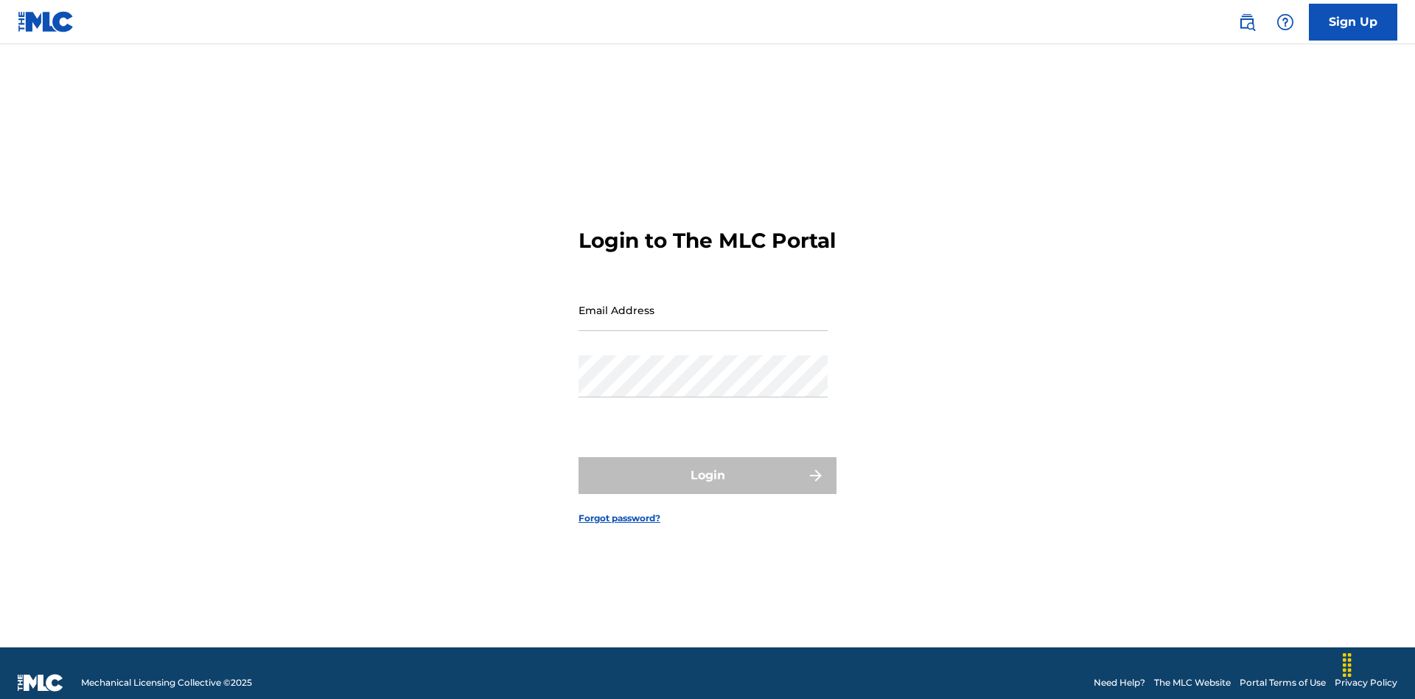
scroll to position [19, 0]
click at [703, 303] on input "Email Address" at bounding box center [703, 310] width 249 height 42
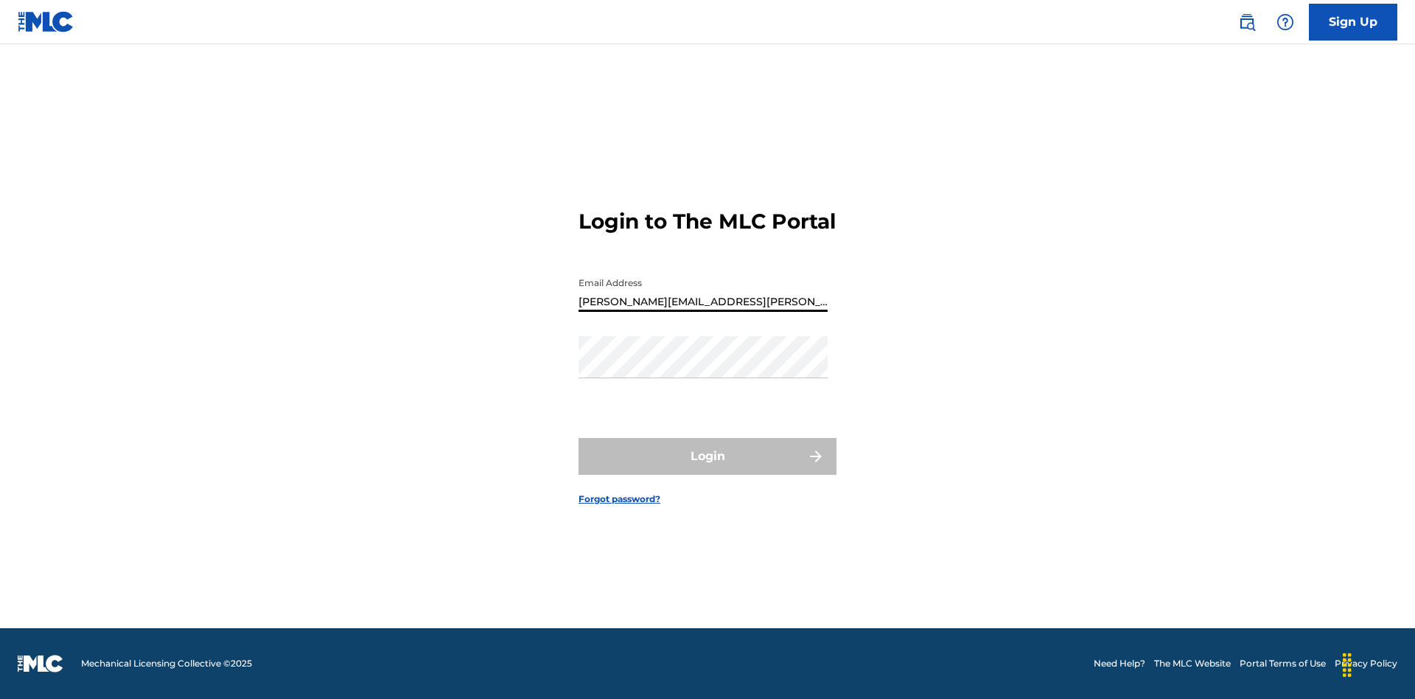
type input "[PERSON_NAME][EMAIL_ADDRESS][PERSON_NAME][DOMAIN_NAME]"
click at [708, 469] on button "Login" at bounding box center [708, 456] width 258 height 37
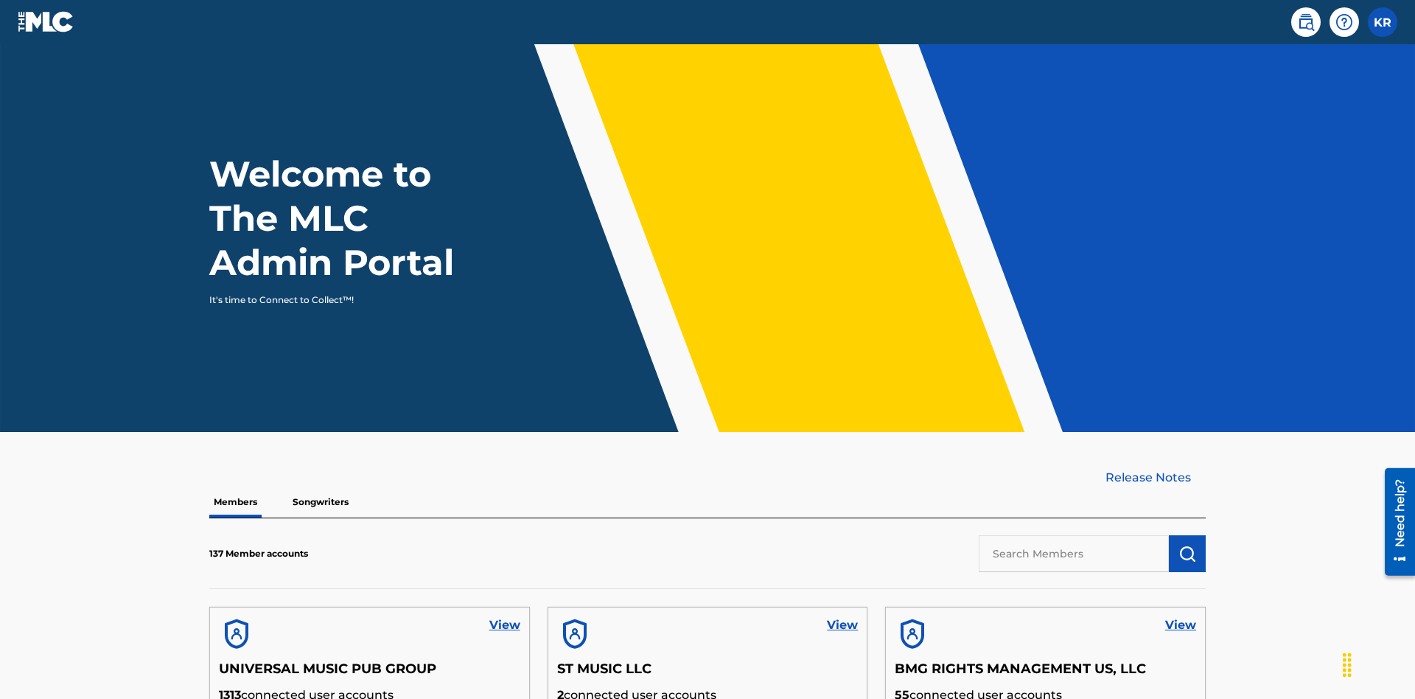
click at [1074, 535] on input "text" at bounding box center [1074, 553] width 190 height 37
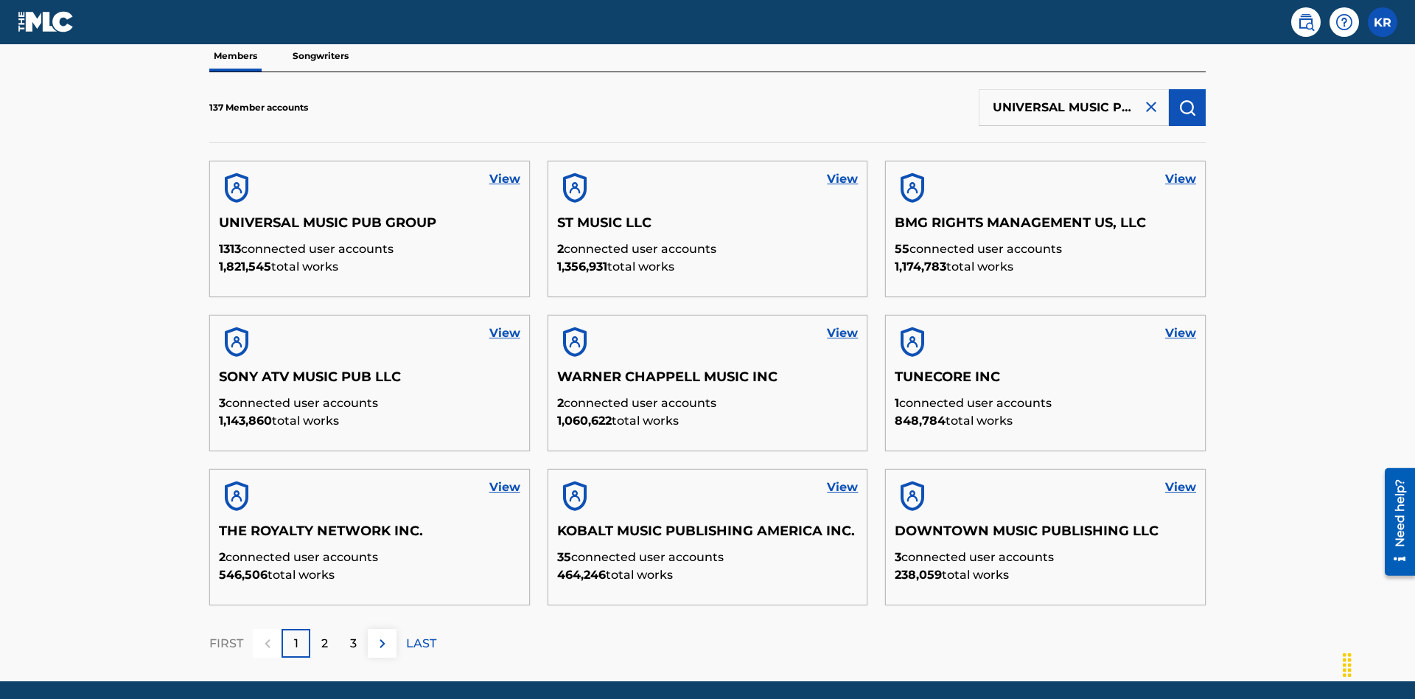
type input "UNIVERSAL MUSIC PUB GROUP"
click at [1188, 99] on img "submit" at bounding box center [1188, 108] width 18 height 18
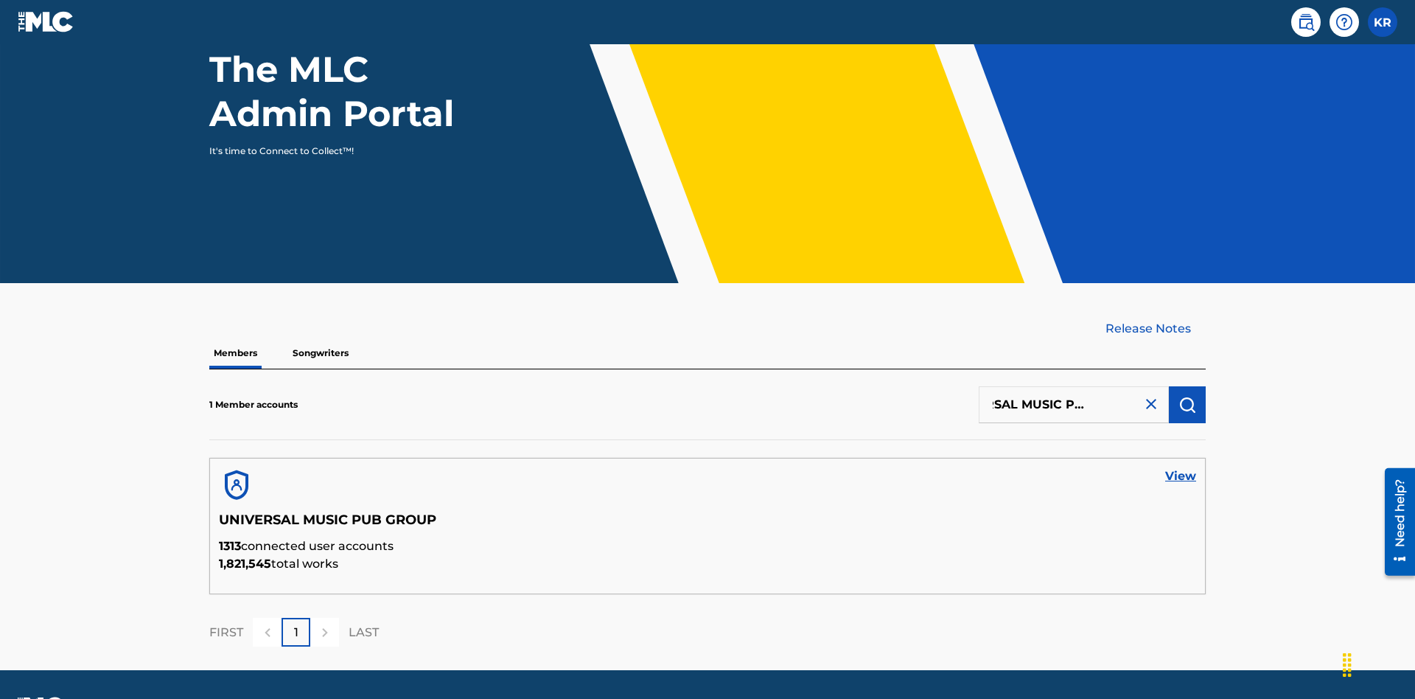
click at [1181, 467] on link "View" at bounding box center [1180, 476] width 31 height 18
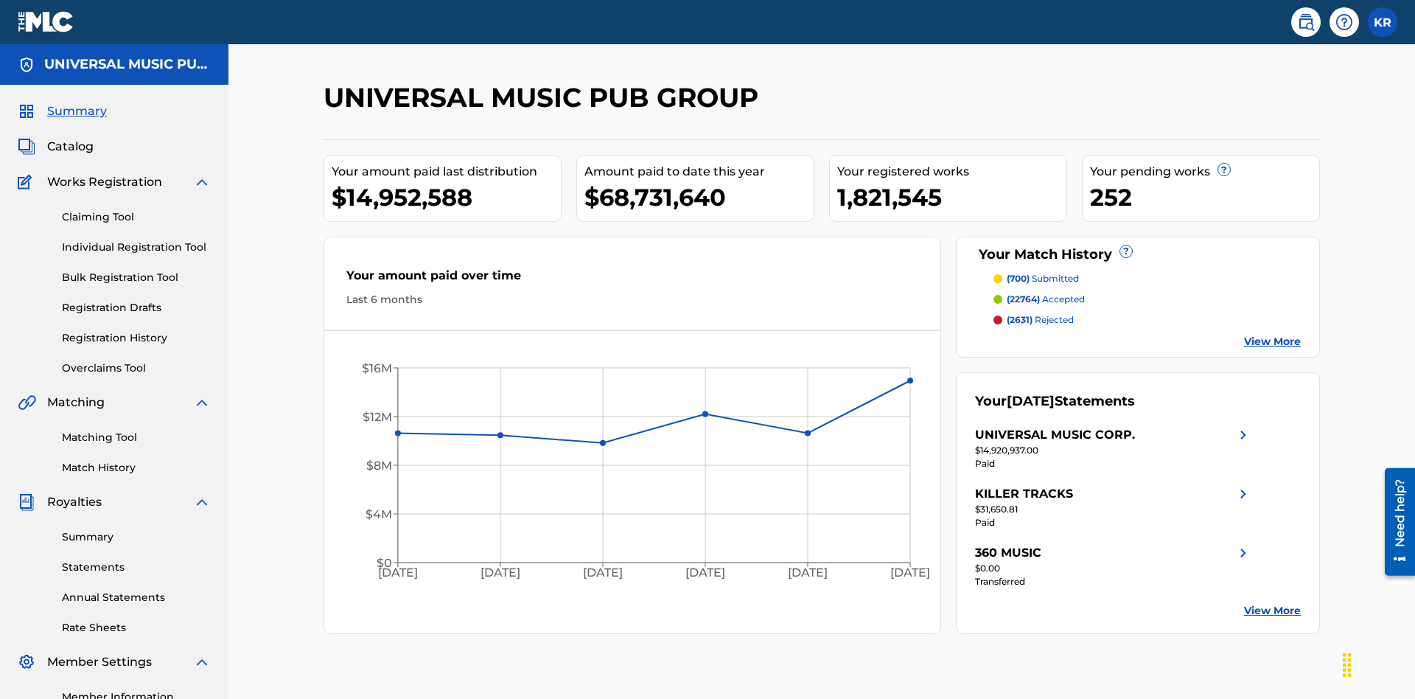
click at [136, 240] on link "Individual Registration Tool" at bounding box center [136, 247] width 149 height 15
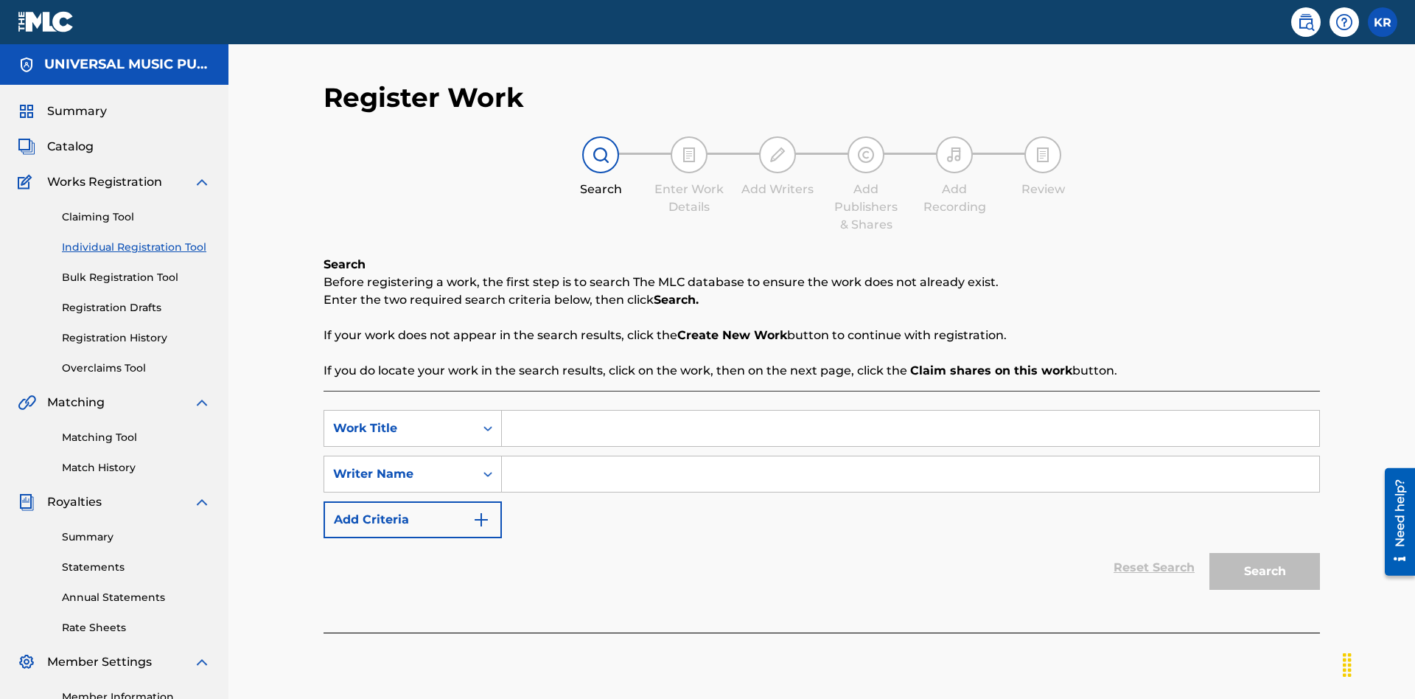
click at [910, 411] on input "Search Form" at bounding box center [910, 428] width 817 height 35
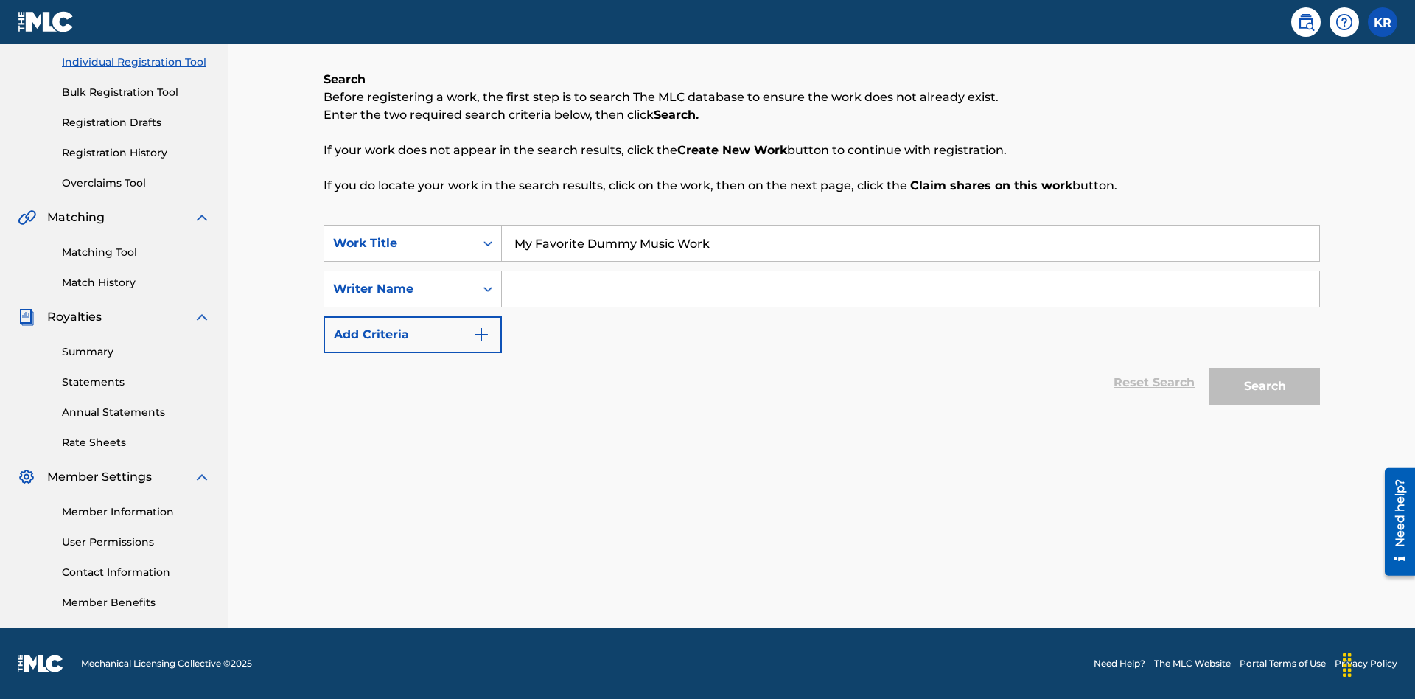
type input "My Favorite Dummy Music Work"
click at [910, 289] on input "Search Form" at bounding box center [910, 288] width 817 height 35
type input "QWERTYUIOP"
click at [1265, 386] on button "Search" at bounding box center [1265, 386] width 111 height 37
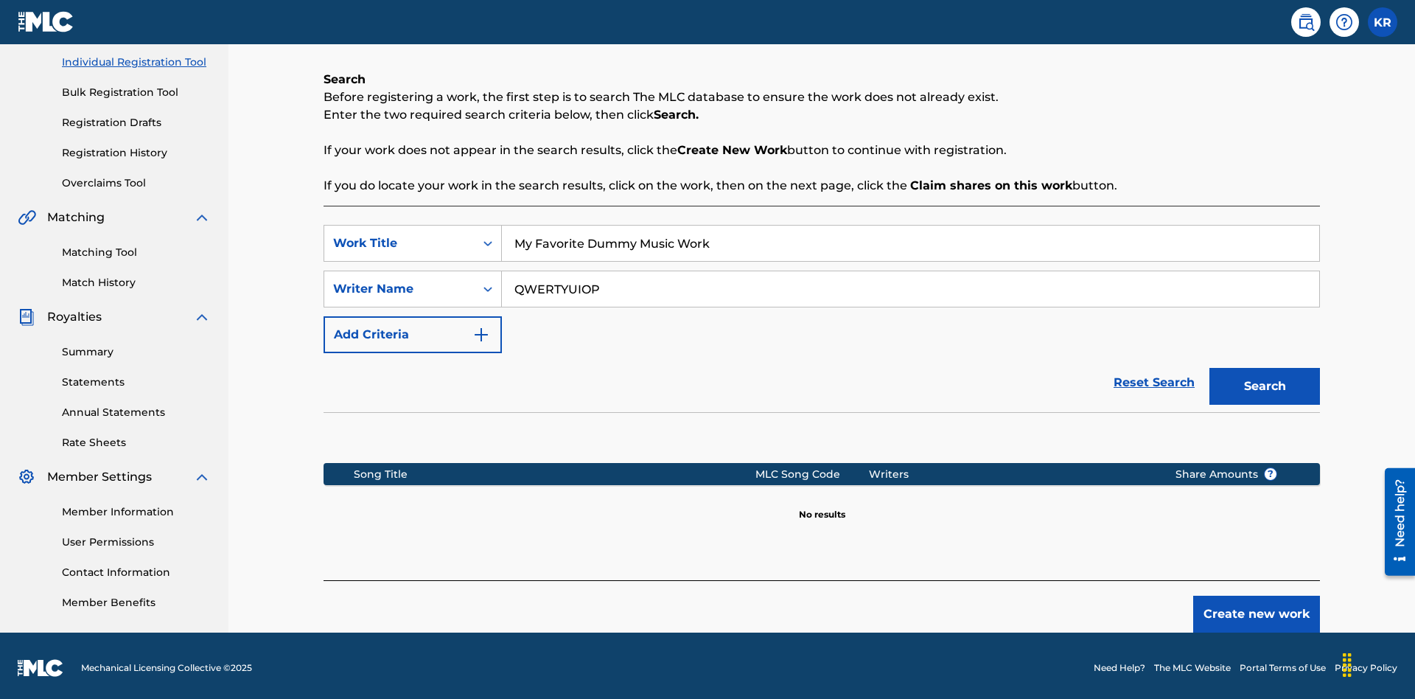
click at [1257, 610] on button "Create new work" at bounding box center [1256, 614] width 127 height 37
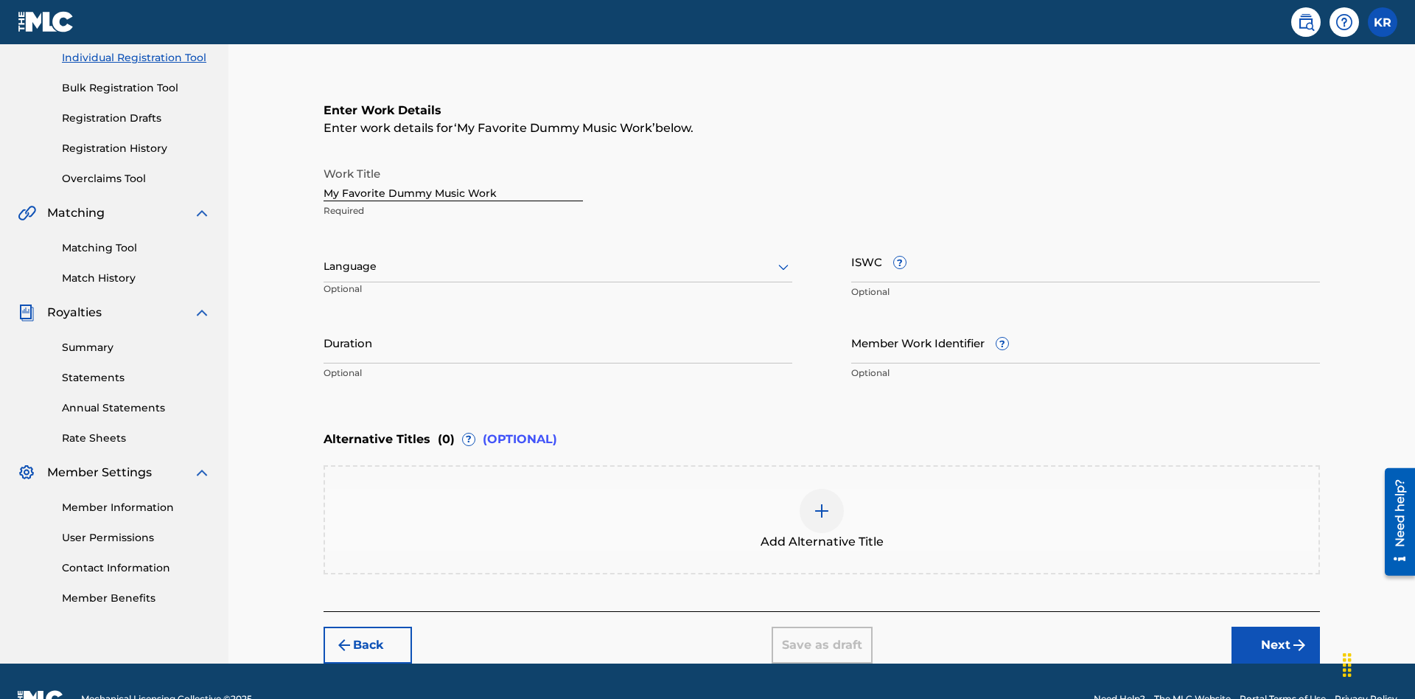
click at [558, 321] on input "Duration" at bounding box center [558, 342] width 469 height 42
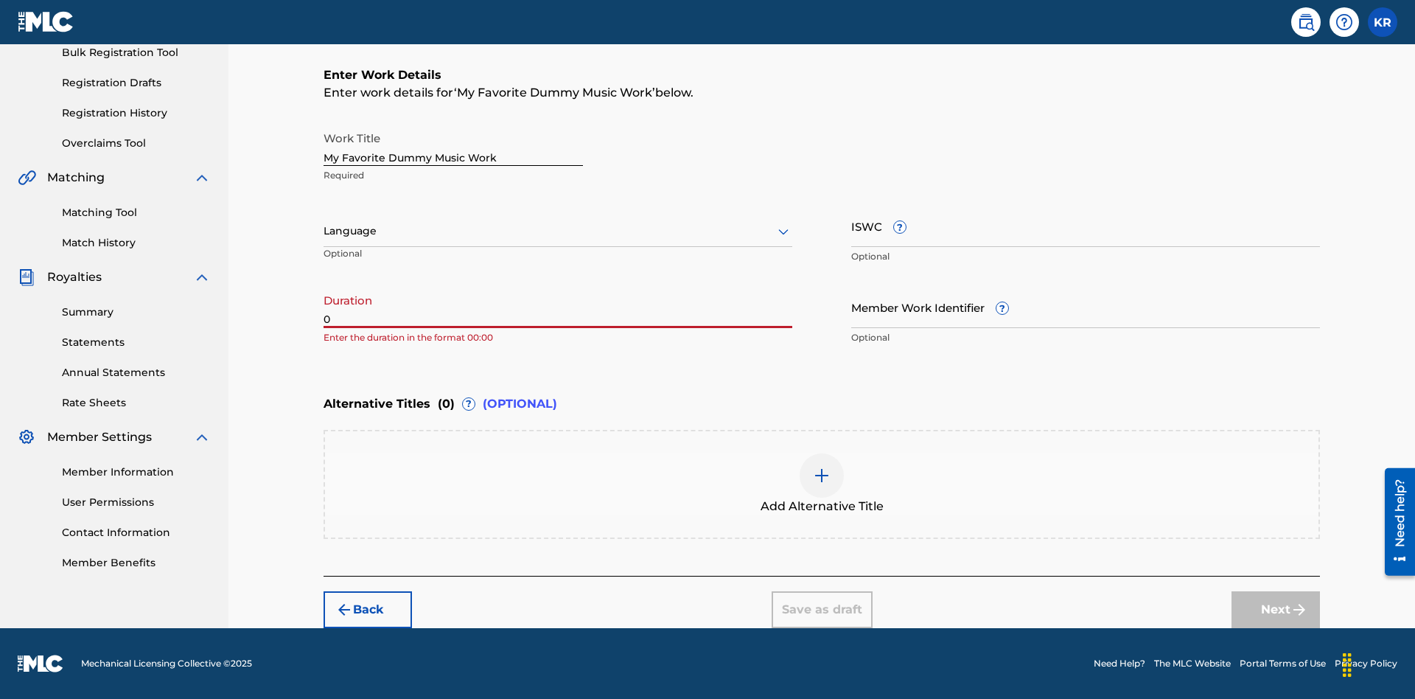
click at [558, 307] on input "0" at bounding box center [558, 307] width 469 height 42
type input "00:00"
click at [784, 231] on icon at bounding box center [784, 232] width 18 height 18
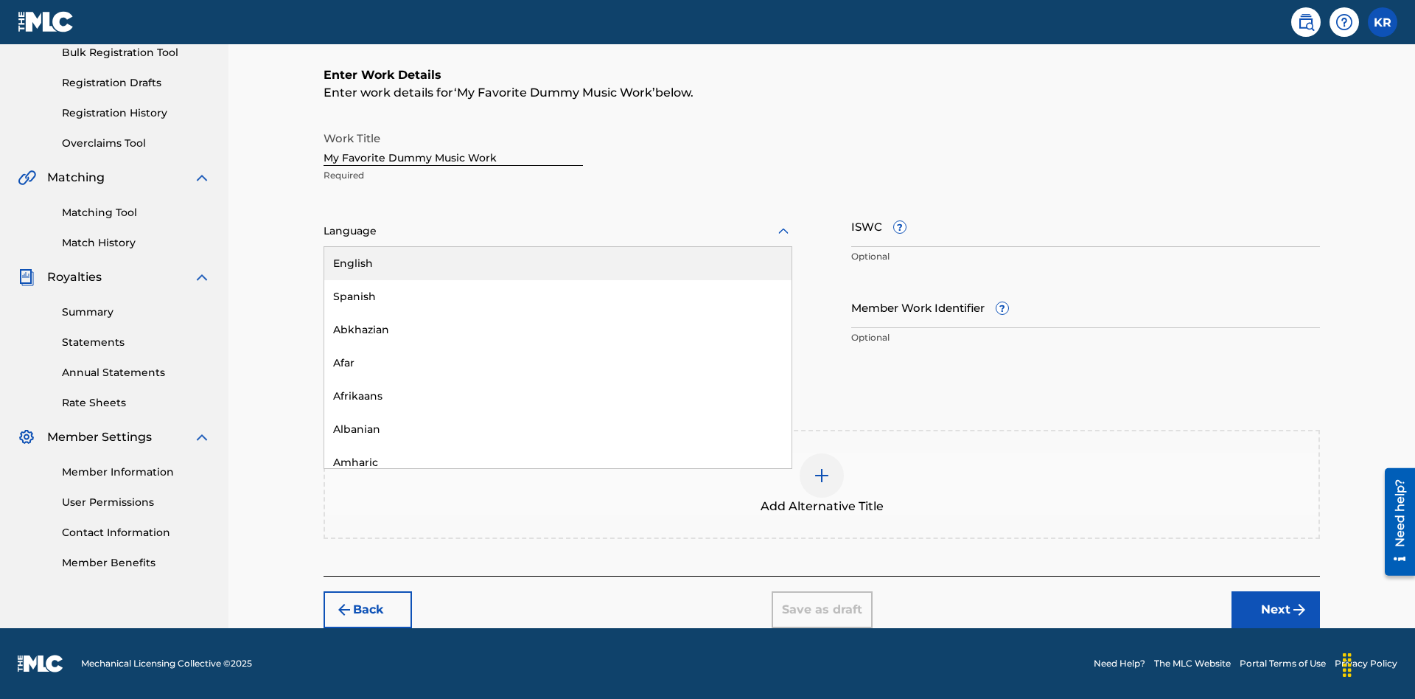
click at [558, 296] on div "Spanish" at bounding box center [557, 296] width 467 height 33
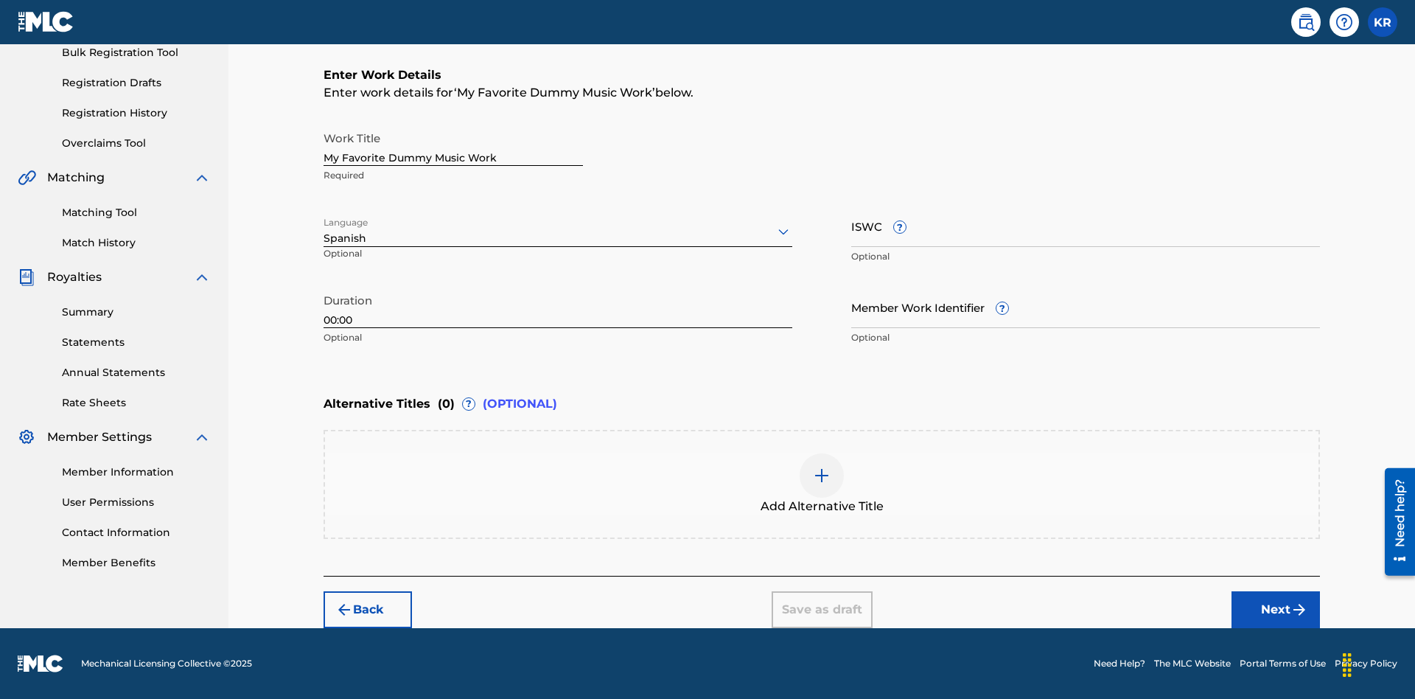
click at [1086, 307] on input "Member Work Identifier ?" at bounding box center [1085, 307] width 469 height 42
type input "[PHONE_NUMBER]"
click at [1086, 226] on input "ISWC ?" at bounding box center [1085, 226] width 469 height 42
type input "T-123.456.789-4"
click at [822, 484] on img at bounding box center [822, 476] width 18 height 18
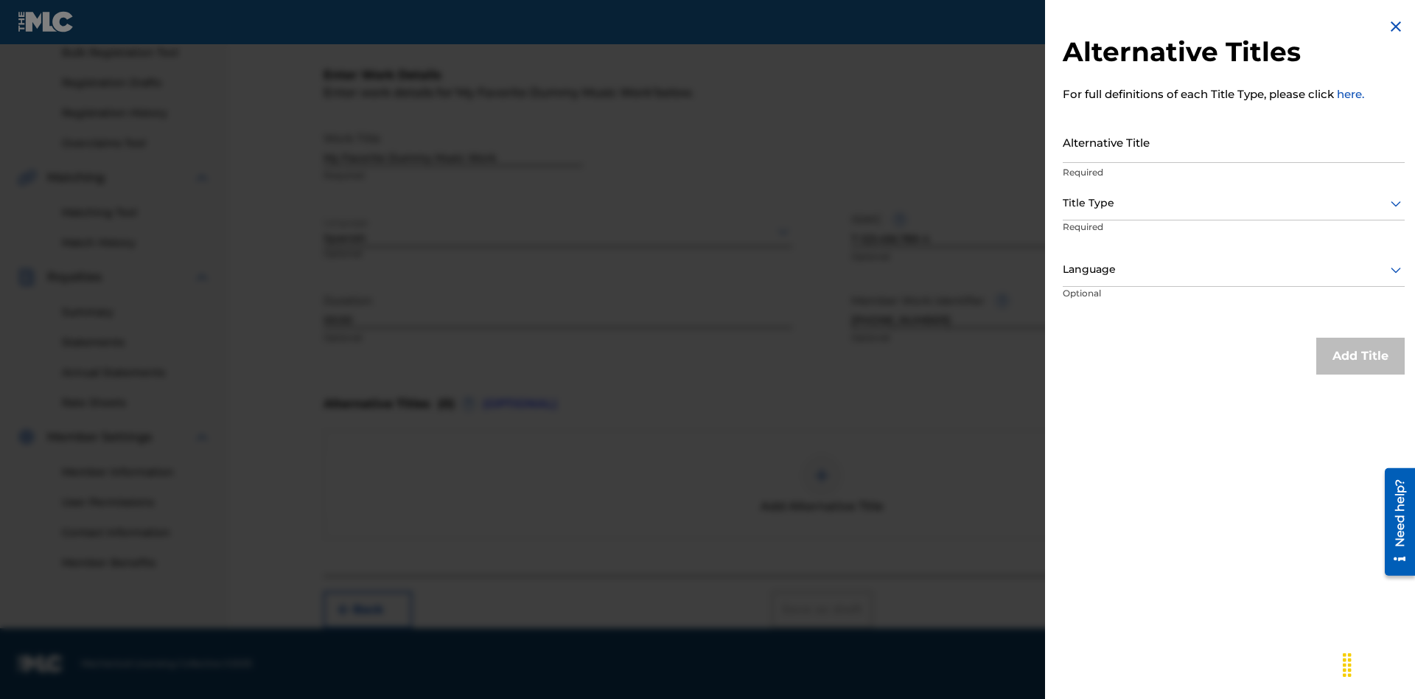
click at [1234, 142] on input "Alternative Title" at bounding box center [1234, 142] width 342 height 42
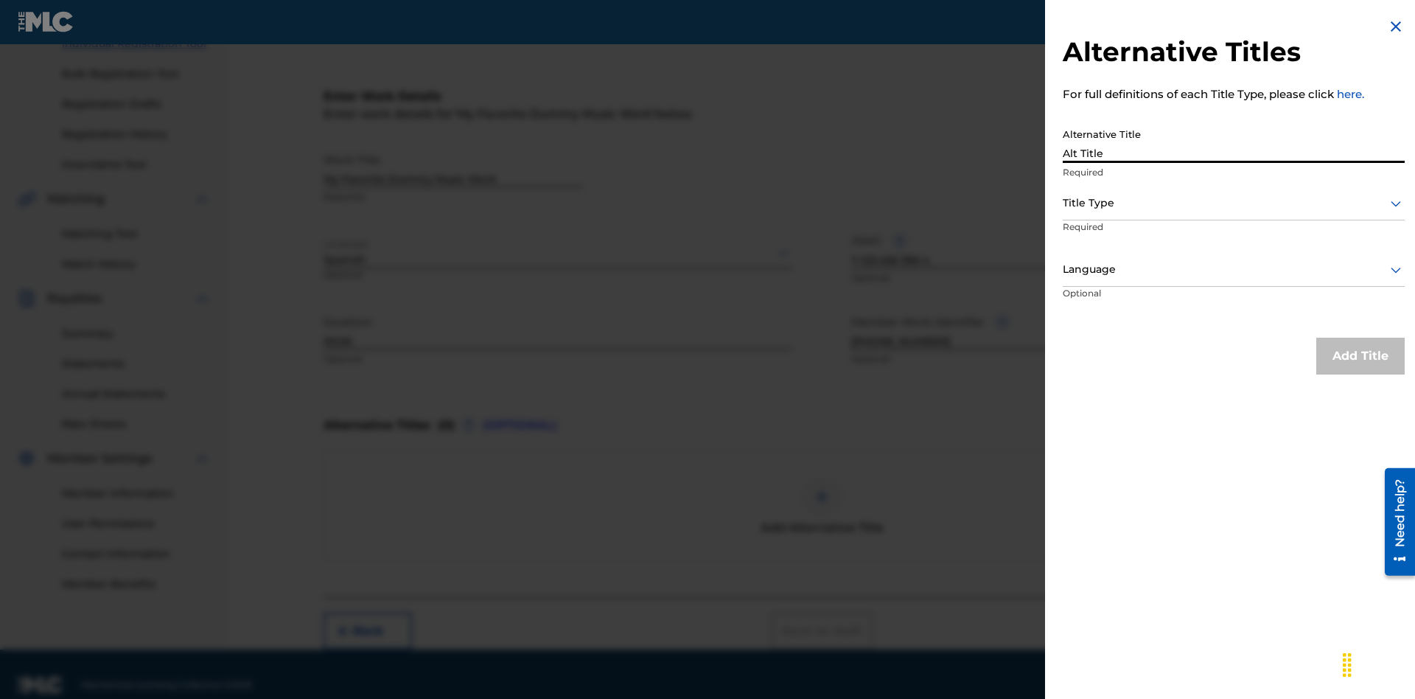
type input "Alt Title"
click at [1234, 203] on div at bounding box center [1234, 203] width 342 height 18
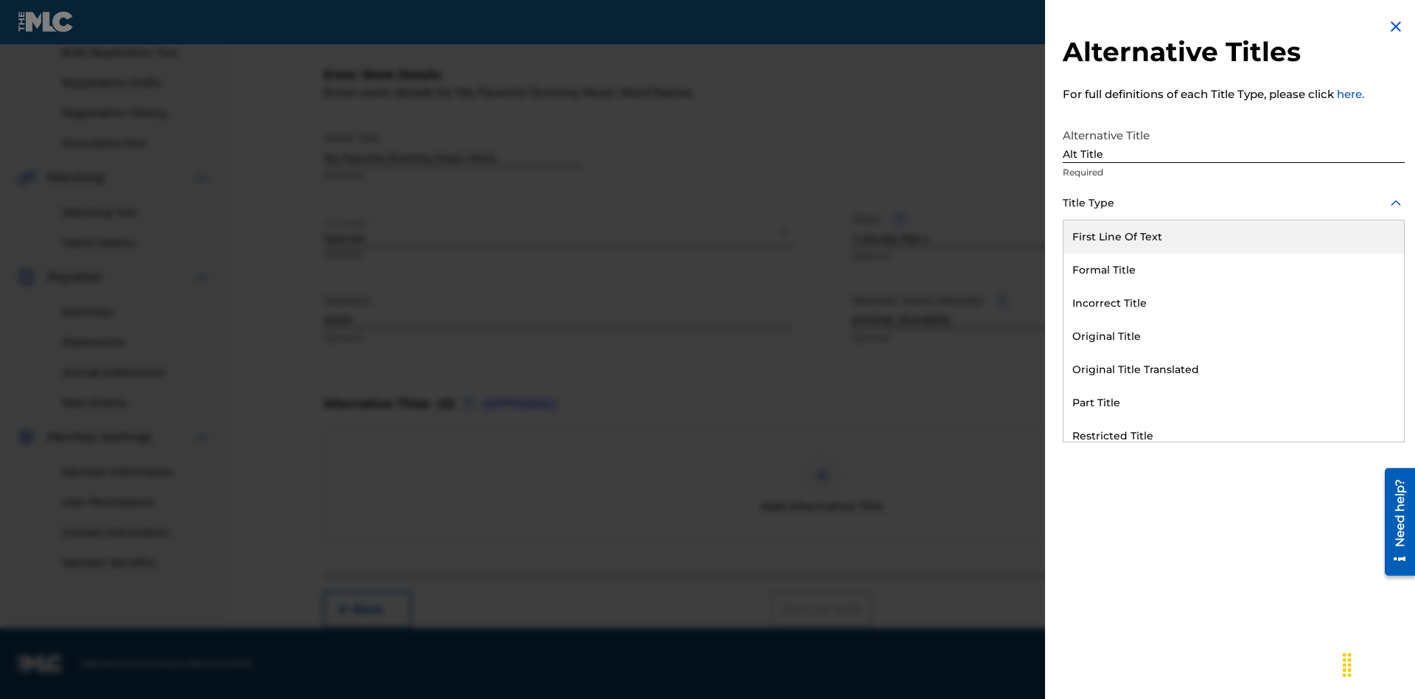
click at [1234, 336] on div "Original Title" at bounding box center [1234, 336] width 341 height 33
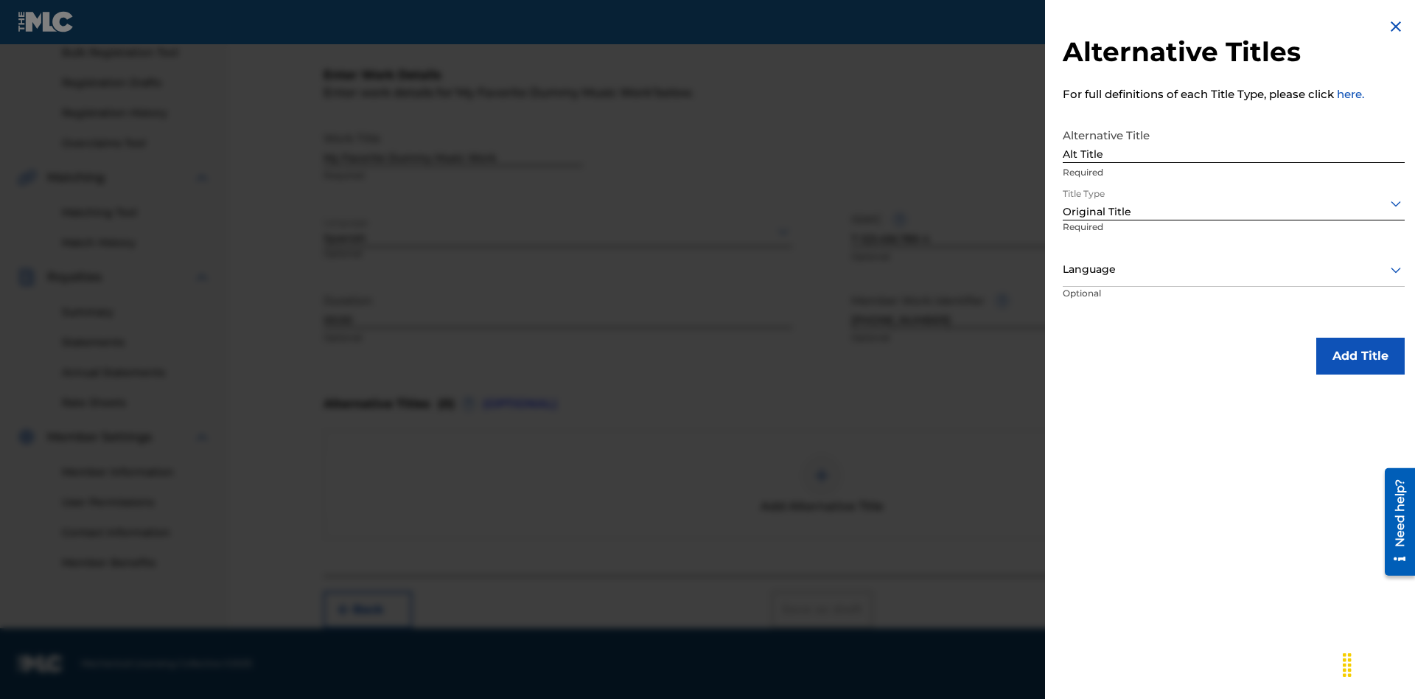
click at [1234, 269] on div at bounding box center [1234, 269] width 342 height 18
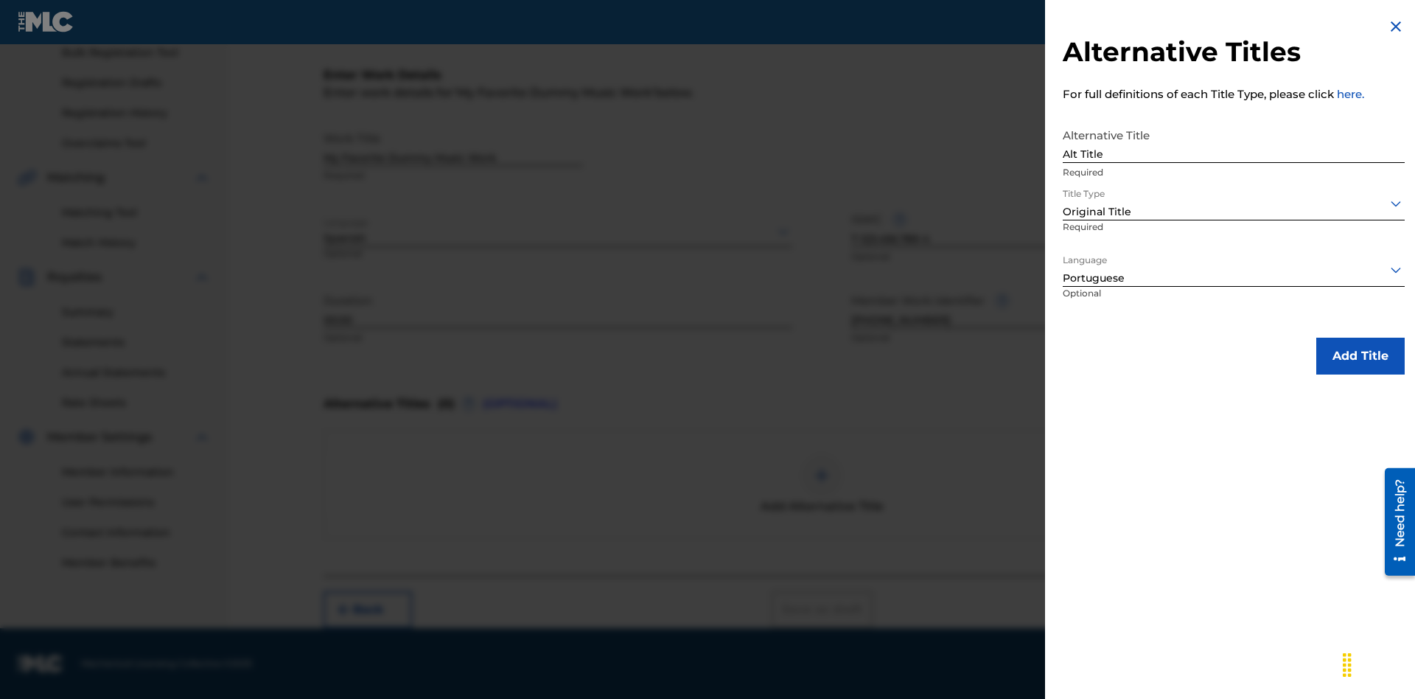
click at [1361, 355] on button "Add Title" at bounding box center [1360, 356] width 88 height 37
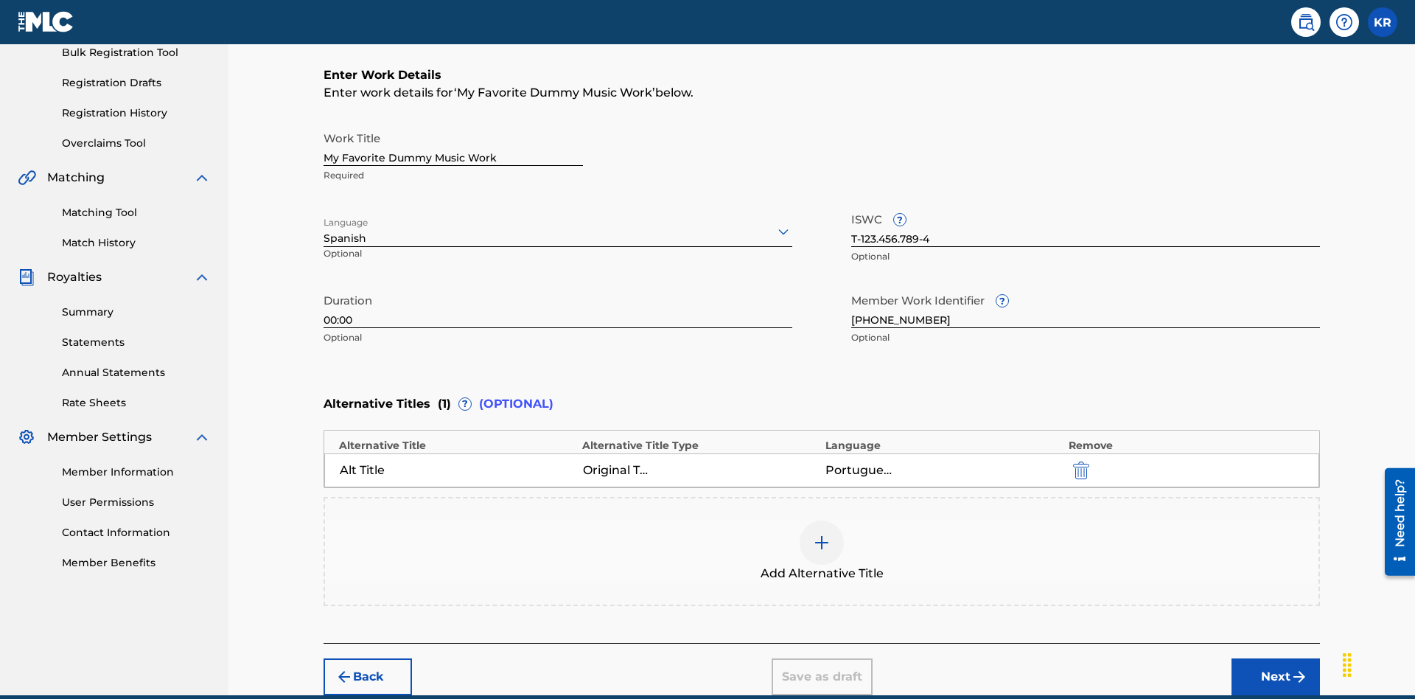
click at [822, 520] on div at bounding box center [822, 542] width 44 height 44
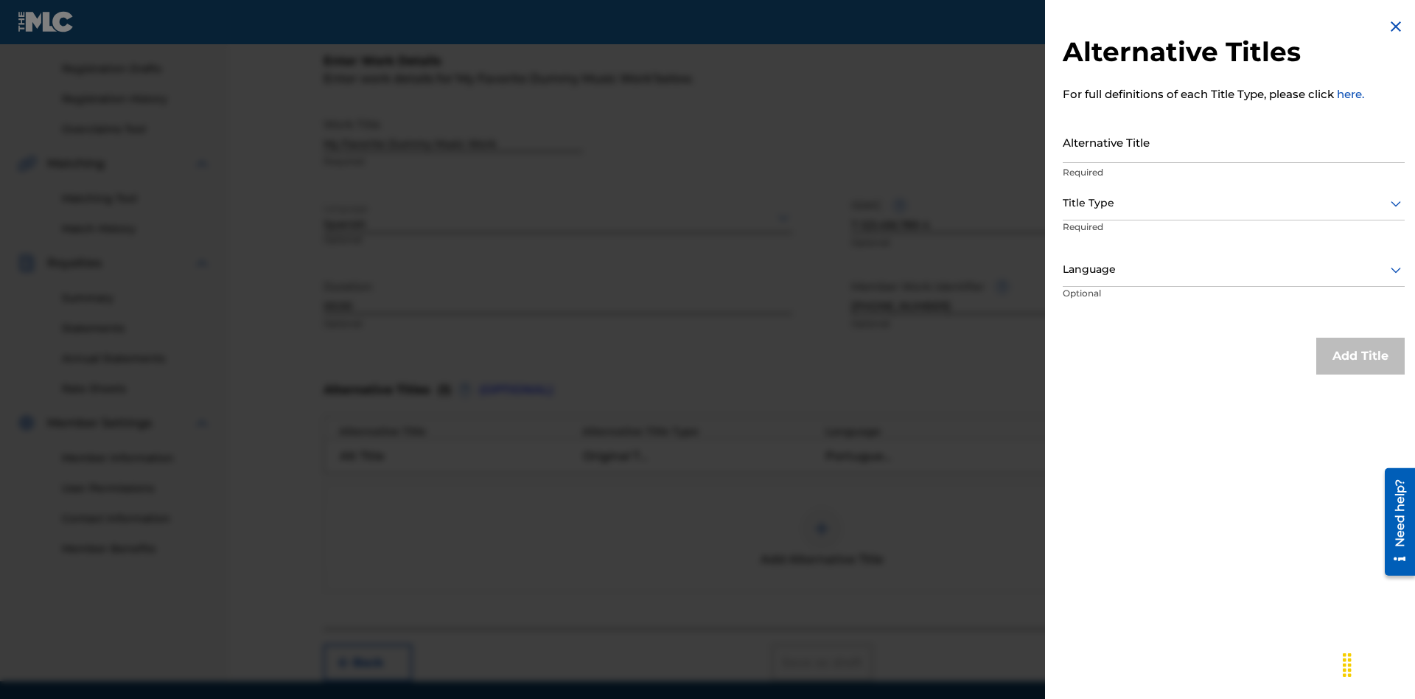
click at [1234, 142] on input "Alternative Title" at bounding box center [1234, 142] width 342 height 42
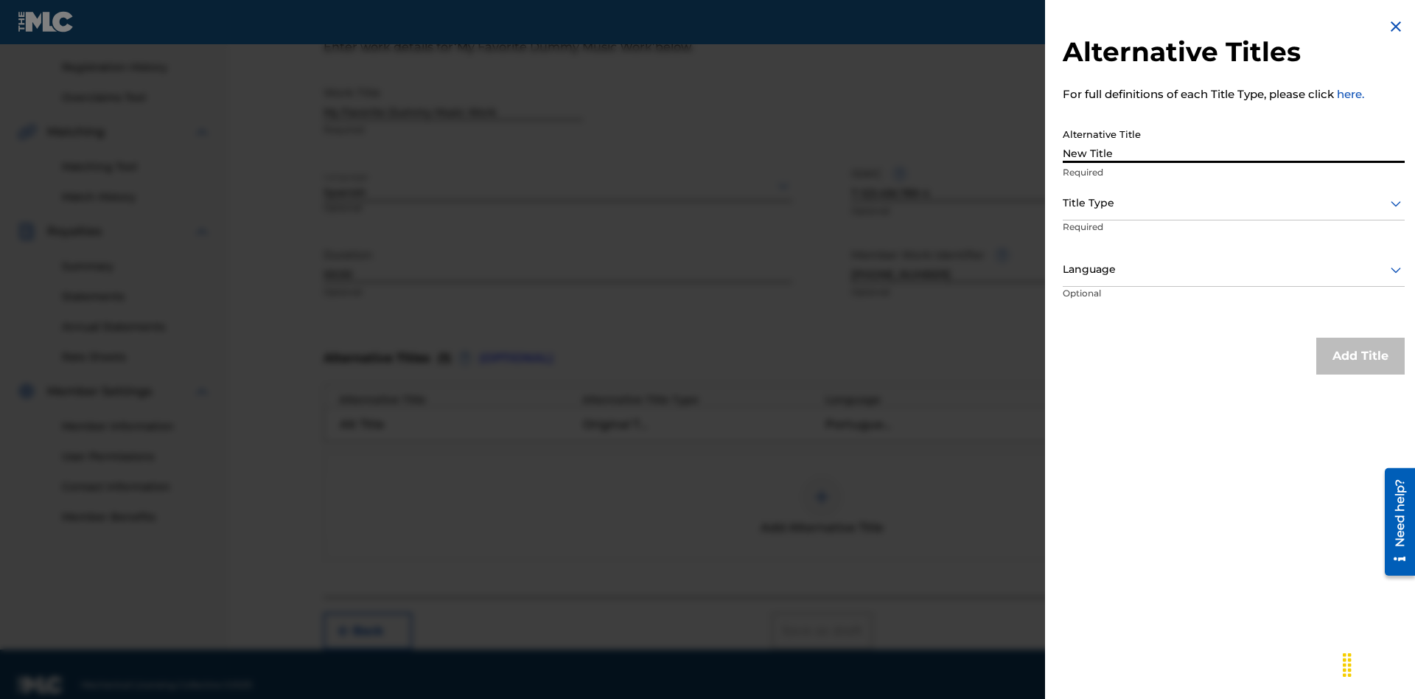
type input "New Title"
click at [1234, 203] on div at bounding box center [1234, 203] width 342 height 18
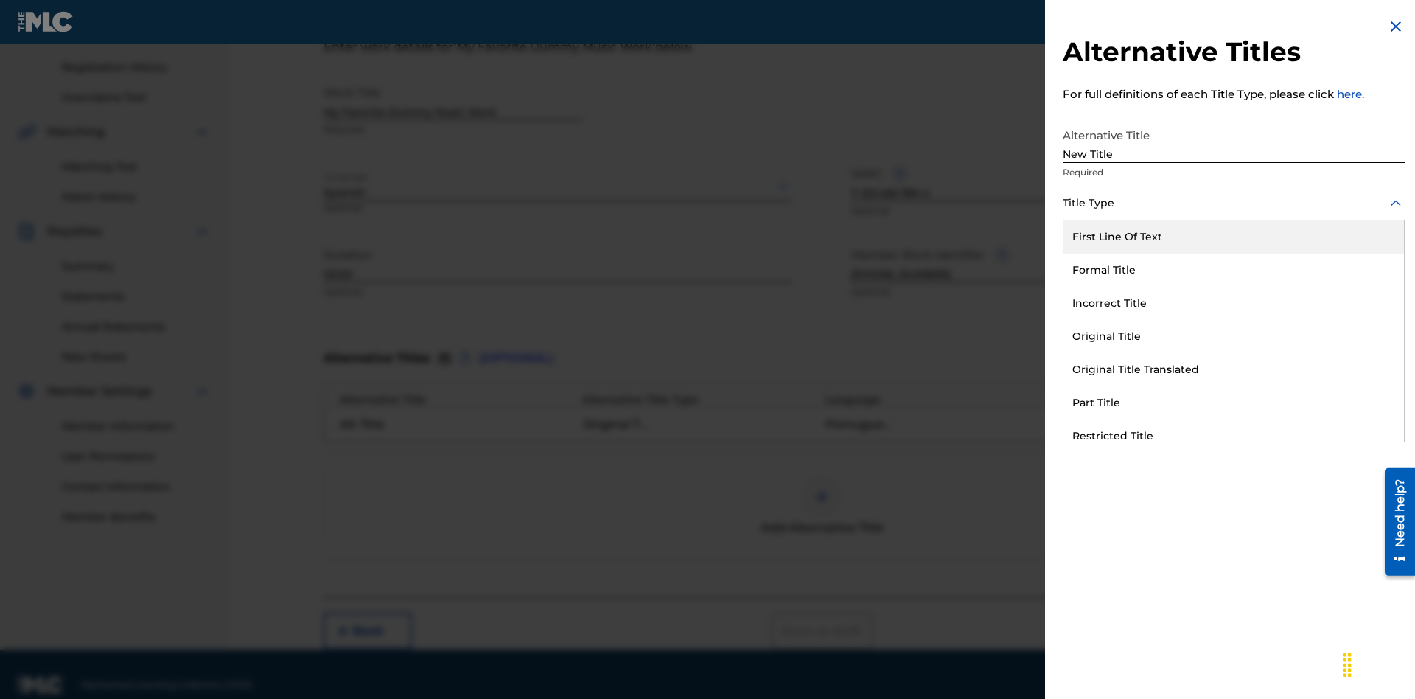
scroll to position [292, 0]
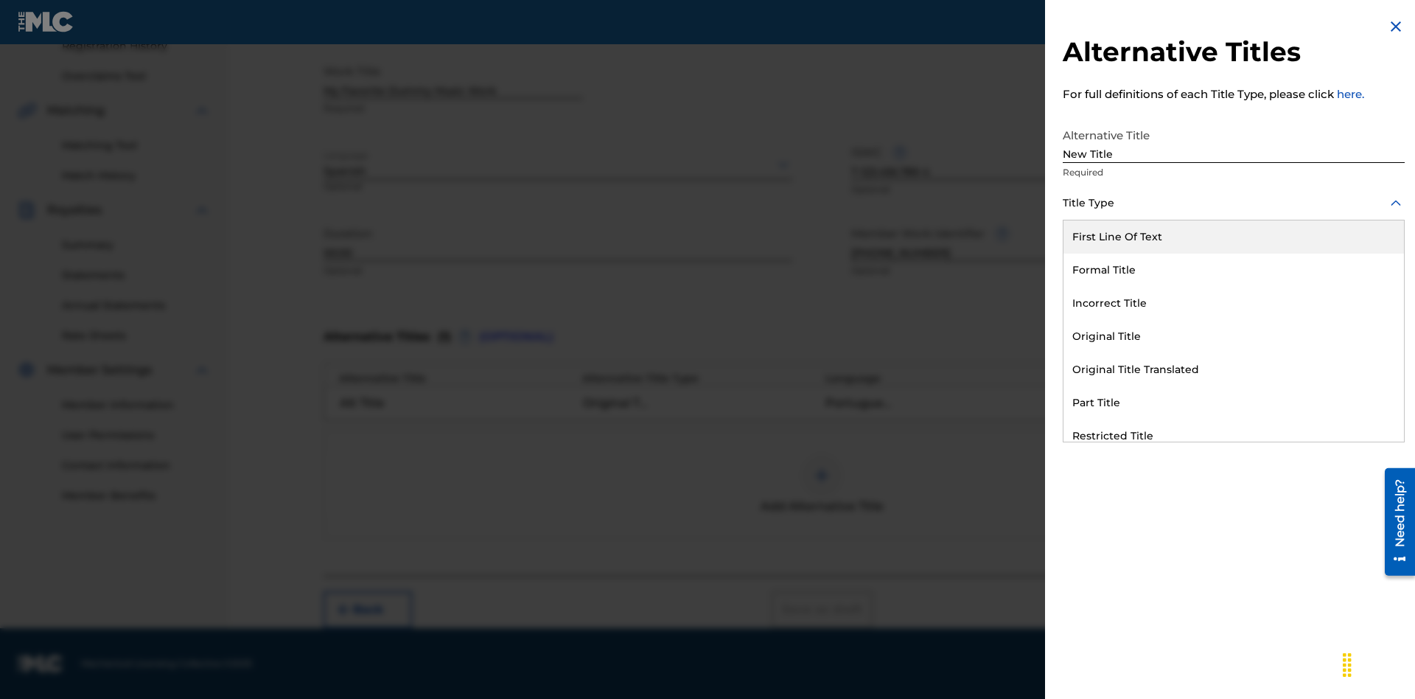
click at [1234, 303] on div "Incorrect Title" at bounding box center [1234, 303] width 341 height 33
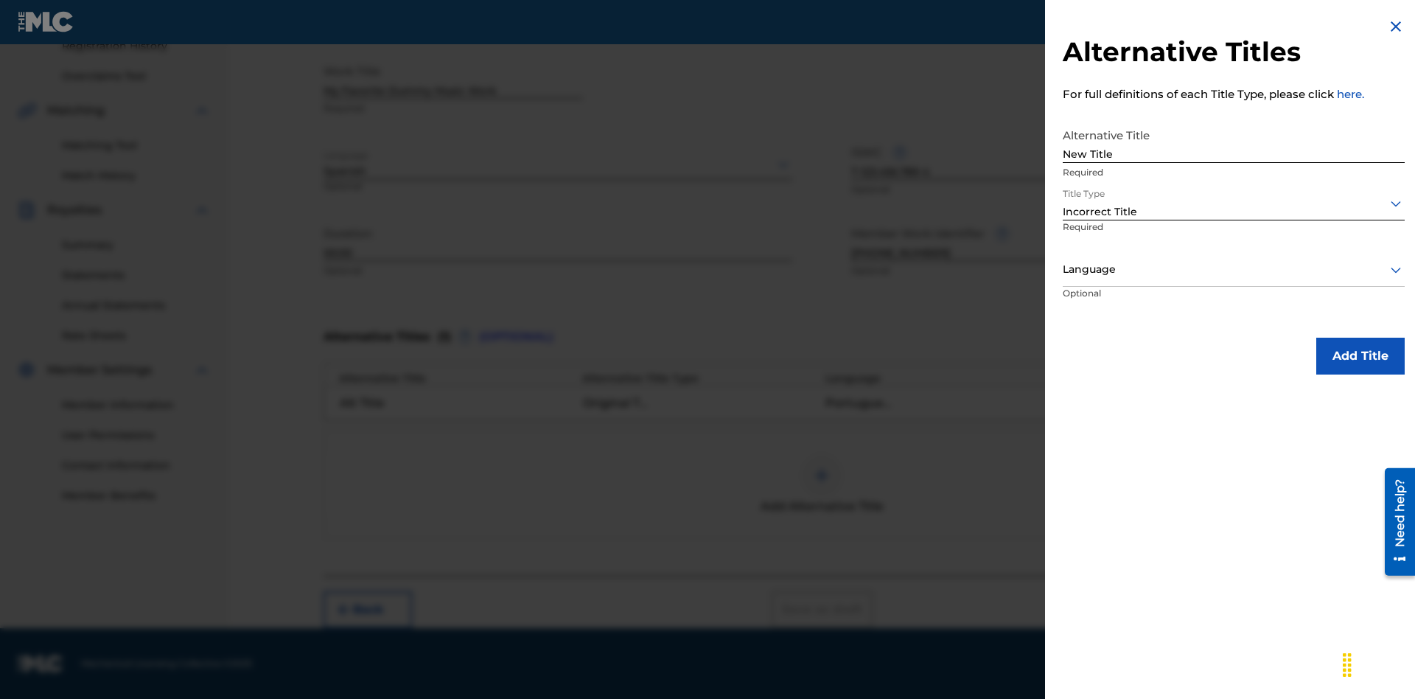
click at [1234, 269] on div at bounding box center [1234, 269] width 342 height 18
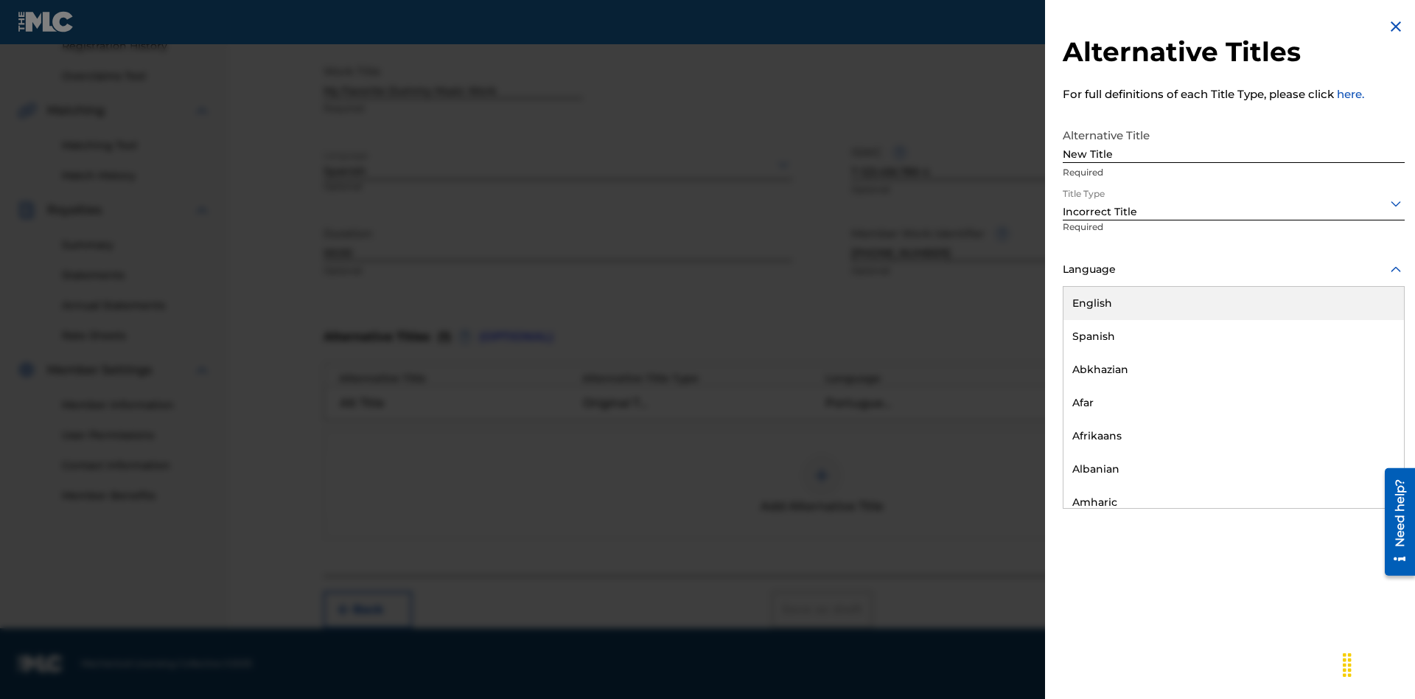
click at [1234, 303] on div "English" at bounding box center [1234, 303] width 341 height 33
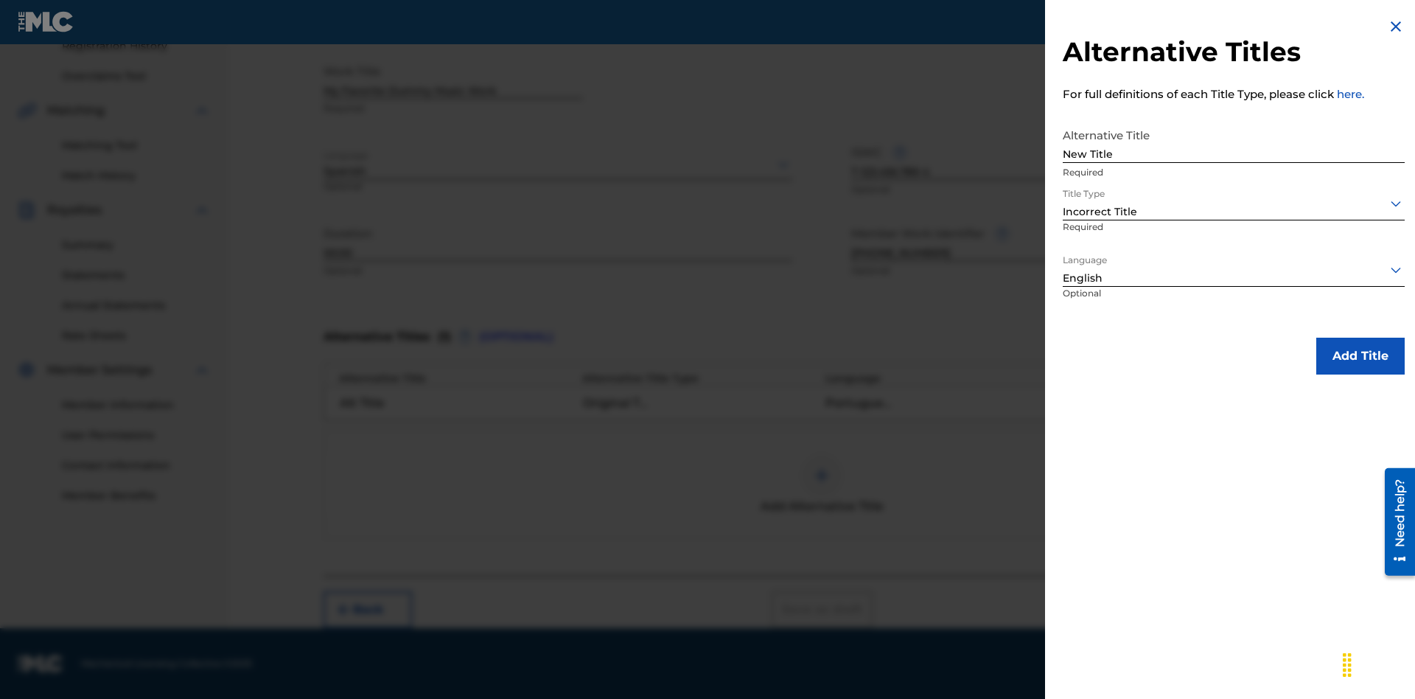
click at [1361, 355] on button "Add Title" at bounding box center [1360, 356] width 88 height 37
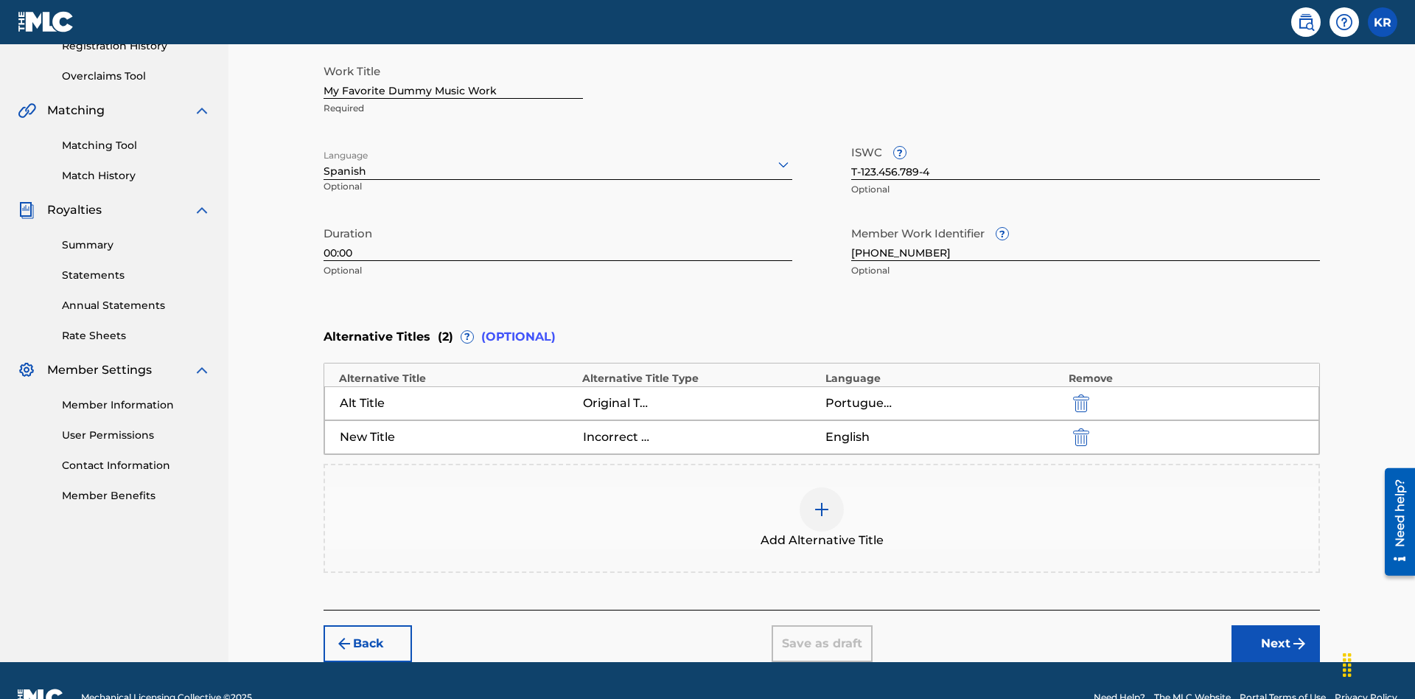
click at [1079, 428] on img "submit" at bounding box center [1081, 437] width 16 height 18
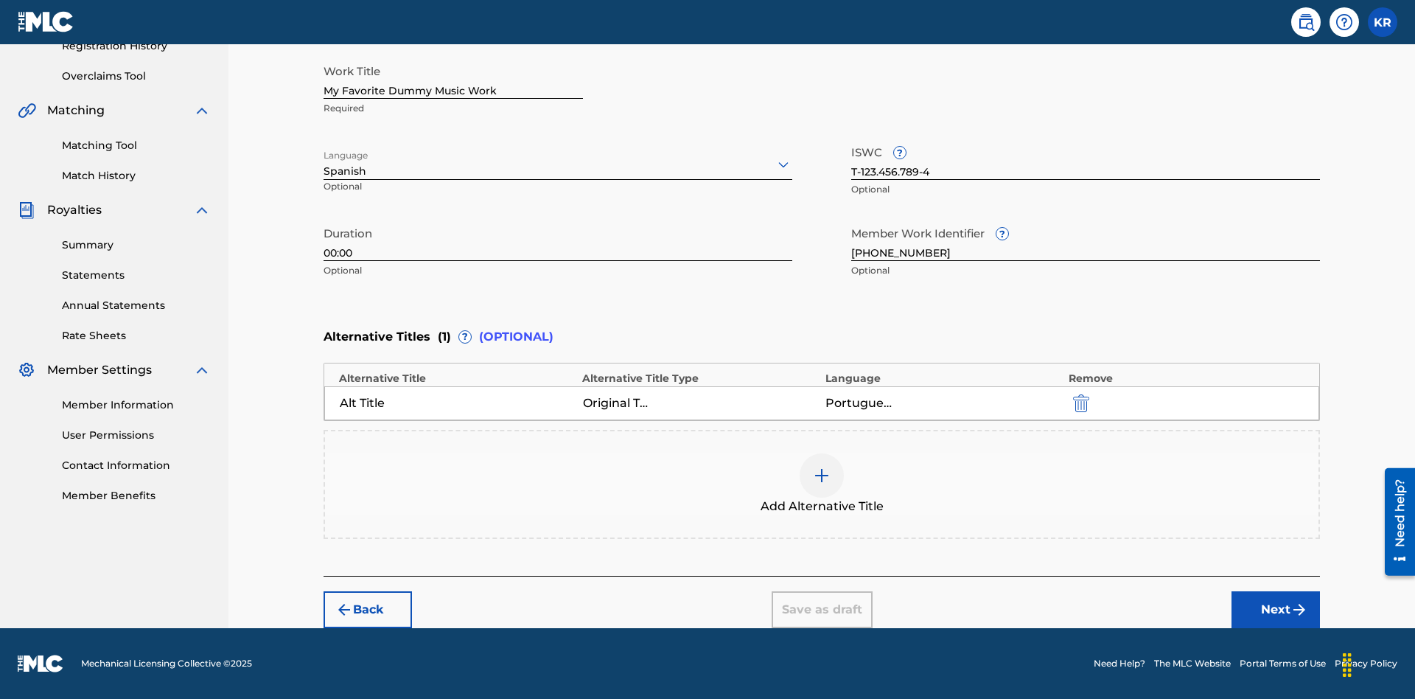
click at [822, 484] on div at bounding box center [822, 475] width 44 height 44
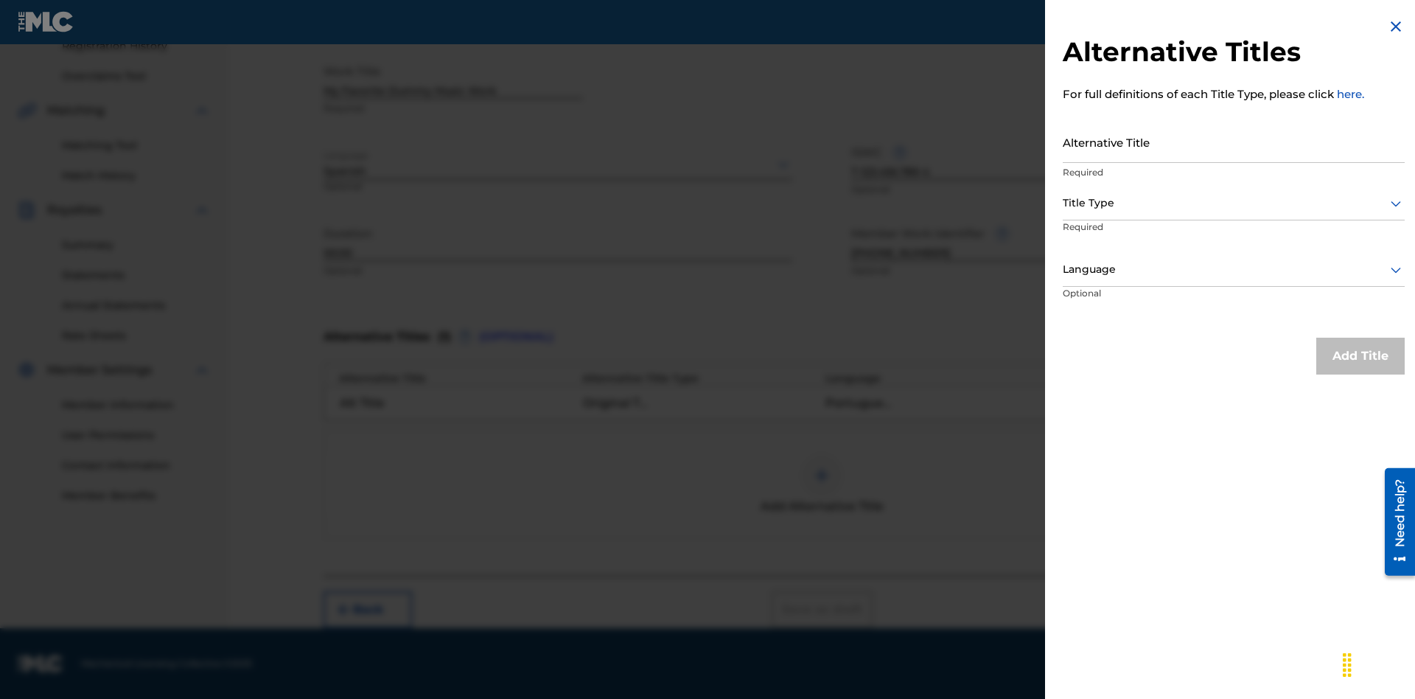
click at [1234, 142] on input "Alternative Title" at bounding box center [1234, 142] width 342 height 42
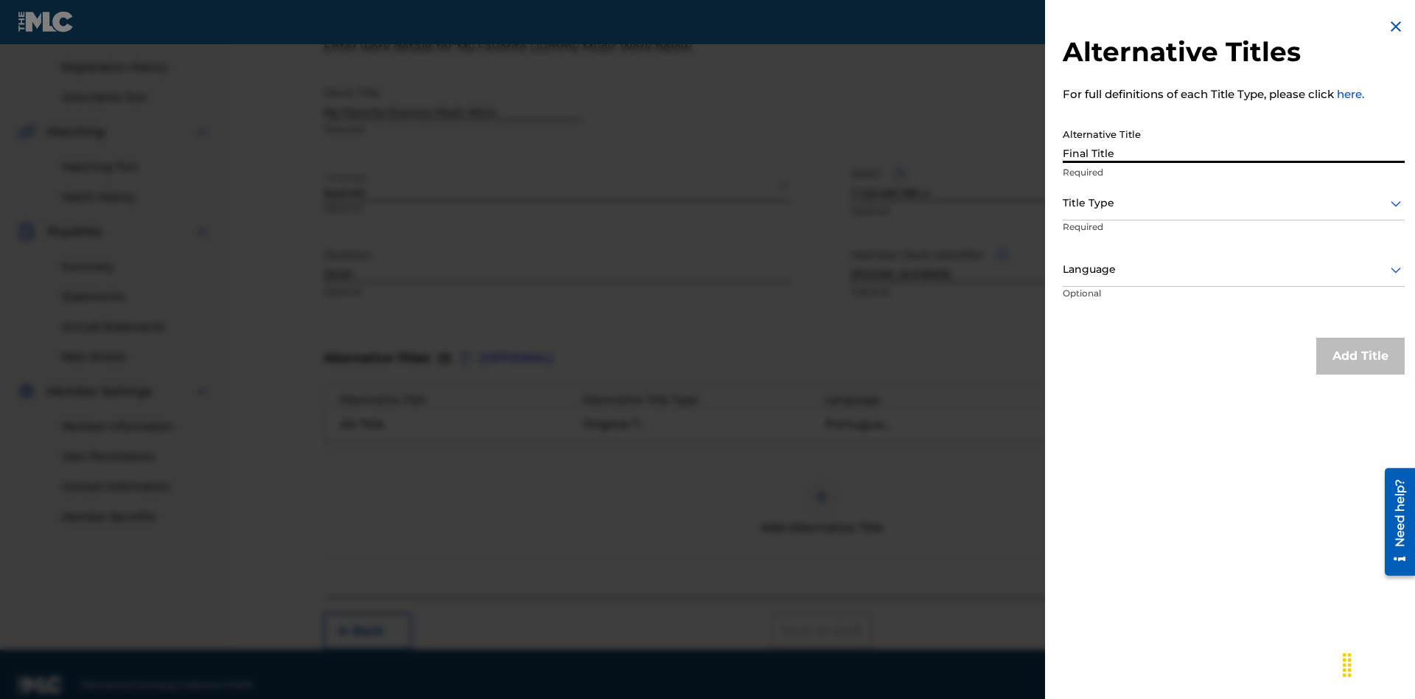
type input "Final Title"
click at [1234, 203] on div at bounding box center [1234, 203] width 342 height 18
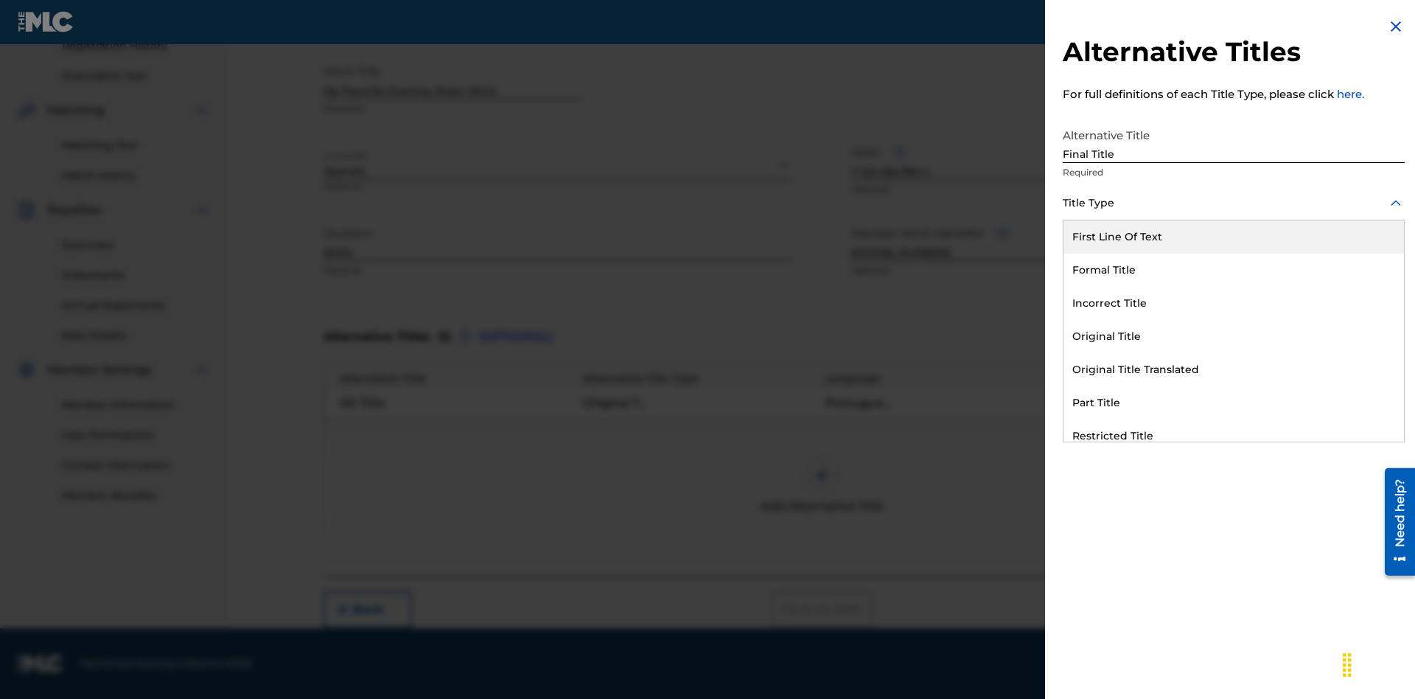
click at [1234, 402] on div "Part Title" at bounding box center [1234, 402] width 341 height 33
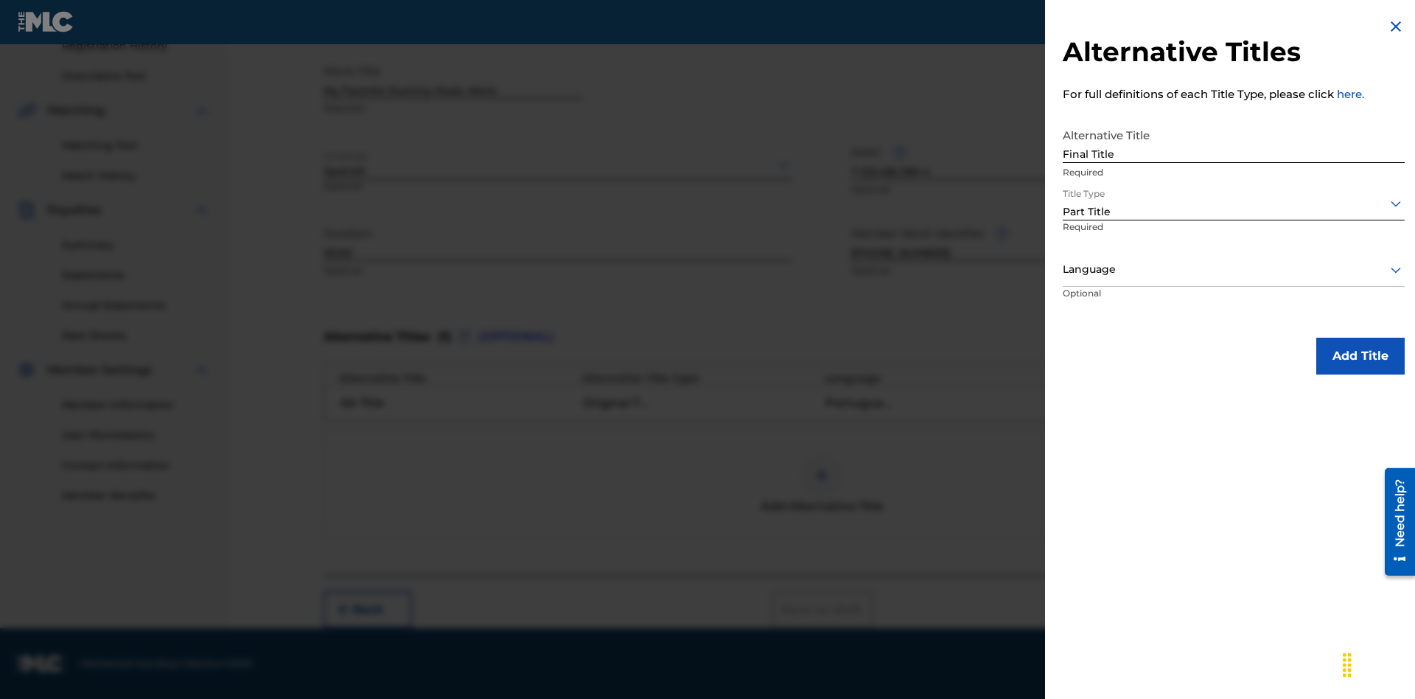
click at [1234, 269] on div at bounding box center [1234, 269] width 342 height 18
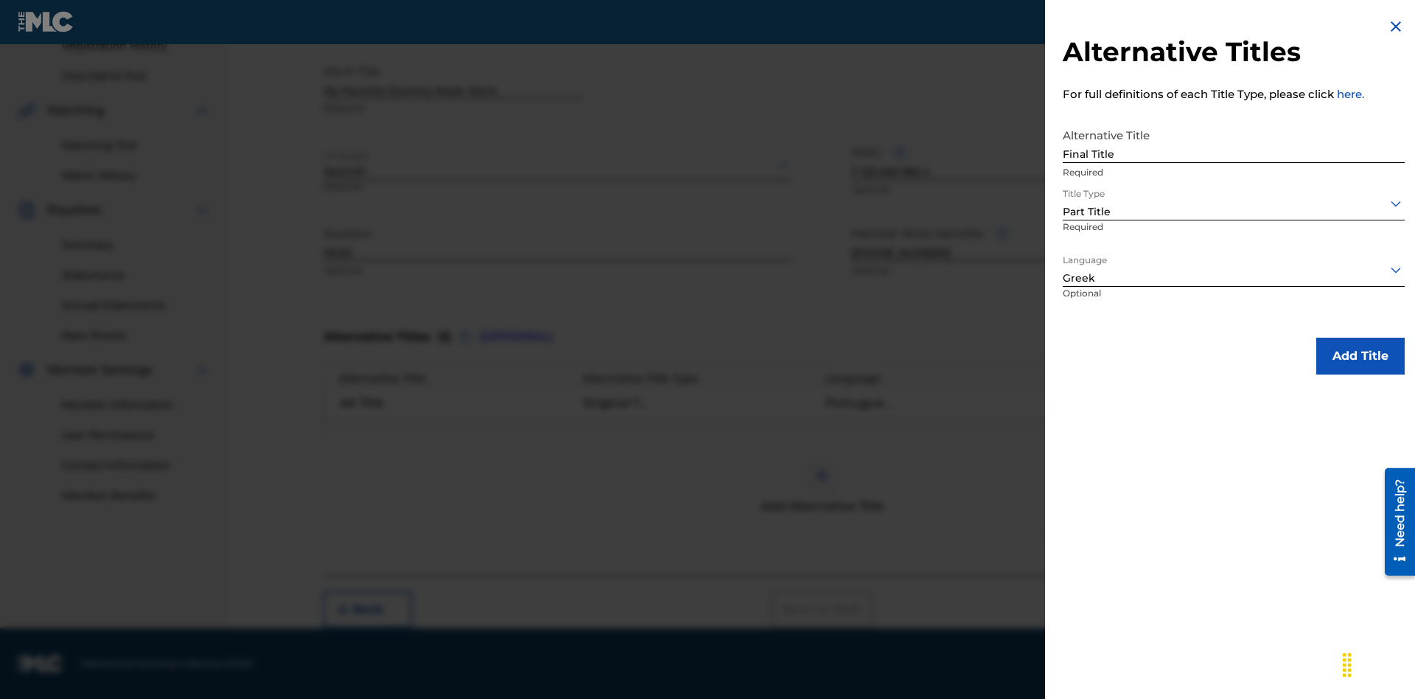
click at [1361, 355] on button "Add Title" at bounding box center [1360, 356] width 88 height 37
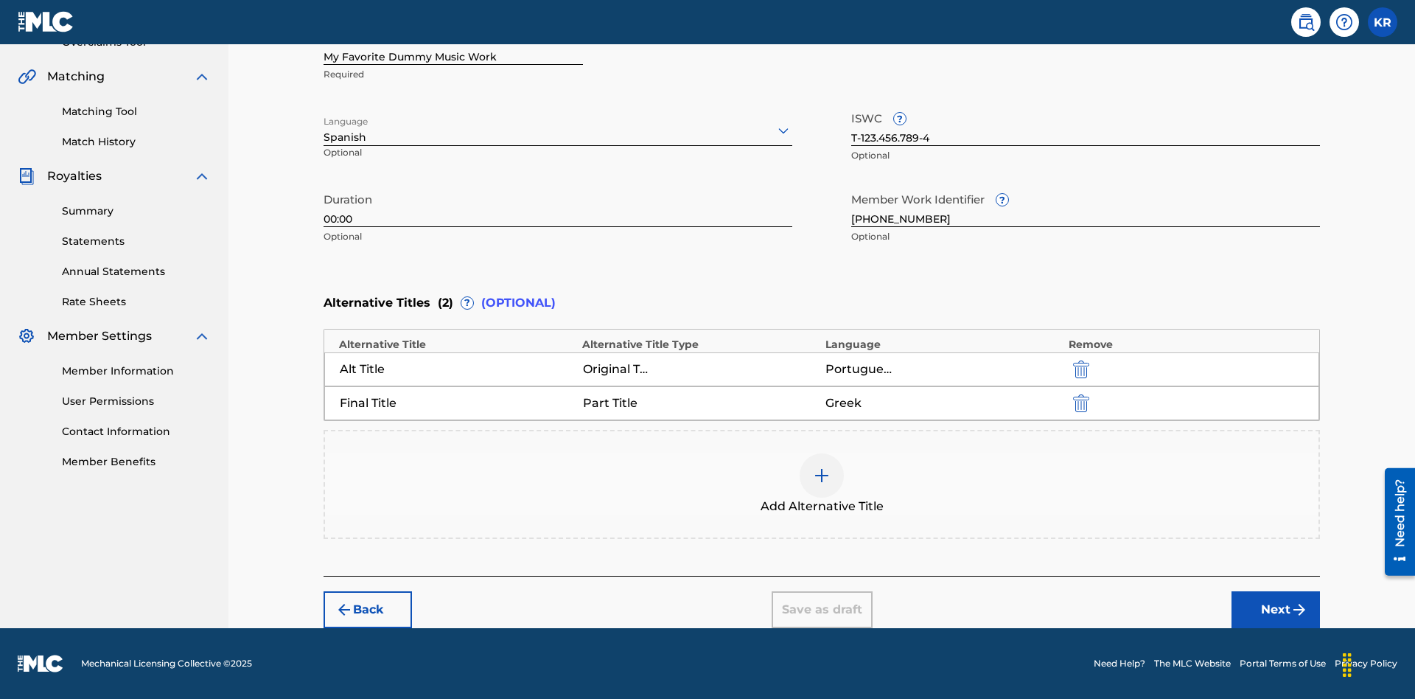
click at [1276, 610] on button "Next" at bounding box center [1276, 609] width 88 height 37
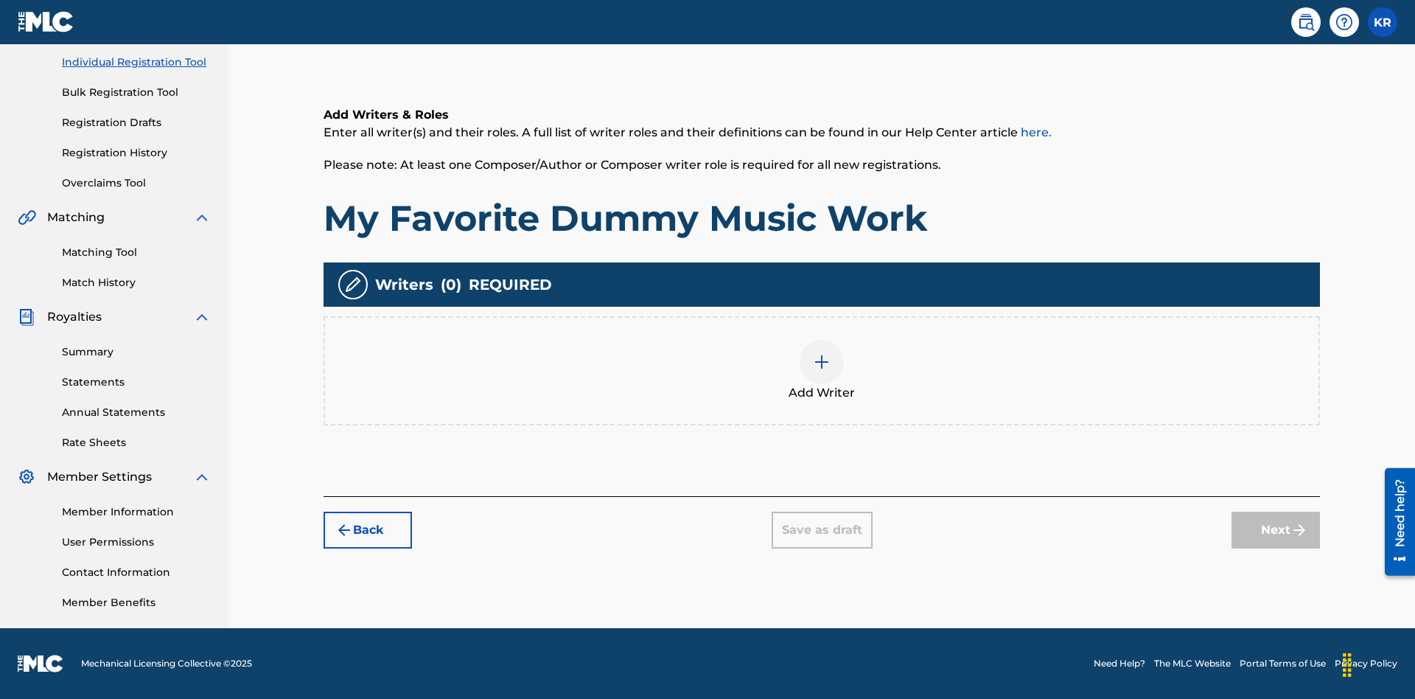
click at [822, 370] on img at bounding box center [822, 362] width 18 height 18
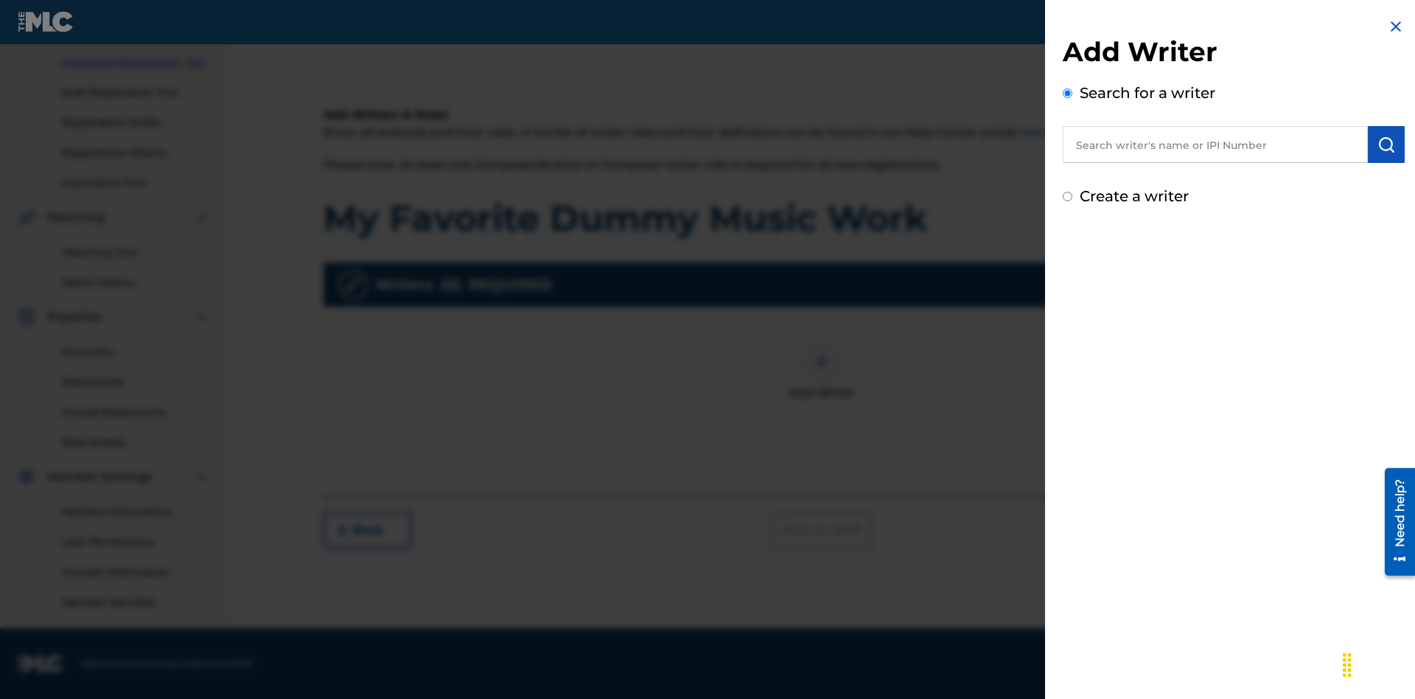
click at [1216, 144] on input "text" at bounding box center [1215, 144] width 305 height 37
type input "Test2025.08.10.05.18.58"
click at [1387, 144] on img "submit" at bounding box center [1387, 145] width 18 height 18
click at [1068, 259] on input "Create a writer" at bounding box center [1068, 259] width 10 height 10
radio input "false"
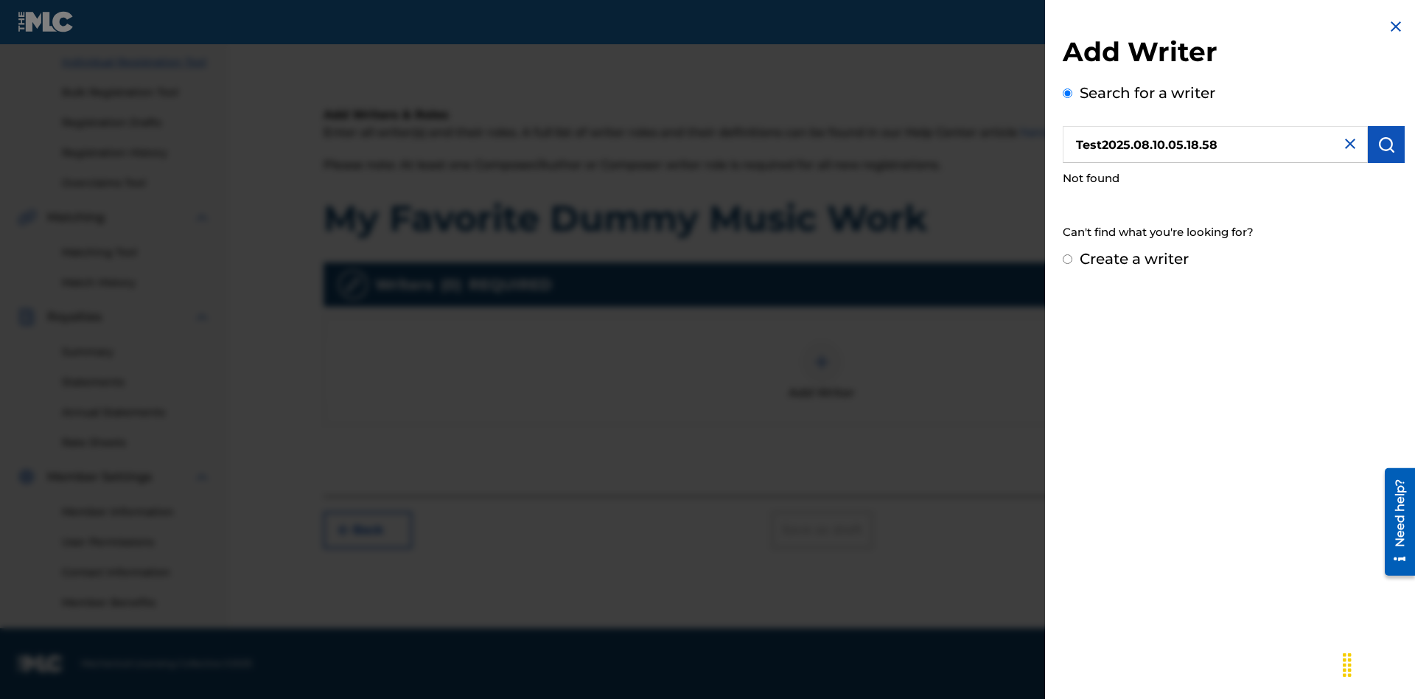
radio input "false"
radio input "true"
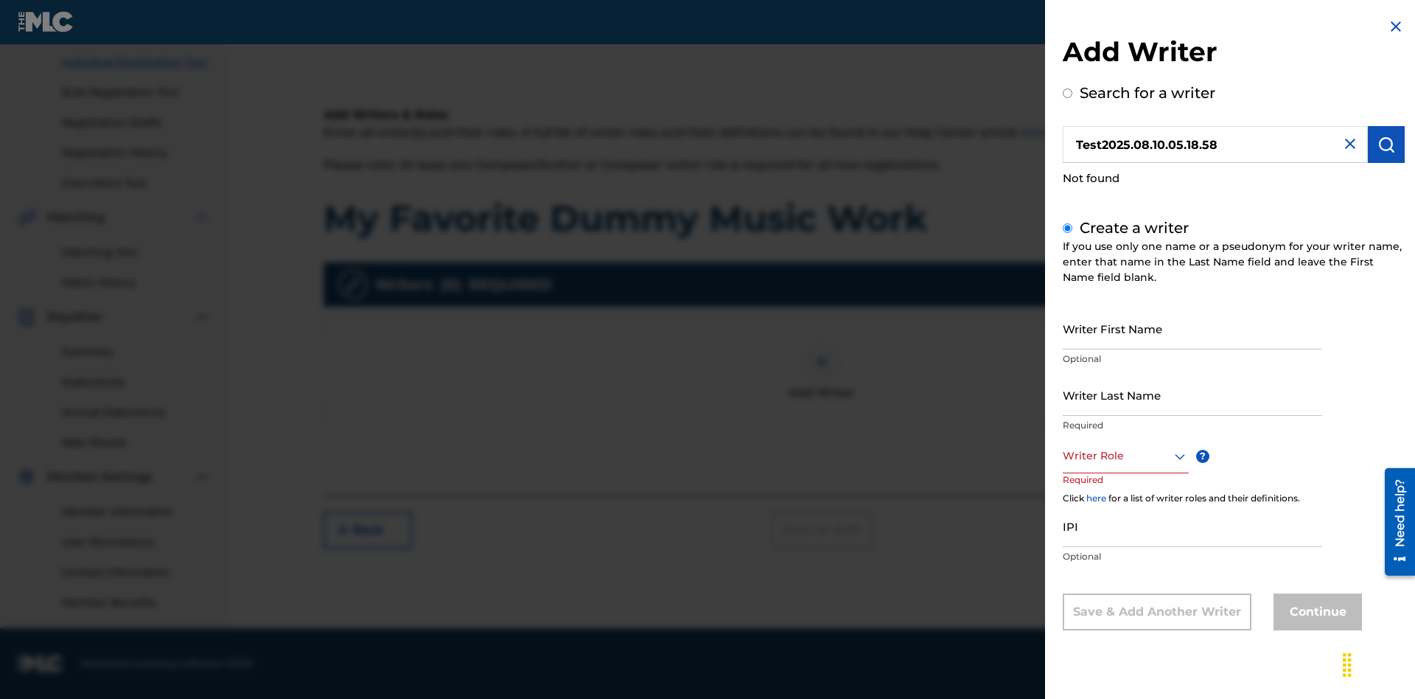
click at [1193, 328] on input "Writer First Name" at bounding box center [1192, 328] width 259 height 42
type input "Test2025.08.10.05.18.59"
click at [1193, 394] on input "Writer Last Name" at bounding box center [1192, 395] width 259 height 42
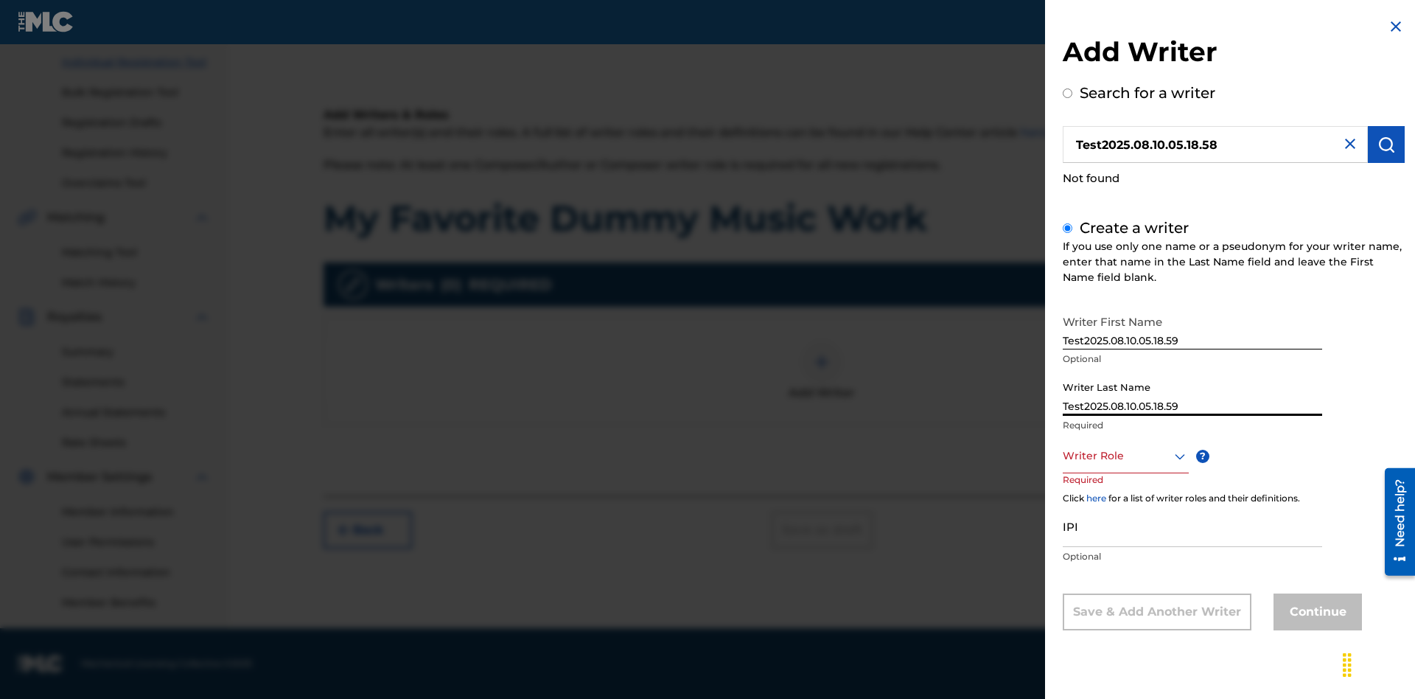
type input "Test2025.08.10.05.18.59"
click at [1125, 456] on div at bounding box center [1126, 456] width 126 height 18
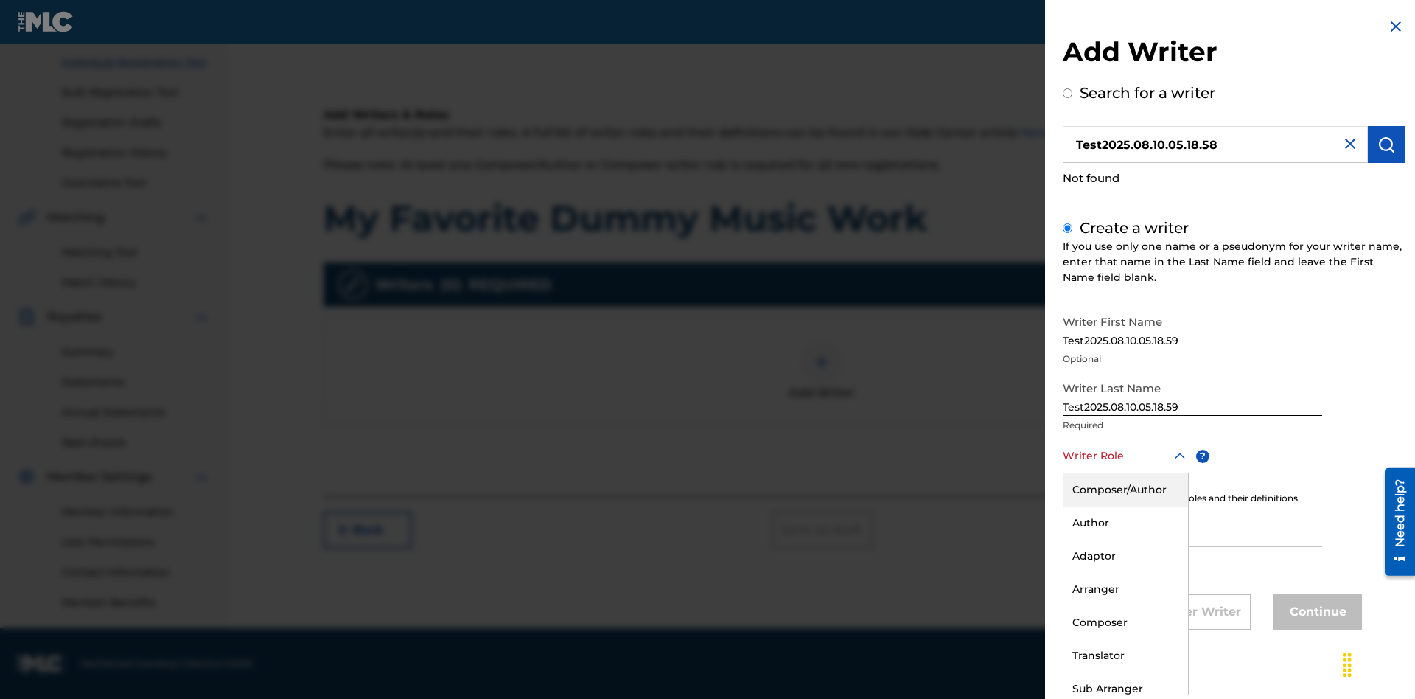
click at [1125, 523] on div "Author" at bounding box center [1126, 522] width 125 height 33
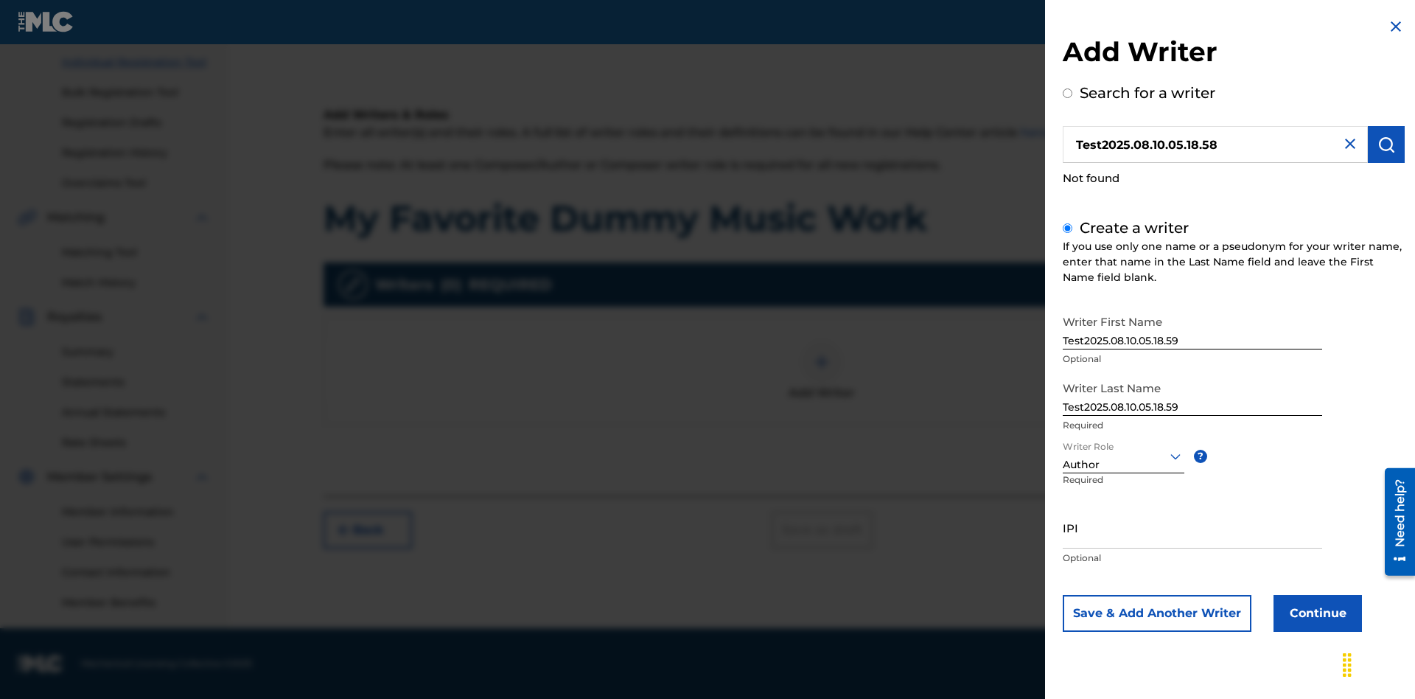
click at [1193, 527] on input "IPI" at bounding box center [1192, 527] width 259 height 42
type input "595839777"
click at [1316, 613] on button "Continue" at bounding box center [1318, 613] width 88 height 37
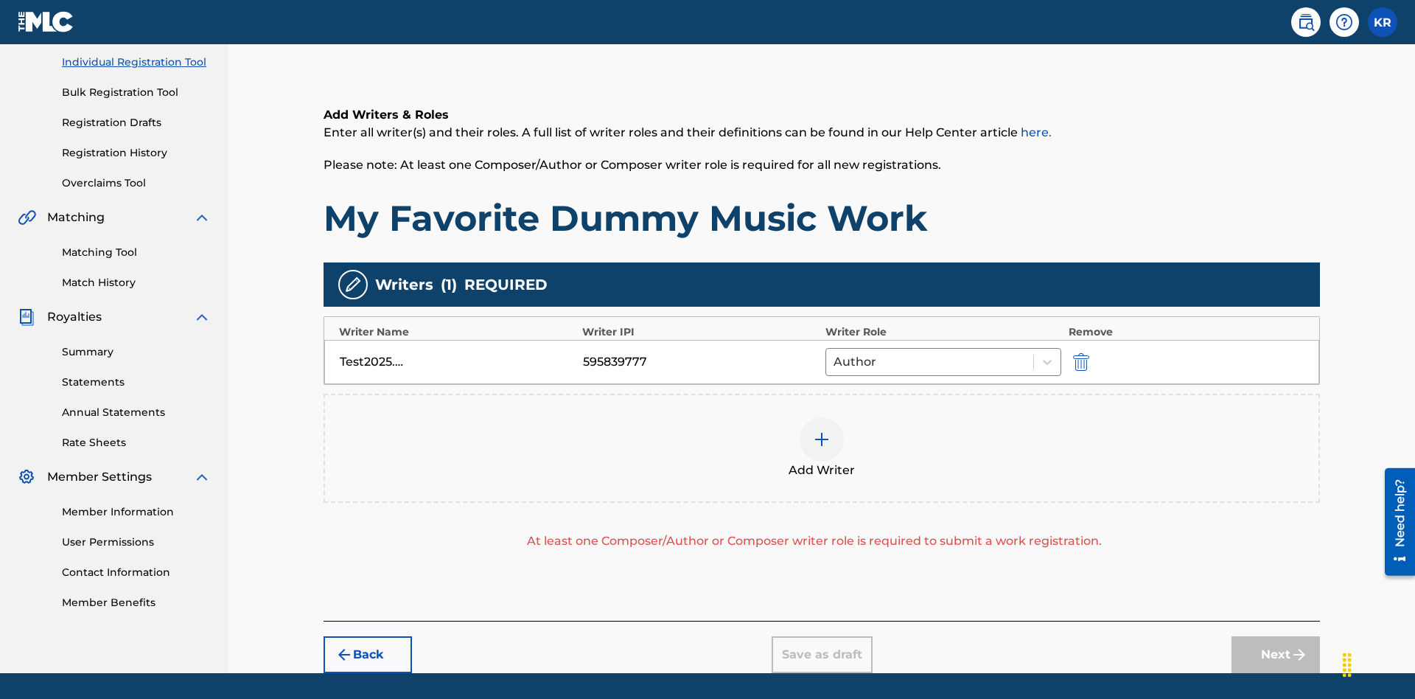
click at [1079, 353] on img "submit" at bounding box center [1081, 362] width 16 height 18
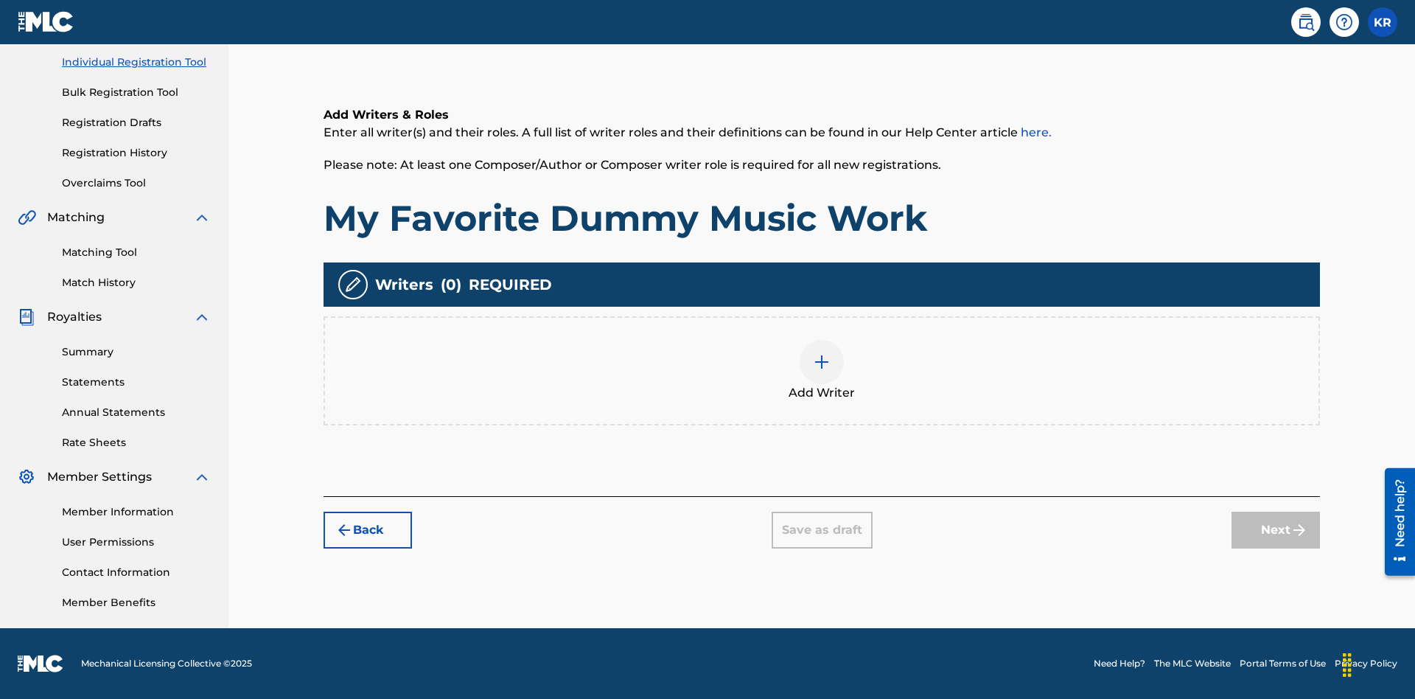
click at [822, 370] on img at bounding box center [822, 362] width 18 height 18
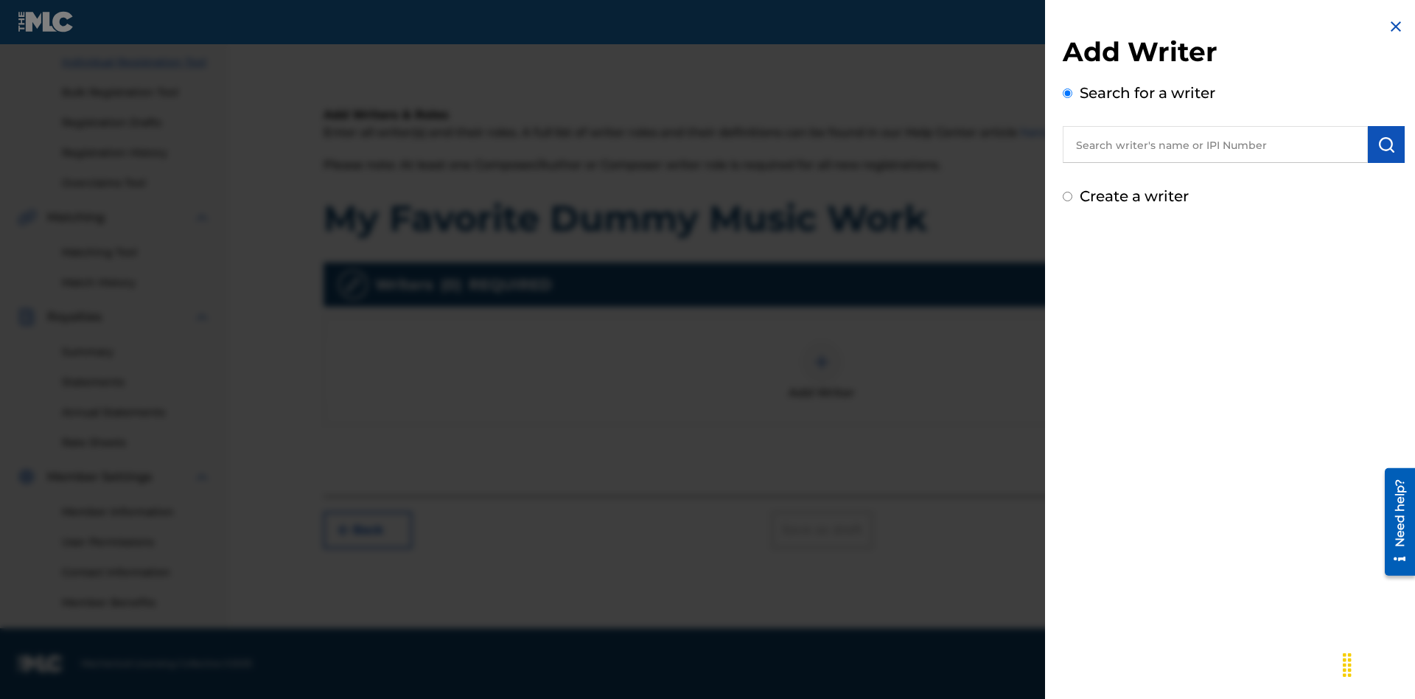
click at [1216, 144] on input "text" at bounding box center [1215, 144] width 305 height 37
type input "[PERSON_NAME]"
click at [1387, 144] on img "submit" at bounding box center [1387, 145] width 18 height 18
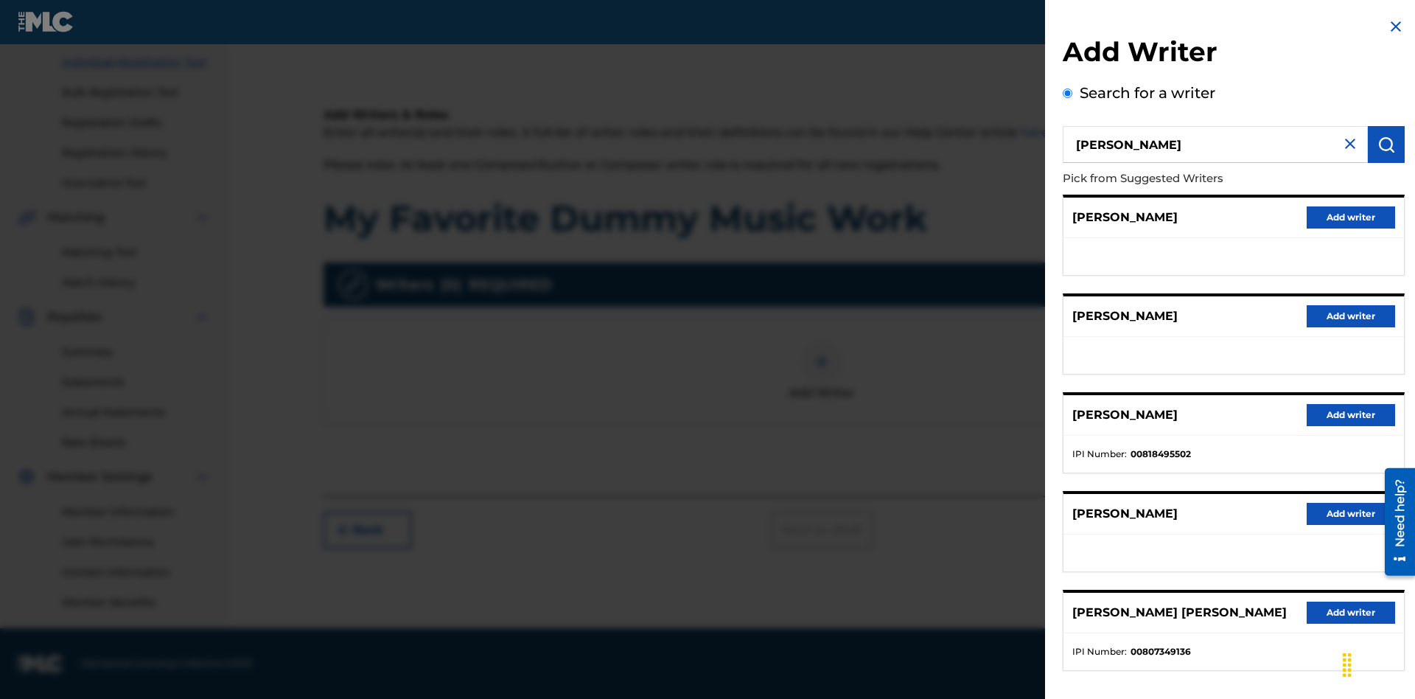
radio input "false"
radio input "true"
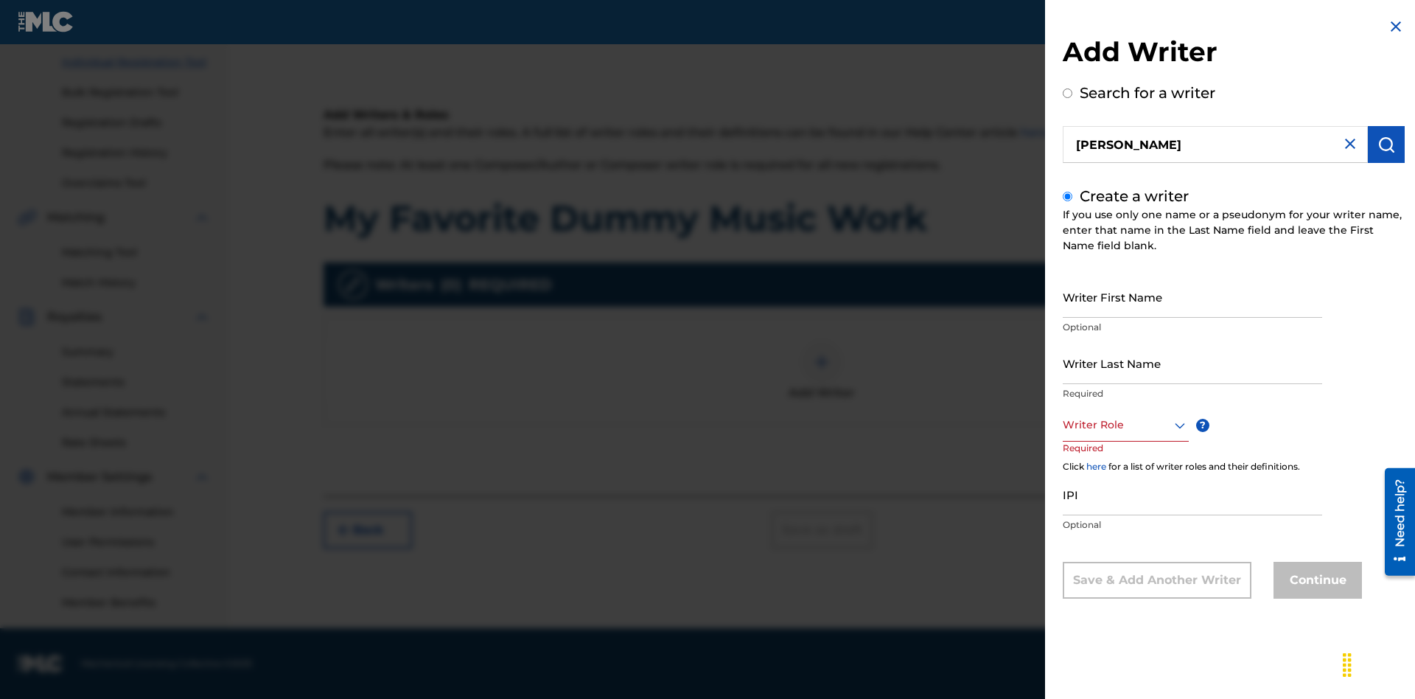
scroll to position [0, 0]
click at [1193, 296] on input "Writer First Name" at bounding box center [1192, 297] width 259 height 42
type input "[PERSON_NAME]"
click at [1193, 363] on input "Writer Last Name" at bounding box center [1192, 363] width 259 height 42
type input "[PERSON_NAME]"
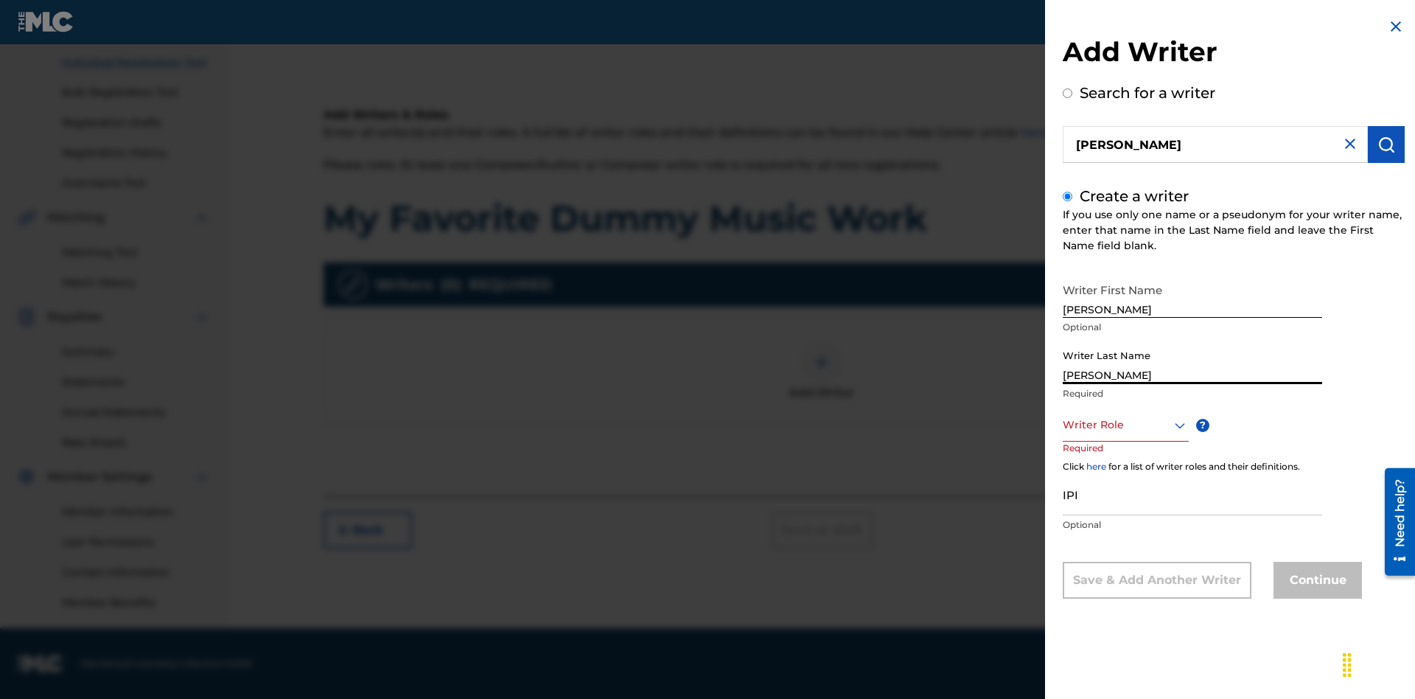
click at [1193, 494] on input "IPI" at bounding box center [1192, 494] width 259 height 42
type input "00807349136"
click at [1125, 425] on div at bounding box center [1126, 425] width 126 height 18
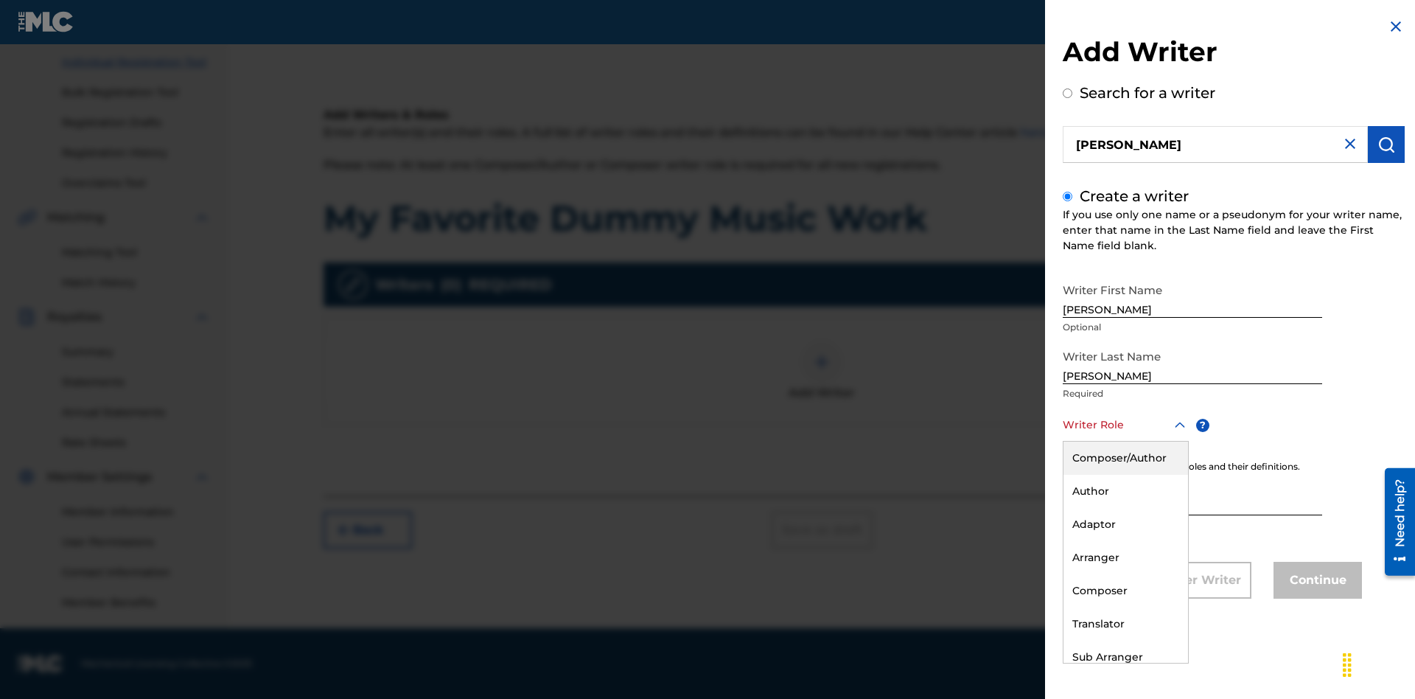
click at [1125, 590] on div "Composer" at bounding box center [1126, 590] width 125 height 33
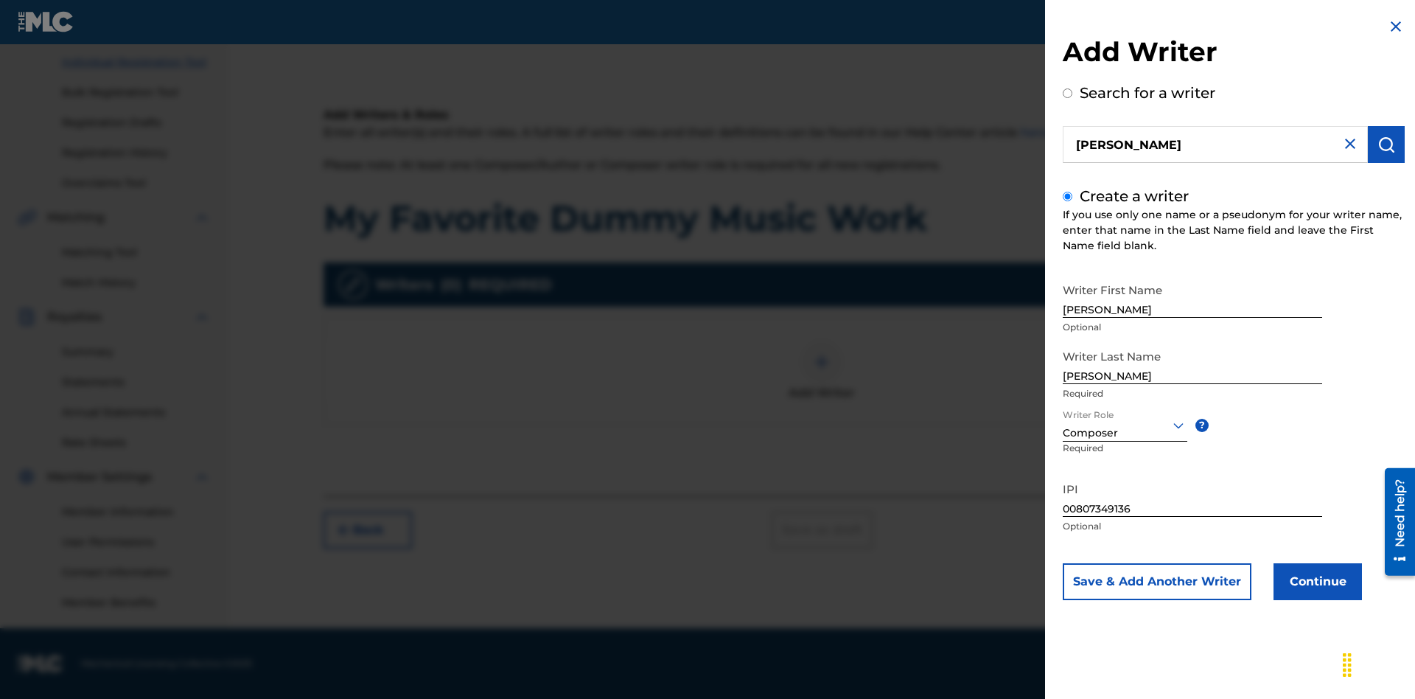
click at [1316, 582] on button "Continue" at bounding box center [1318, 581] width 88 height 37
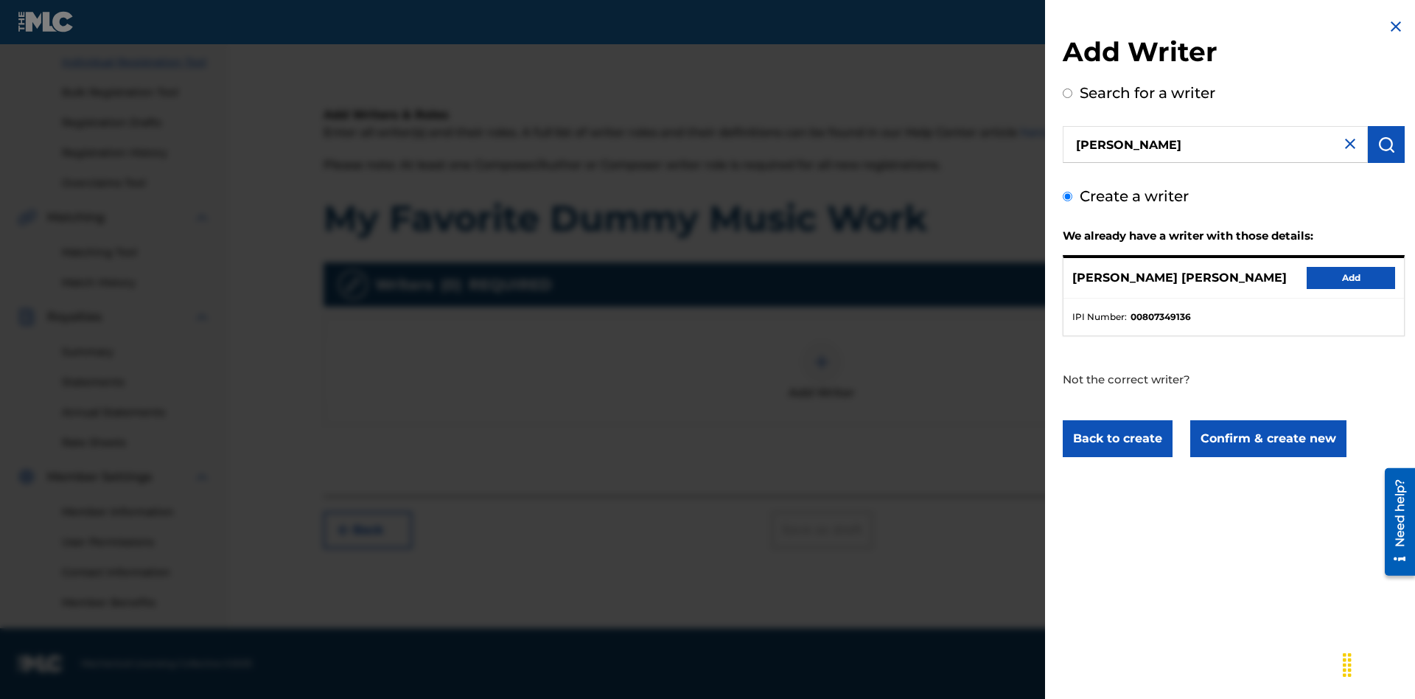
click at [1267, 439] on button "Confirm & create new" at bounding box center [1268, 438] width 156 height 37
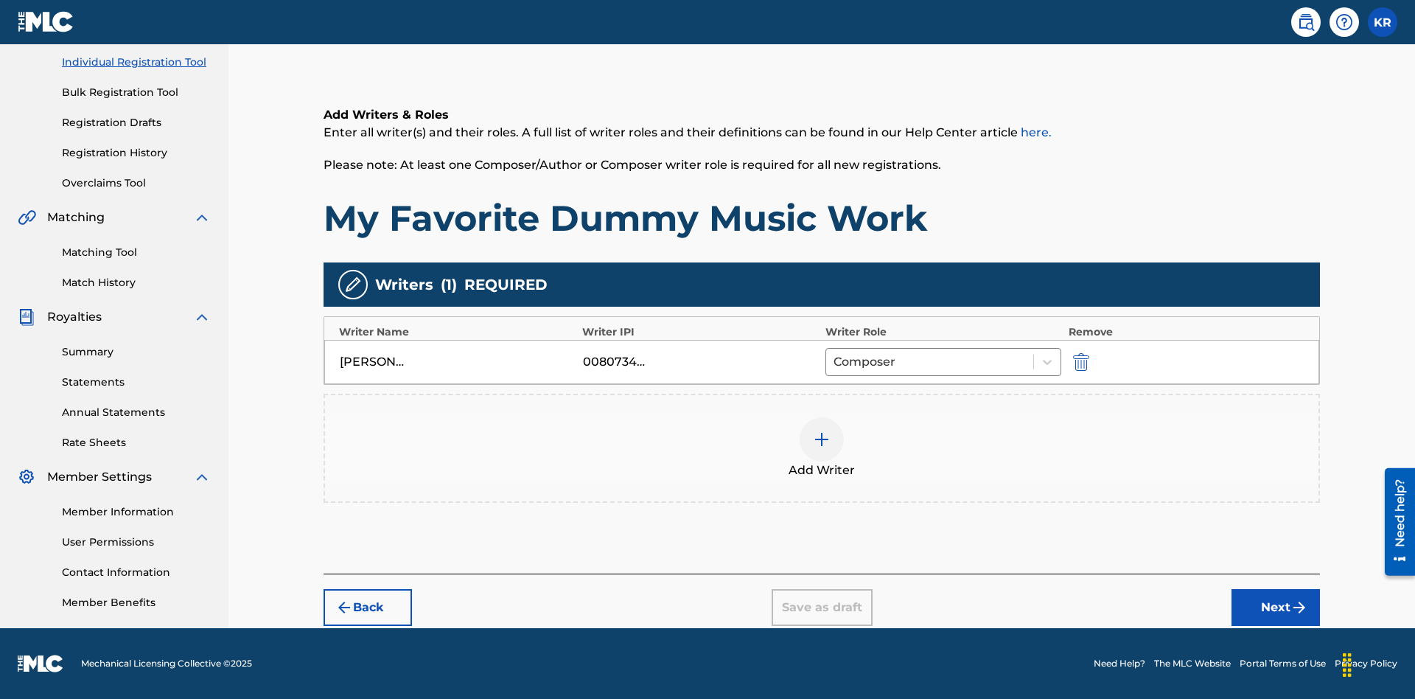
click at [822, 448] on div at bounding box center [822, 439] width 44 height 44
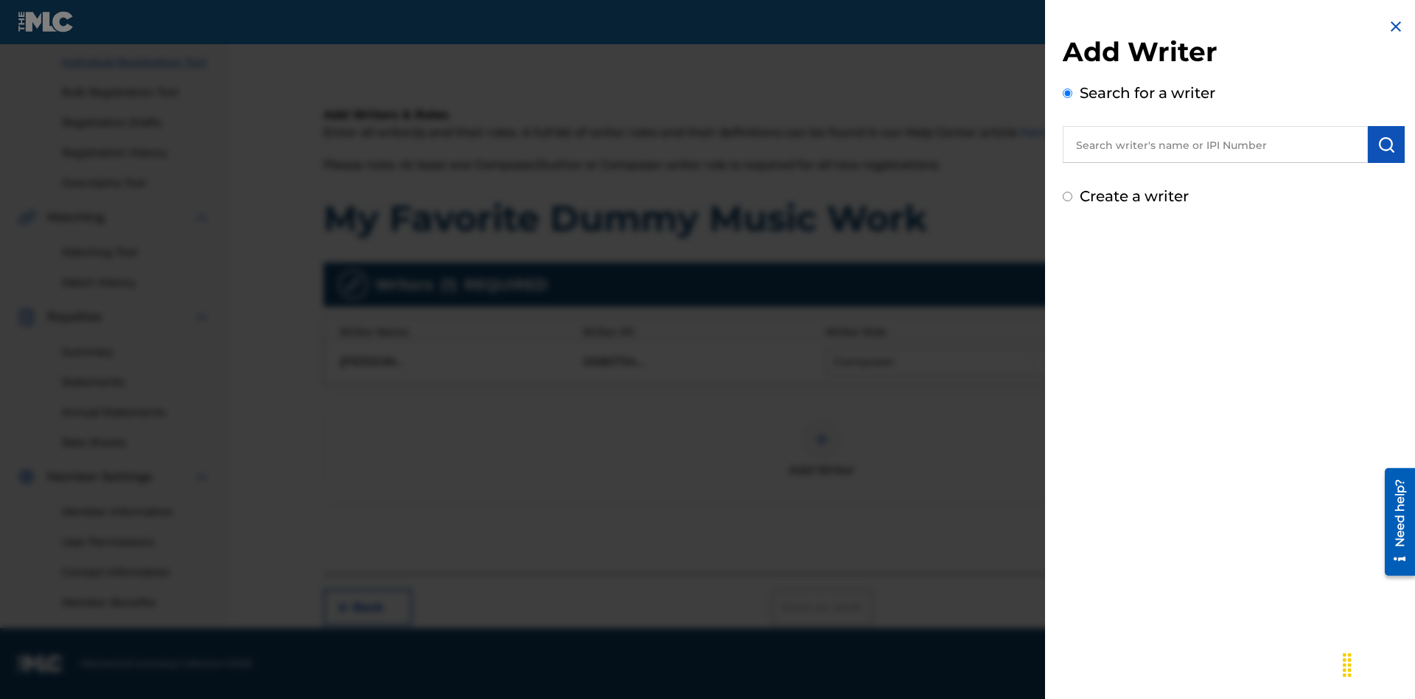
click at [1216, 144] on input "text" at bounding box center [1215, 144] width 305 height 37
type input "[PERSON_NAME]"
click at [1387, 144] on img "submit" at bounding box center [1387, 145] width 18 height 18
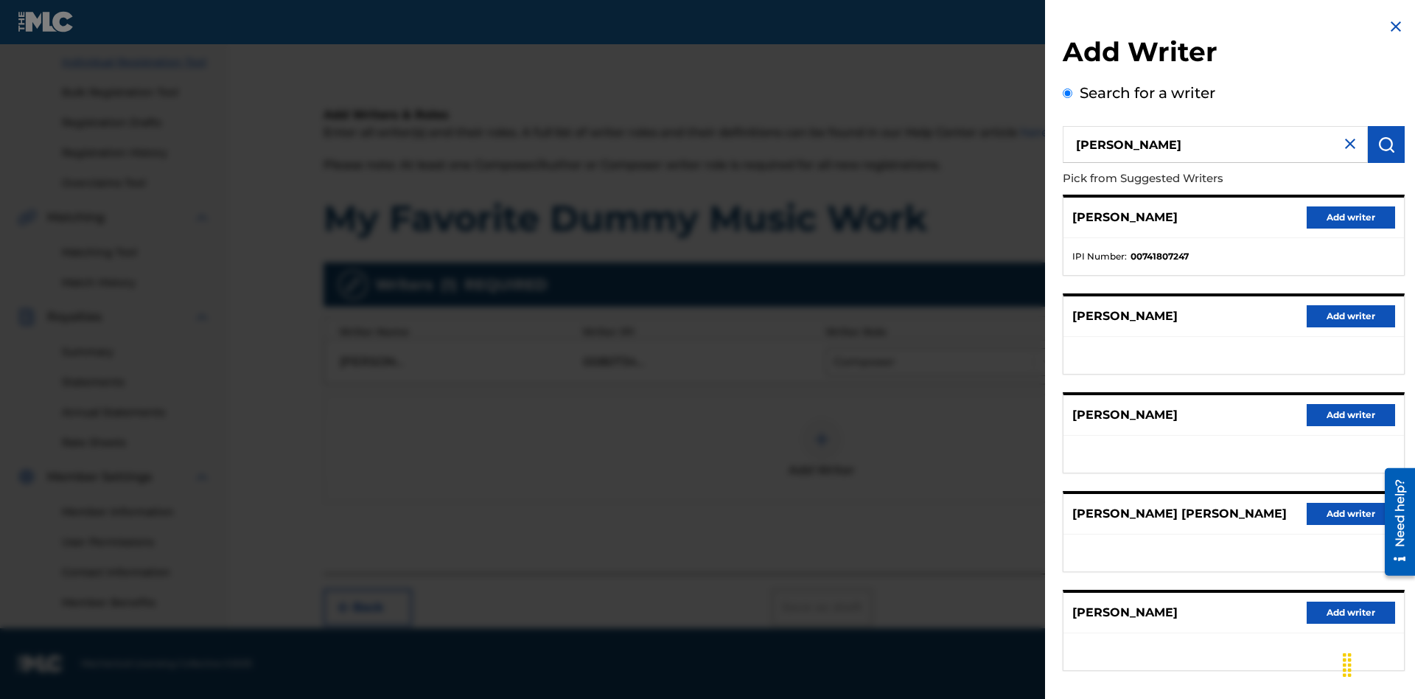
click at [1351, 217] on button "Add writer" at bounding box center [1351, 217] width 88 height 22
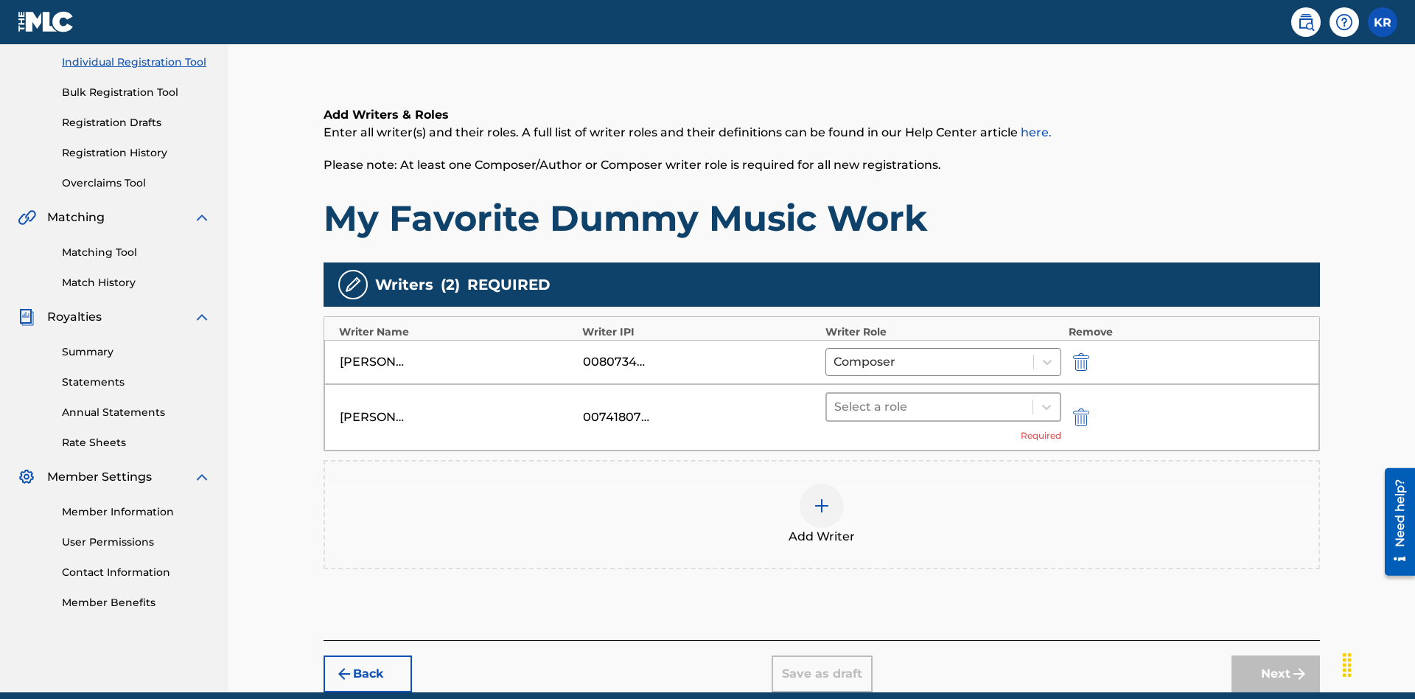
click at [836, 398] on input "text" at bounding box center [835, 407] width 3 height 18
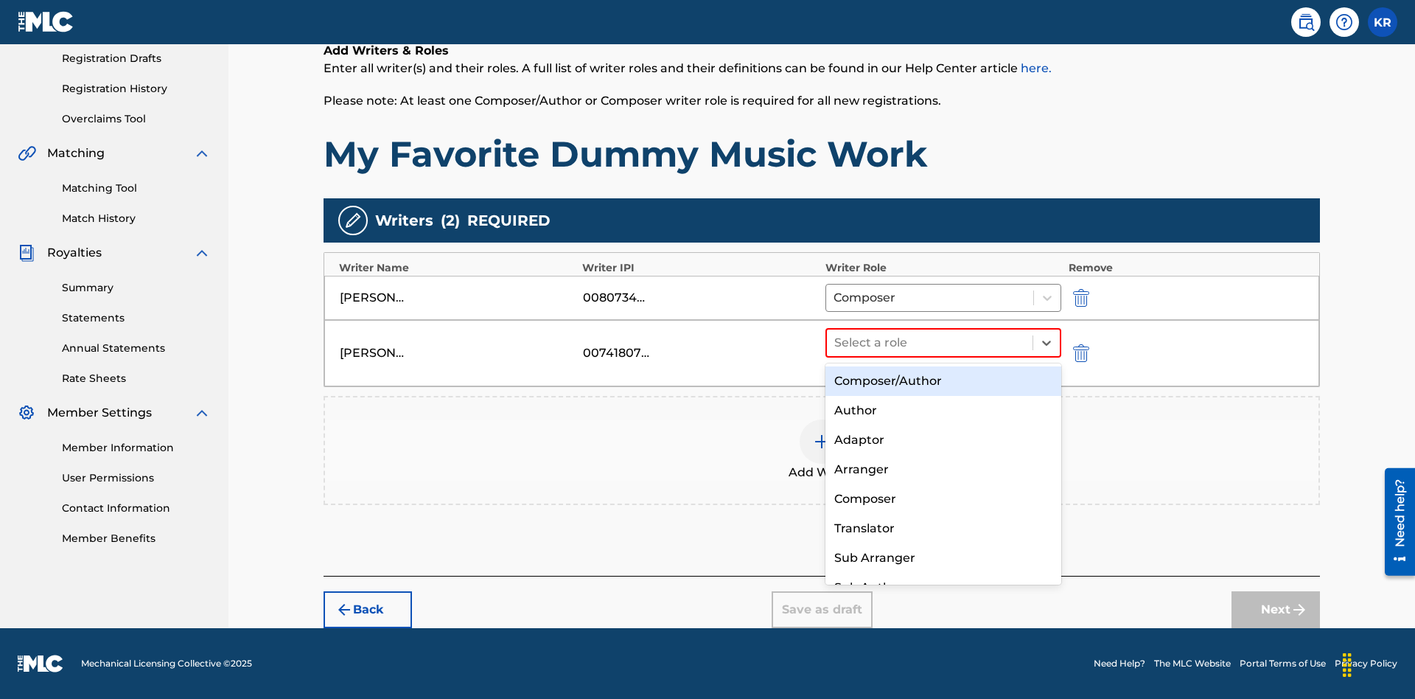
click at [943, 528] on div "Translator" at bounding box center [944, 528] width 236 height 29
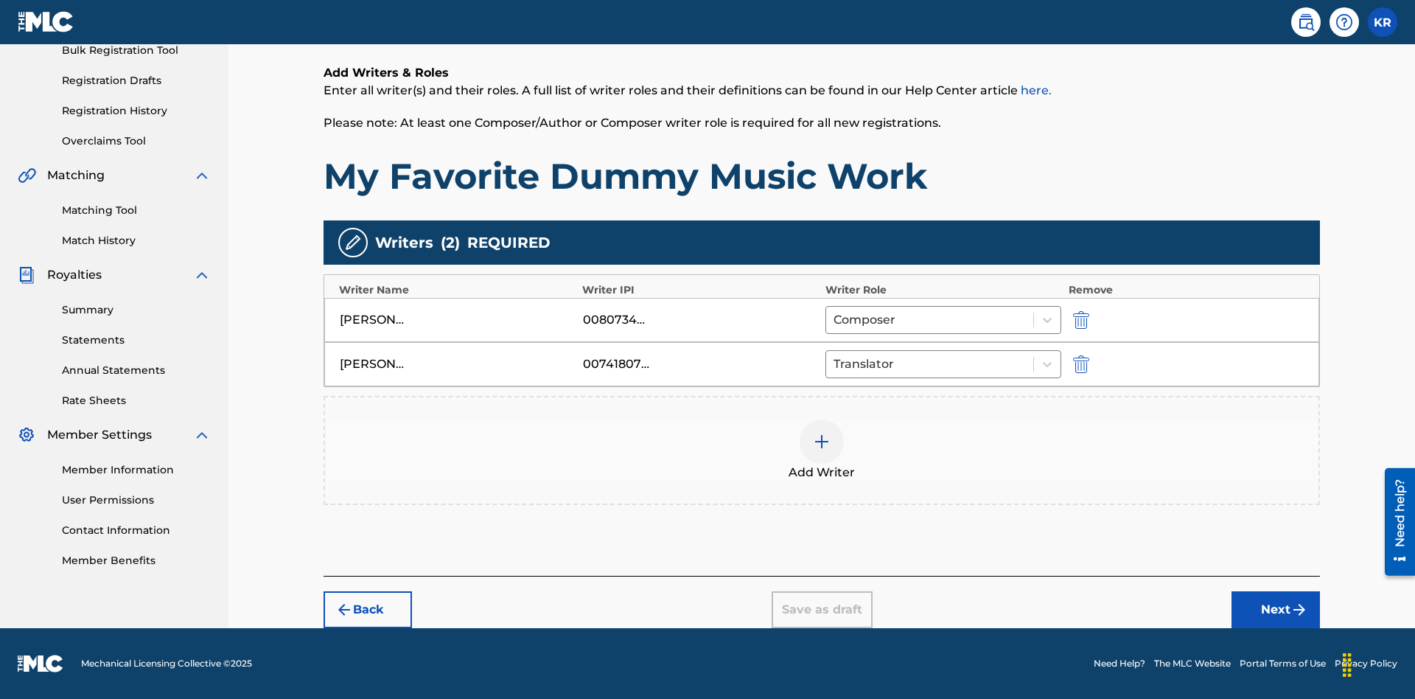
click at [822, 450] on div at bounding box center [822, 441] width 44 height 44
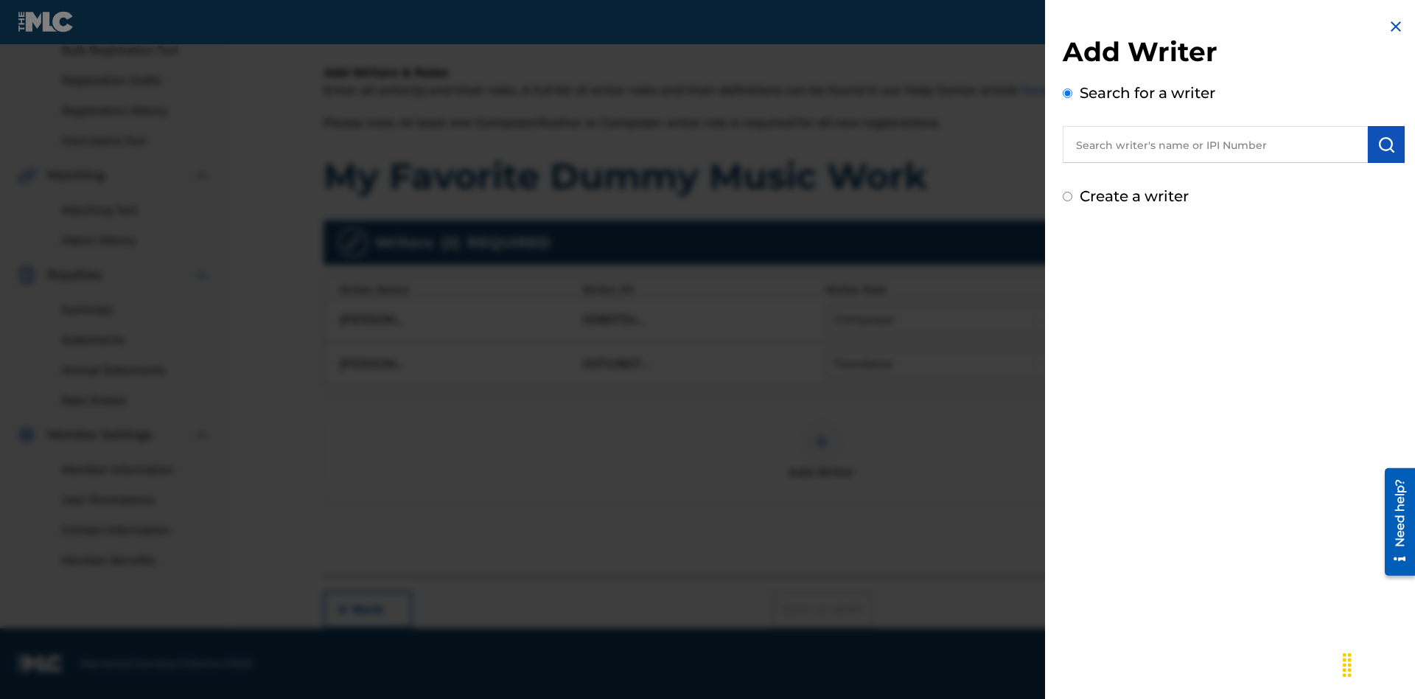
click at [1216, 144] on input "text" at bounding box center [1215, 144] width 305 height 37
type input "Test2025.08.10.05.20.01"
click at [1387, 144] on img "submit" at bounding box center [1387, 145] width 18 height 18
click at [1068, 259] on input "Create a writer" at bounding box center [1068, 259] width 10 height 10
radio input "false"
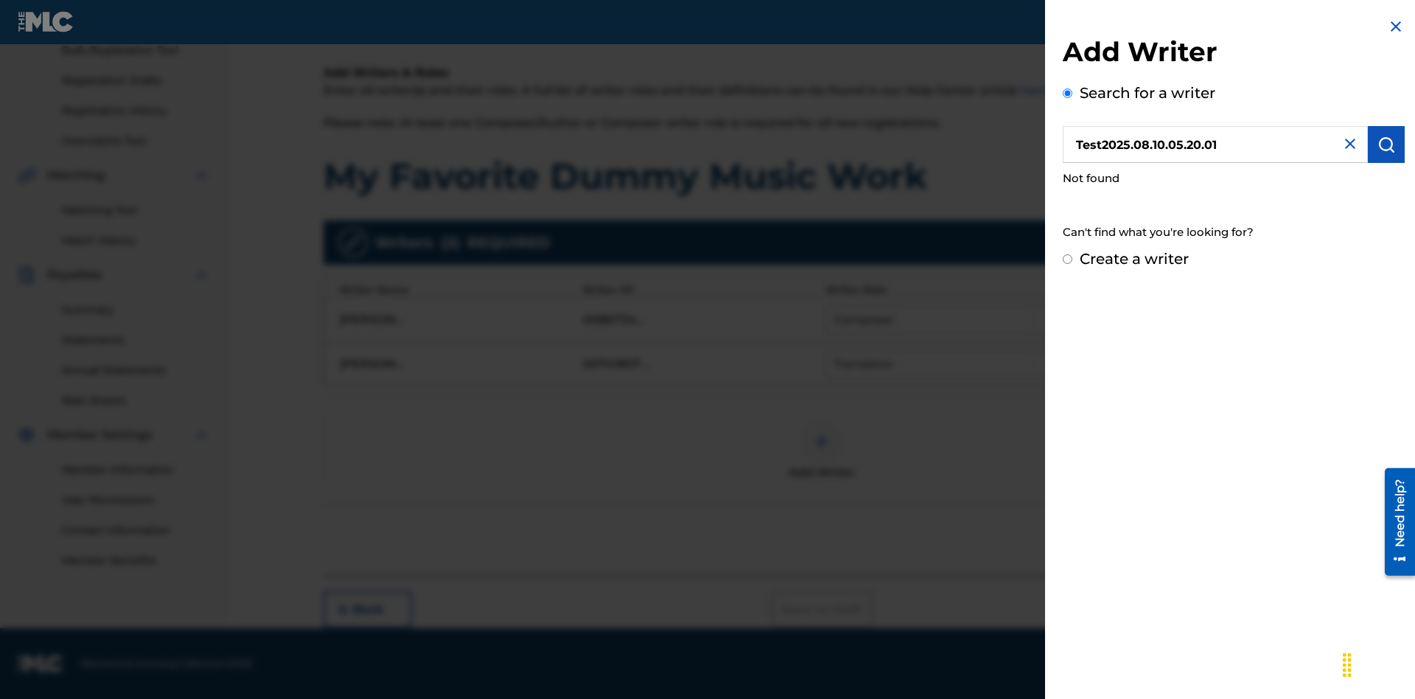
radio input "false"
radio input "true"
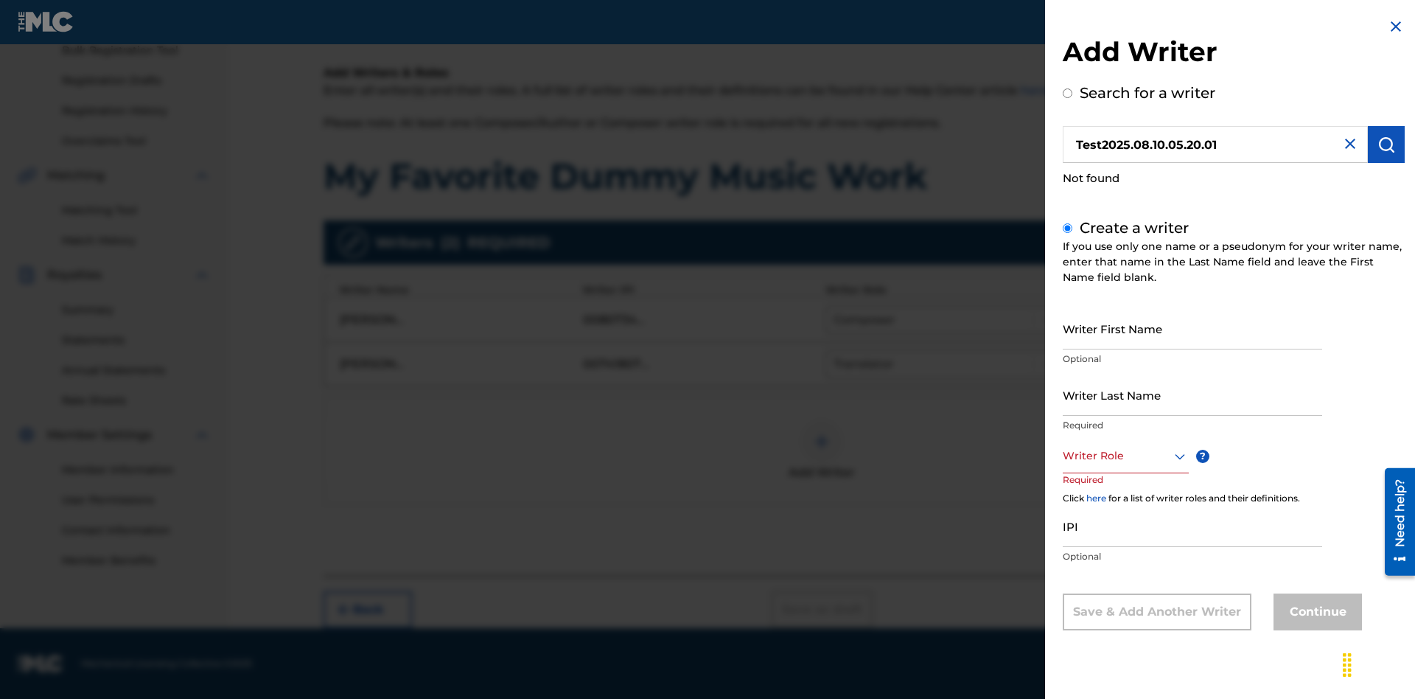
click at [1193, 328] on input "Writer First Name" at bounding box center [1192, 328] width 259 height 42
type input "Test2025.08.10.05.20.02"
click at [1193, 394] on input "Writer Last Name" at bounding box center [1192, 395] width 259 height 42
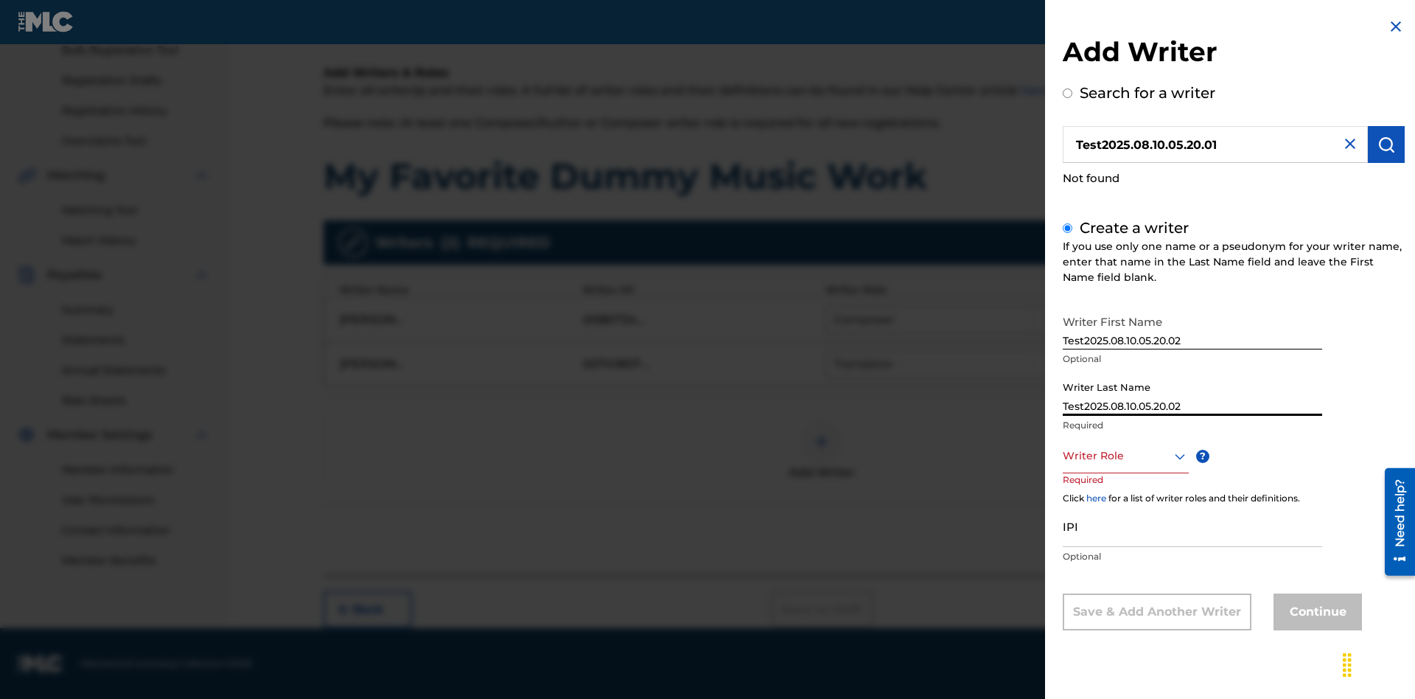
type input "Test2025.08.10.05.20.02"
click at [1125, 456] on div at bounding box center [1126, 456] width 126 height 18
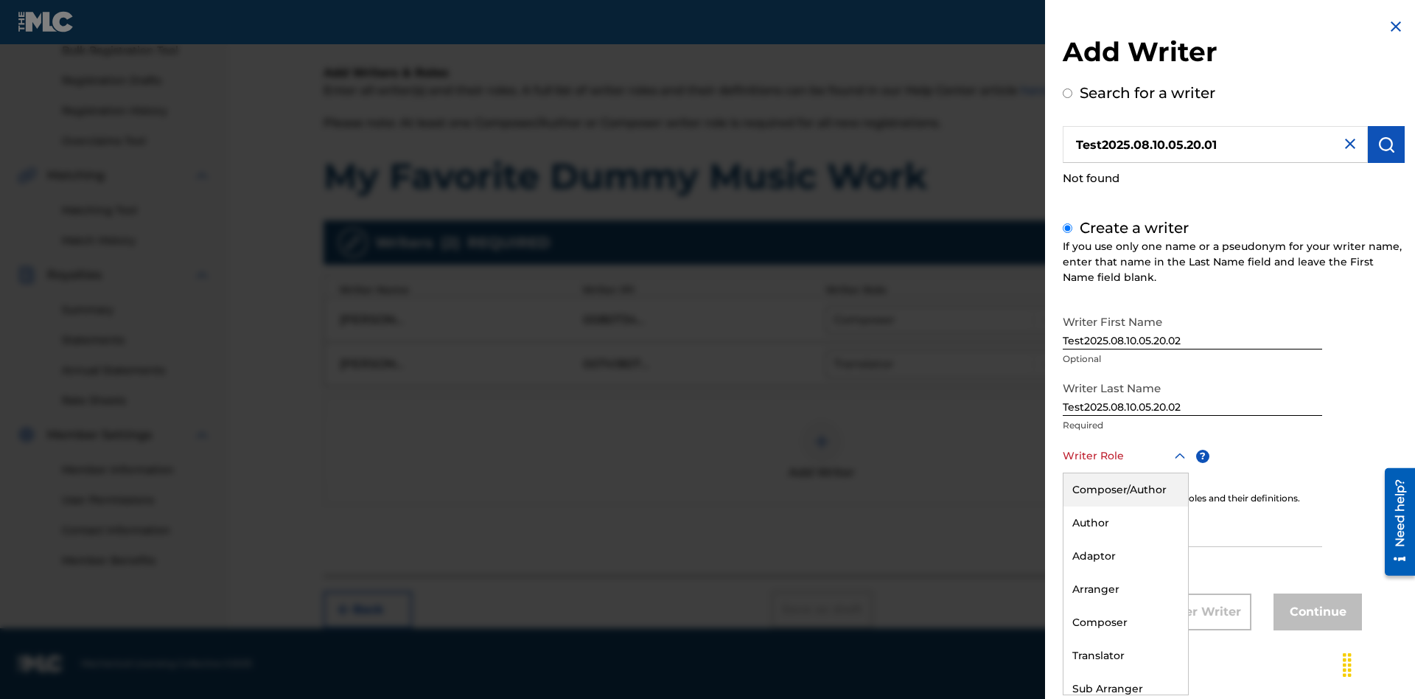
click at [1125, 655] on div "Translator" at bounding box center [1126, 655] width 125 height 33
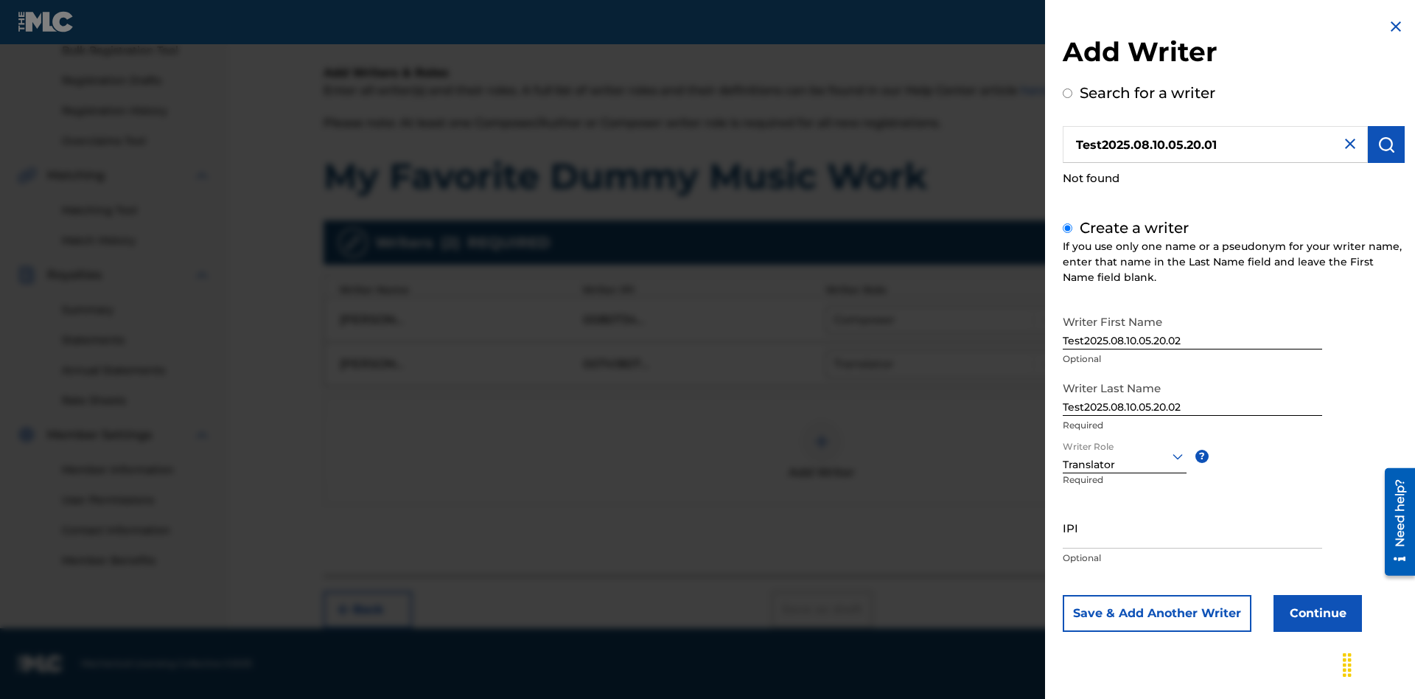
click at [1193, 527] on input "IPI" at bounding box center [1192, 527] width 259 height 42
click at [1316, 613] on button "Continue" at bounding box center [1318, 613] width 88 height 37
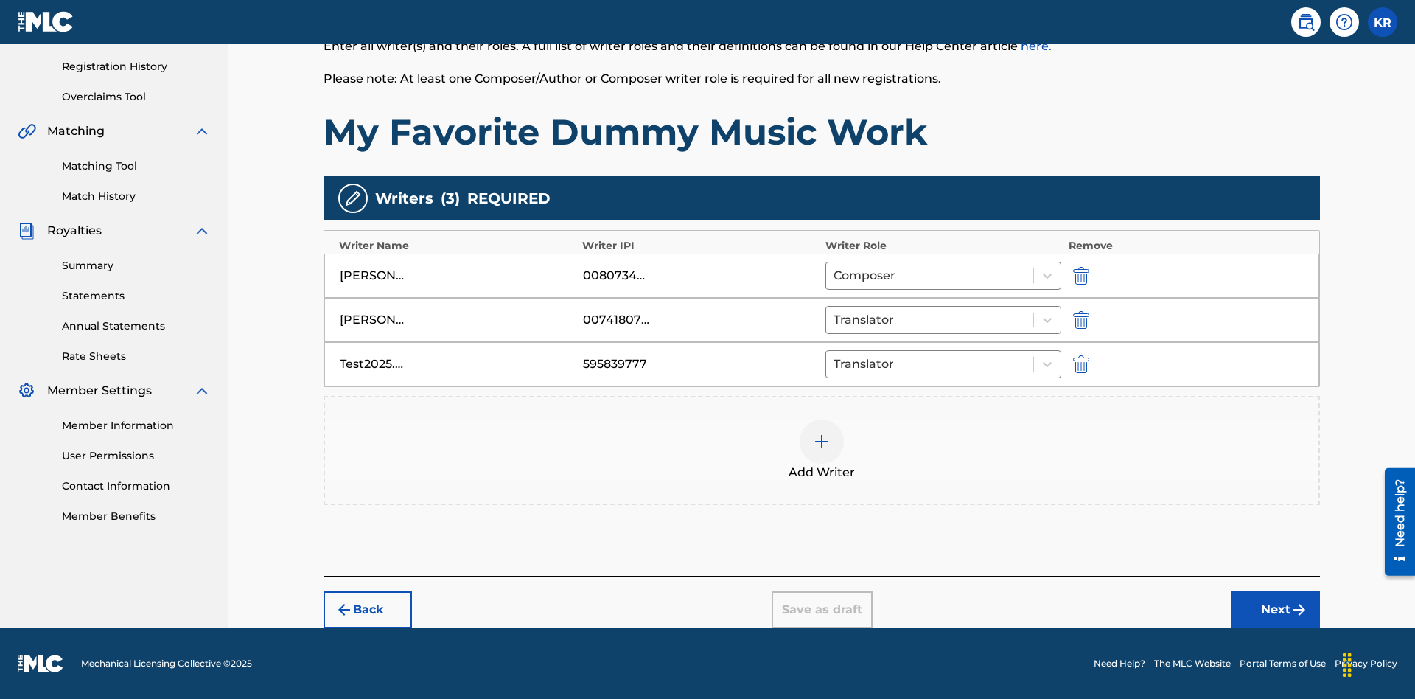
click at [1276, 610] on button "Next" at bounding box center [1276, 609] width 88 height 37
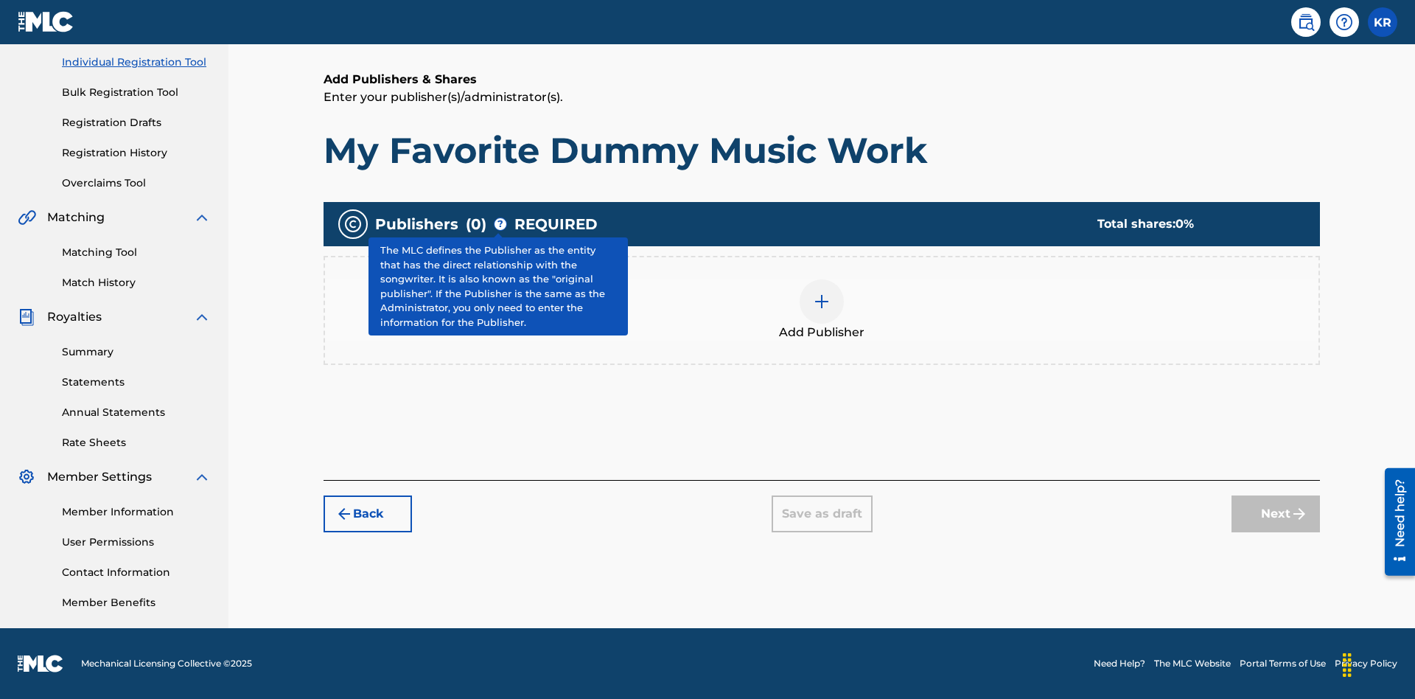
click at [822, 301] on img at bounding box center [822, 302] width 18 height 18
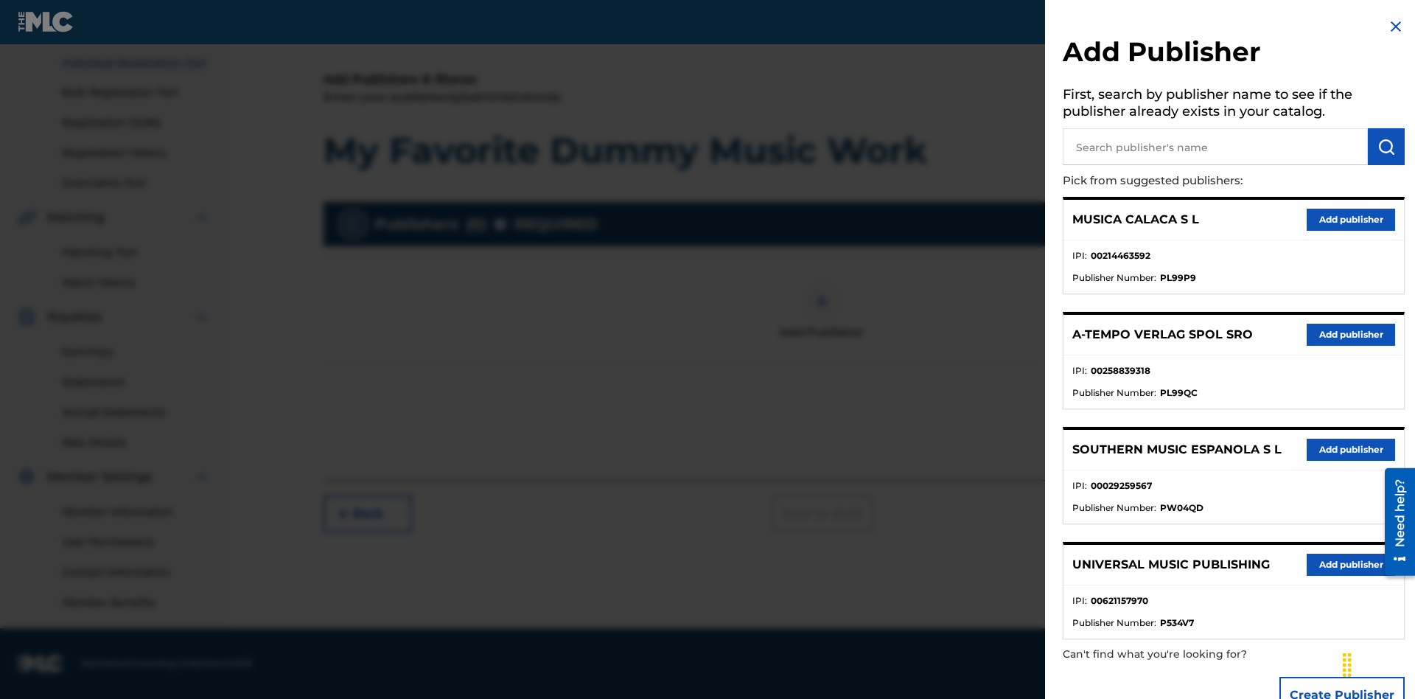
click at [1216, 147] on input "text" at bounding box center [1215, 146] width 305 height 37
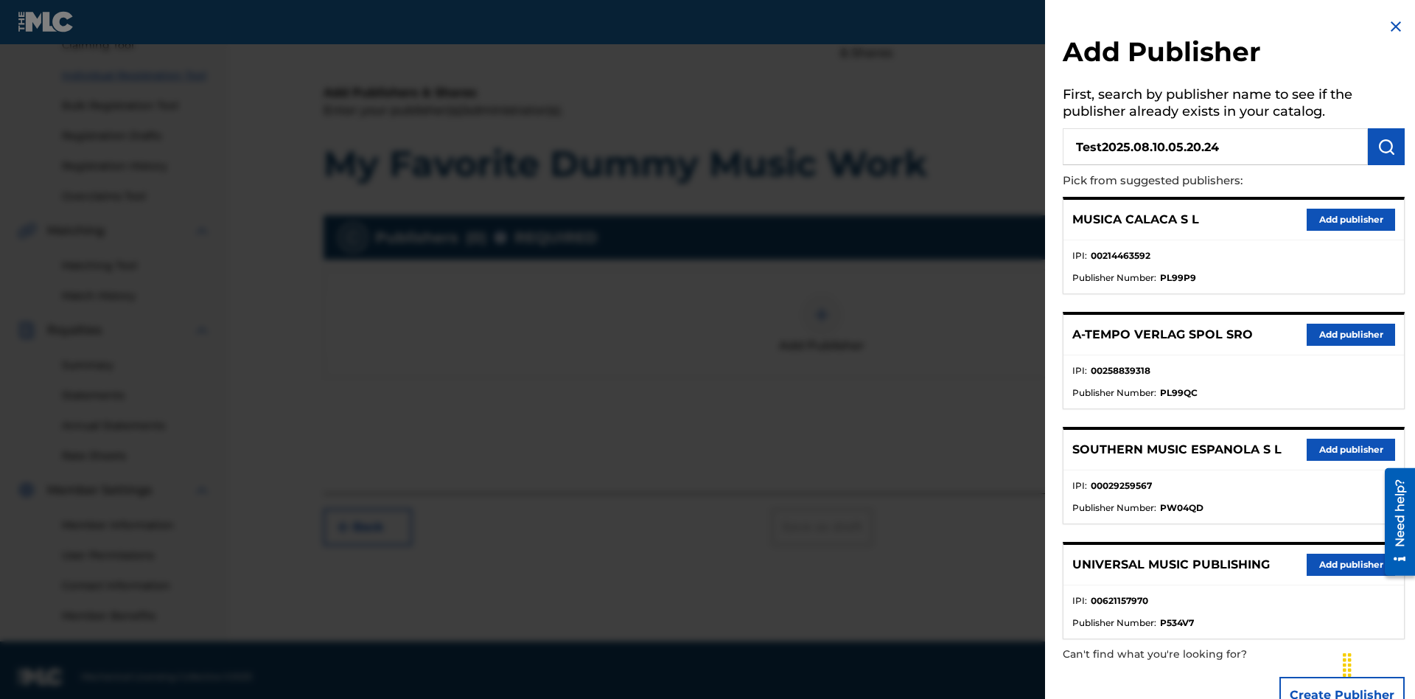
type input "Test2025.08.10.05.20.24"
click at [1387, 147] on img "submit" at bounding box center [1387, 147] width 18 height 18
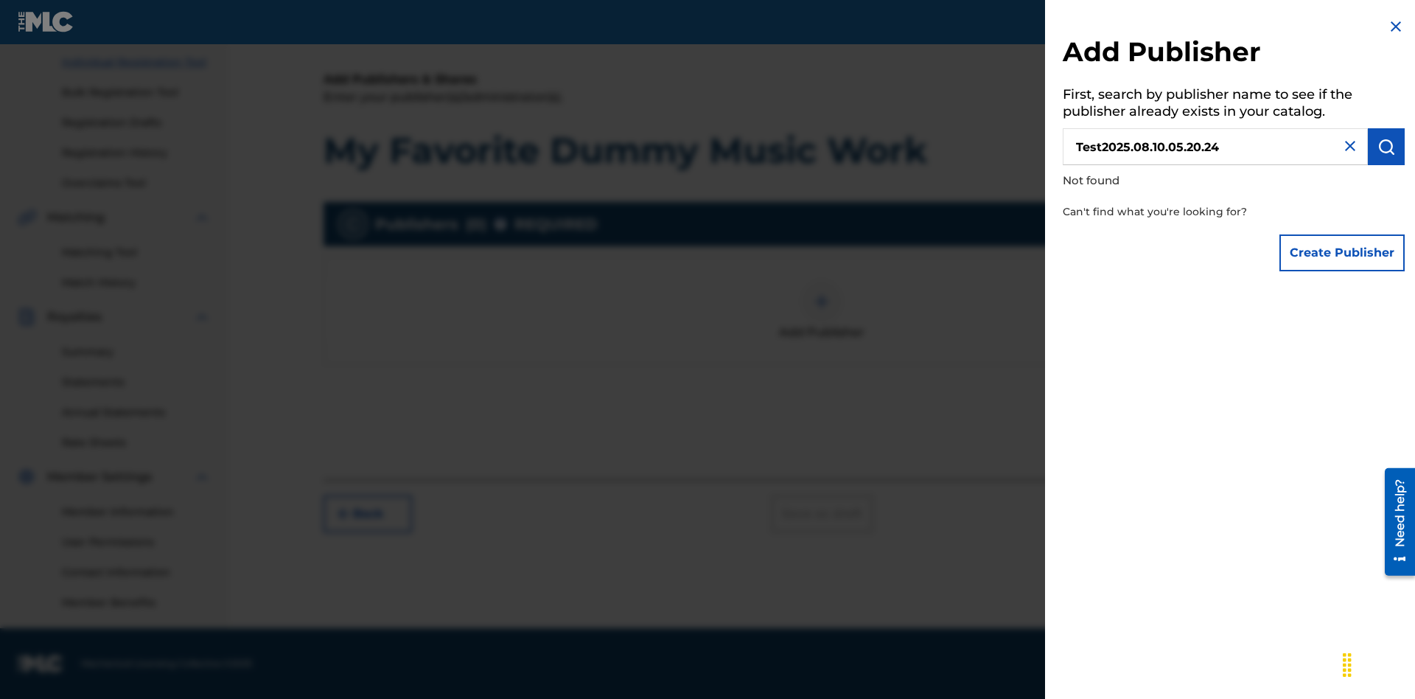
click at [1343, 252] on button "Create Publisher" at bounding box center [1342, 252] width 125 height 37
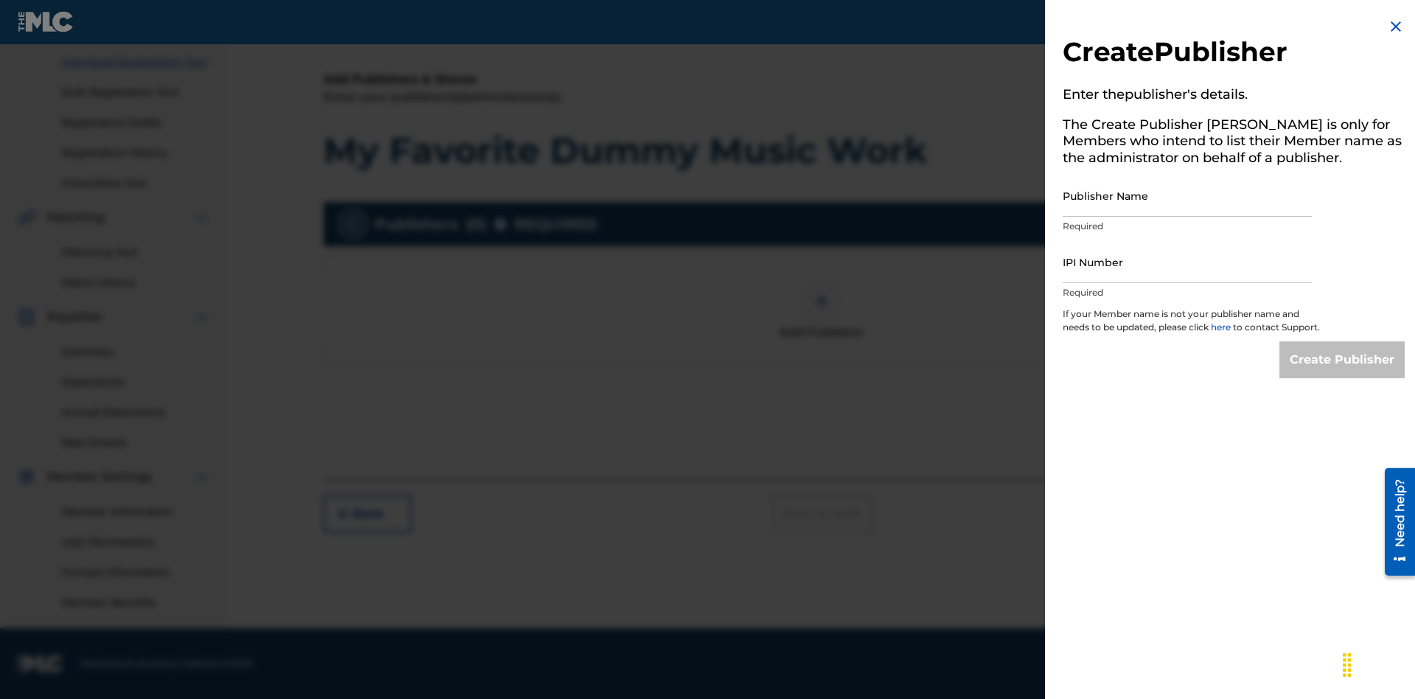
click at [1188, 195] on input "Publisher Name" at bounding box center [1187, 196] width 249 height 42
type input "Test2025.08.10.05.20.27"
click at [1188, 262] on input "IPI Number" at bounding box center [1187, 262] width 249 height 42
click at [1343, 373] on input "Create Publisher" at bounding box center [1342, 359] width 125 height 37
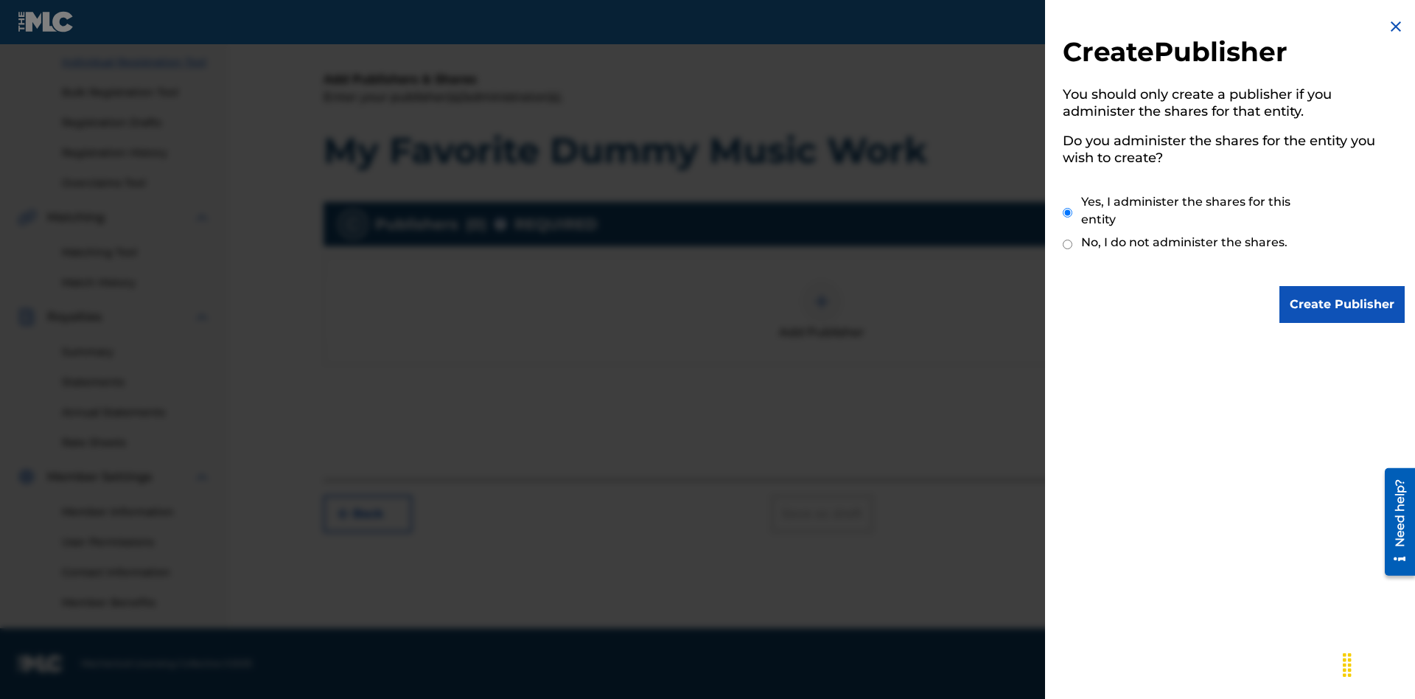
click at [1068, 212] on input "Yes, I administer the shares for this entity" at bounding box center [1068, 213] width 10 height 32
click at [1343, 304] on input "Create Publisher" at bounding box center [1342, 304] width 125 height 37
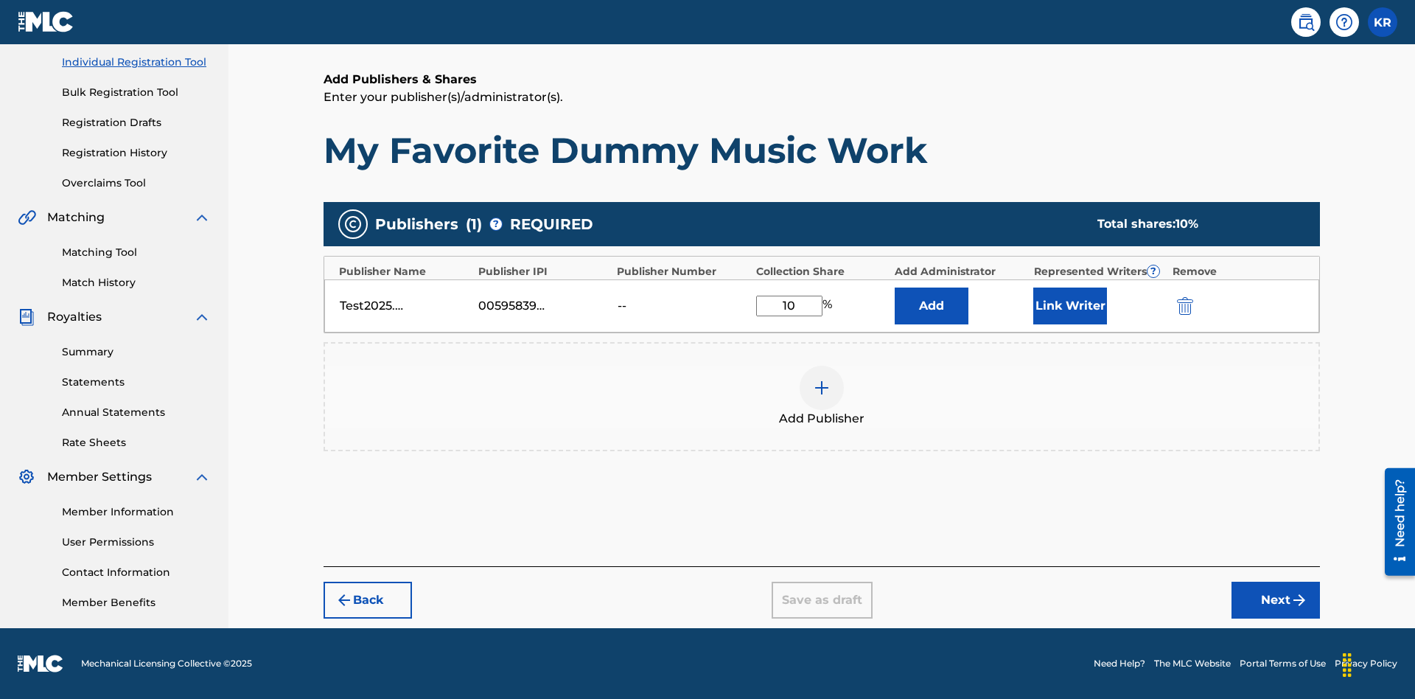
type input "10"
click at [1070, 305] on button "Link Writer" at bounding box center [1070, 305] width 74 height 37
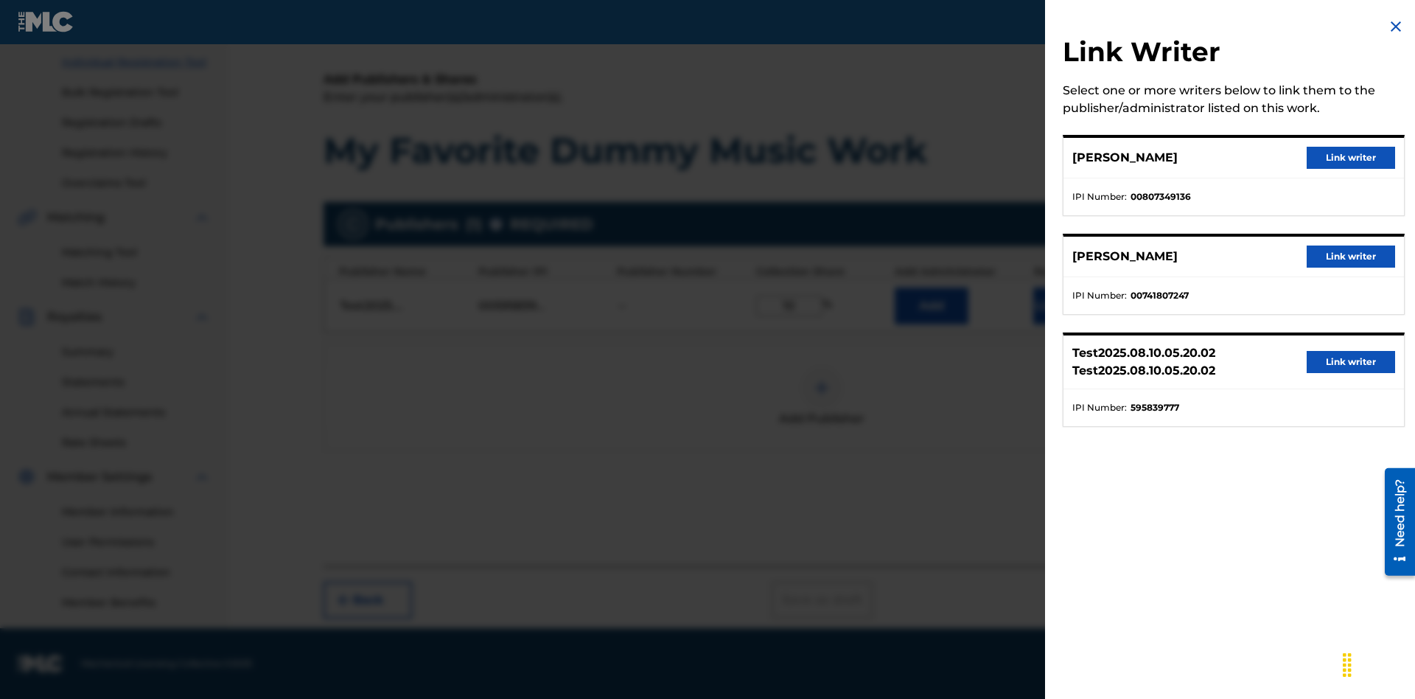
click at [1351, 158] on button "Link writer" at bounding box center [1351, 158] width 88 height 22
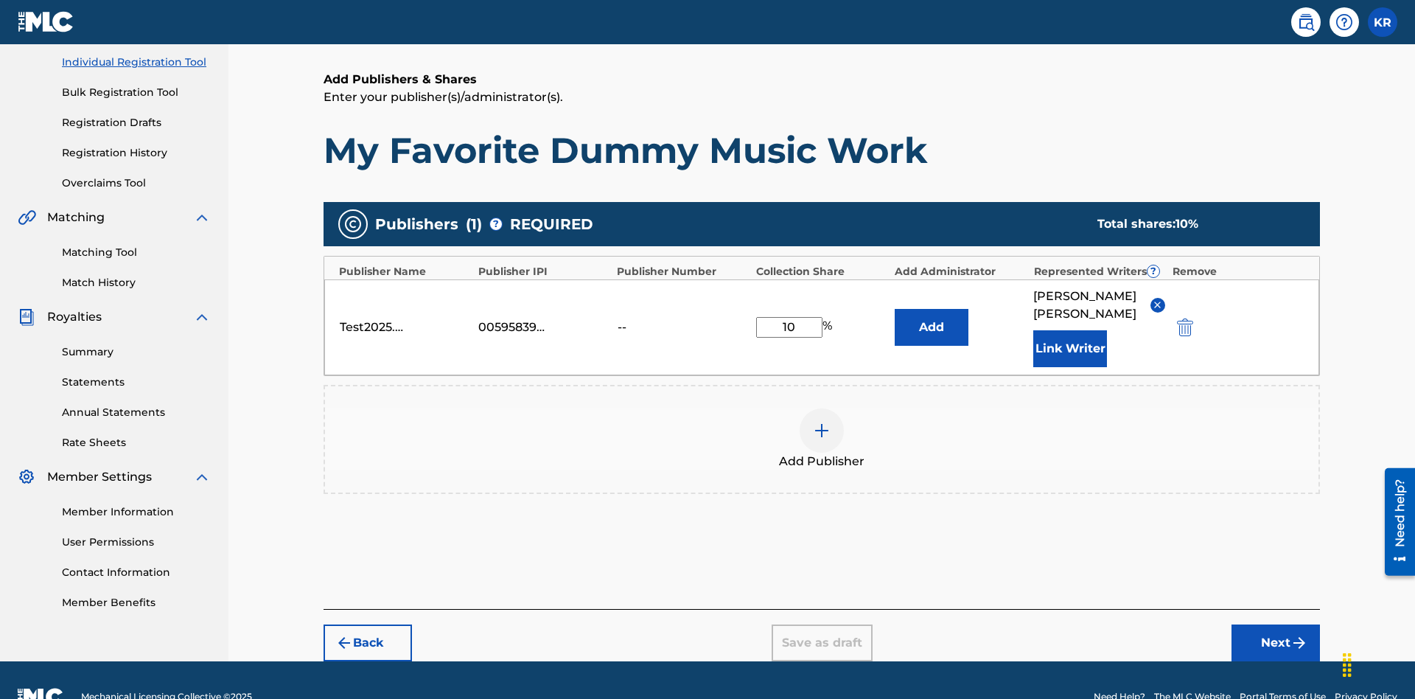
click at [1070, 330] on button "Link Writer" at bounding box center [1070, 348] width 74 height 37
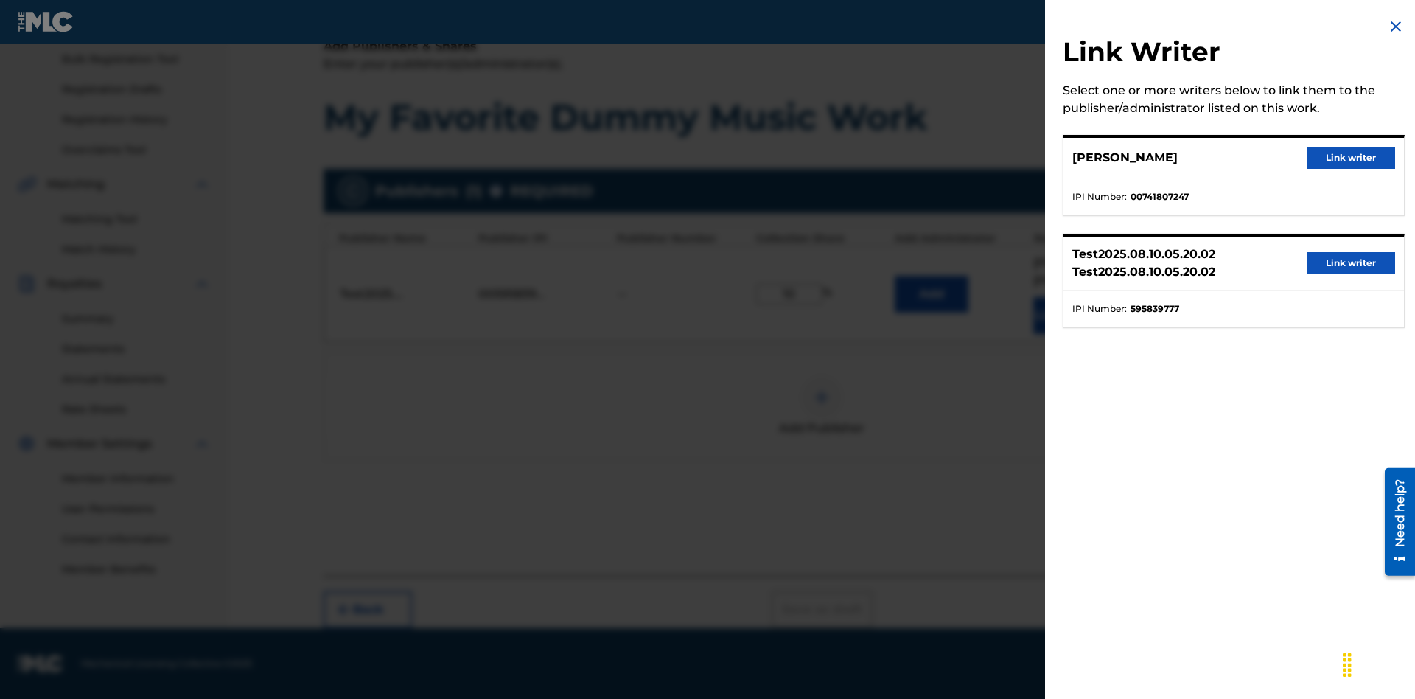
click at [1351, 158] on button "Link writer" at bounding box center [1351, 158] width 88 height 22
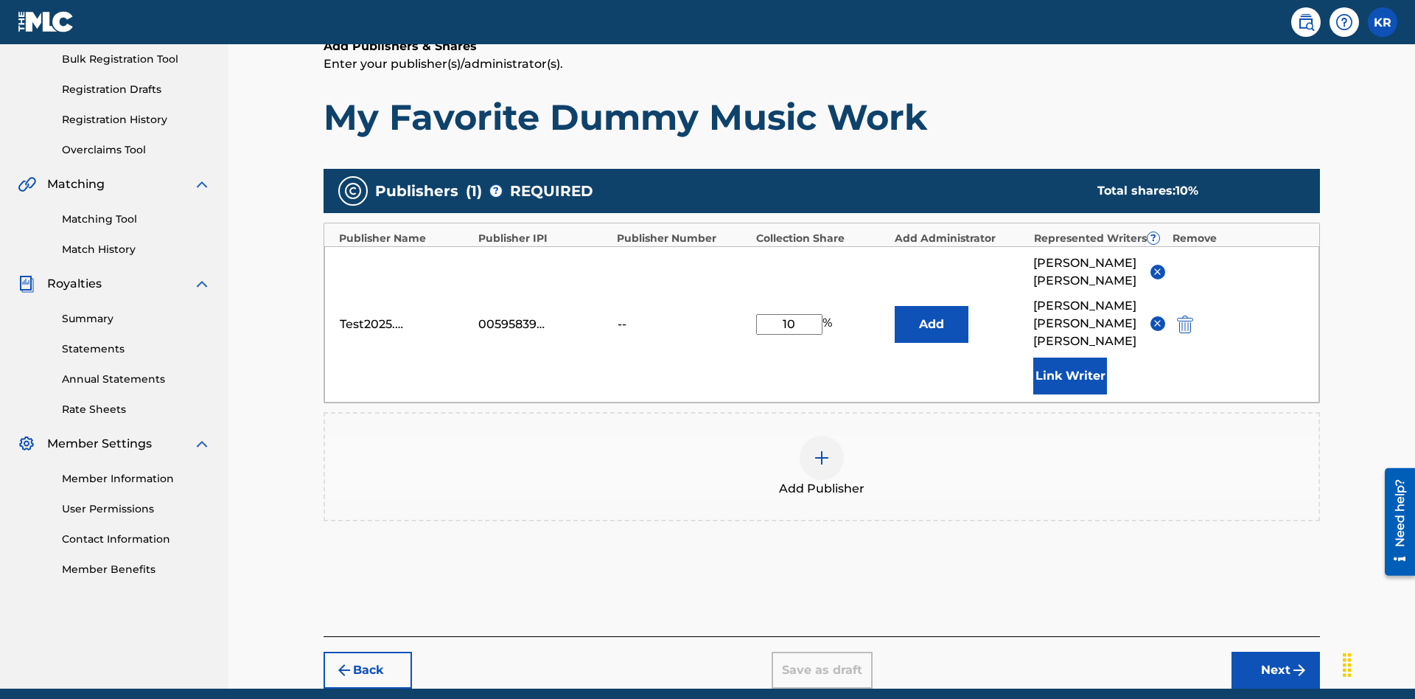
click at [1070, 358] on button "Link Writer" at bounding box center [1070, 376] width 74 height 37
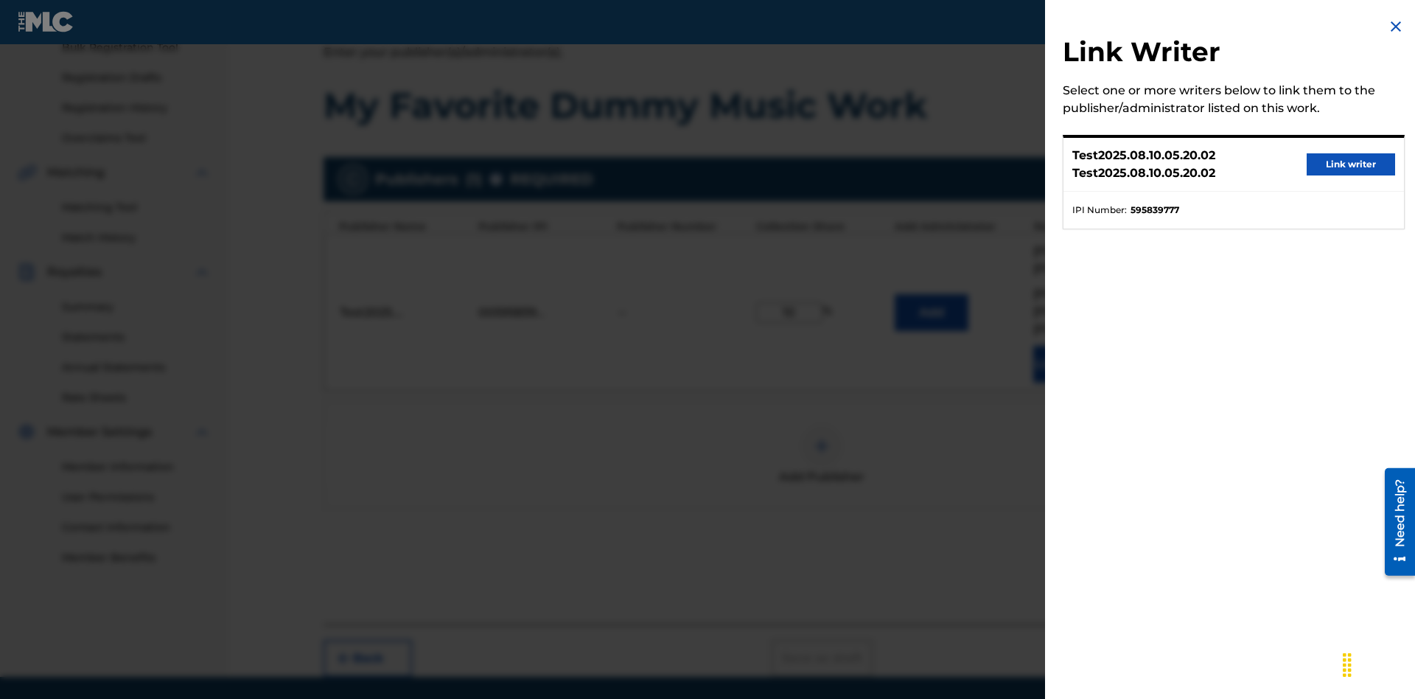
click at [1351, 164] on button "Link writer" at bounding box center [1351, 164] width 88 height 22
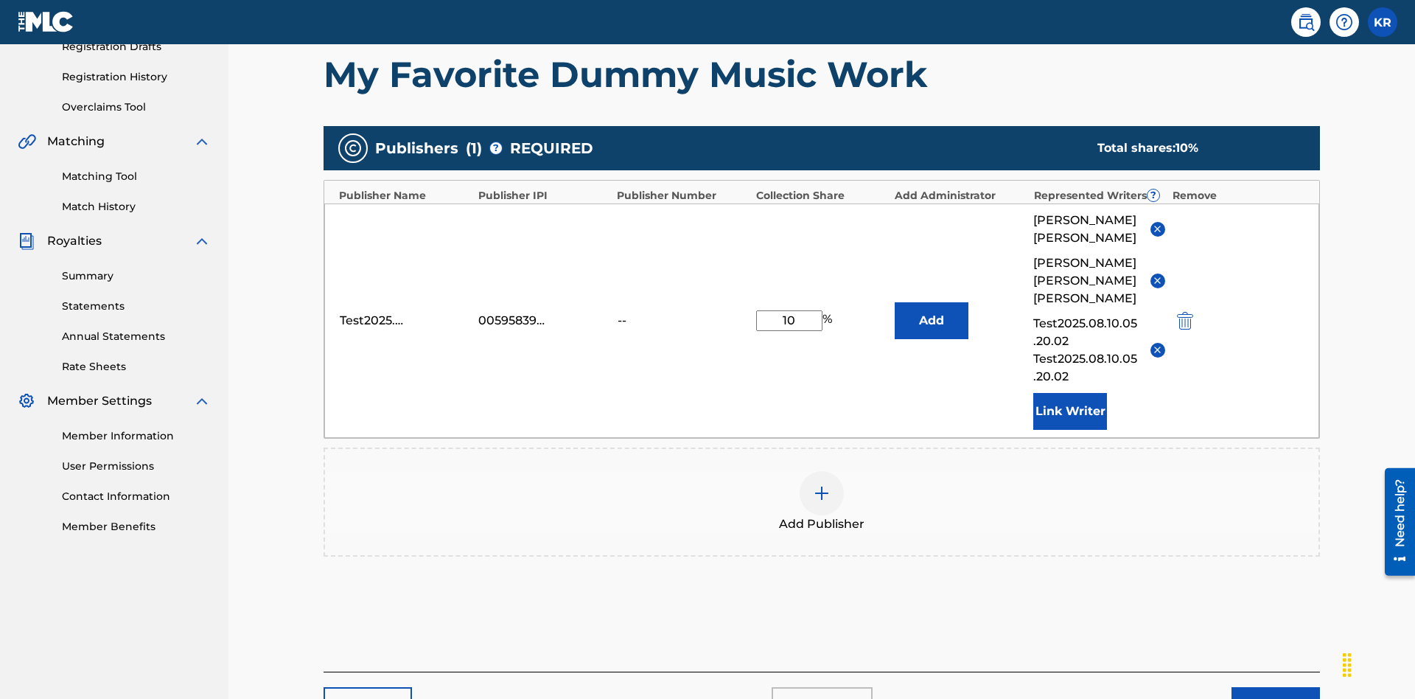
click at [1070, 393] on button "Link Writer" at bounding box center [1070, 411] width 74 height 37
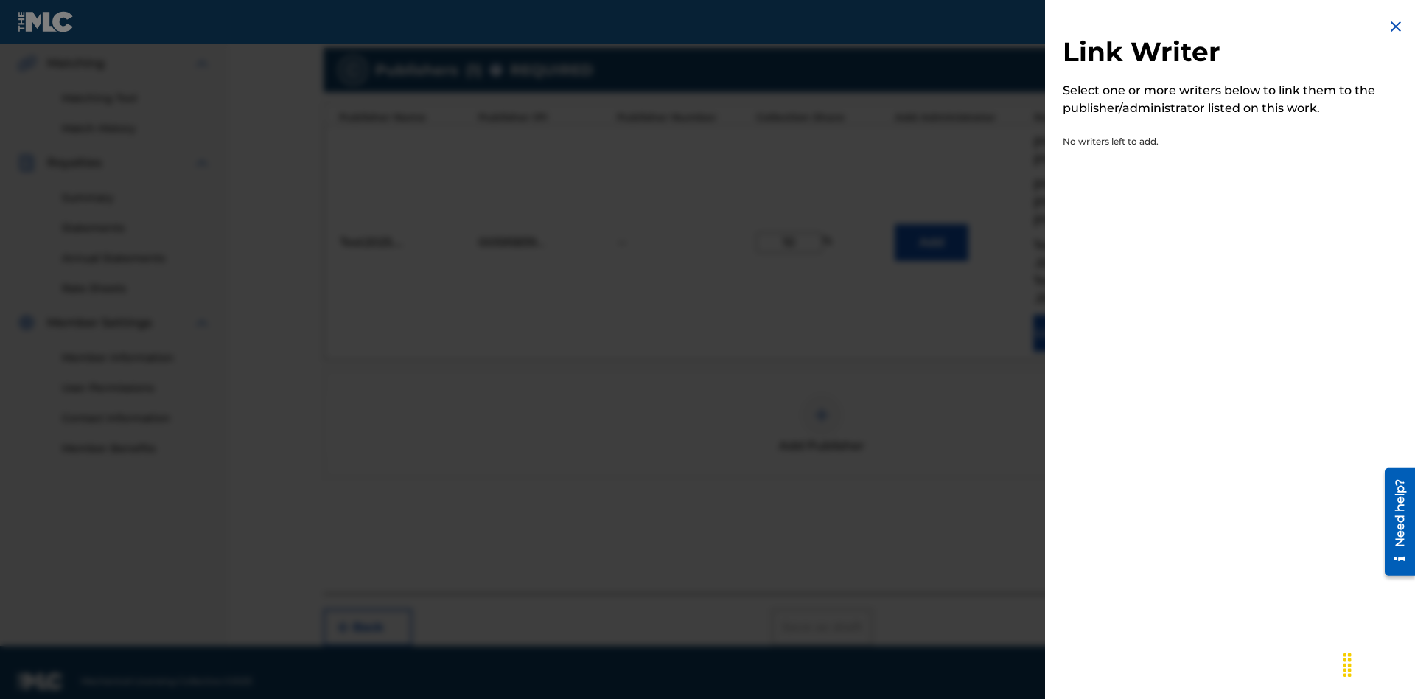
click at [1396, 27] on img at bounding box center [1396, 27] width 18 height 18
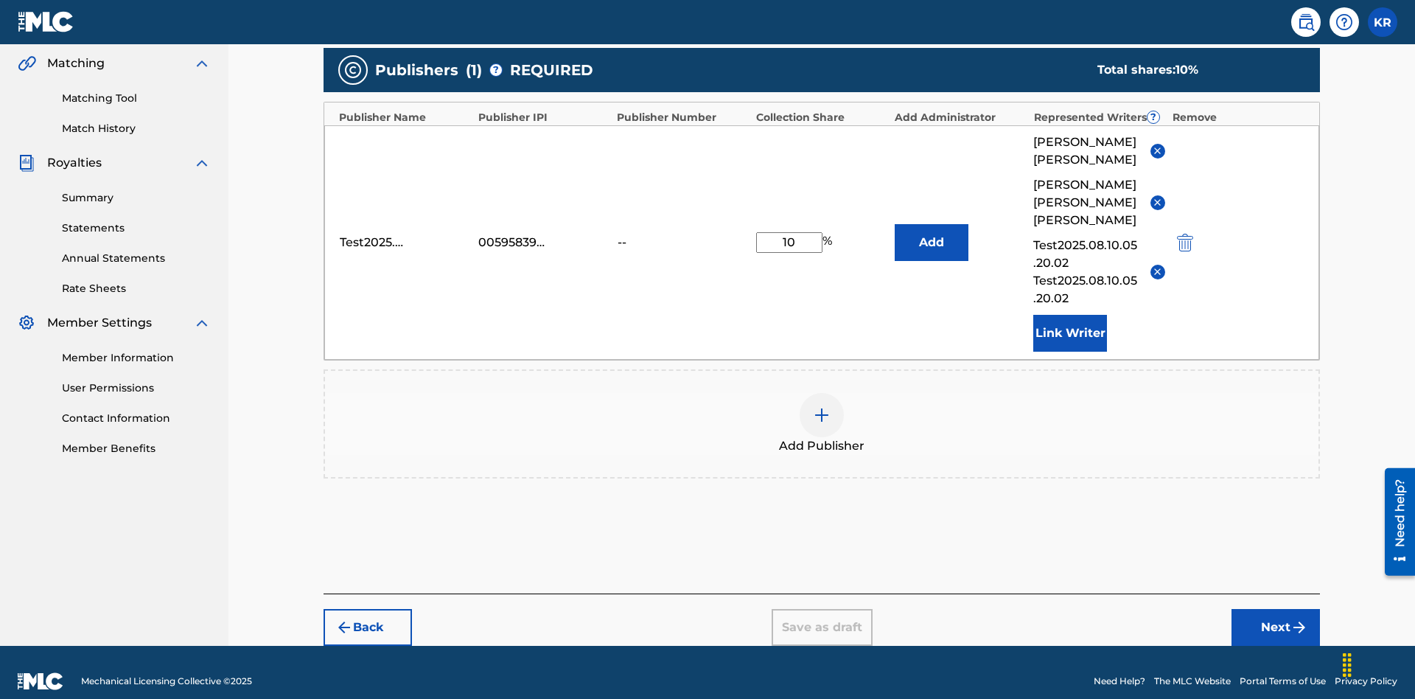
click at [822, 406] on img at bounding box center [822, 415] width 18 height 18
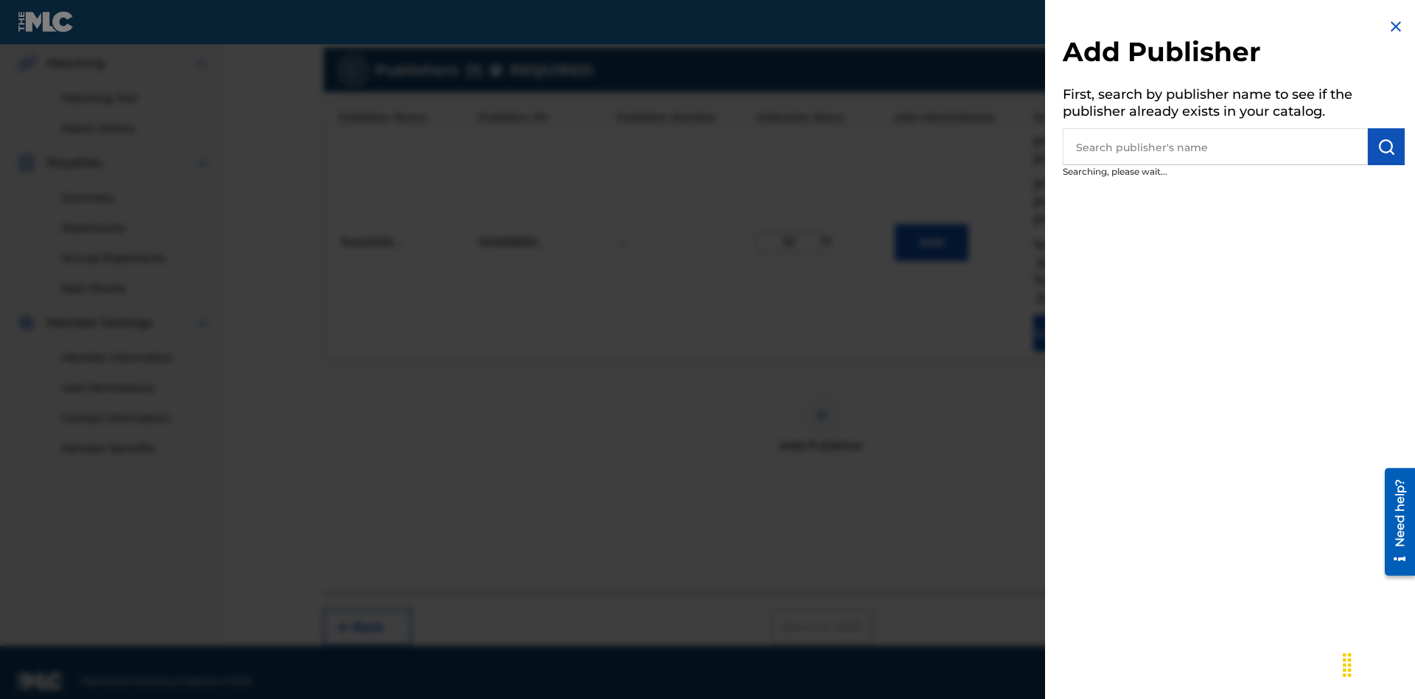
click at [1216, 147] on input "text" at bounding box center [1215, 146] width 305 height 37
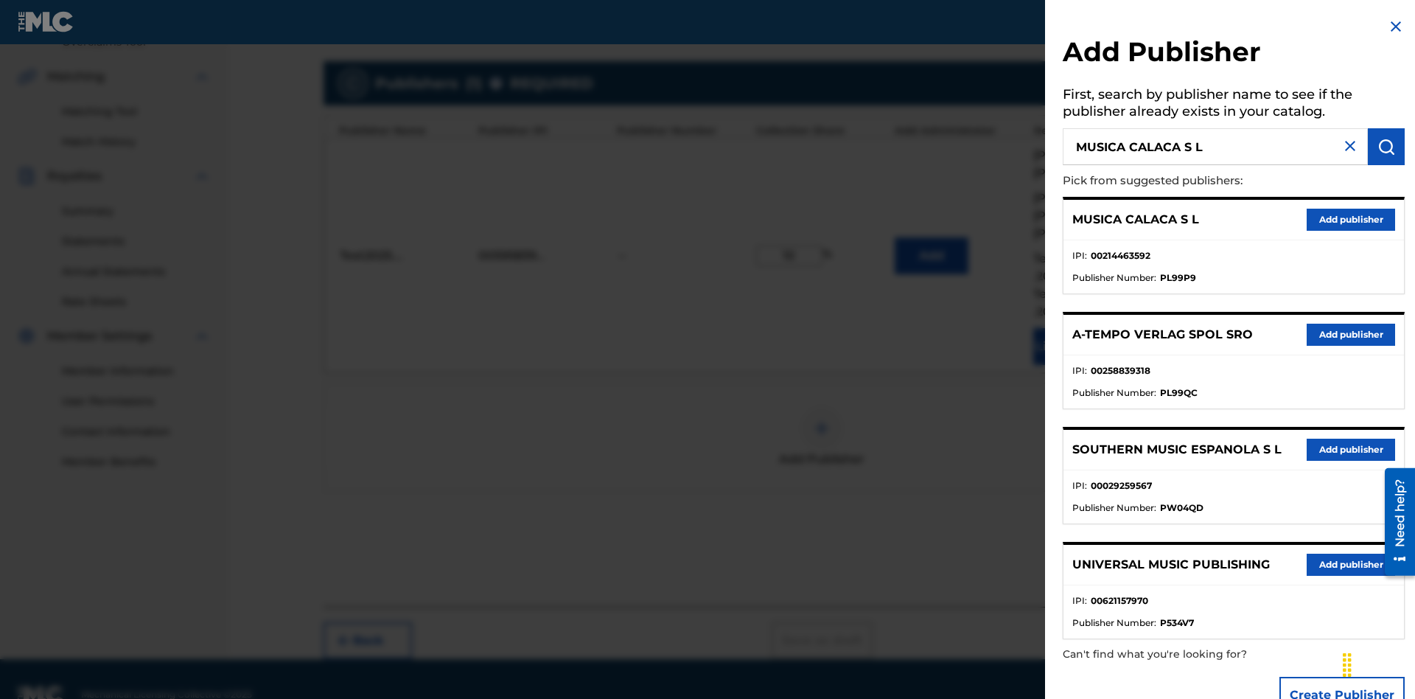
type input "MUSICA CALACA S L"
click at [1387, 147] on img "submit" at bounding box center [1387, 147] width 18 height 18
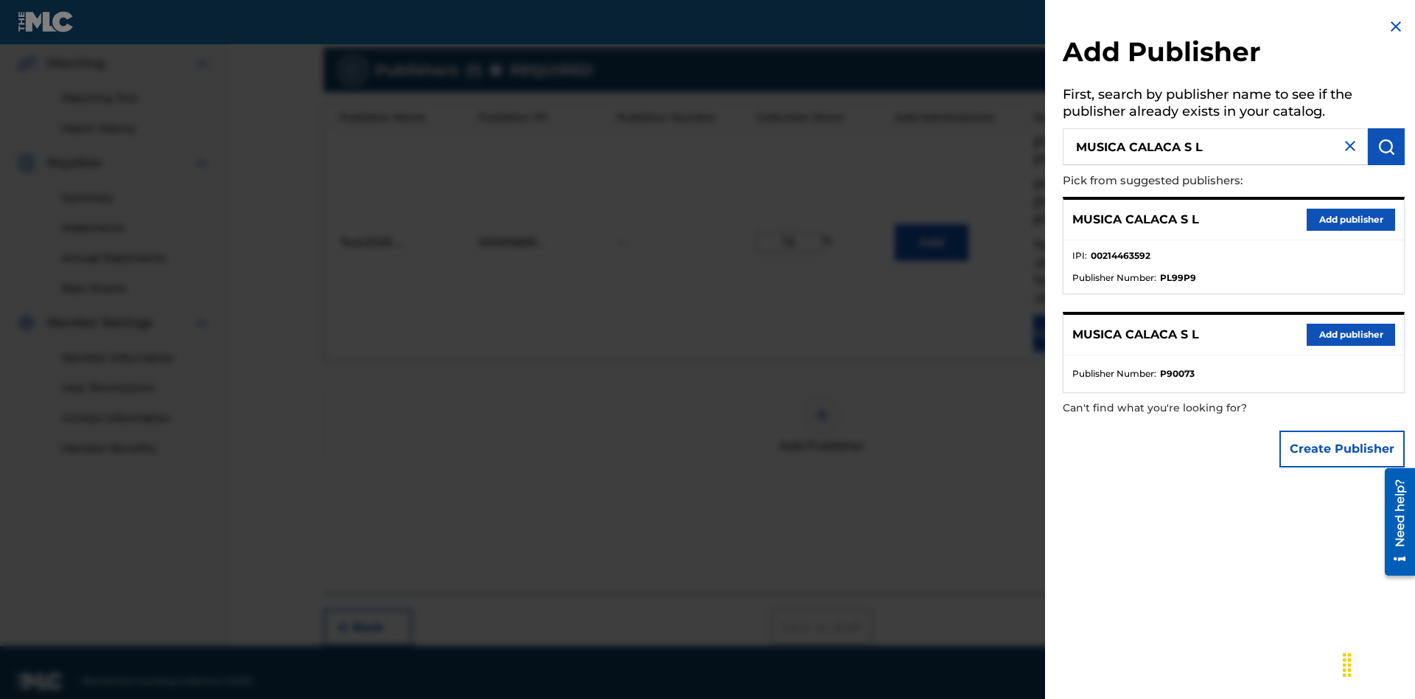
click at [1343, 448] on button "Create Publisher" at bounding box center [1342, 448] width 125 height 37
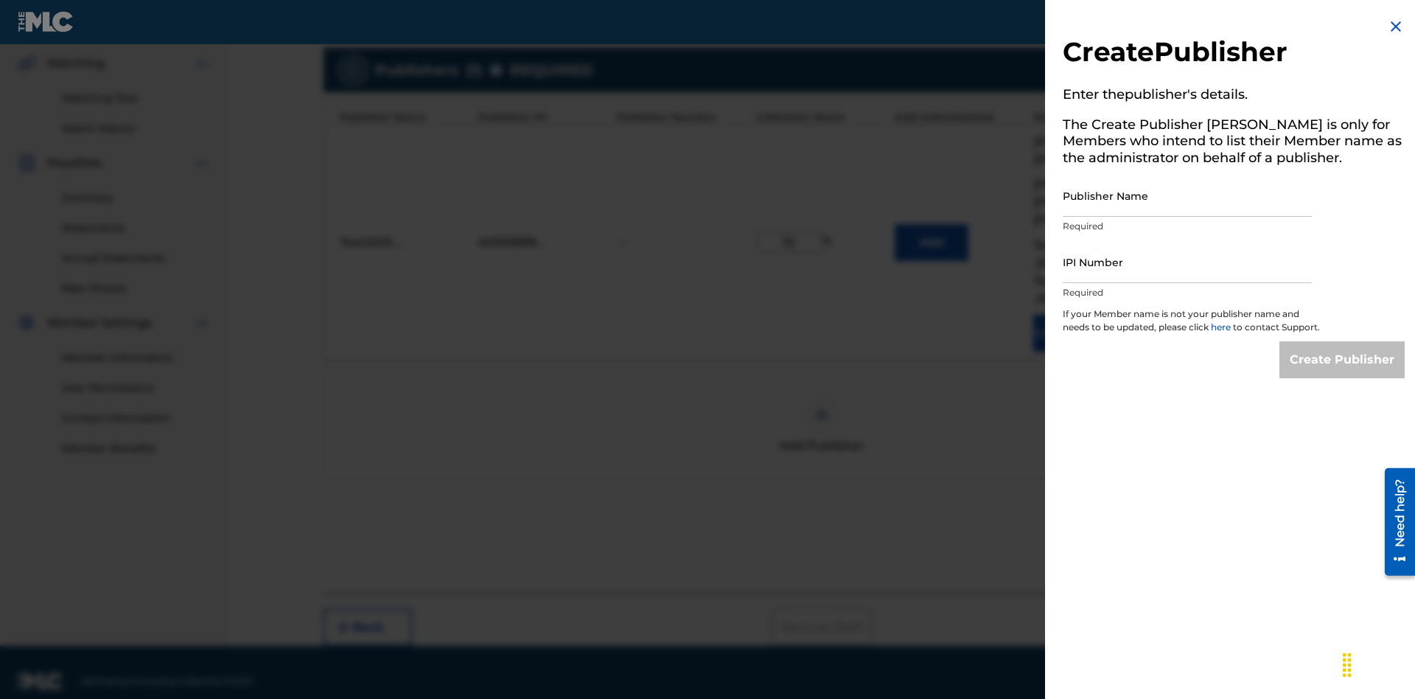
click at [1188, 195] on input "Publisher Name" at bounding box center [1187, 196] width 249 height 42
type input "MUSICA CALACA S L"
click at [1188, 262] on input "IPI Number" at bounding box center [1187, 262] width 249 height 42
click at [1343, 373] on input "Create Publisher" at bounding box center [1342, 359] width 125 height 37
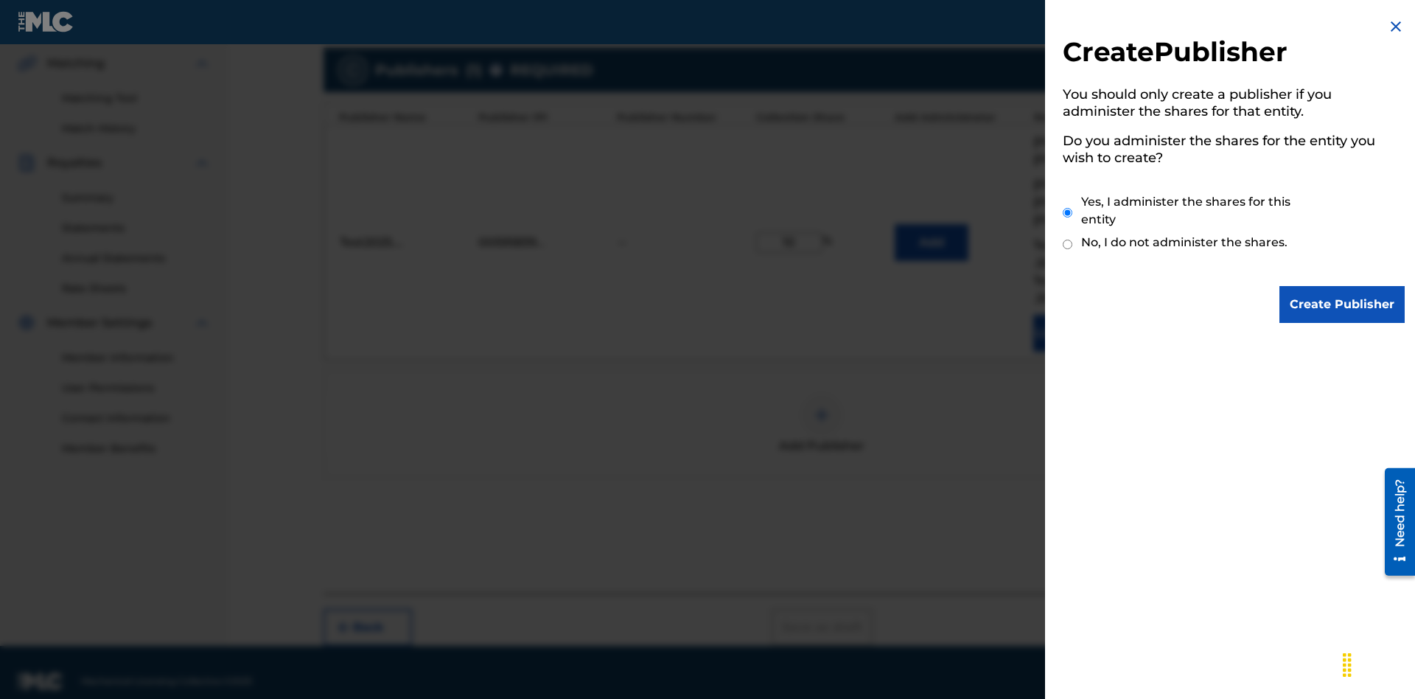
click at [1068, 212] on input "Yes, I administer the shares for this entity" at bounding box center [1068, 213] width 10 height 32
click at [1343, 304] on input "Create Publisher" at bounding box center [1342, 304] width 125 height 37
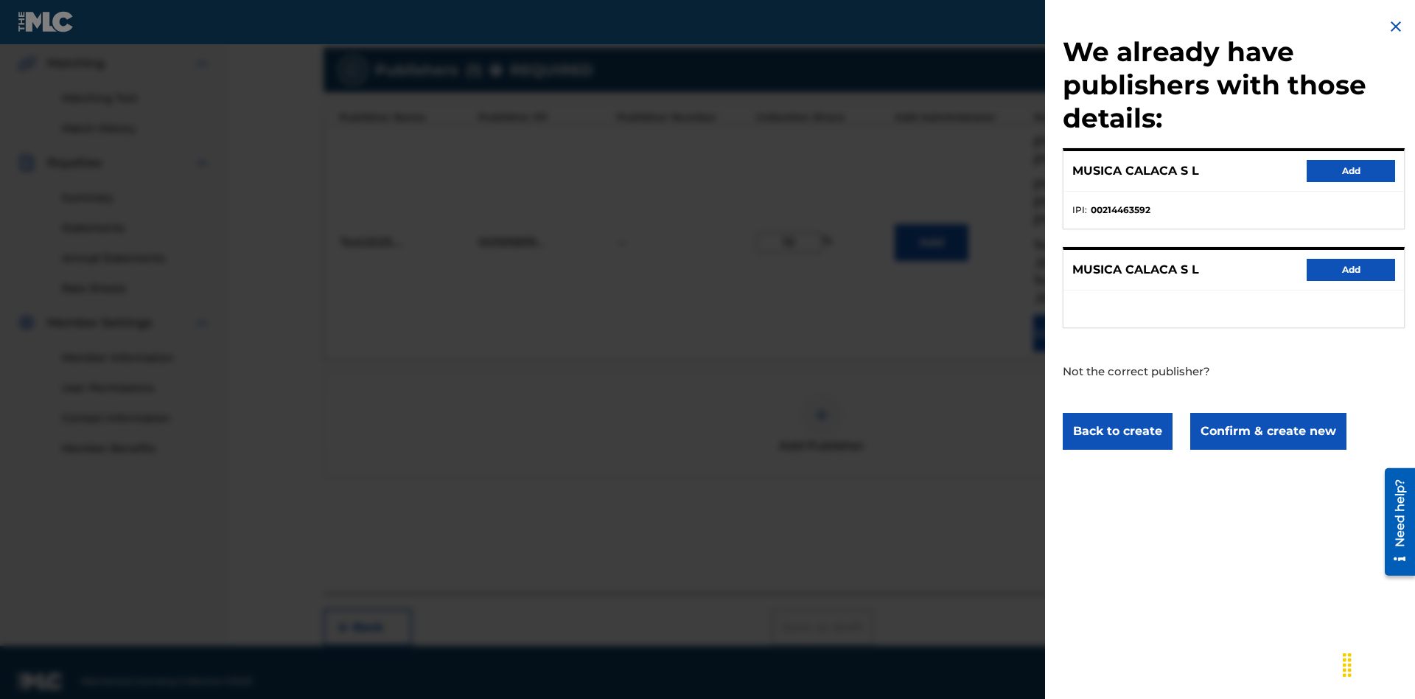
click at [1267, 430] on button "Confirm & create new" at bounding box center [1268, 431] width 156 height 37
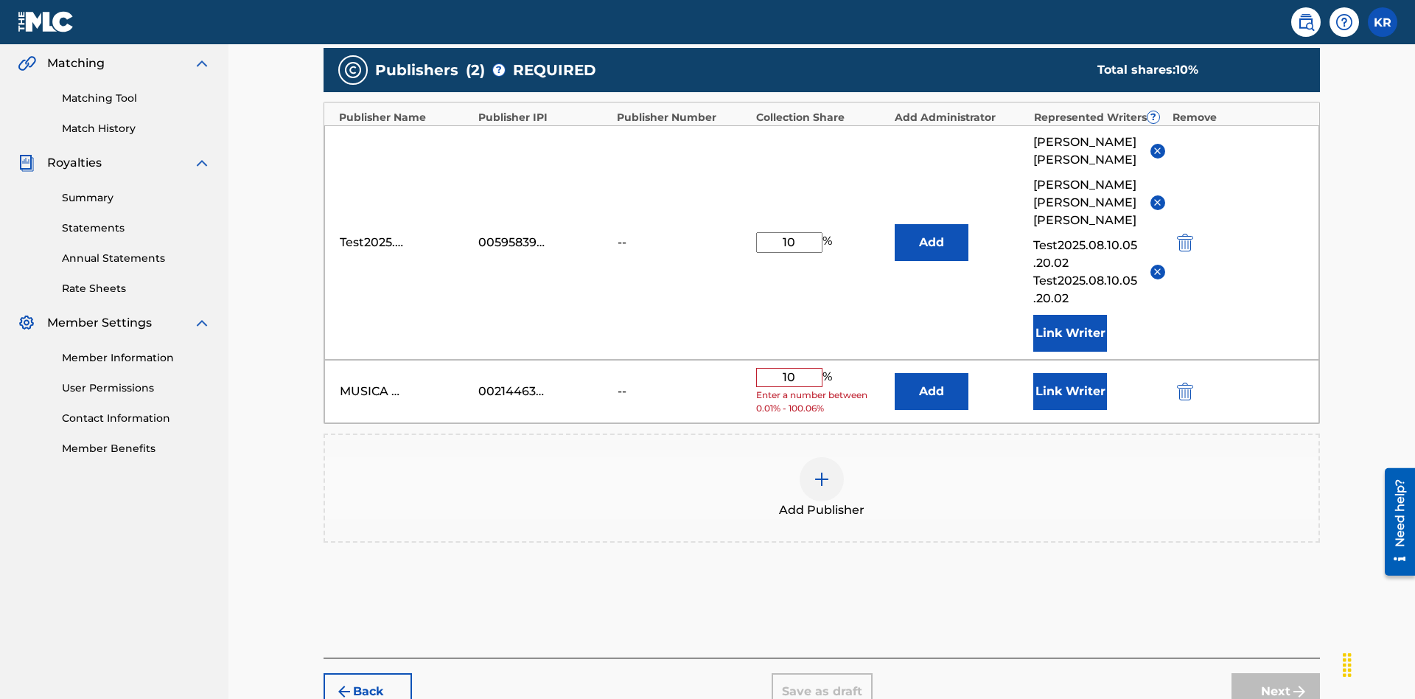
scroll to position [392, 0]
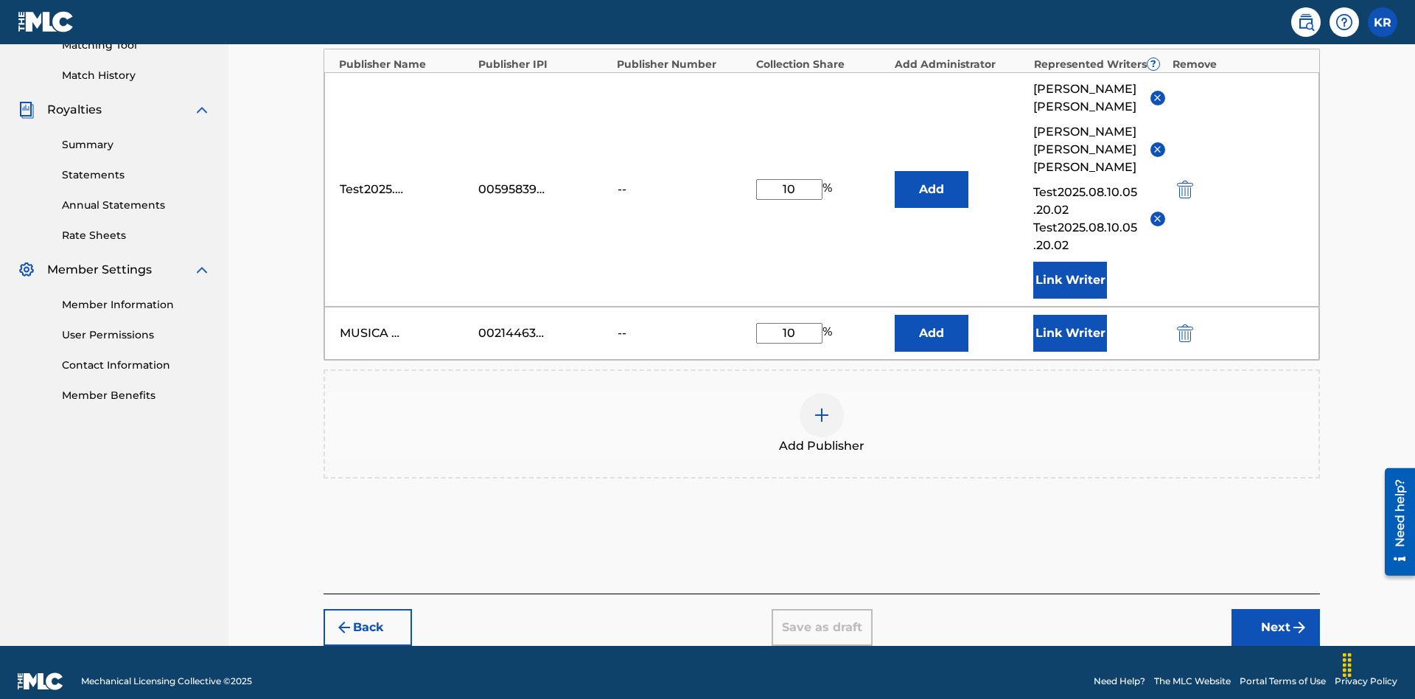
type input "10"
click at [1070, 315] on button "Link Writer" at bounding box center [1070, 333] width 74 height 37
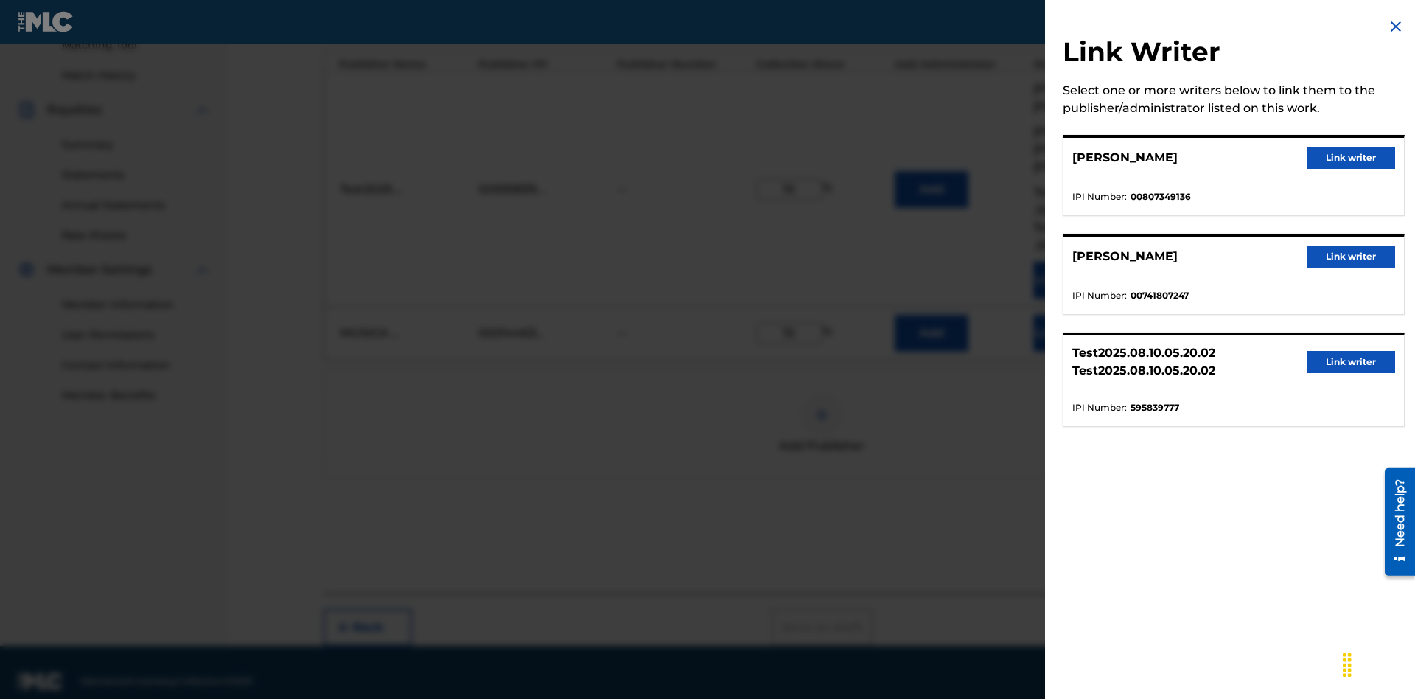
click at [1351, 158] on button "Link writer" at bounding box center [1351, 158] width 88 height 22
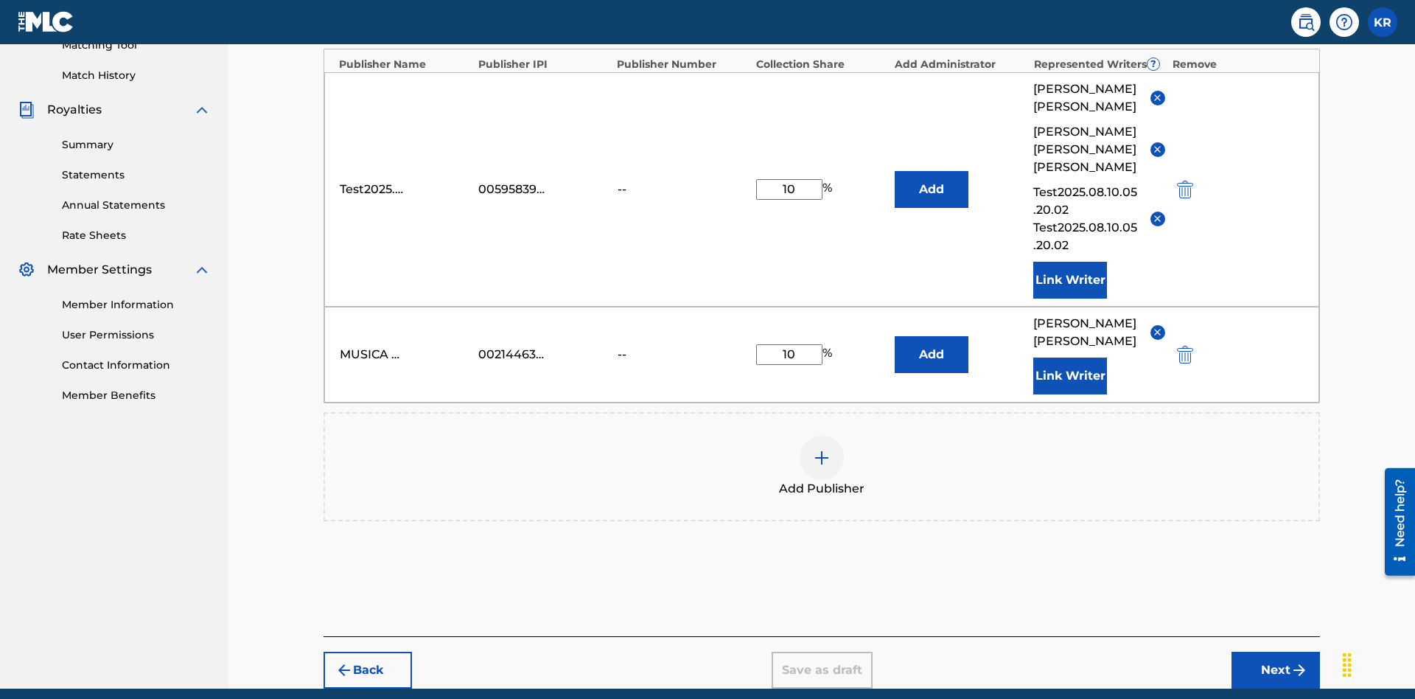
click at [1070, 358] on button "Link Writer" at bounding box center [1070, 376] width 74 height 37
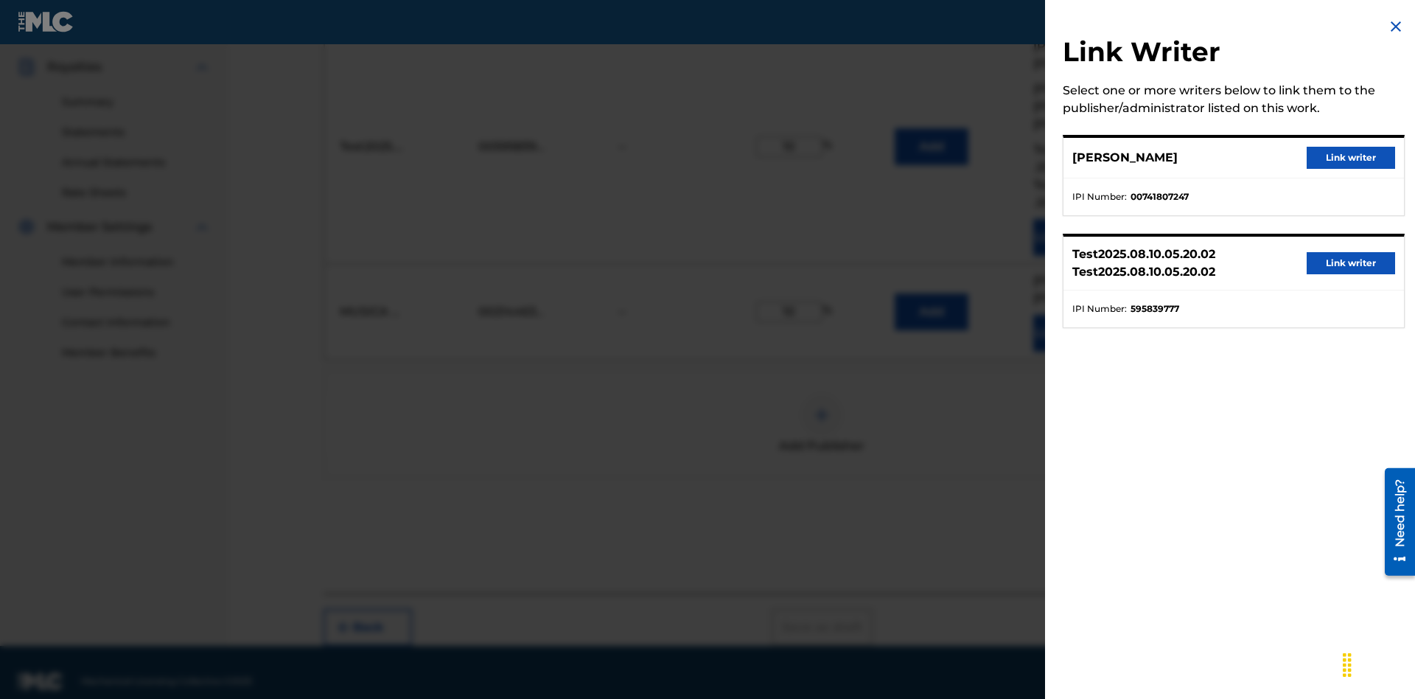
click at [1351, 158] on button "Link writer" at bounding box center [1351, 158] width 88 height 22
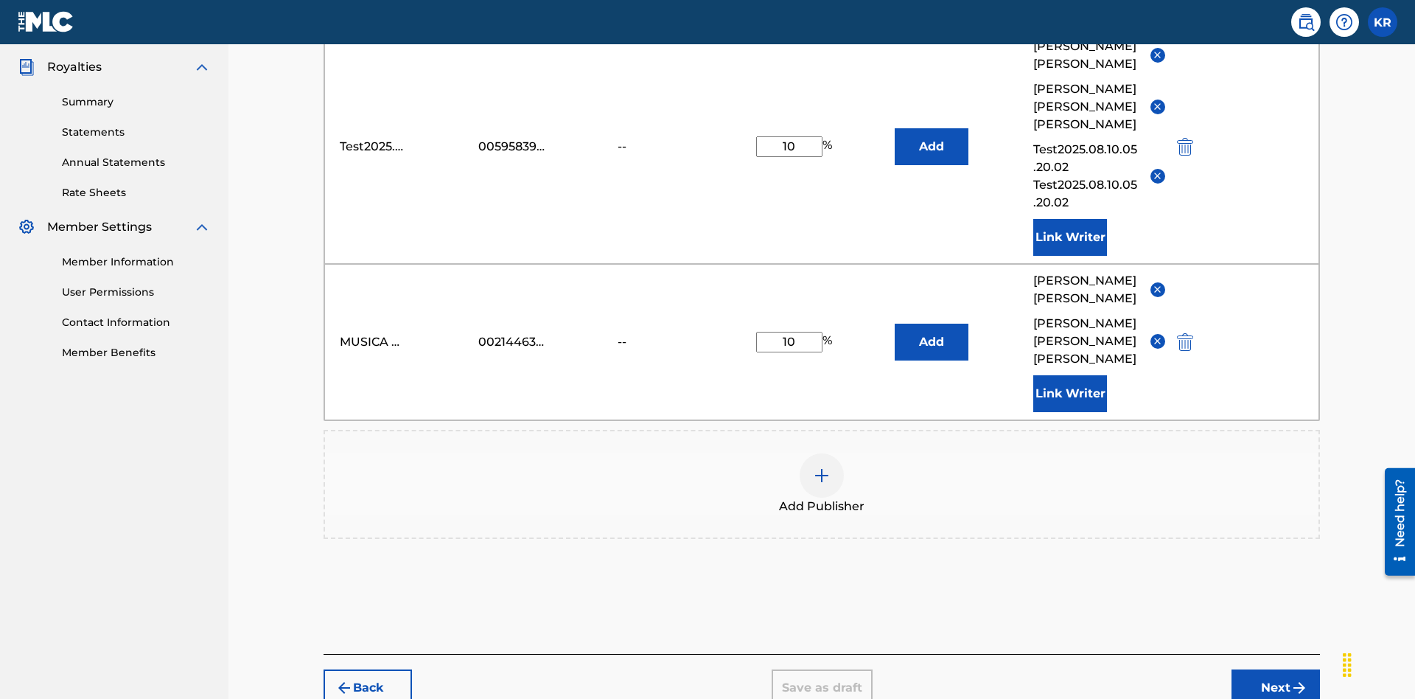
click at [1070, 375] on button "Link Writer" at bounding box center [1070, 393] width 74 height 37
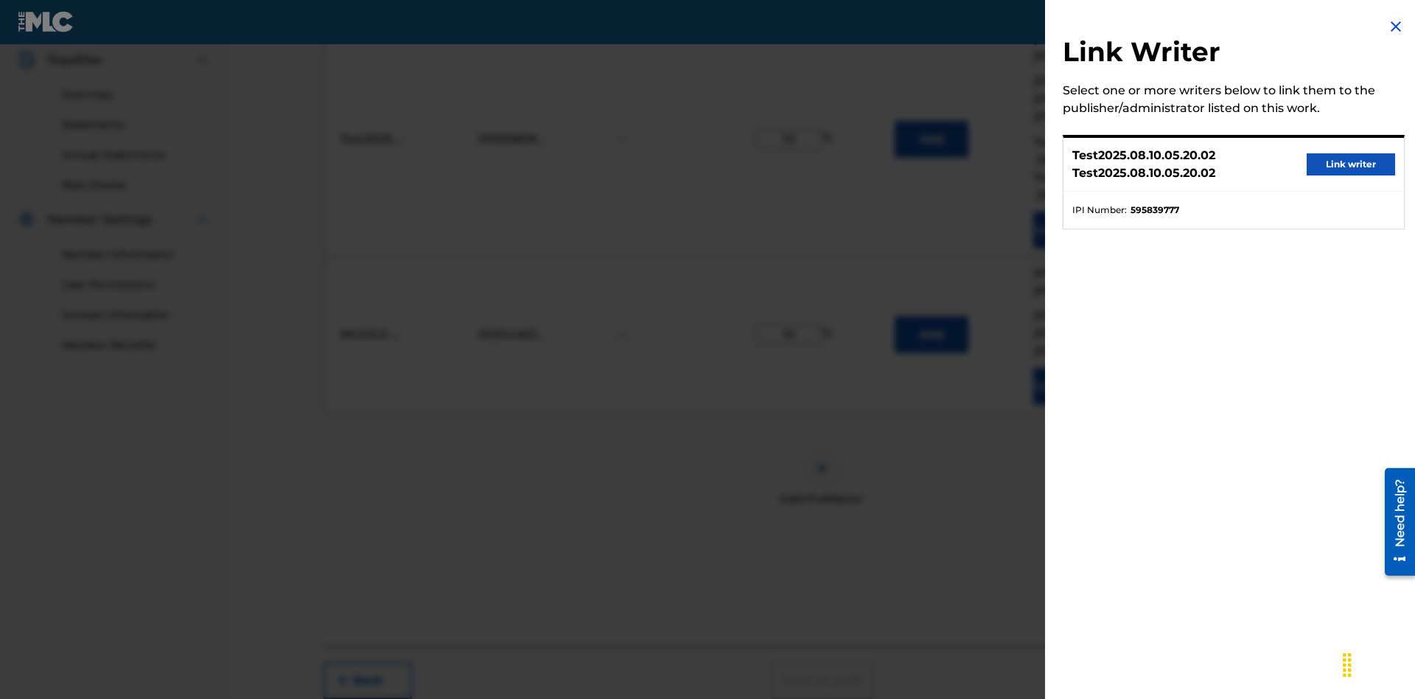
click at [1351, 164] on button "Link writer" at bounding box center [1351, 164] width 88 height 22
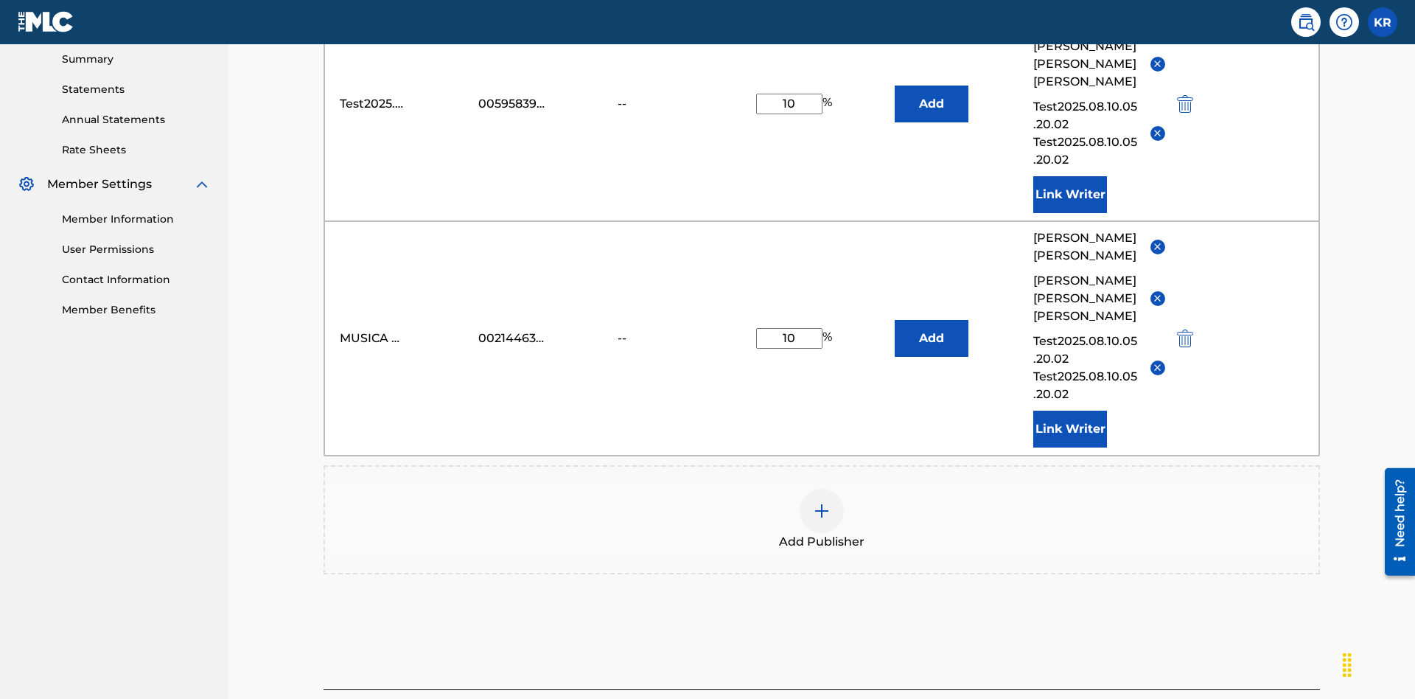
click at [1070, 411] on button "Link Writer" at bounding box center [1070, 429] width 74 height 37
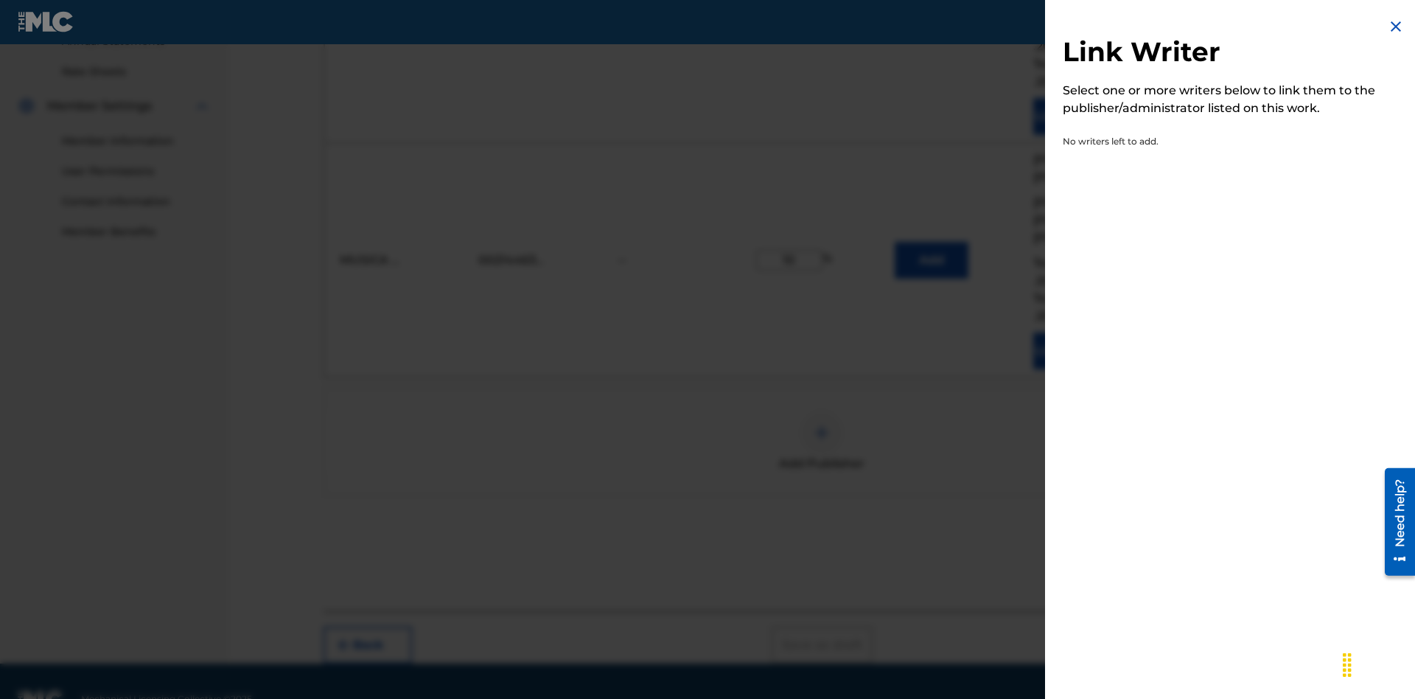
click at [1396, 27] on img at bounding box center [1396, 27] width 18 height 18
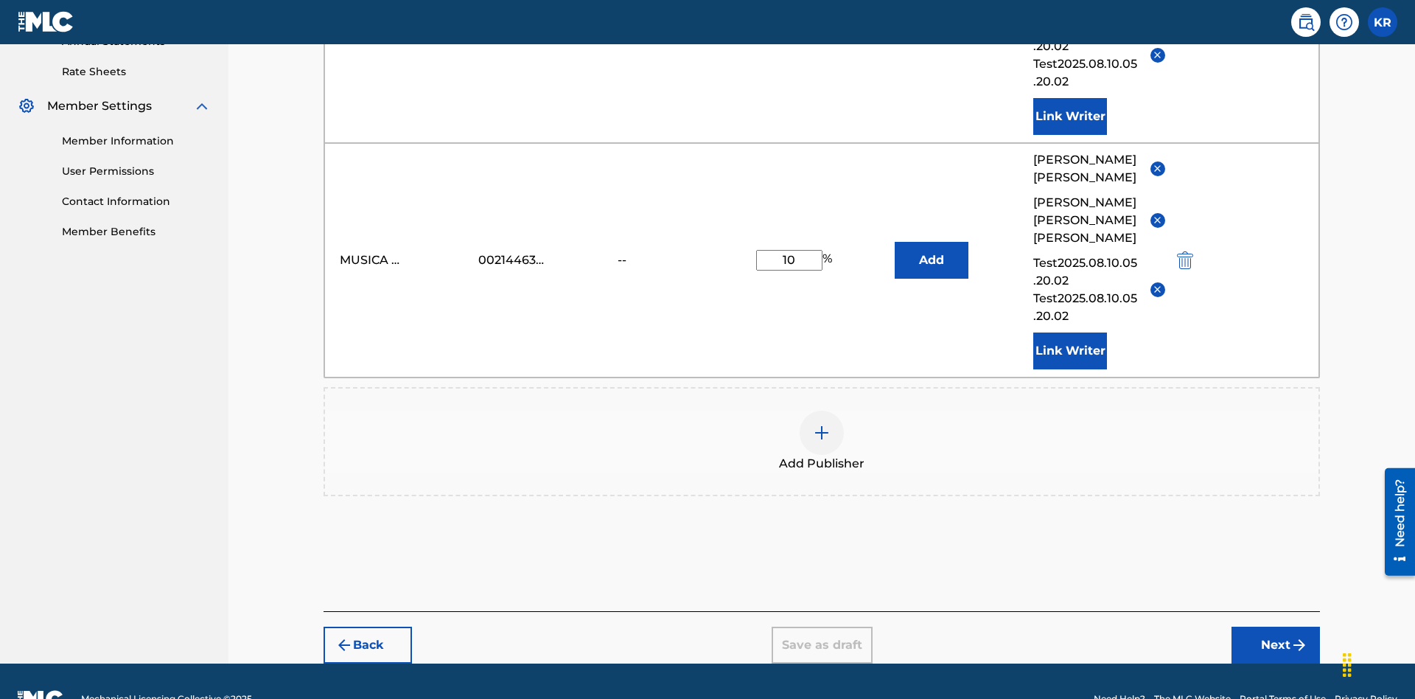
click at [822, 424] on img at bounding box center [822, 433] width 18 height 18
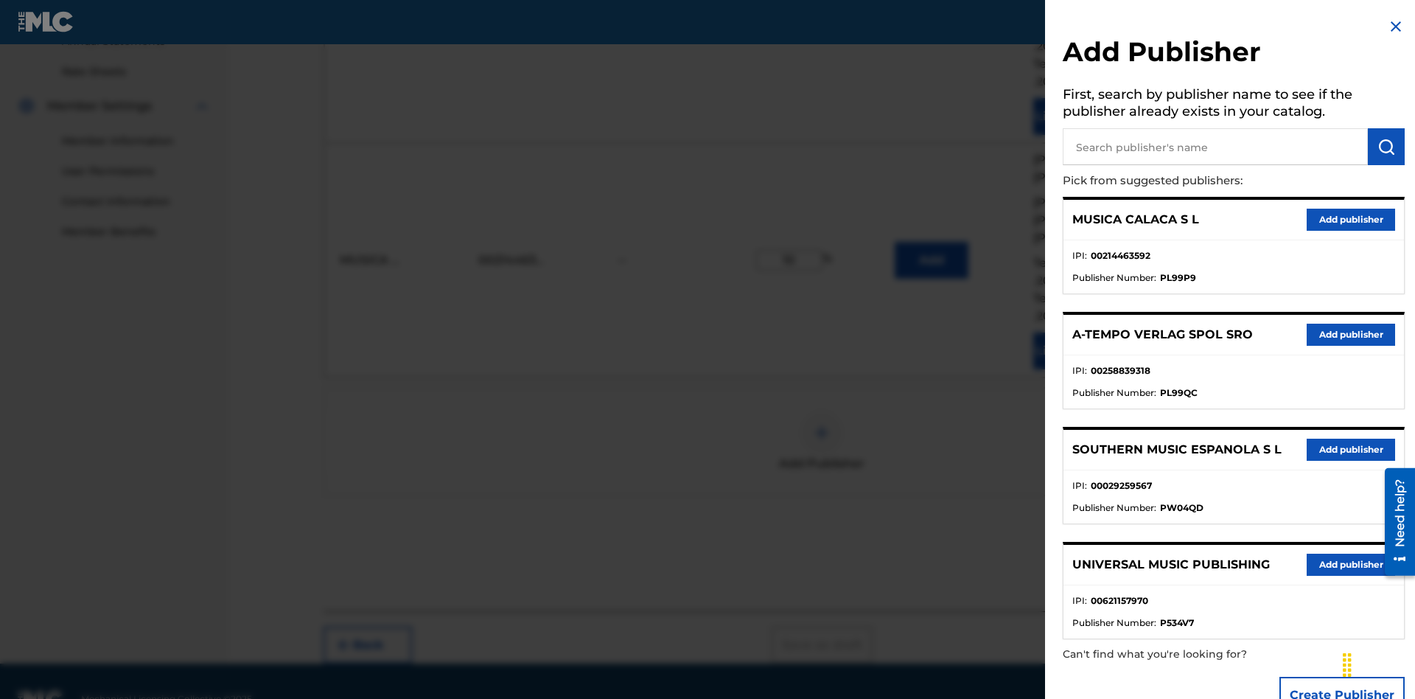
click at [1216, 147] on input "text" at bounding box center [1215, 146] width 305 height 37
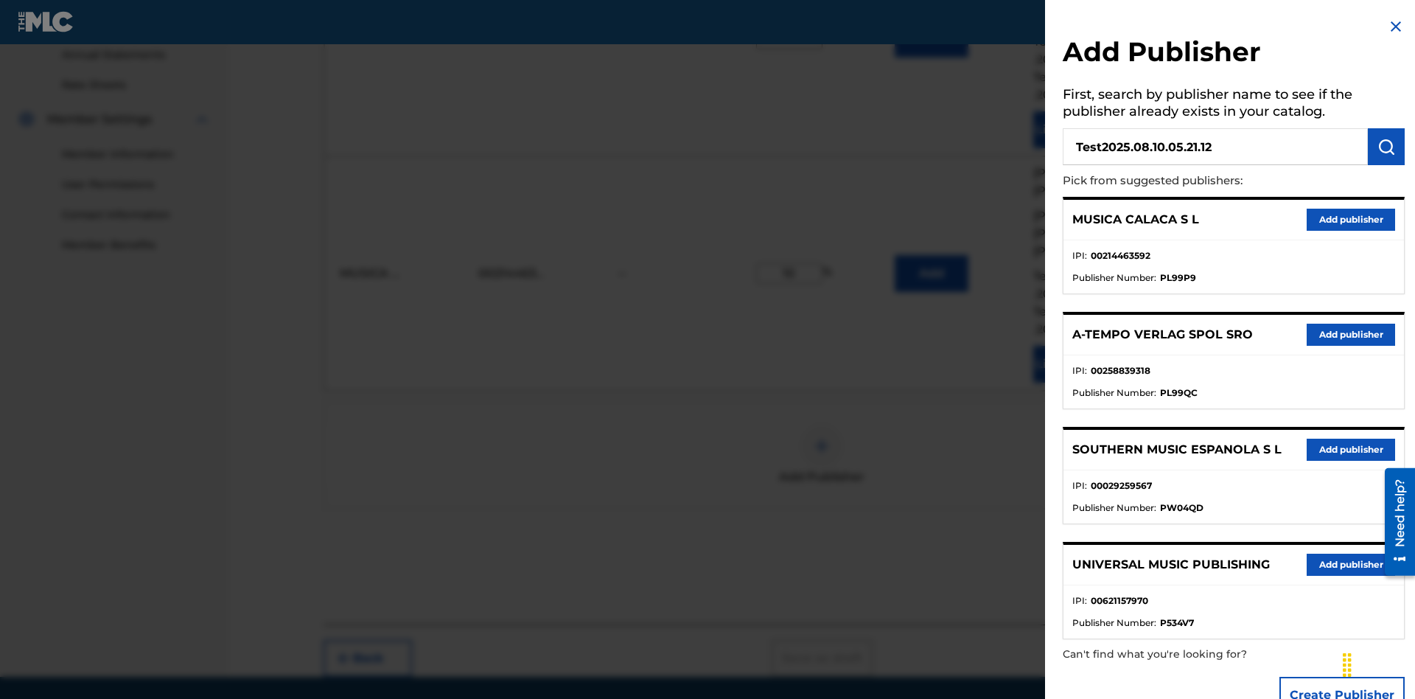
type input "Test2025.08.10.05.21.12"
click at [1387, 147] on img "submit" at bounding box center [1387, 147] width 18 height 18
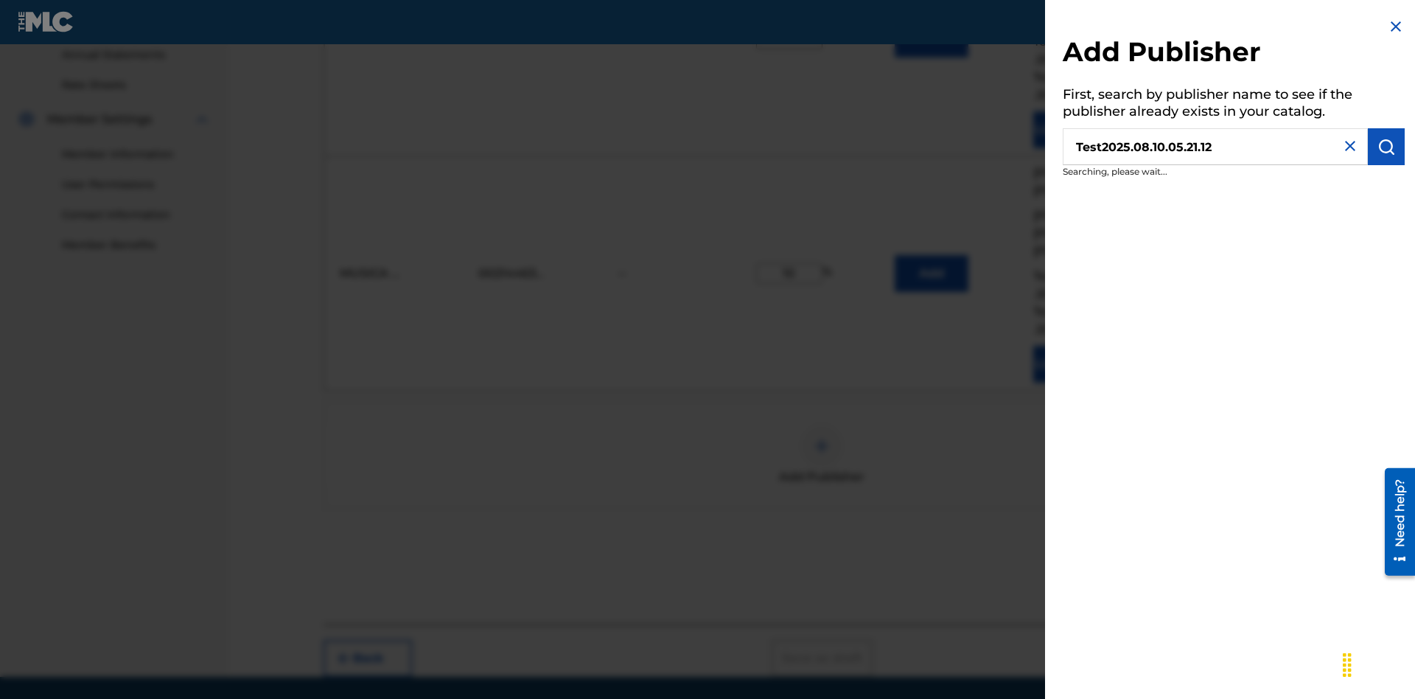
scroll to position [556, 0]
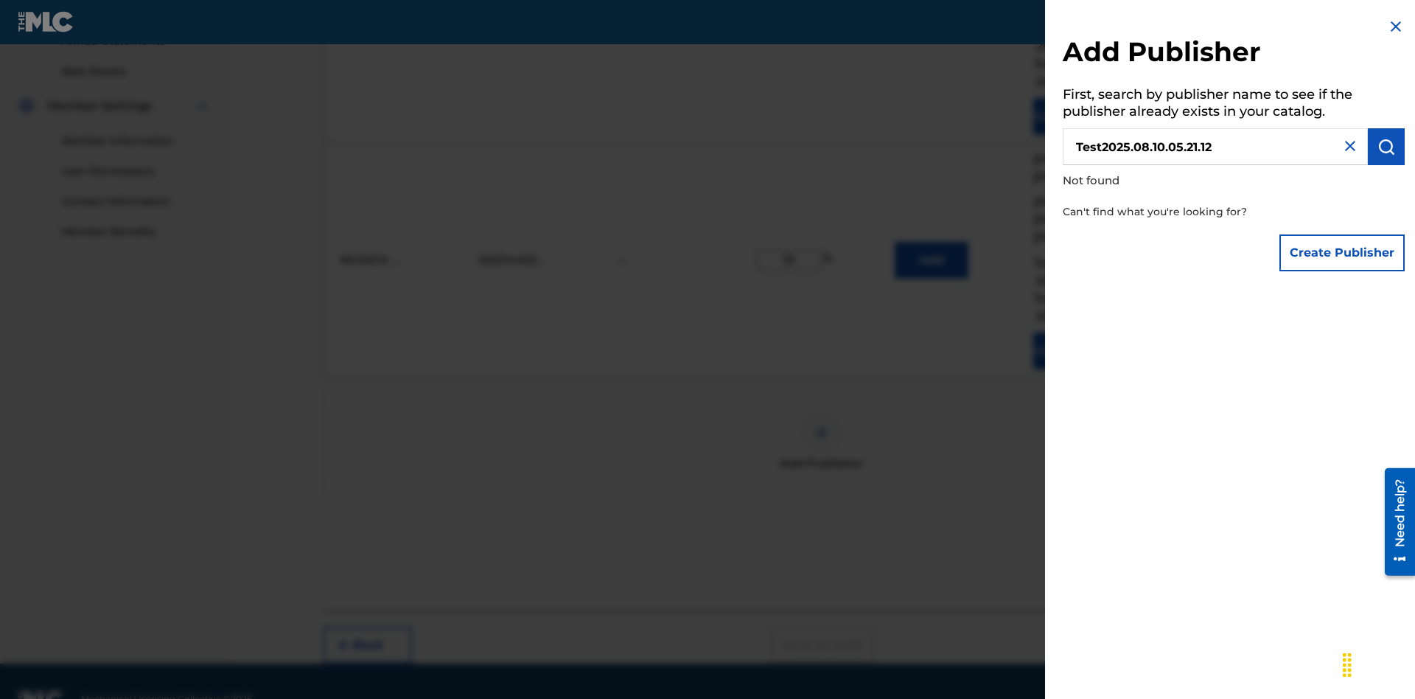
click at [1343, 252] on button "Create Publisher" at bounding box center [1342, 252] width 125 height 37
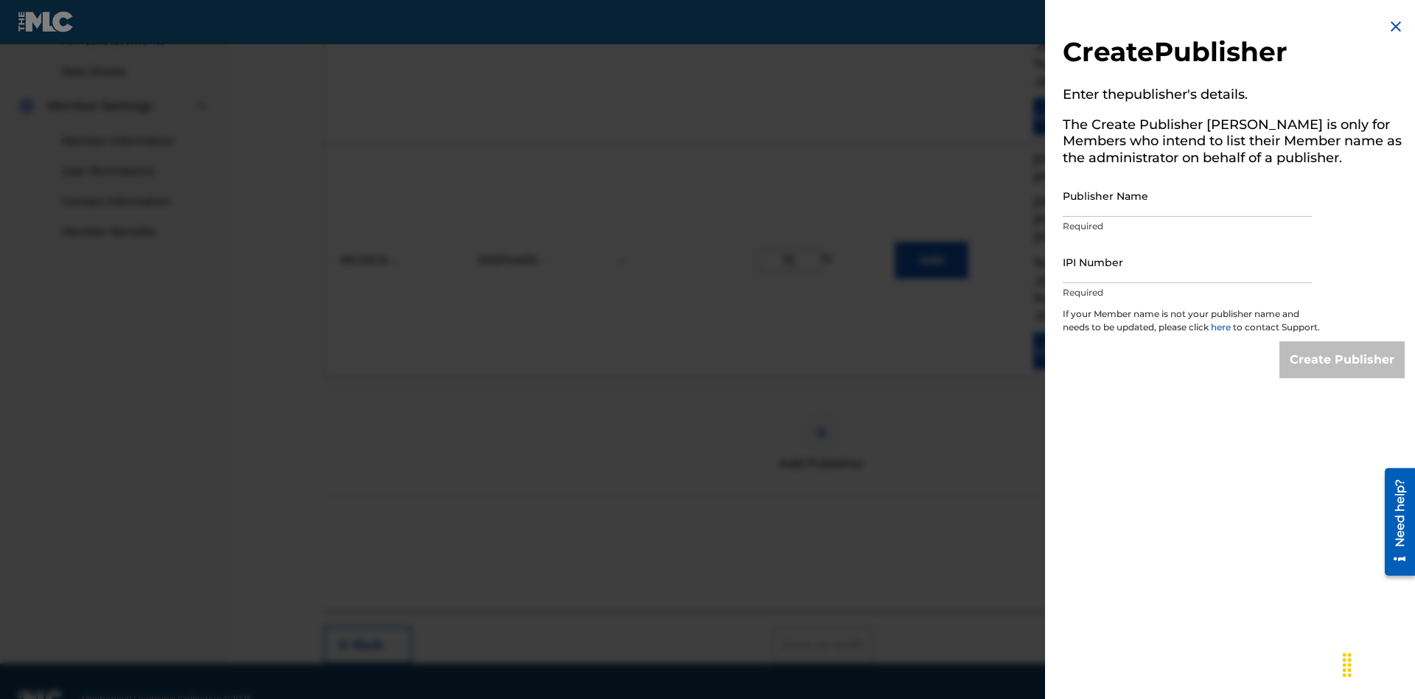
click at [1188, 195] on input "Publisher Name" at bounding box center [1187, 196] width 249 height 42
type input "Test2025.08.10.05.21.16"
click at [1188, 262] on input "IPI Number" at bounding box center [1187, 262] width 249 height 42
type input "00595839777"
click at [1343, 373] on input "Create Publisher" at bounding box center [1342, 359] width 125 height 37
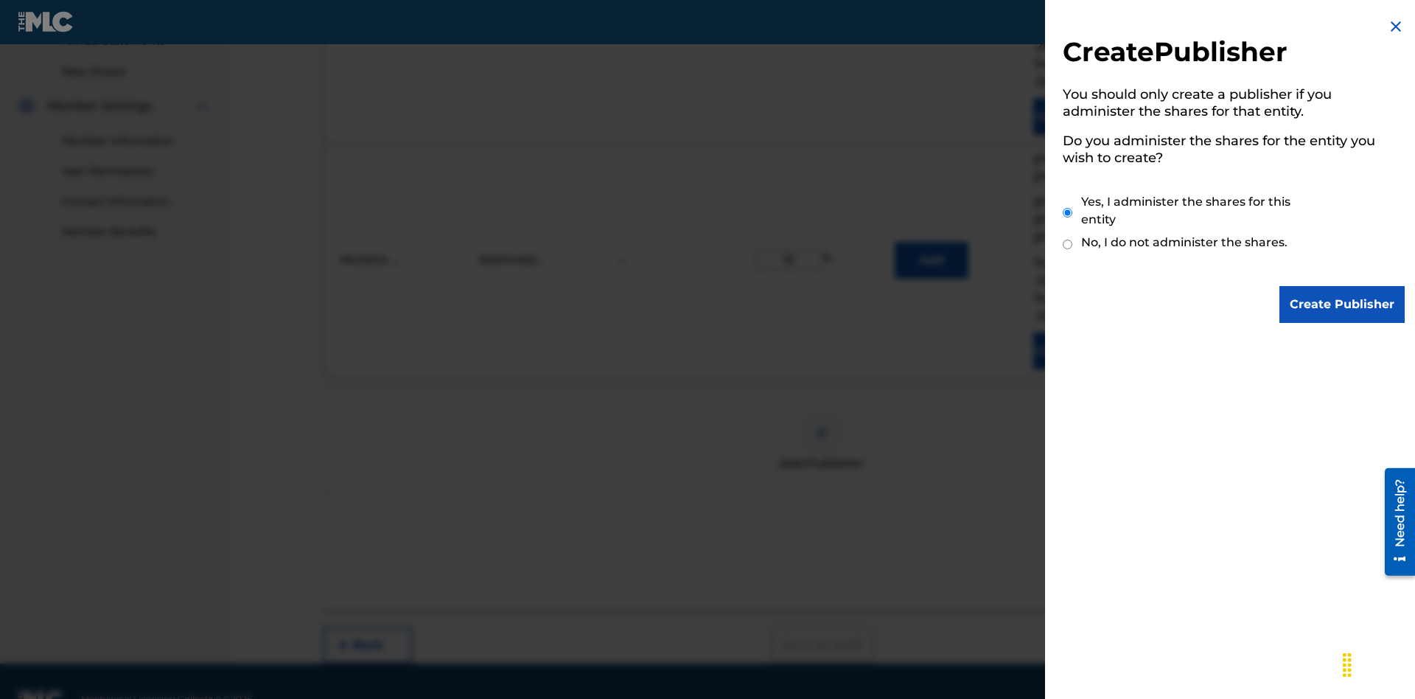
click at [1068, 212] on input "Yes, I administer the shares for this entity" at bounding box center [1068, 213] width 10 height 32
click at [1343, 304] on input "Create Publisher" at bounding box center [1342, 304] width 125 height 37
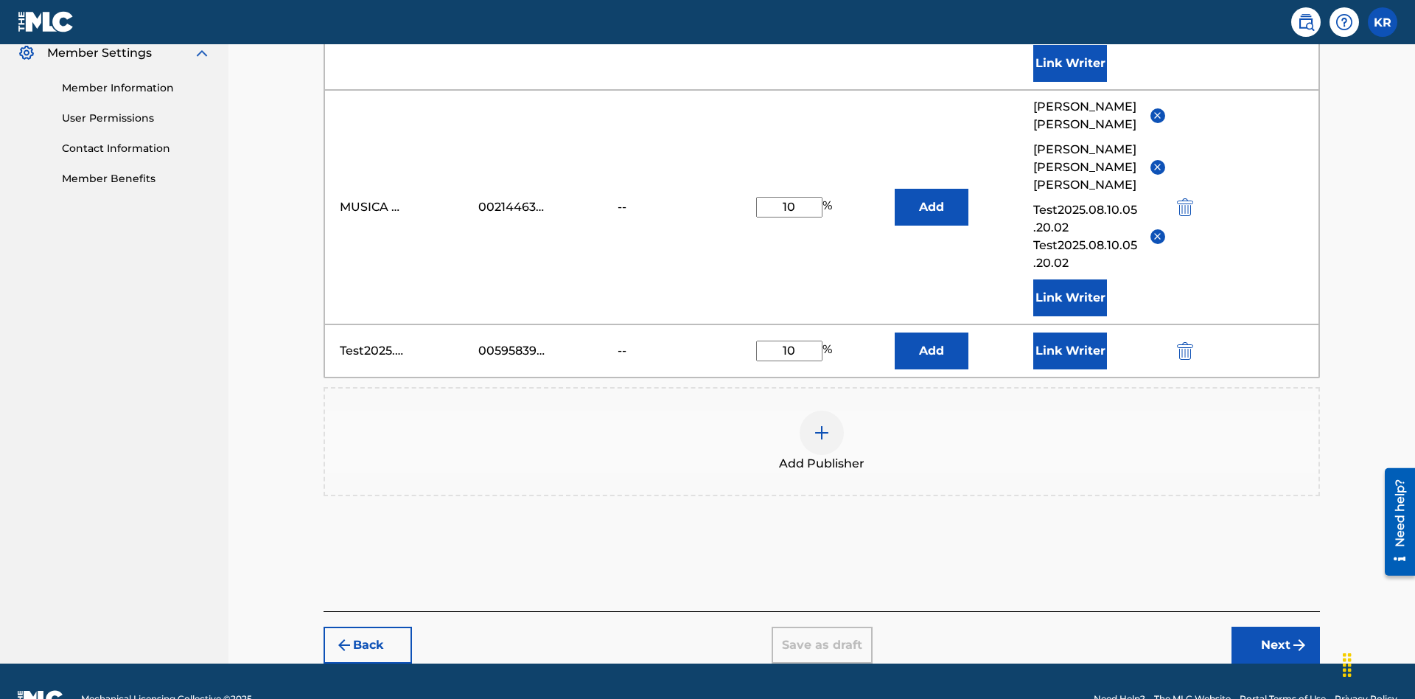
type input "10"
click at [1070, 332] on button "Link Writer" at bounding box center [1070, 350] width 74 height 37
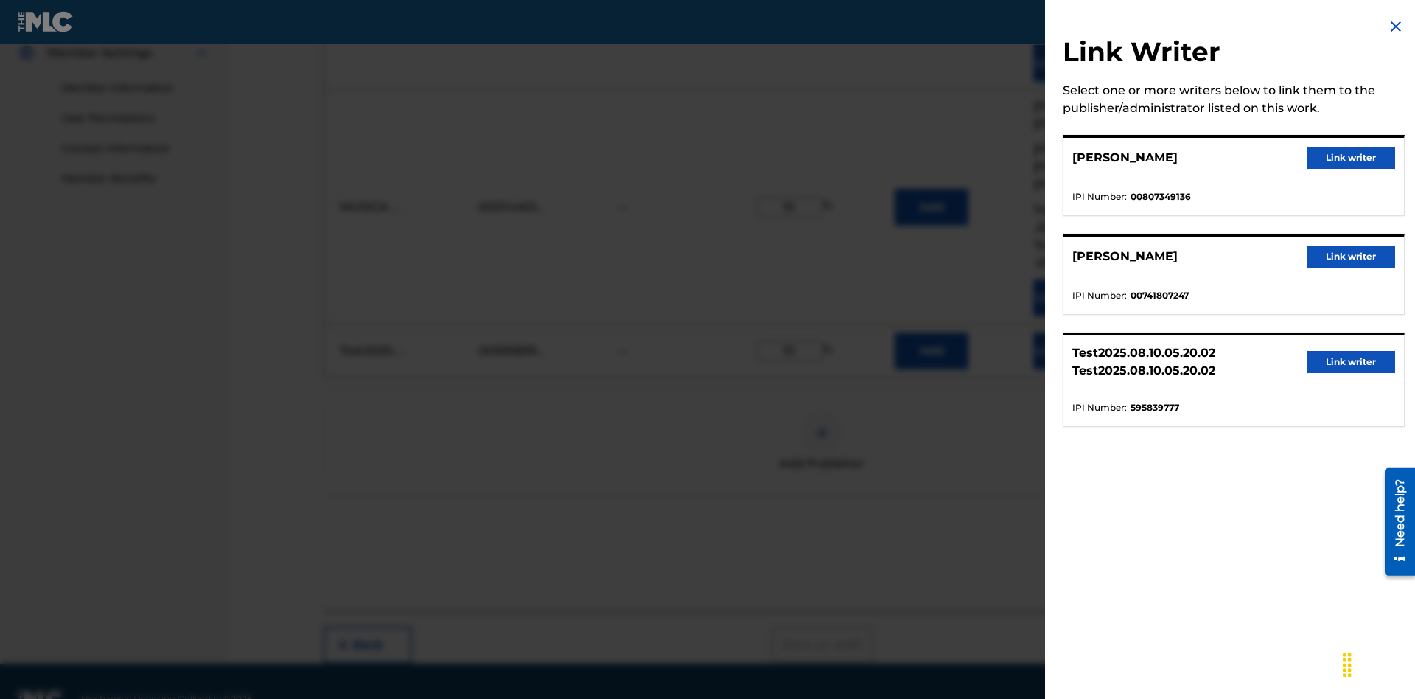
click at [1351, 158] on button "Link writer" at bounding box center [1351, 158] width 88 height 22
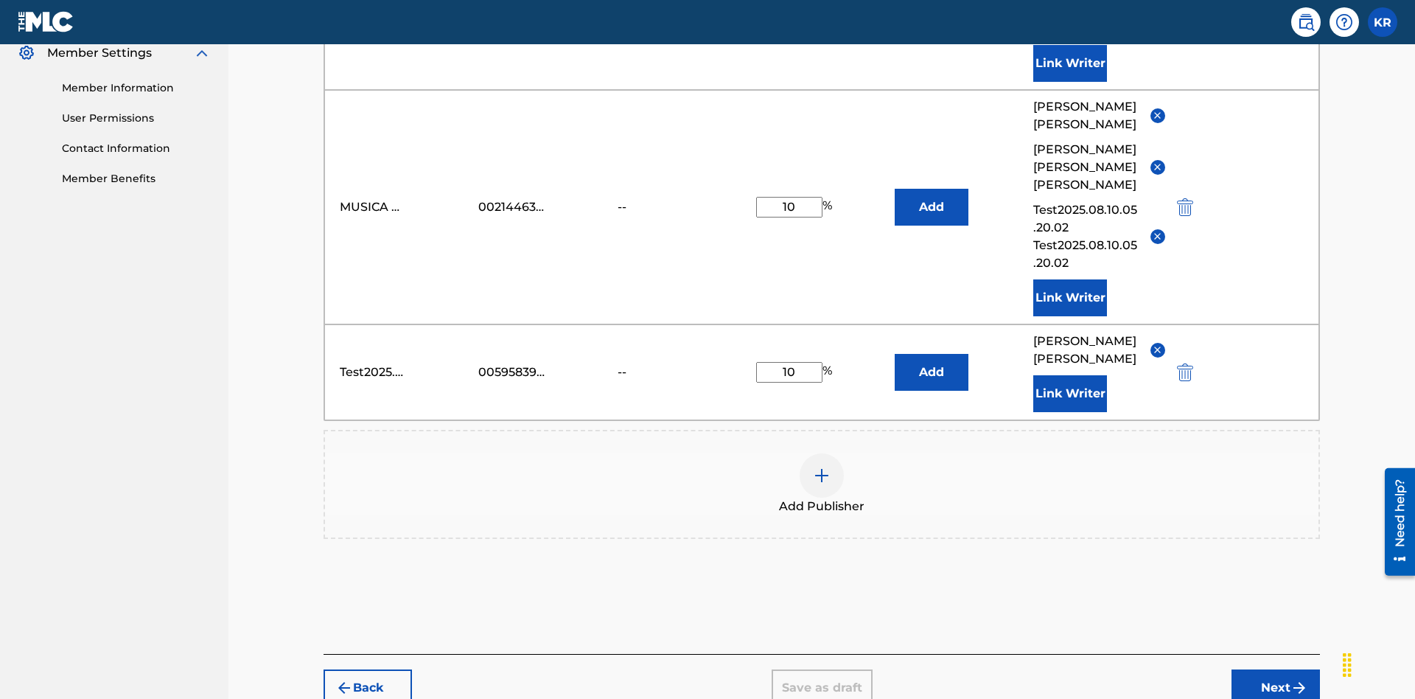
click at [1070, 375] on button "Link Writer" at bounding box center [1070, 393] width 74 height 37
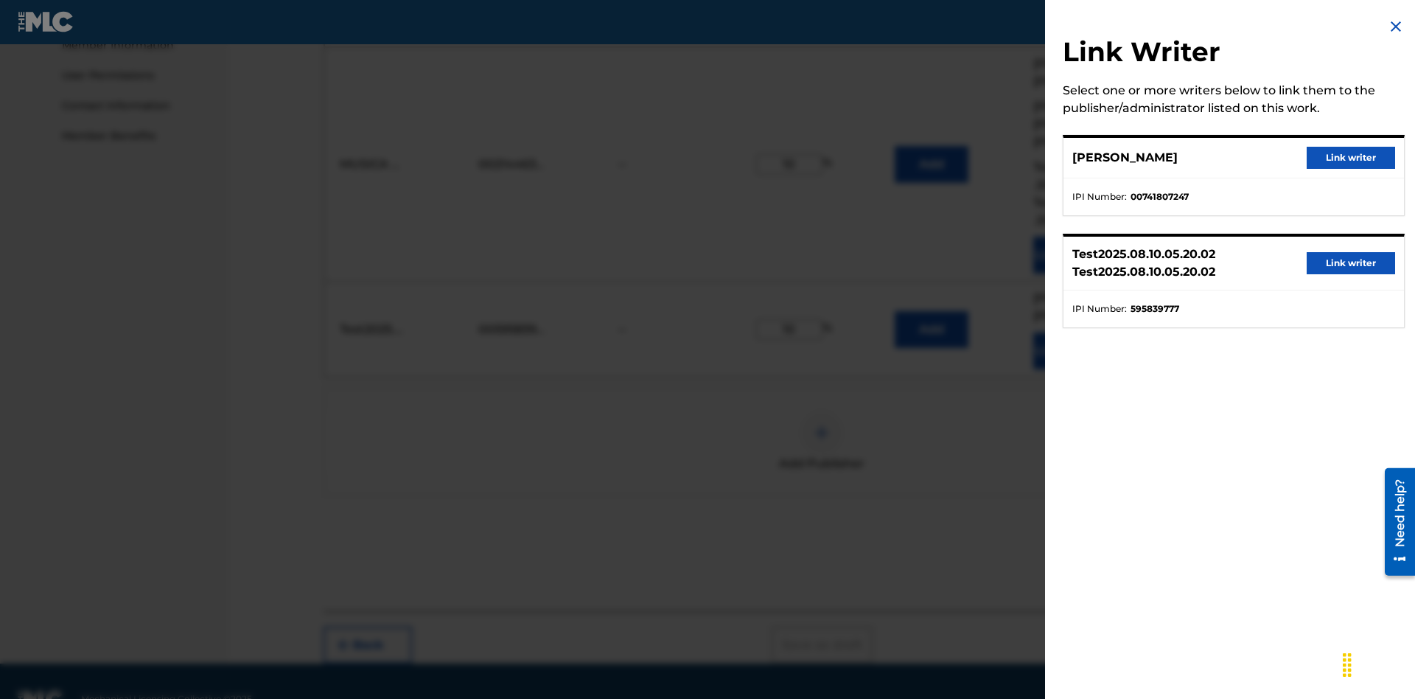
click at [1351, 158] on button "Link writer" at bounding box center [1351, 158] width 88 height 22
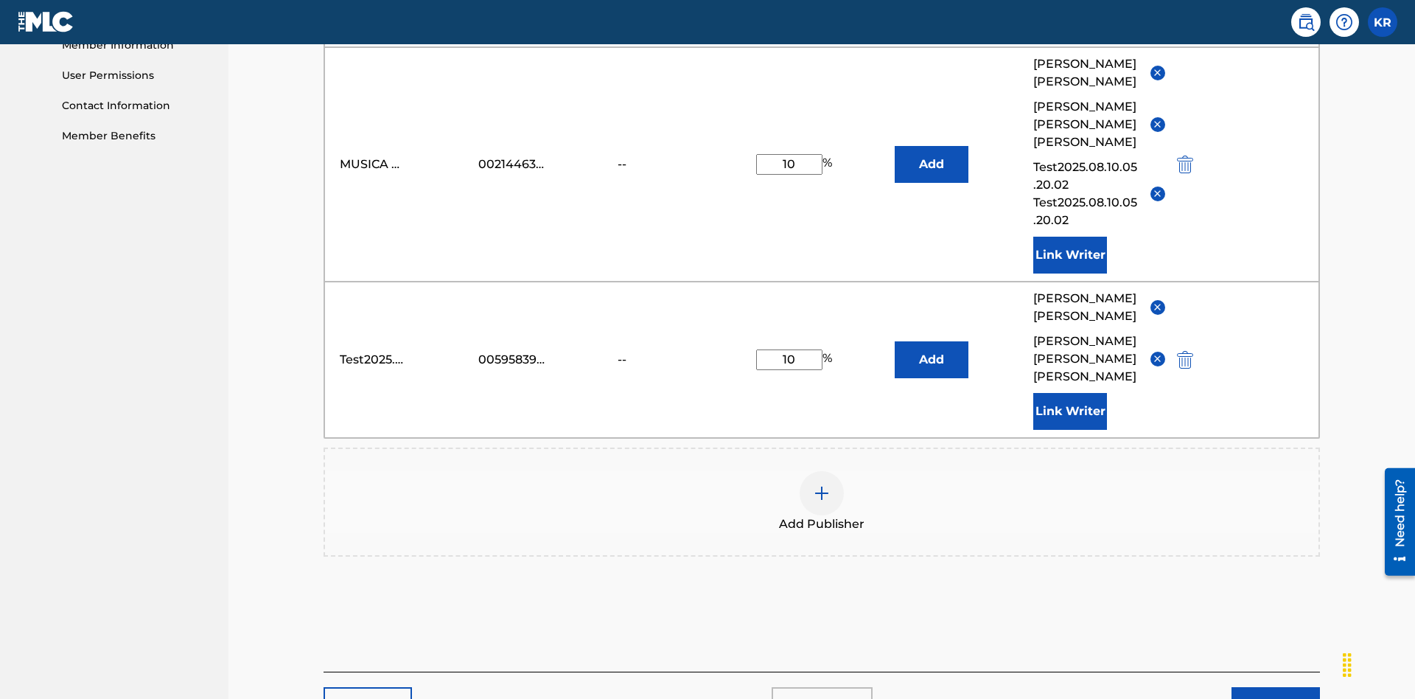
click at [1070, 393] on button "Link Writer" at bounding box center [1070, 411] width 74 height 37
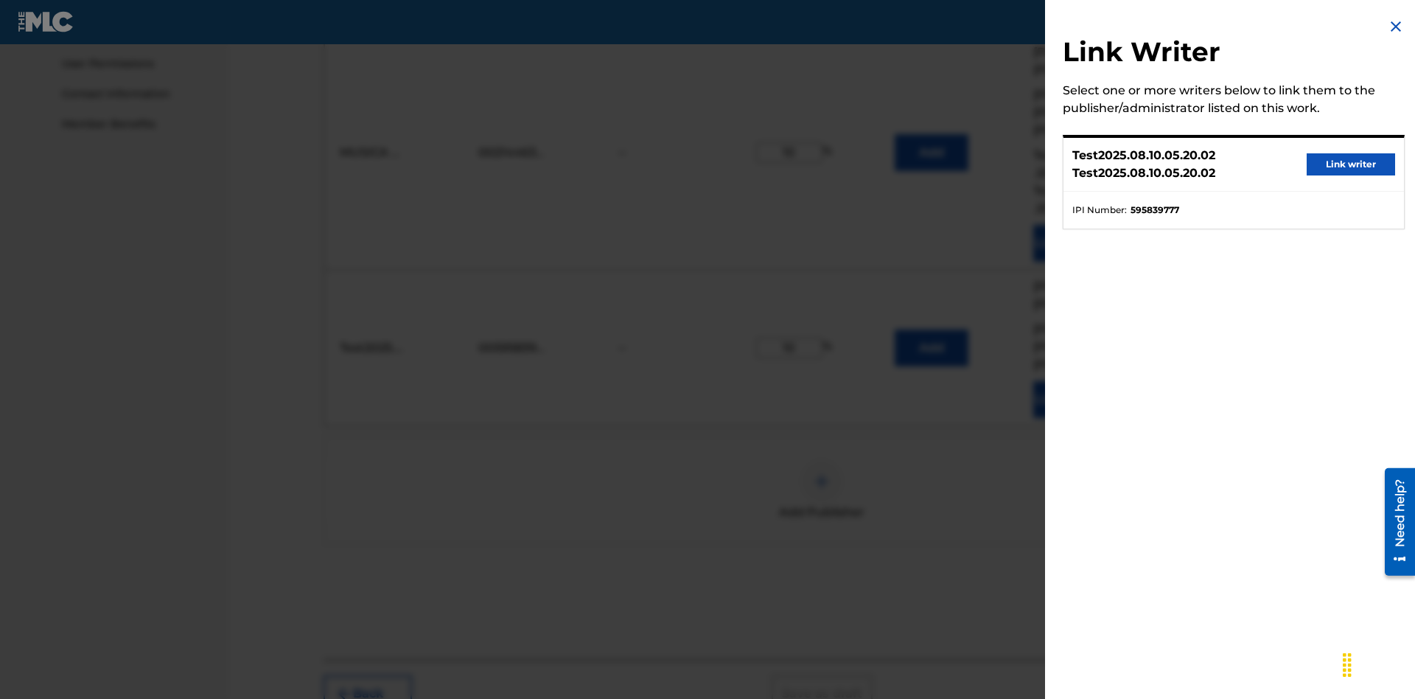
click at [1351, 164] on button "Link writer" at bounding box center [1351, 164] width 88 height 22
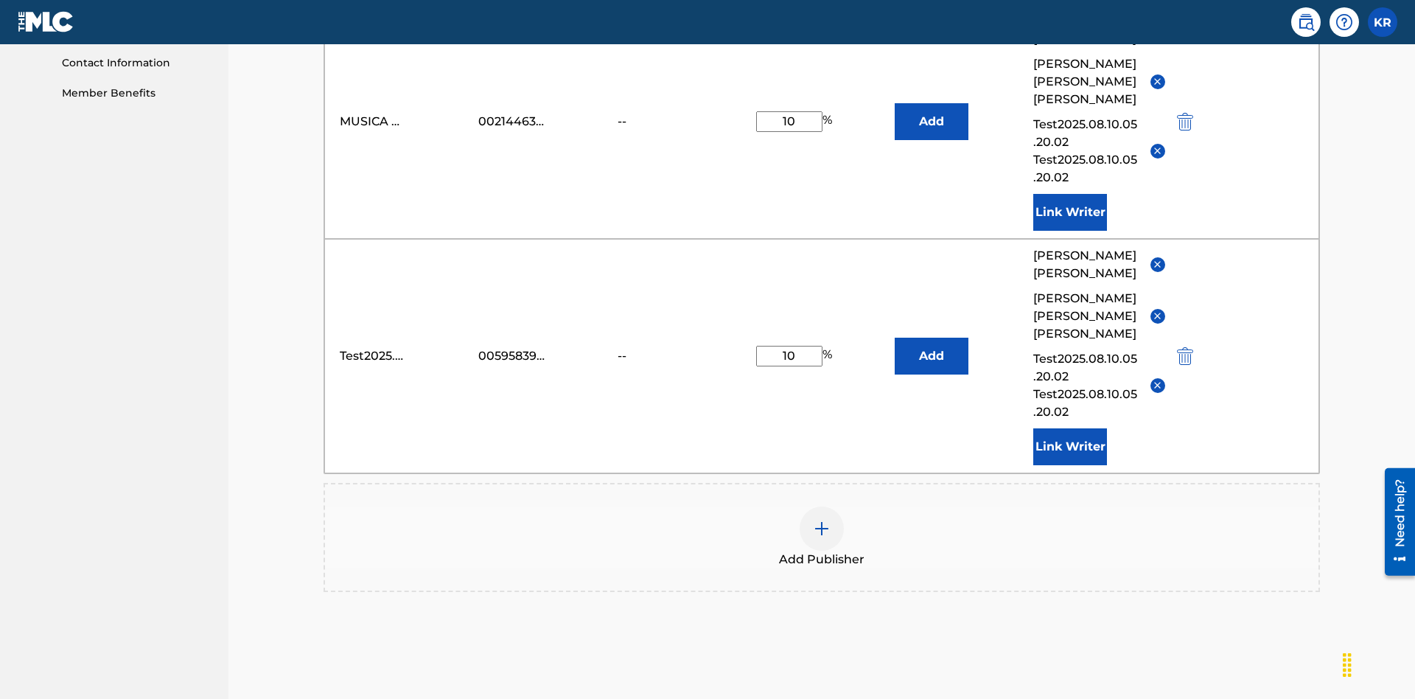
click at [1070, 428] on button "Link Writer" at bounding box center [1070, 446] width 74 height 37
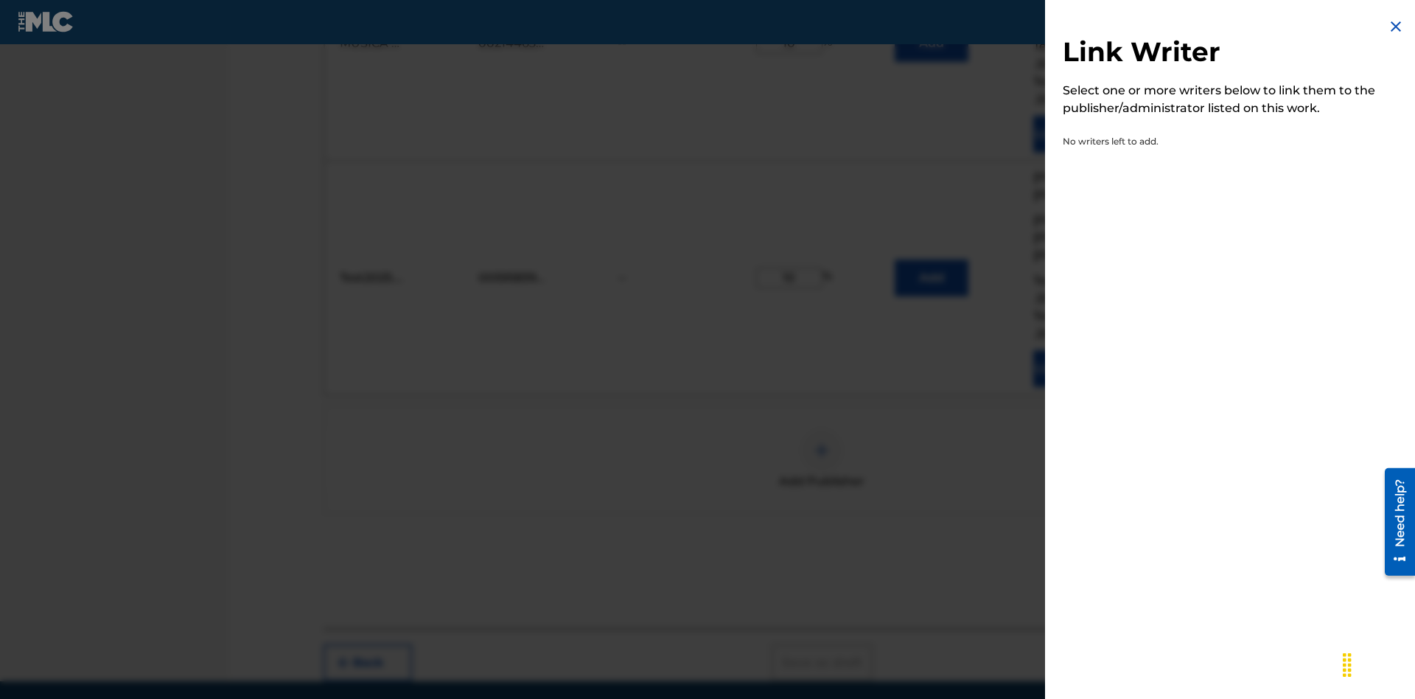
click at [1396, 27] on img at bounding box center [1396, 27] width 18 height 18
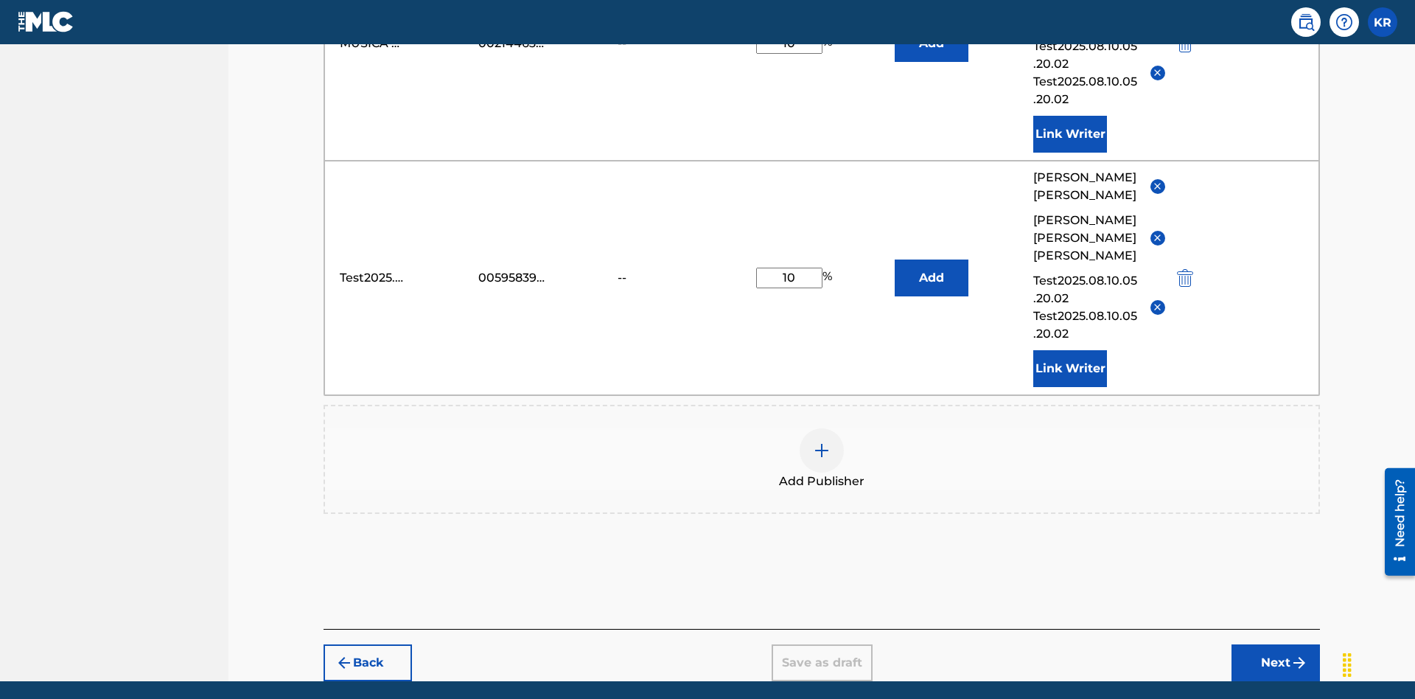
click at [1183, 269] on img "submit" at bounding box center [1185, 278] width 16 height 18
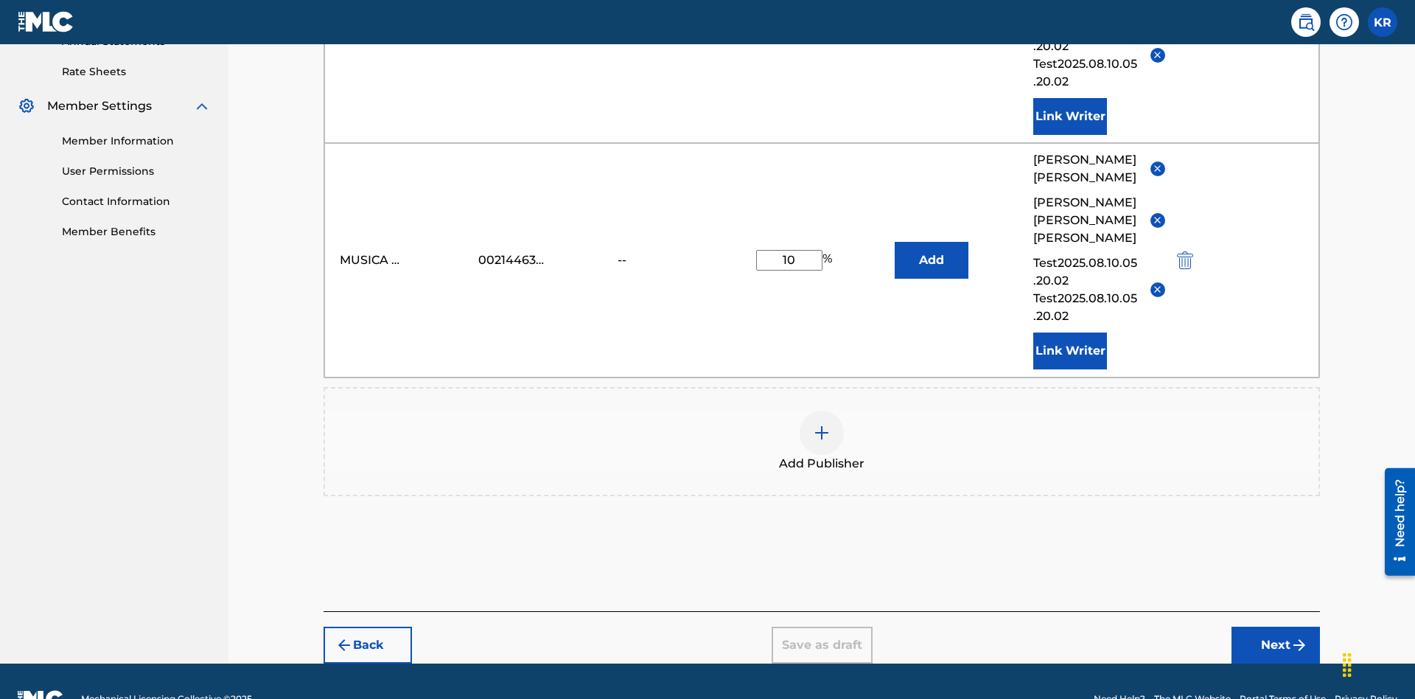
click at [822, 424] on img at bounding box center [822, 433] width 18 height 18
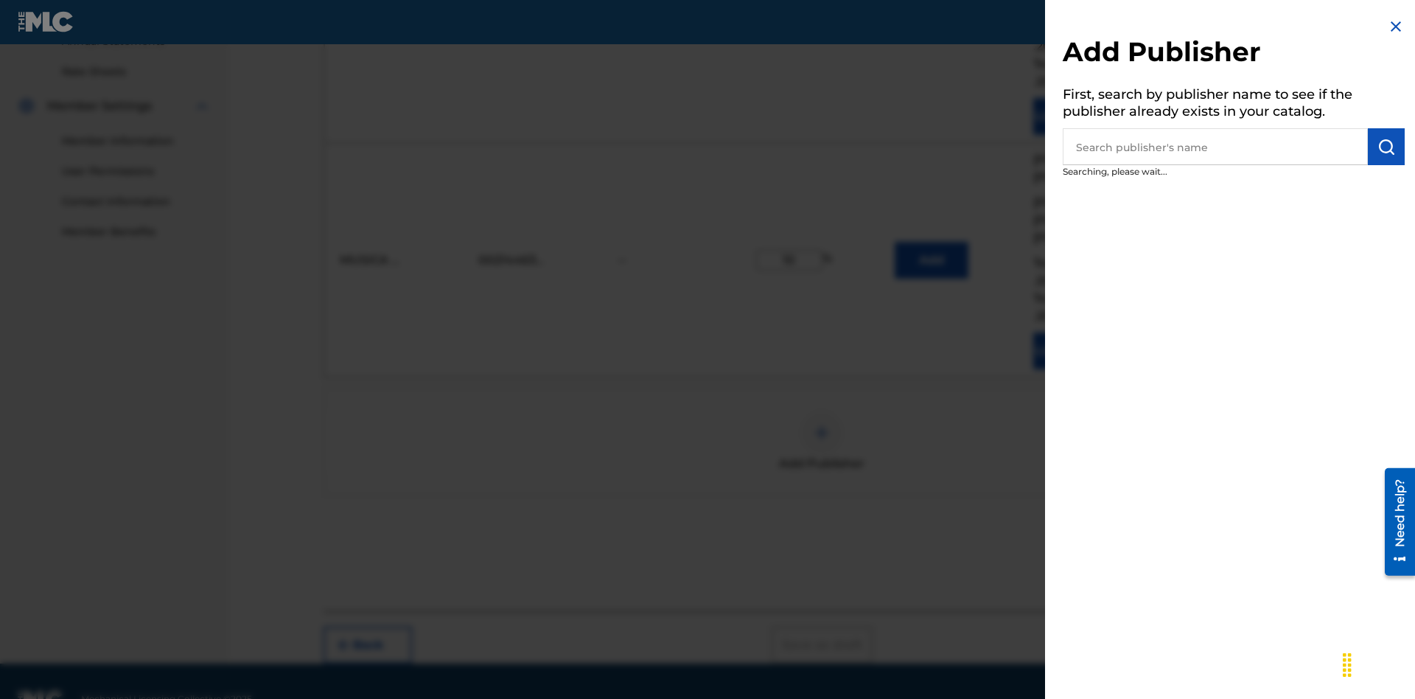
click at [1216, 147] on input "text" at bounding box center [1215, 146] width 305 height 37
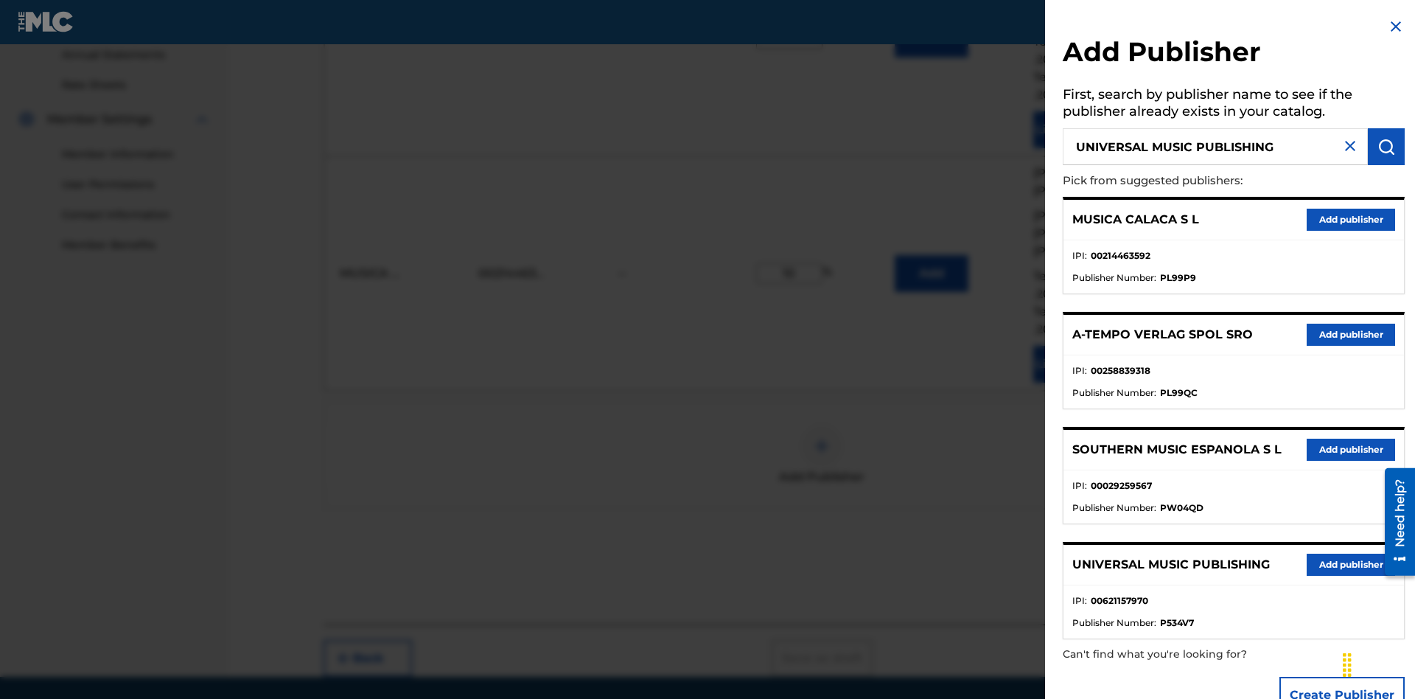
type input "UNIVERSAL MUSIC PUBLISHING"
click at [1387, 147] on img "submit" at bounding box center [1387, 147] width 18 height 18
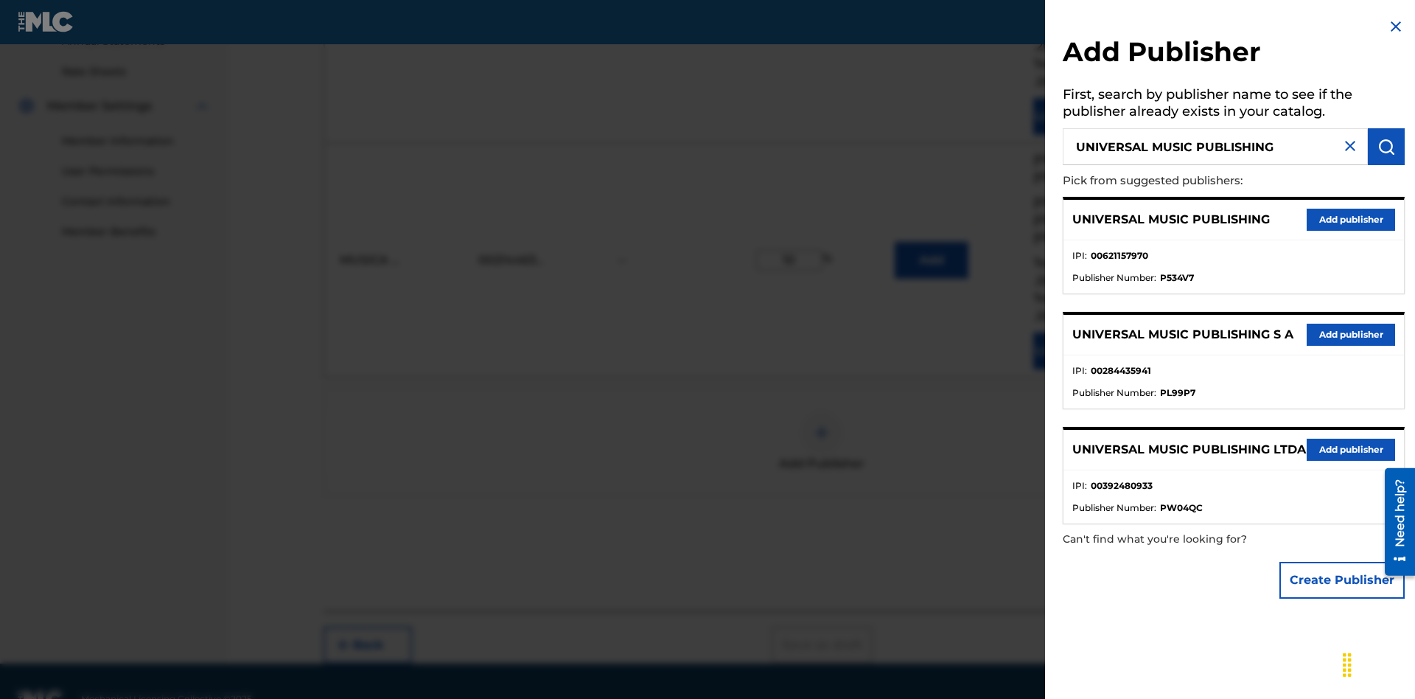
click at [1351, 219] on button "Add publisher" at bounding box center [1351, 220] width 88 height 22
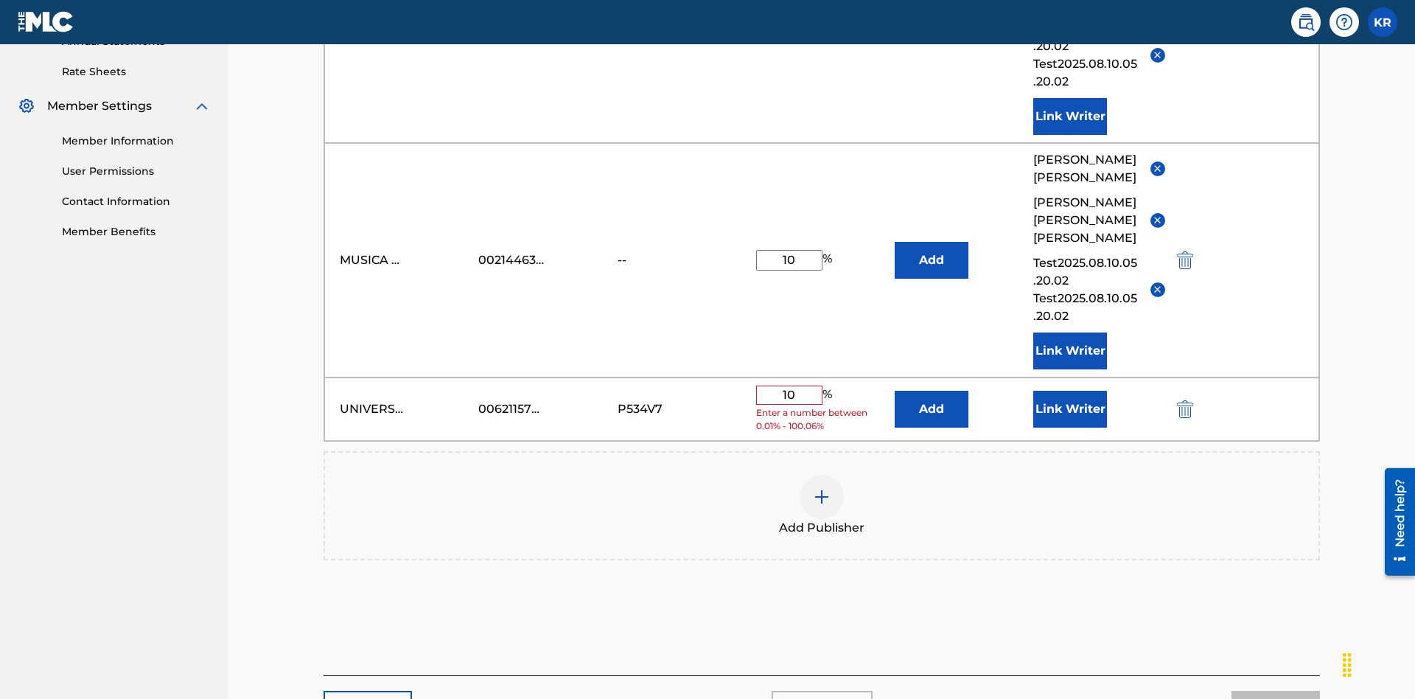
scroll to position [609, 0]
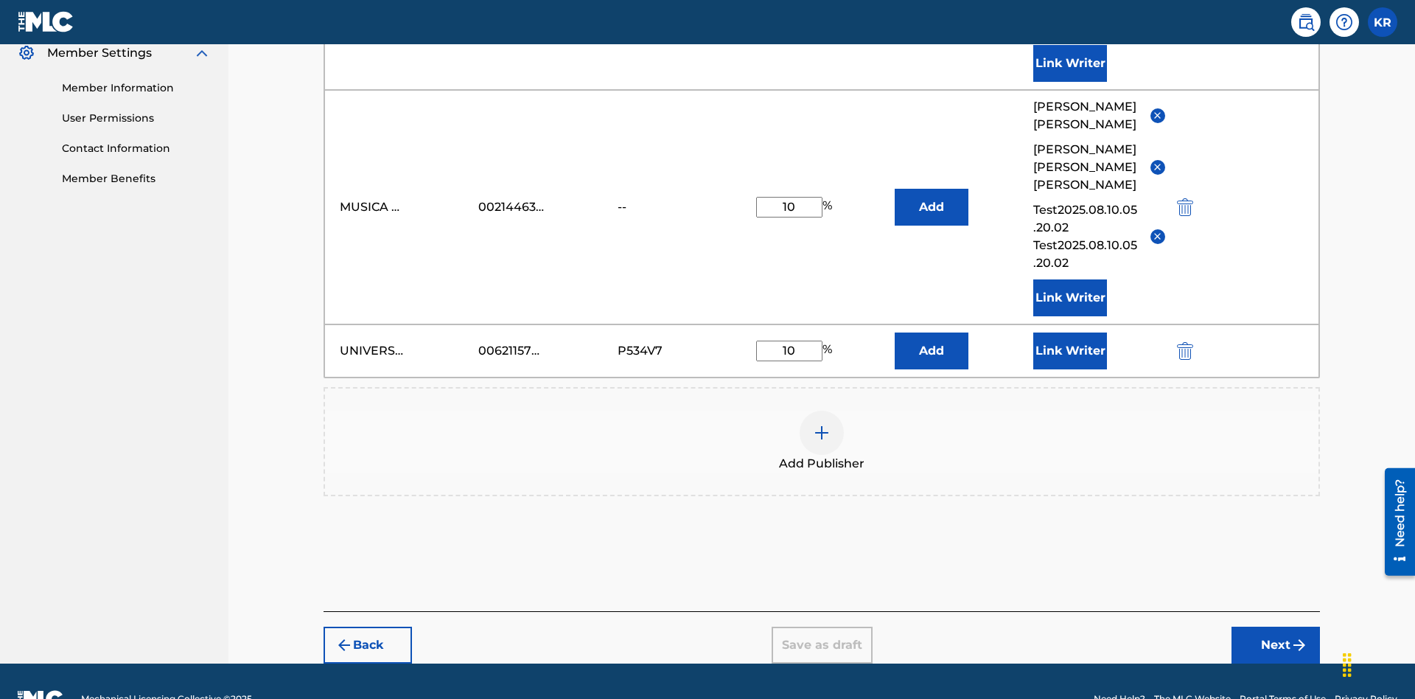
type input "10"
click at [1070, 332] on button "Link Writer" at bounding box center [1070, 350] width 74 height 37
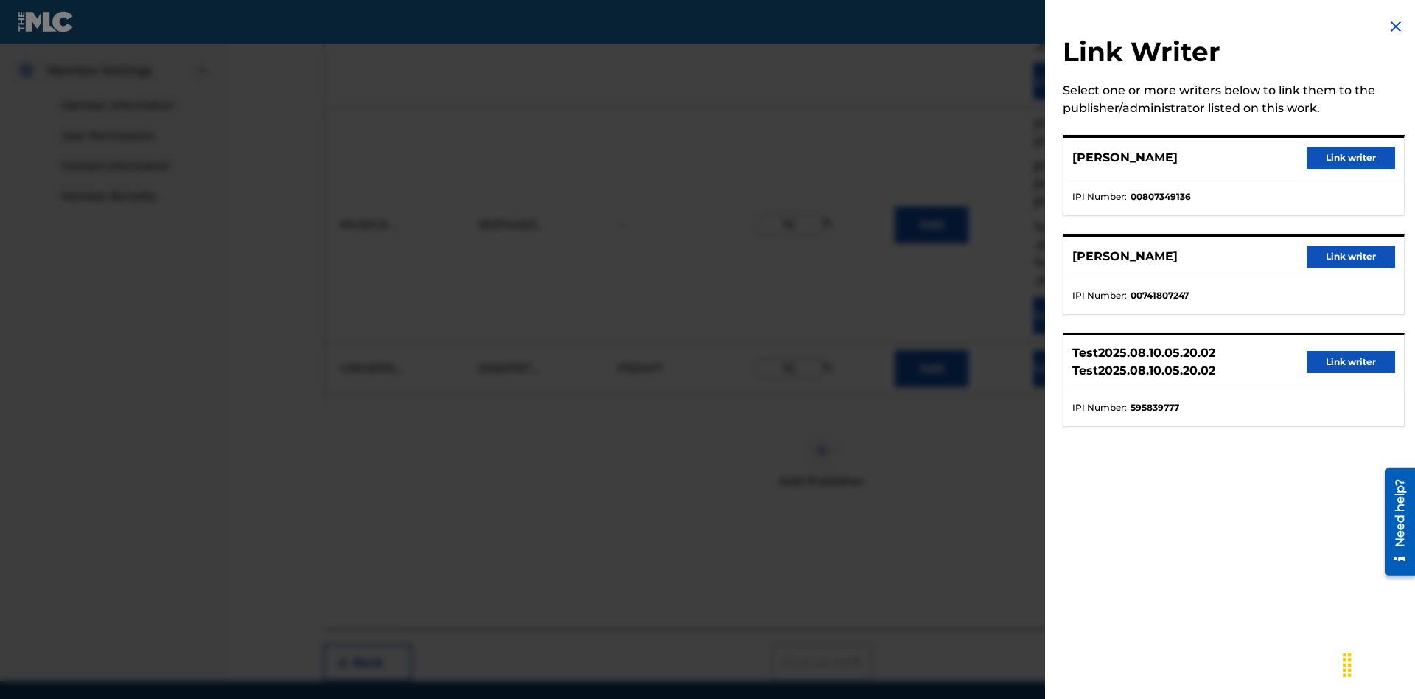
click at [1351, 158] on button "Link writer" at bounding box center [1351, 158] width 88 height 22
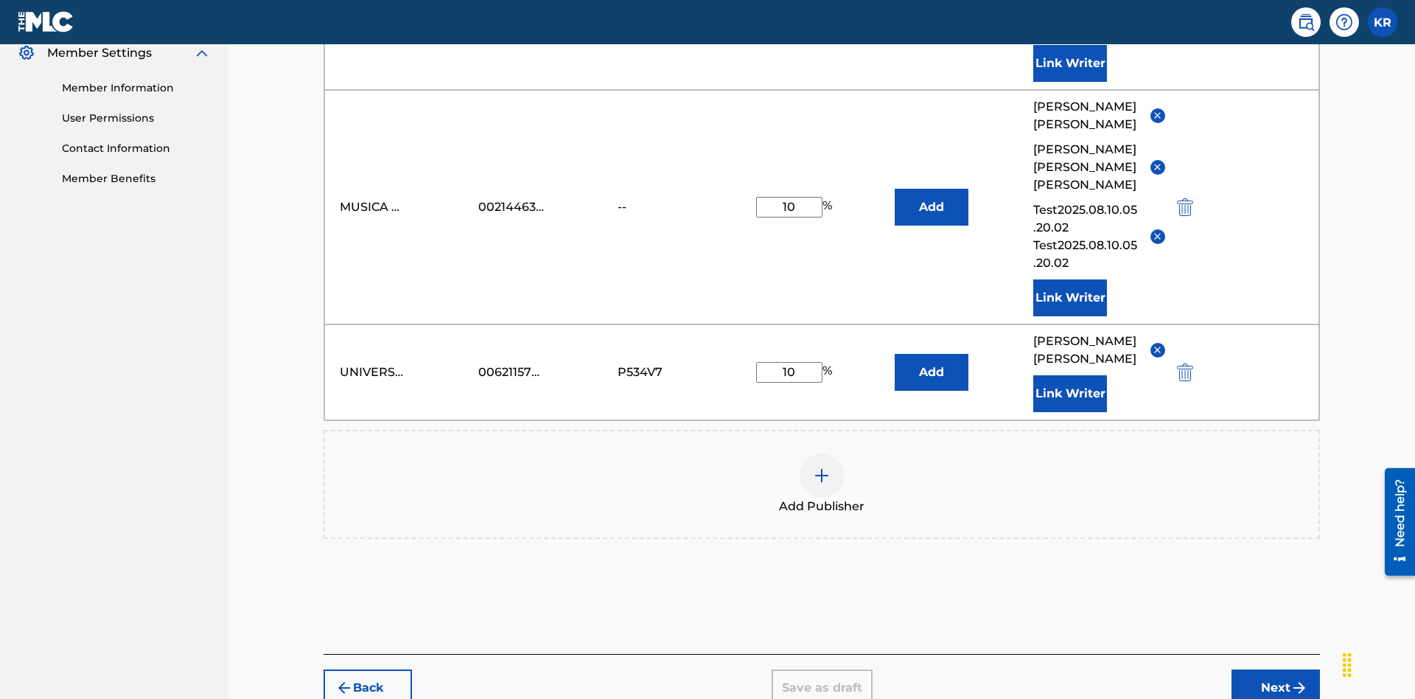
click at [1070, 375] on button "Link Writer" at bounding box center [1070, 393] width 74 height 37
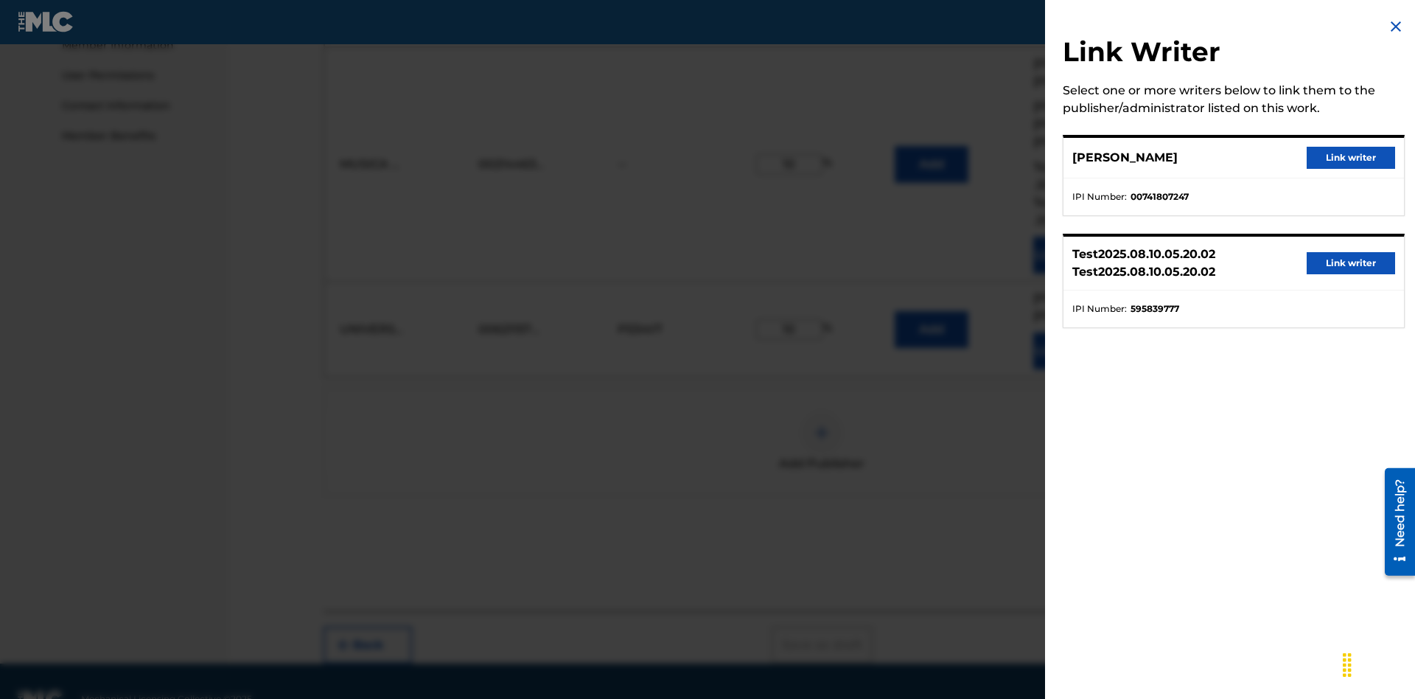
click at [1351, 158] on button "Link writer" at bounding box center [1351, 158] width 88 height 22
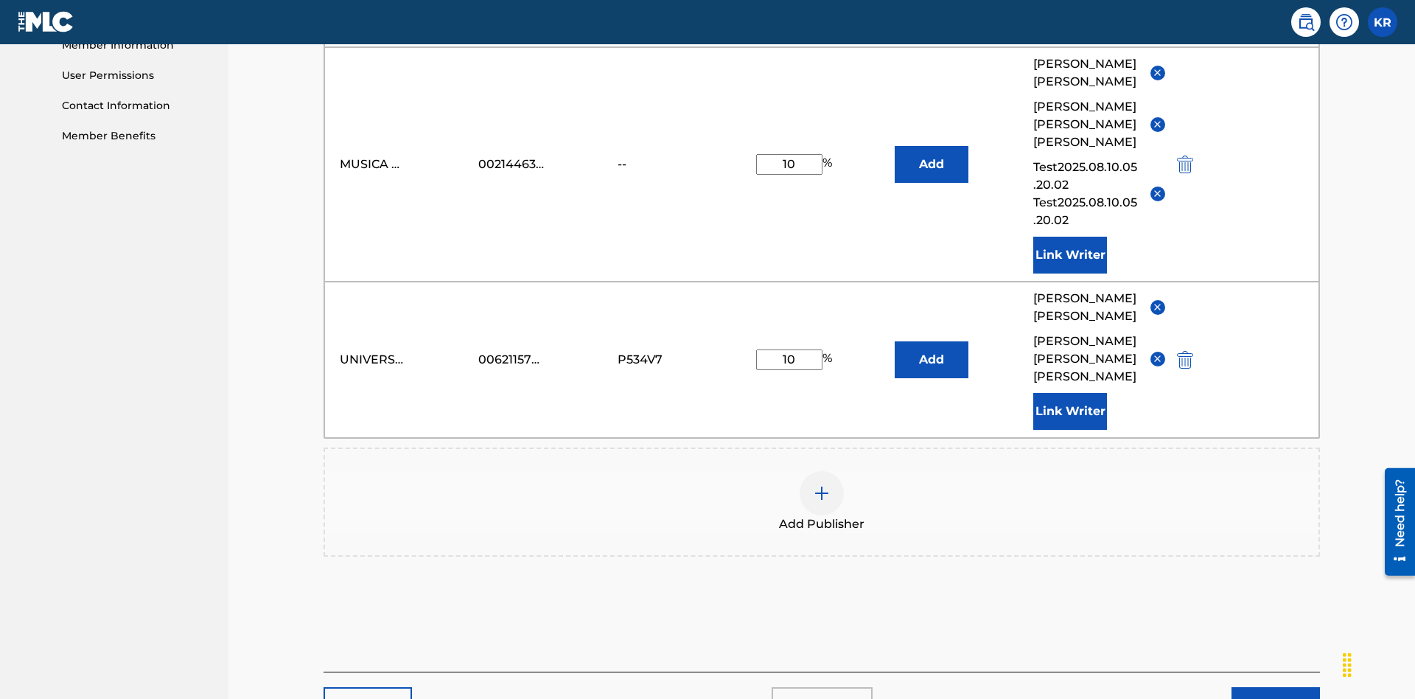
click at [1070, 393] on button "Link Writer" at bounding box center [1070, 411] width 74 height 37
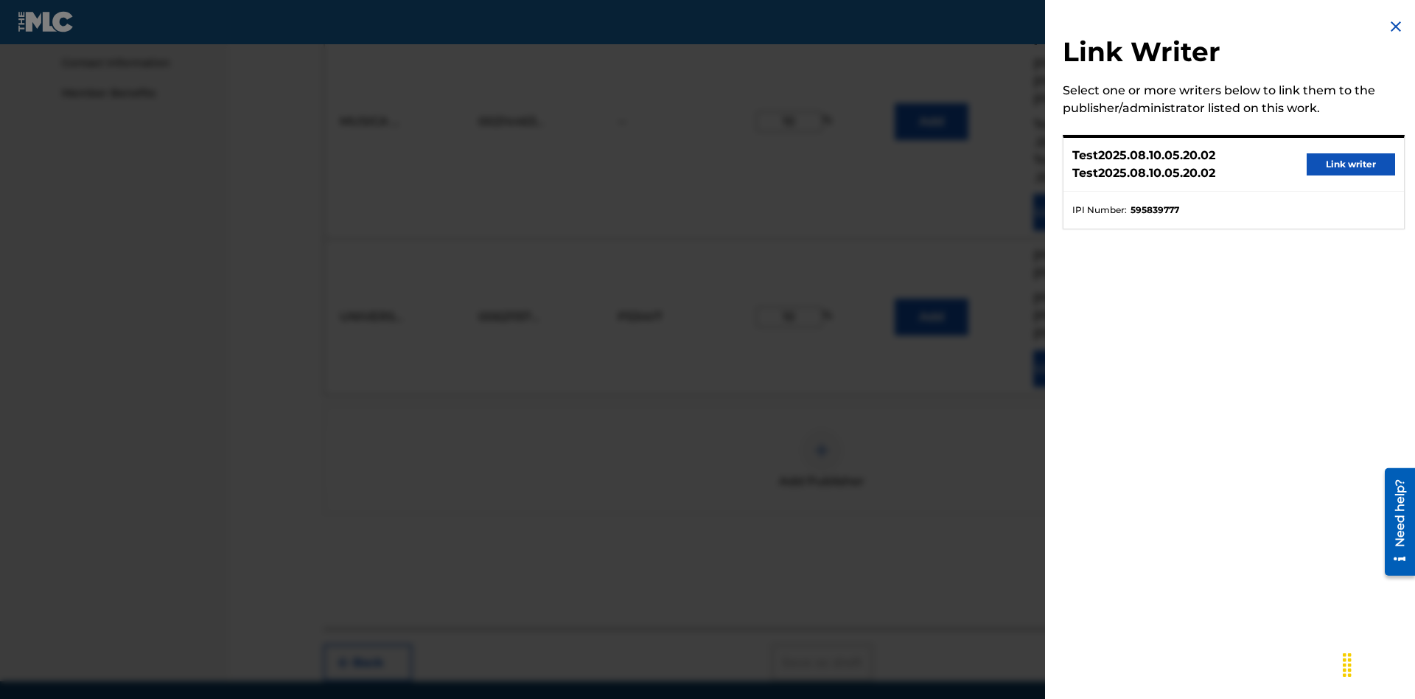
click at [1351, 164] on button "Link writer" at bounding box center [1351, 164] width 88 height 22
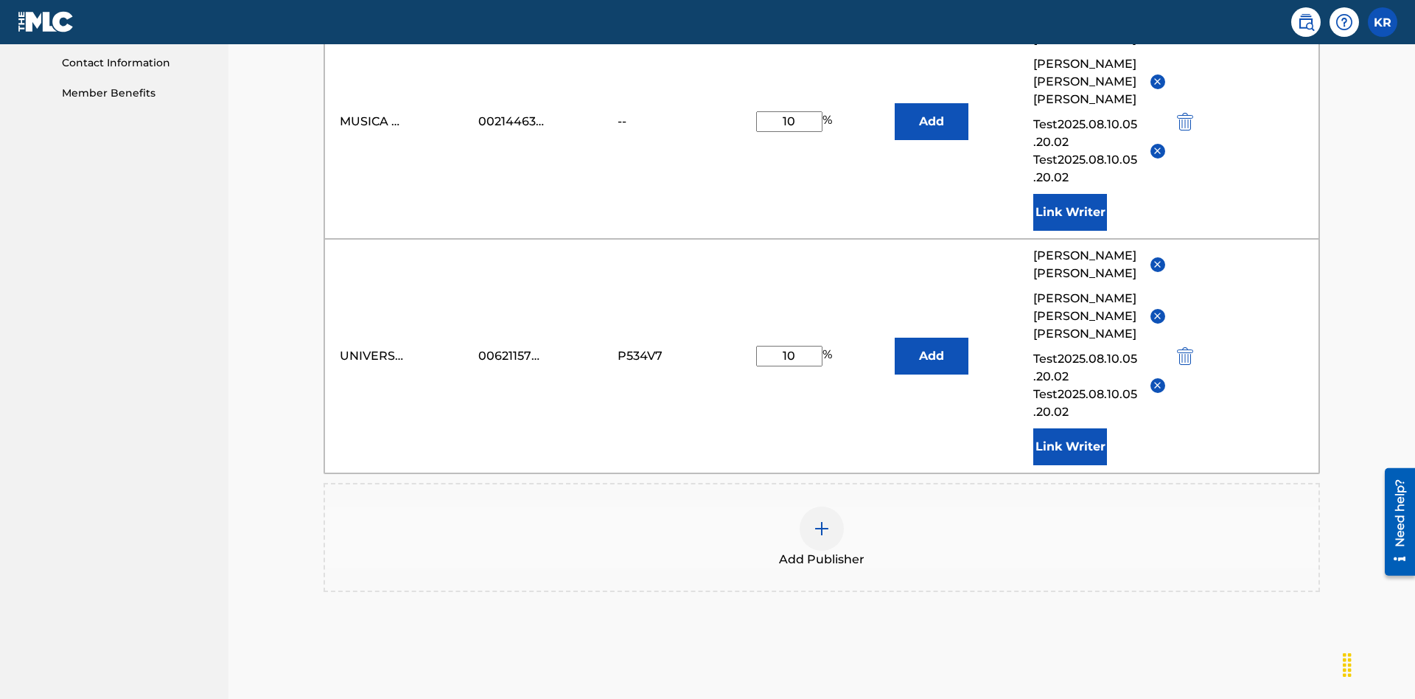
click at [1070, 428] on button "Link Writer" at bounding box center [1070, 446] width 74 height 37
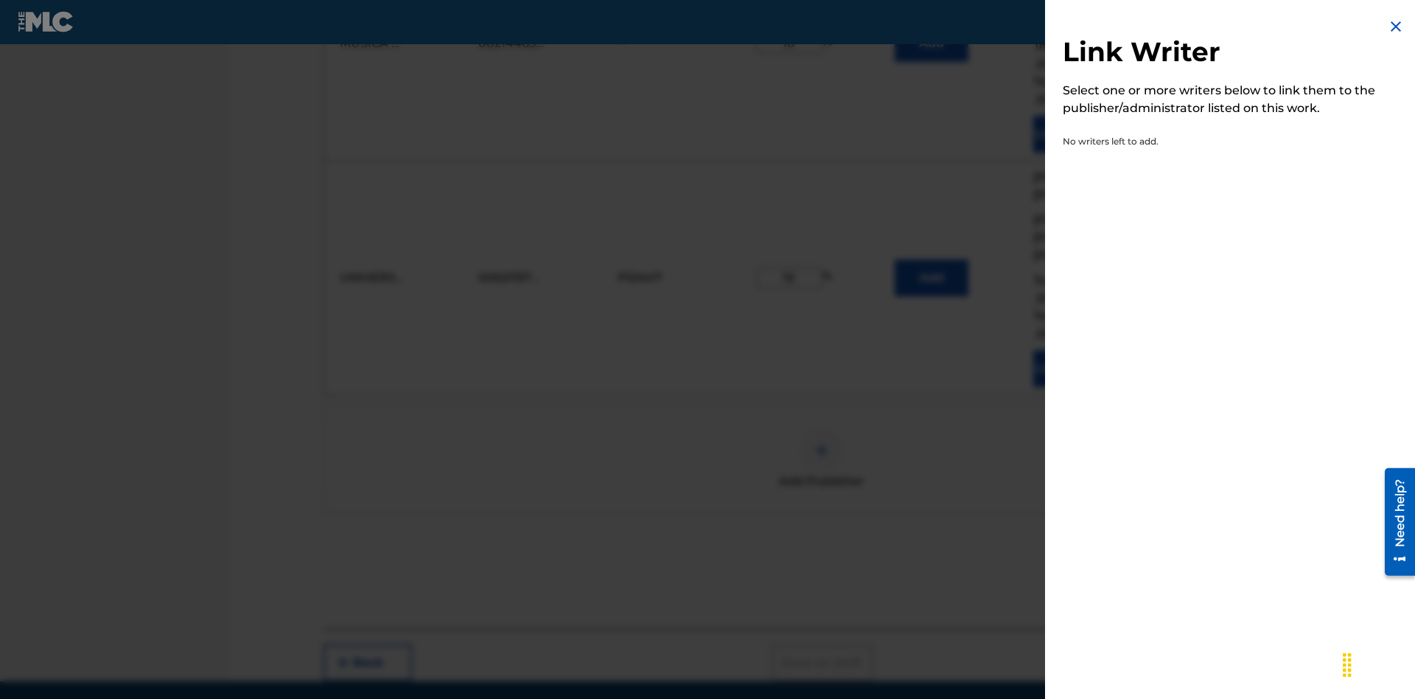
click at [1396, 27] on img at bounding box center [1396, 27] width 18 height 18
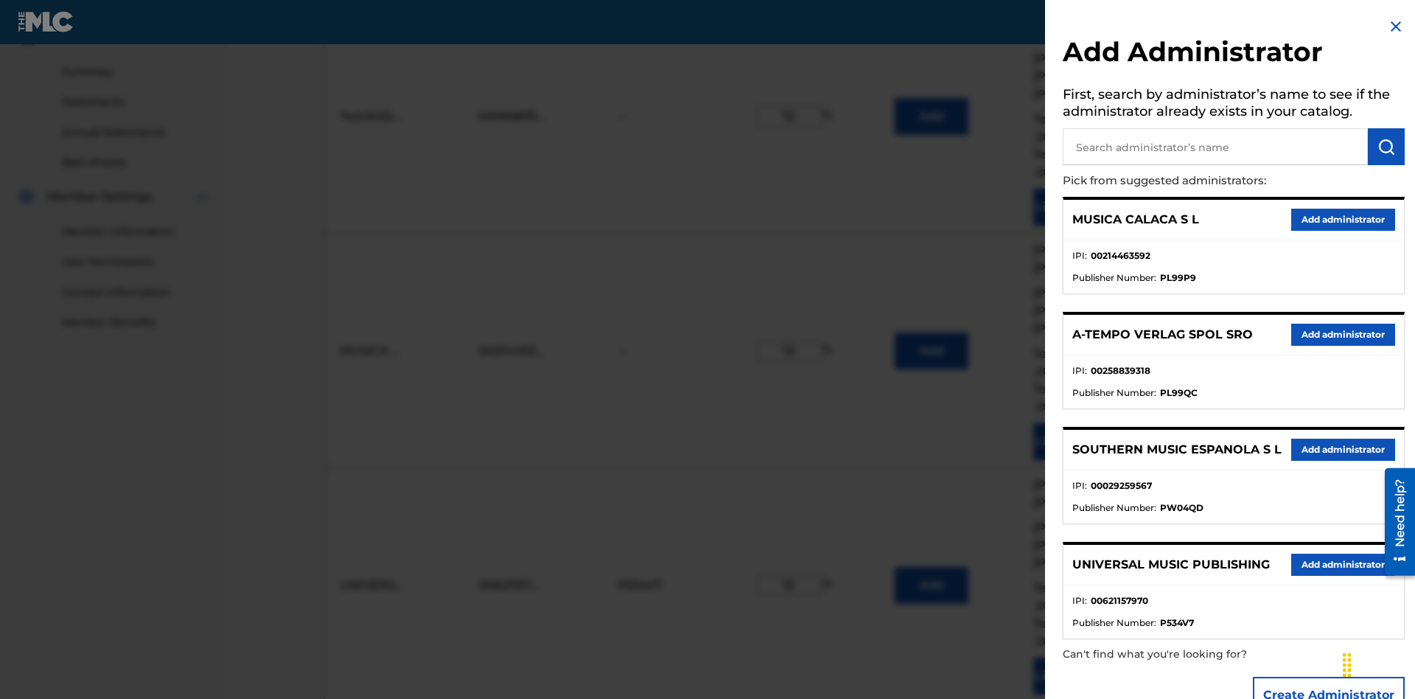
click at [1216, 147] on input "text" at bounding box center [1215, 146] width 305 height 37
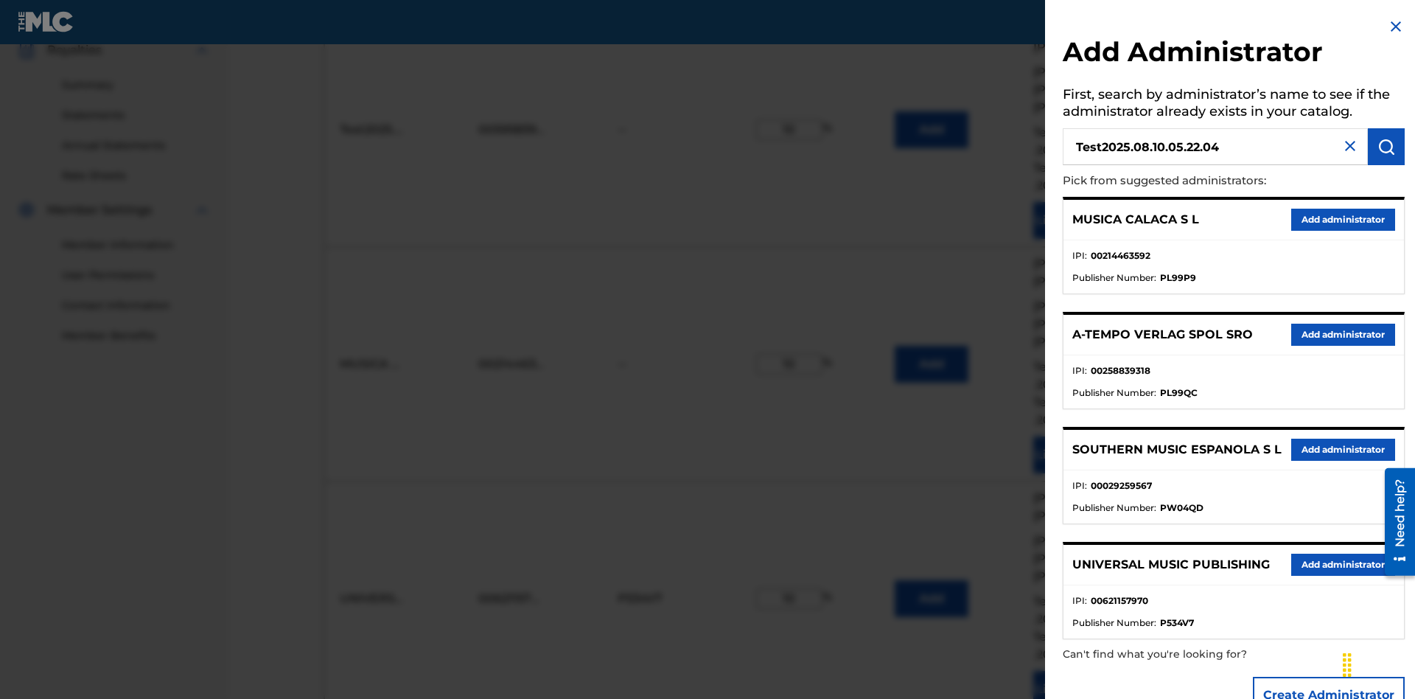
type input "Test2025.08.10.05.22.04"
click at [1387, 147] on img "submit" at bounding box center [1387, 147] width 18 height 18
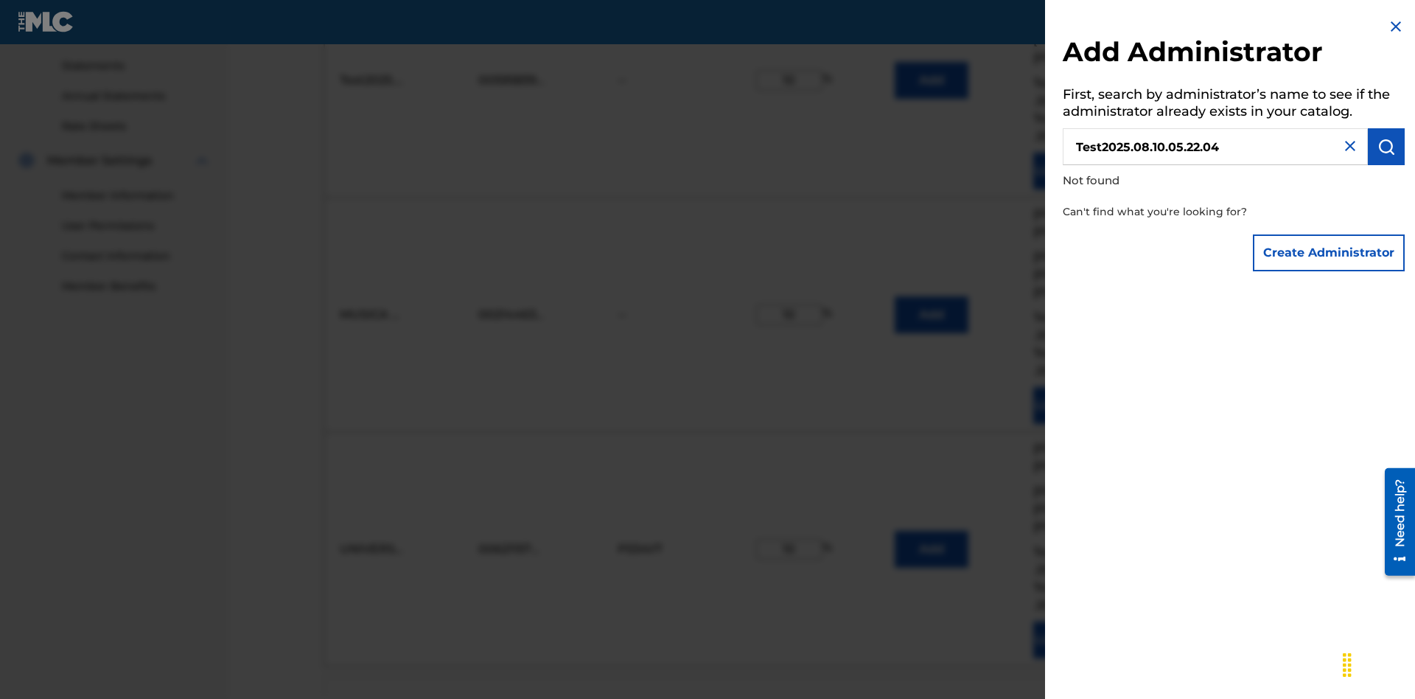
click at [1330, 252] on button "Create Administrator" at bounding box center [1329, 252] width 152 height 37
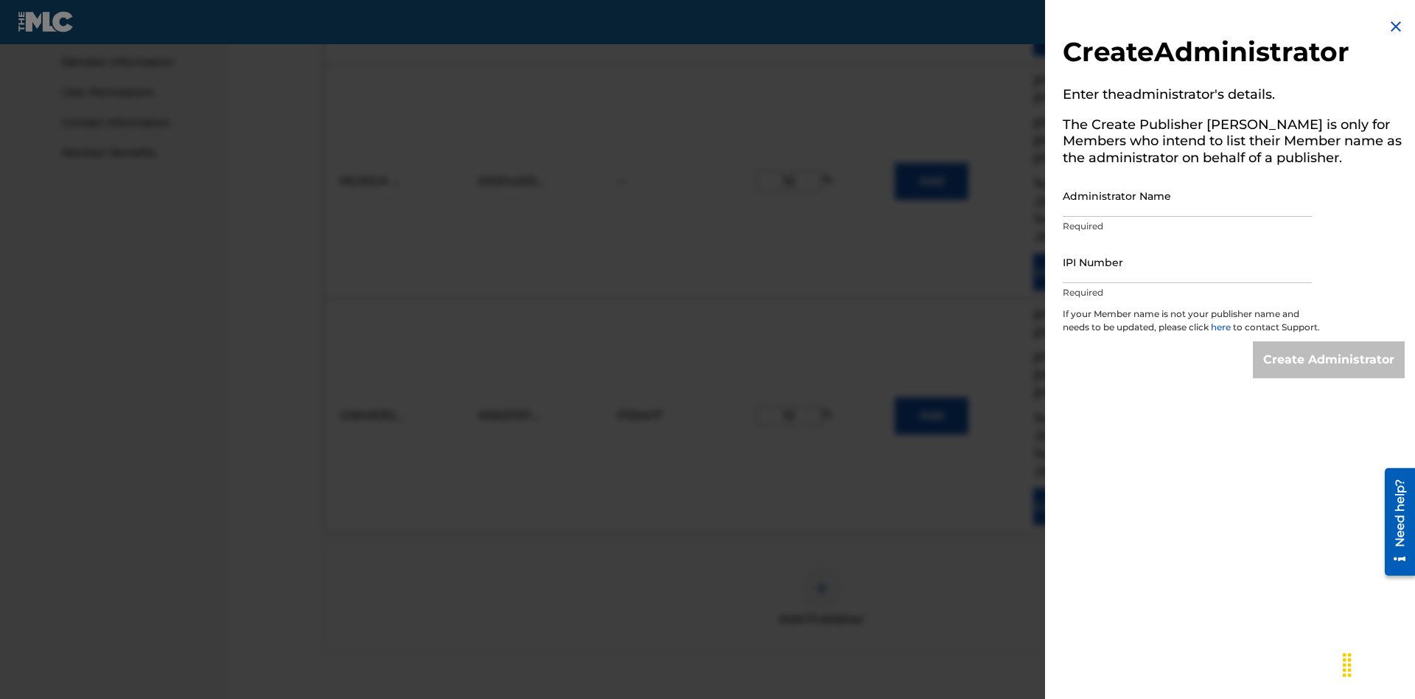
click at [1188, 195] on input "Administrator Name" at bounding box center [1187, 196] width 249 height 42
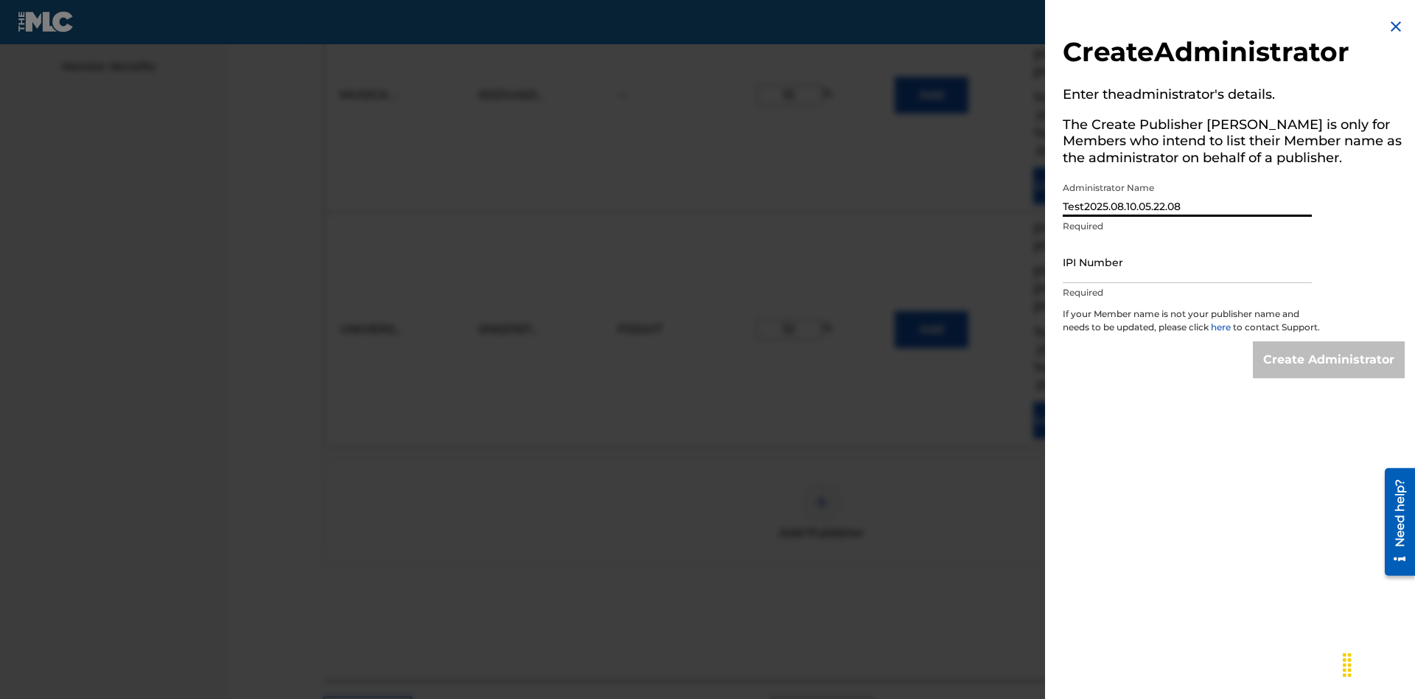
type input "Test2025.08.10.05.22.08"
click at [1188, 262] on input "IPI Number" at bounding box center [1187, 262] width 249 height 42
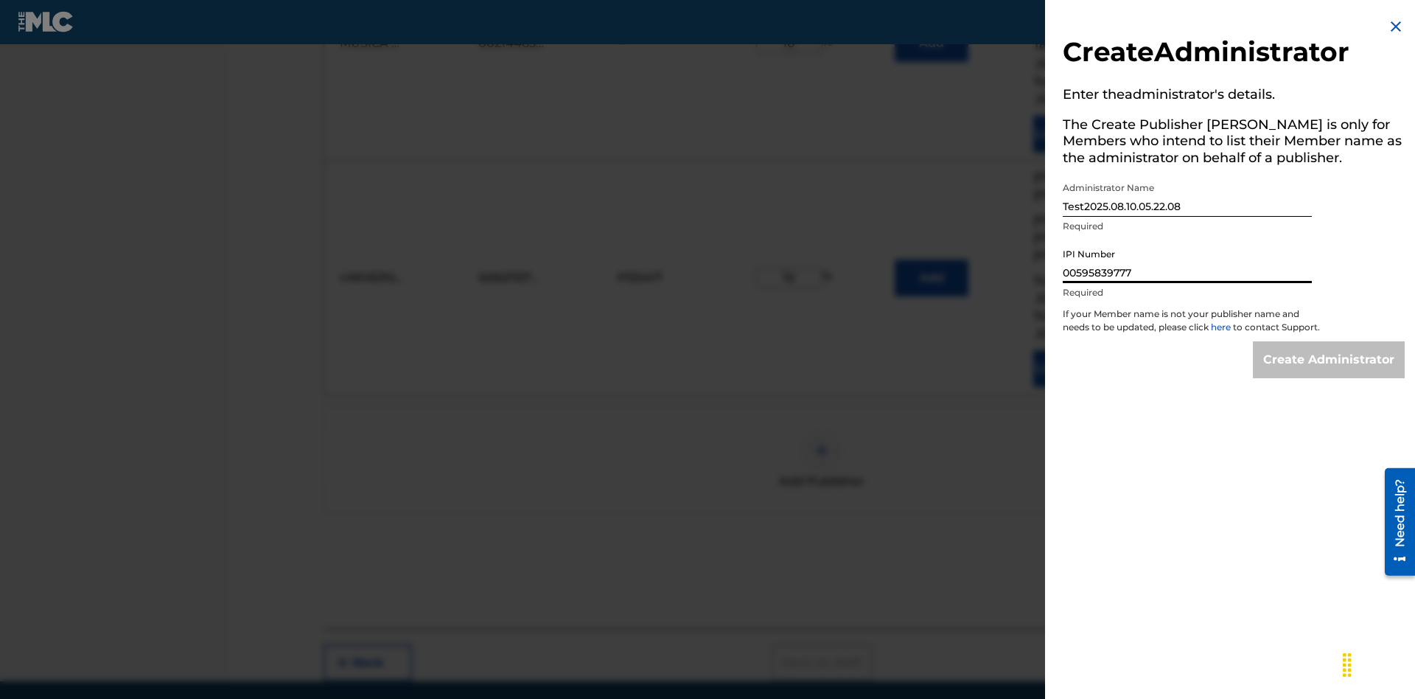
type input "00595839777"
click at [1330, 373] on input "Create Administrator" at bounding box center [1329, 359] width 152 height 37
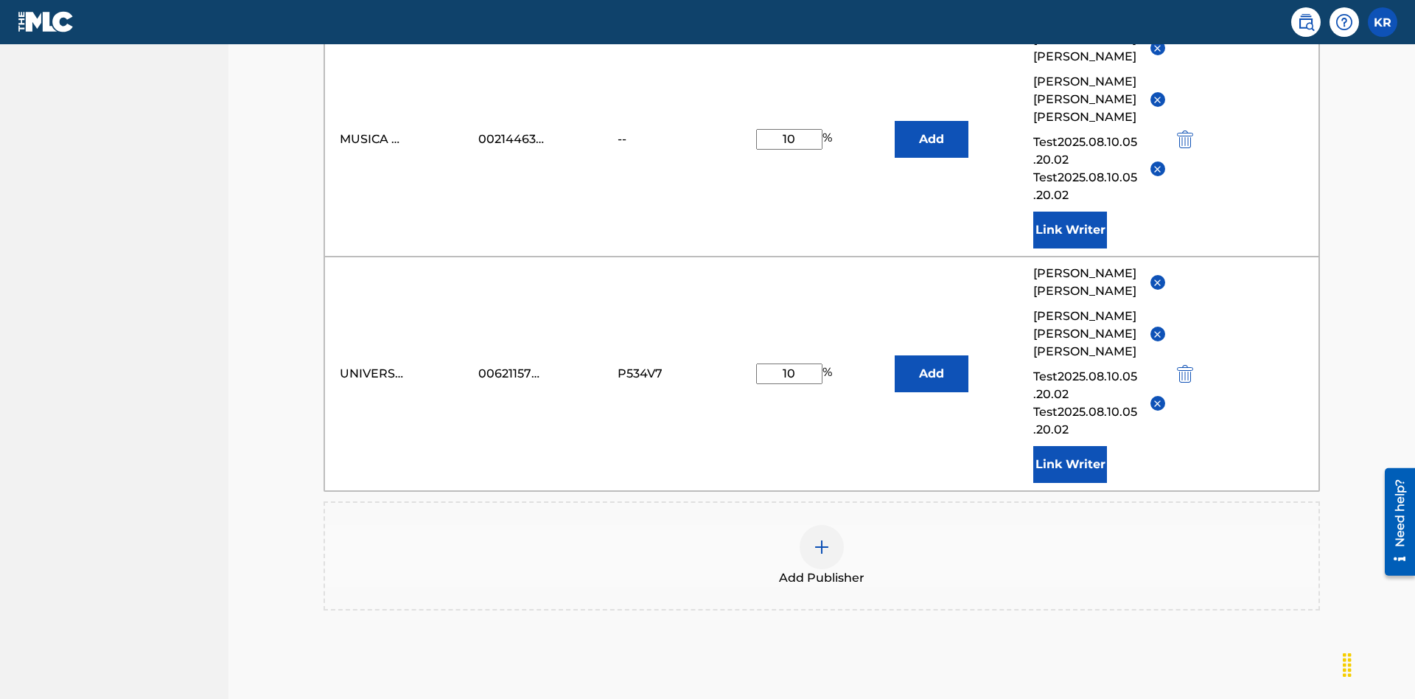
scroll to position [383, 0]
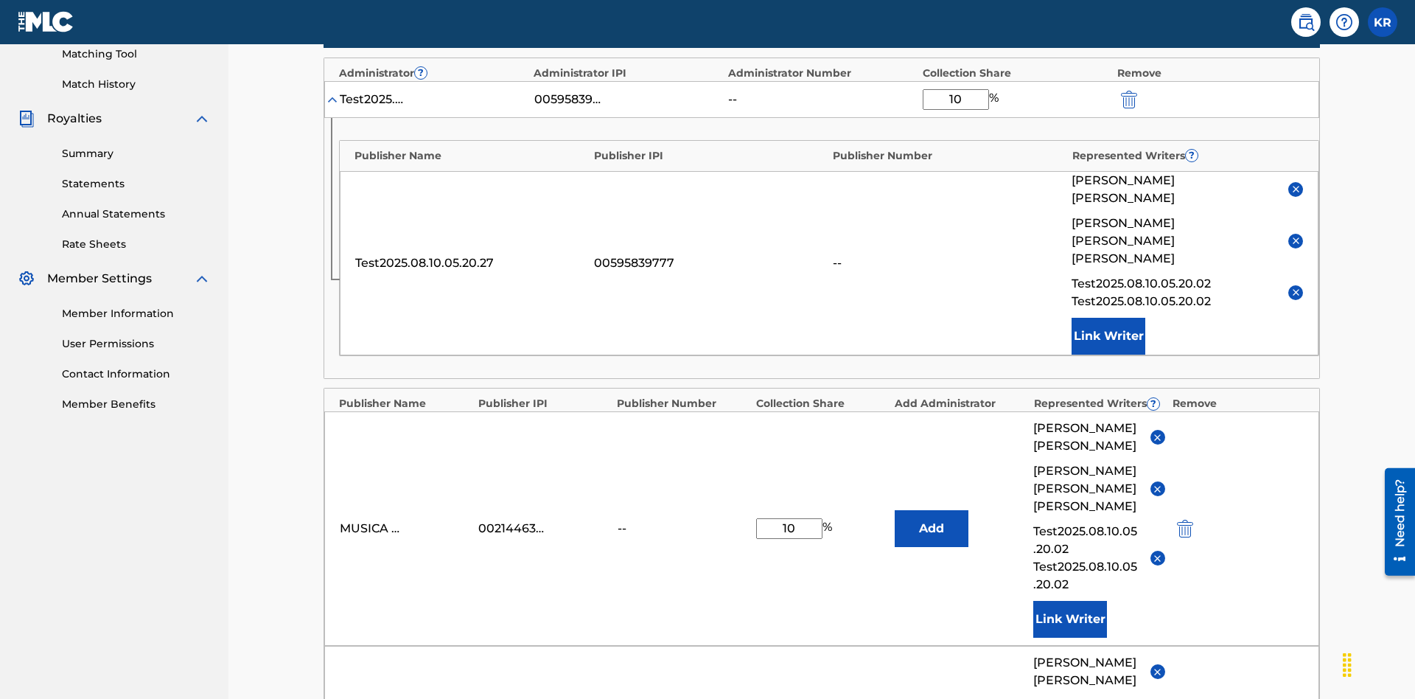
click at [1128, 97] on img "submit" at bounding box center [1129, 100] width 16 height 18
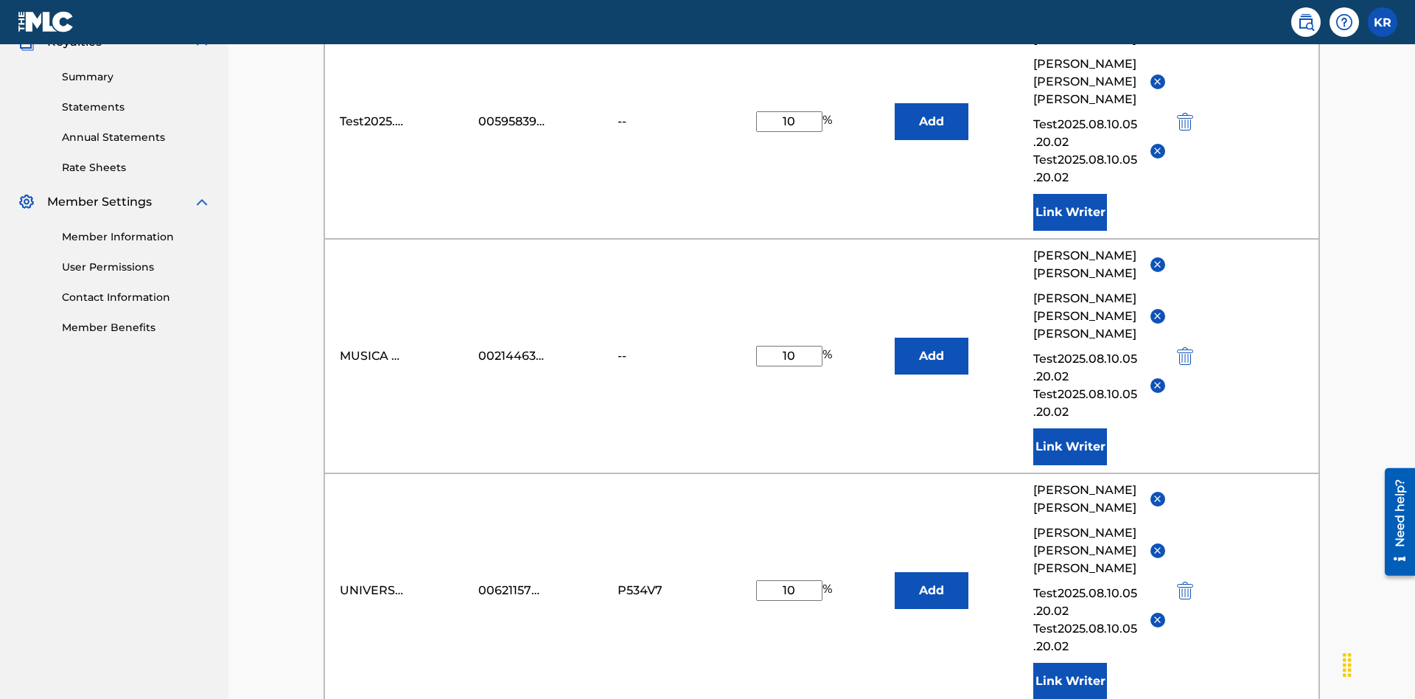
type input "10"
click at [932, 107] on button "Add" at bounding box center [932, 121] width 74 height 37
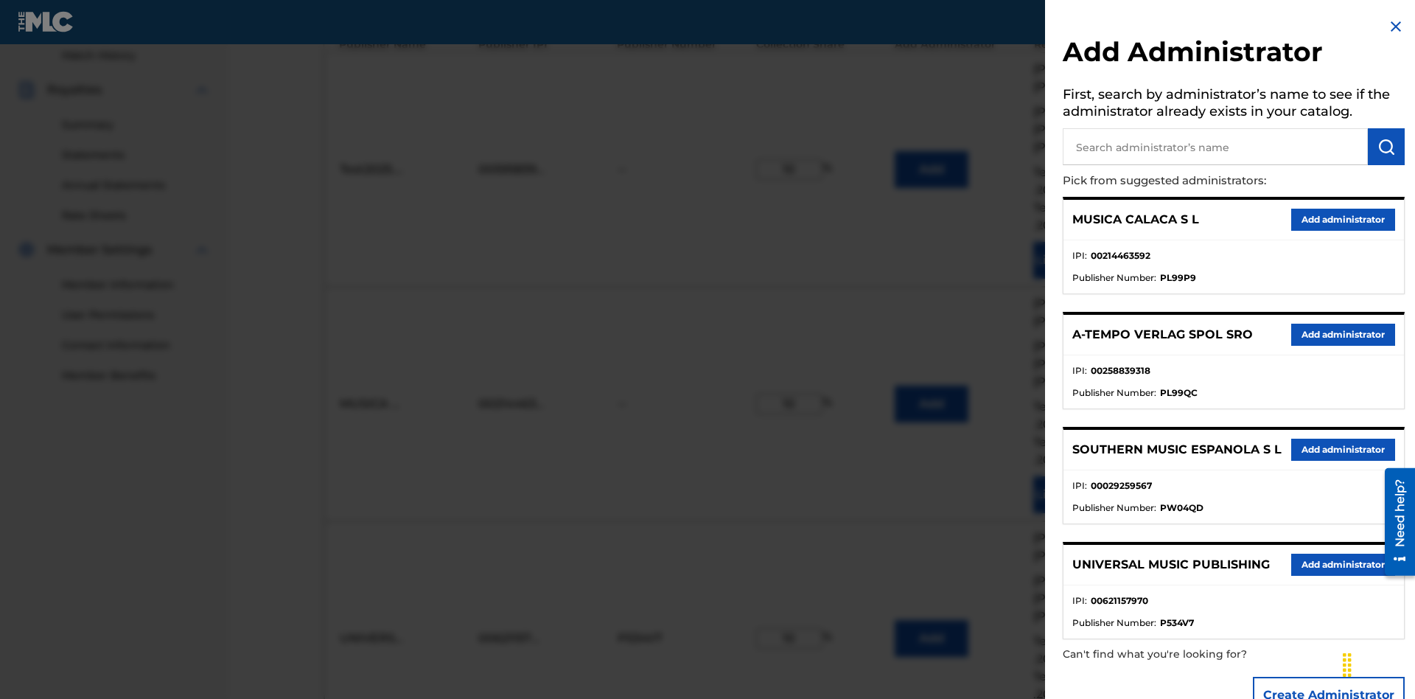
click at [1216, 147] on input "text" at bounding box center [1215, 146] width 305 height 37
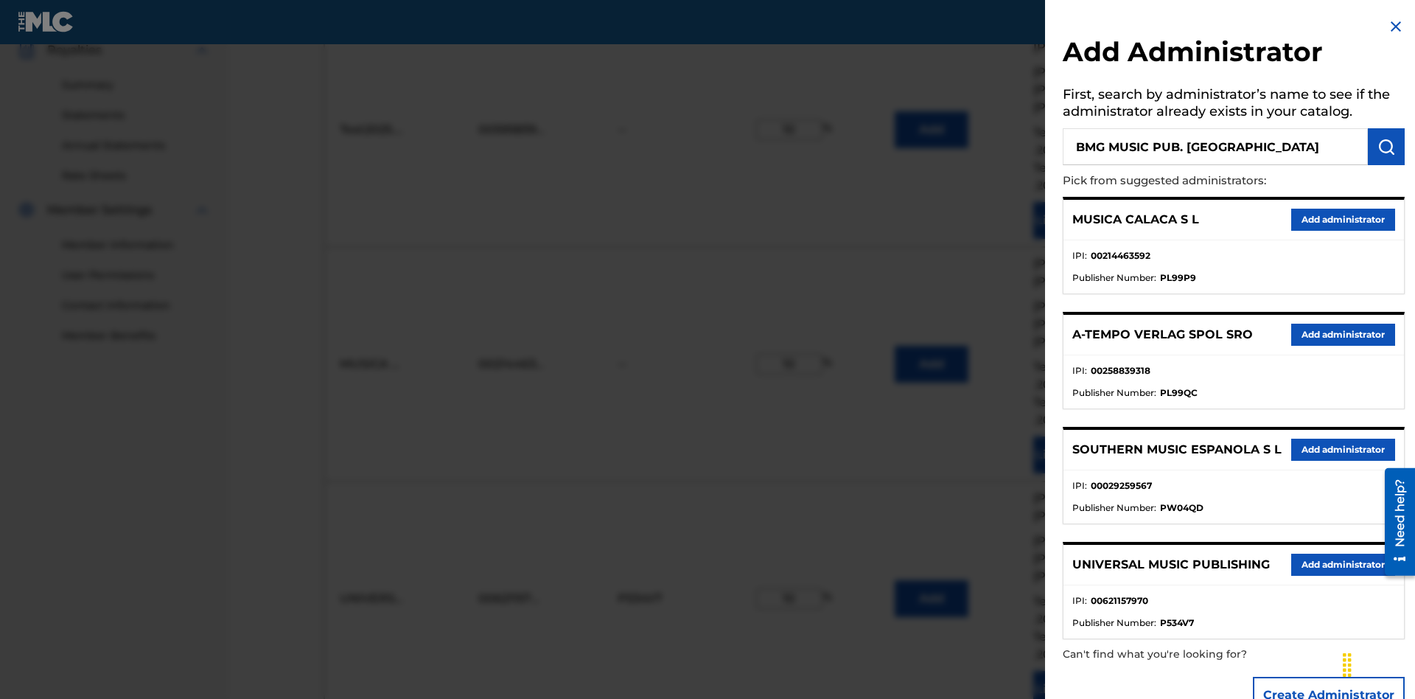
type input "BMG MUSIC PUB. [GEOGRAPHIC_DATA]"
click at [1387, 147] on img "submit" at bounding box center [1387, 147] width 18 height 18
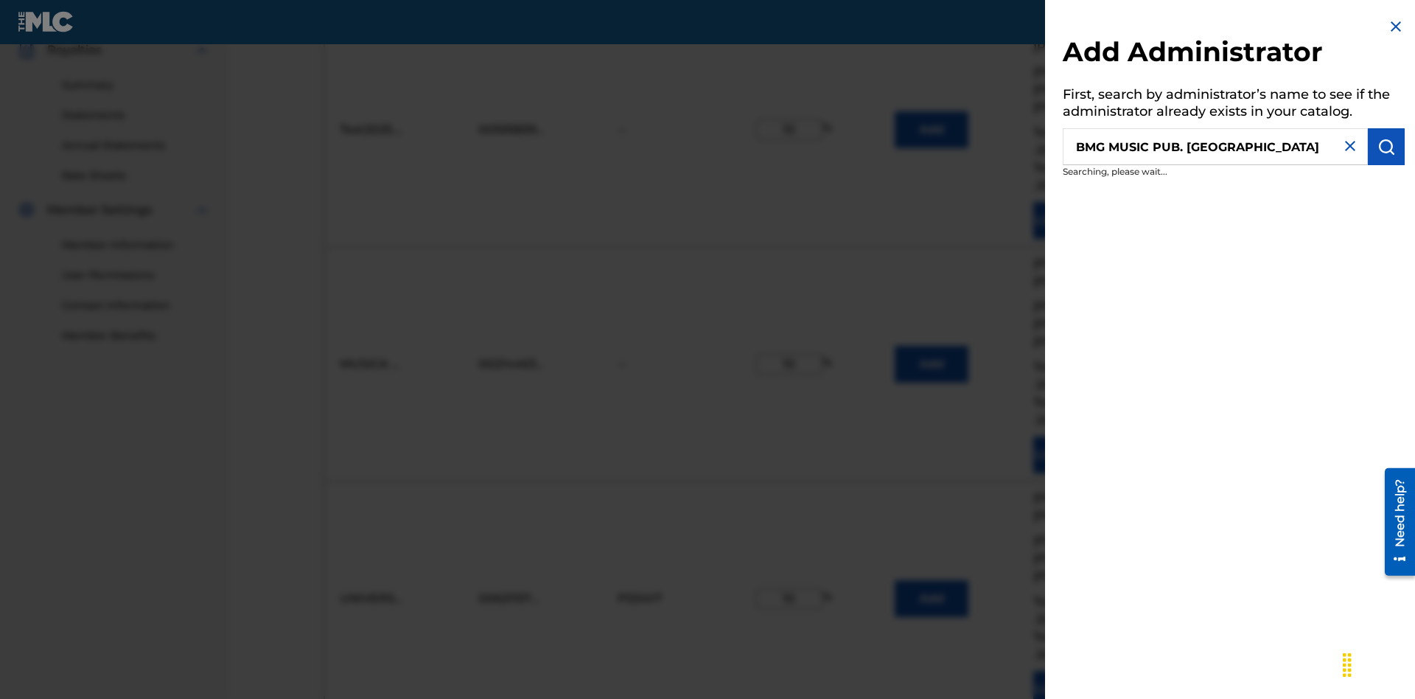
scroll to position [501, 0]
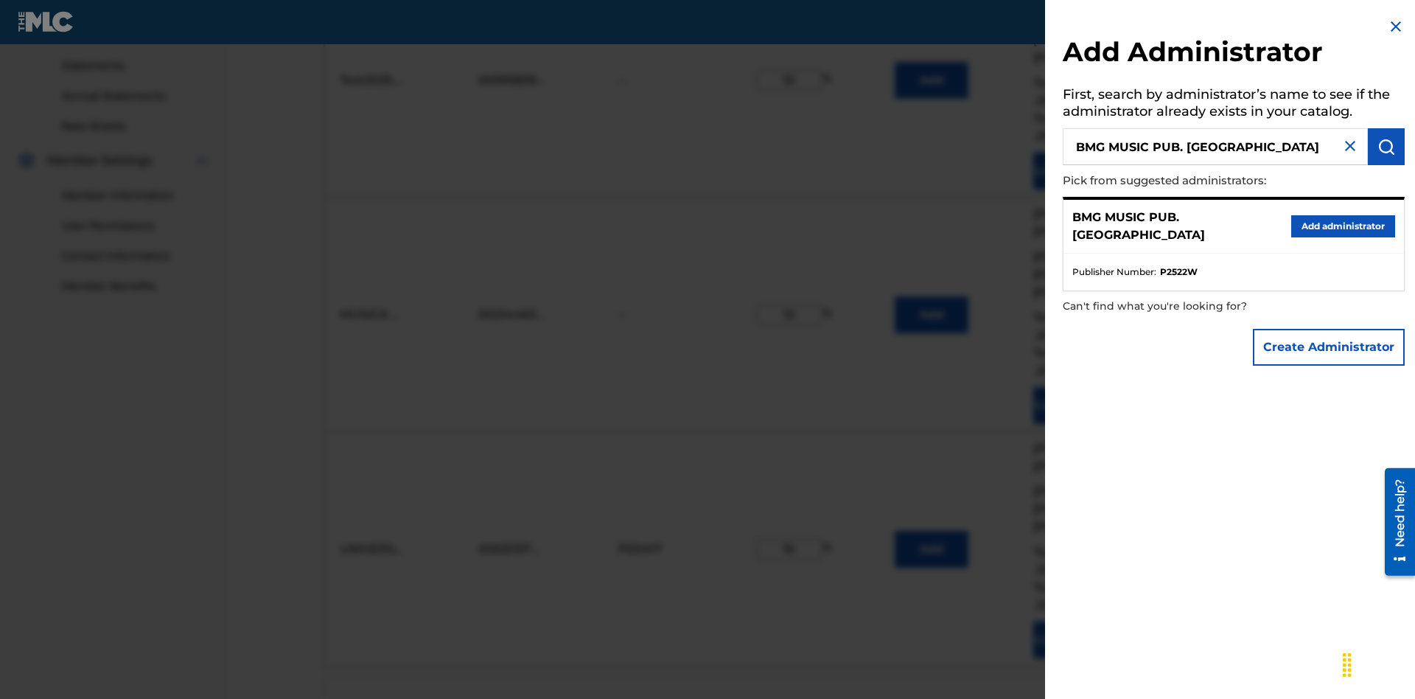
click at [1330, 346] on button "Create Administrator" at bounding box center [1329, 347] width 152 height 37
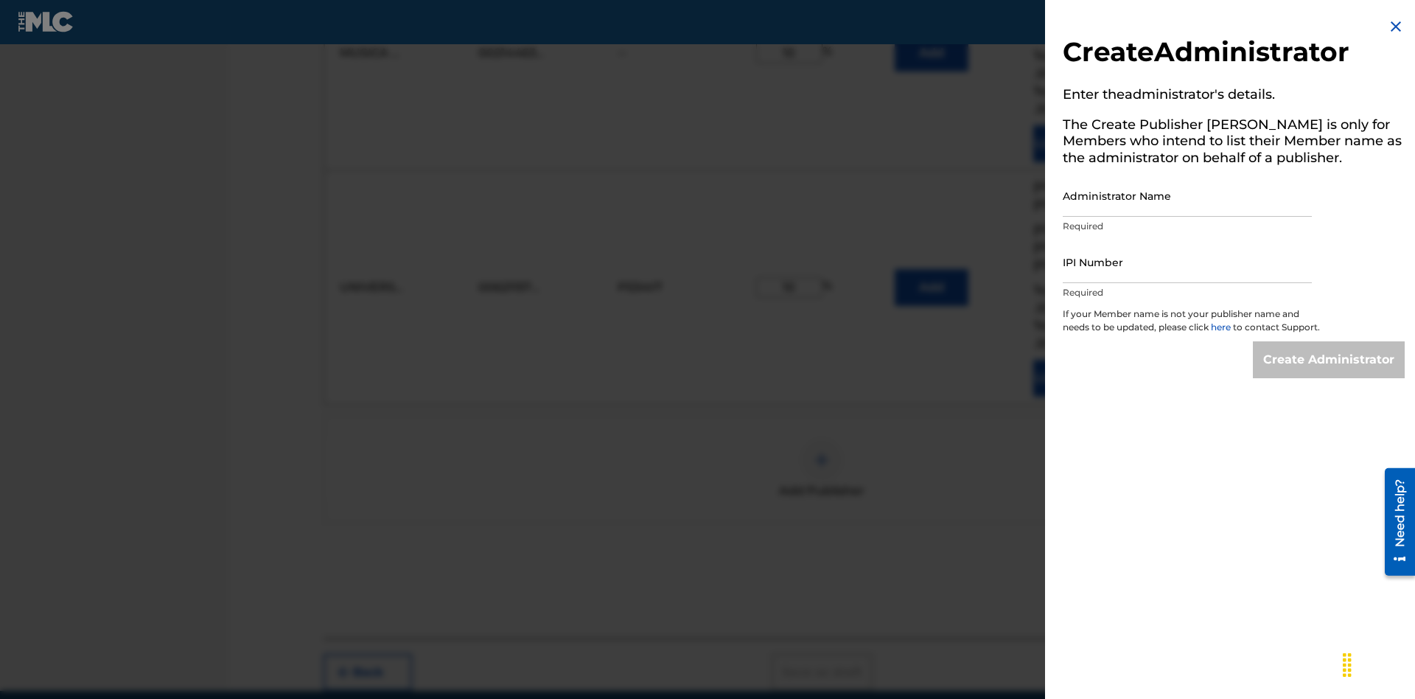
click at [1188, 195] on input "Administrator Name" at bounding box center [1187, 196] width 249 height 42
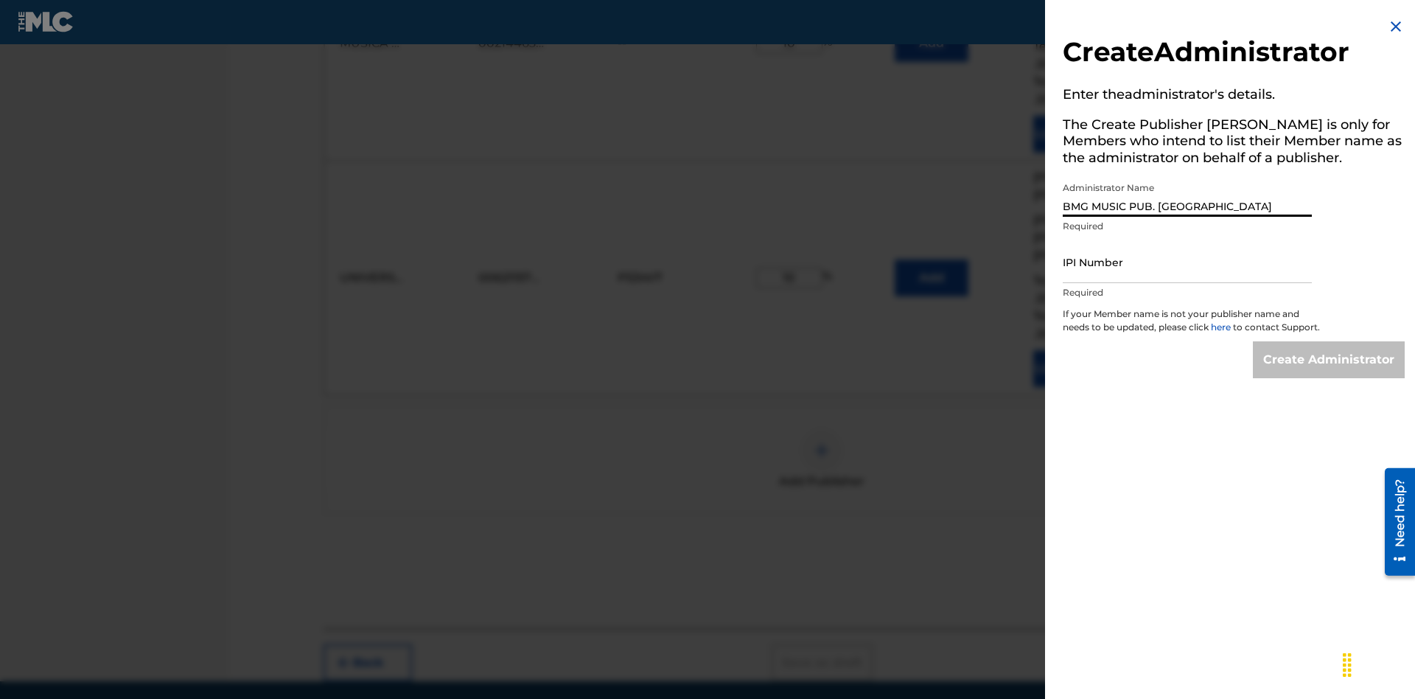
type input "BMG MUSIC PUB. [GEOGRAPHIC_DATA]"
click at [1188, 262] on input "IPI Number" at bounding box center [1187, 262] width 249 height 42
type input "00595839777"
click at [1330, 373] on input "Create Administrator" at bounding box center [1329, 359] width 152 height 37
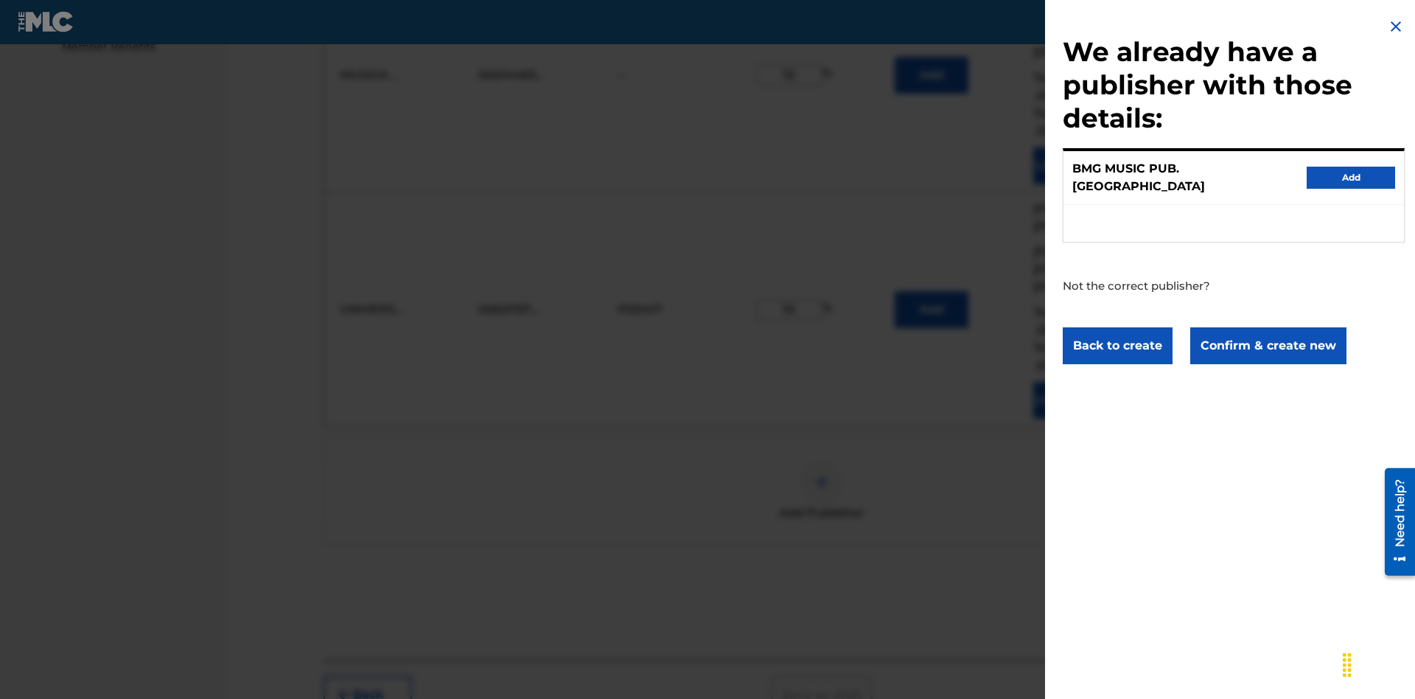
click at [1267, 332] on button "Confirm & create new" at bounding box center [1268, 345] width 156 height 37
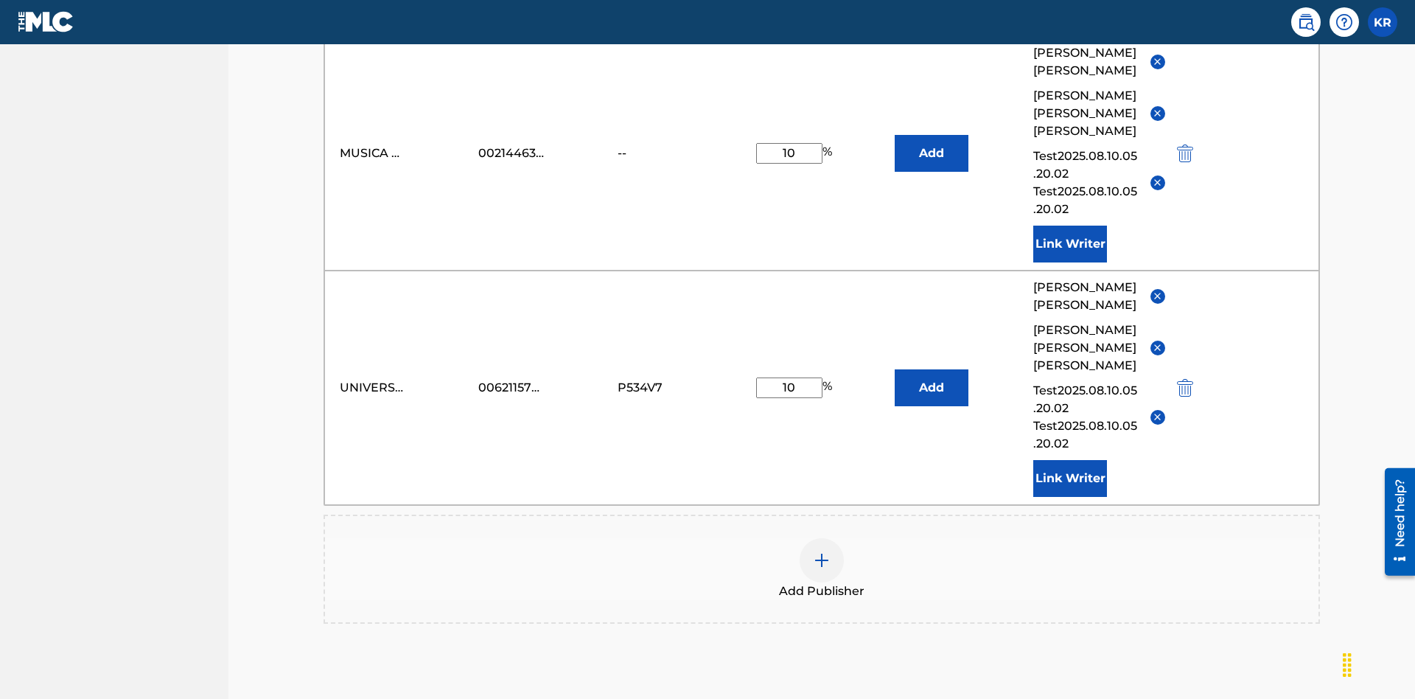
type input "10"
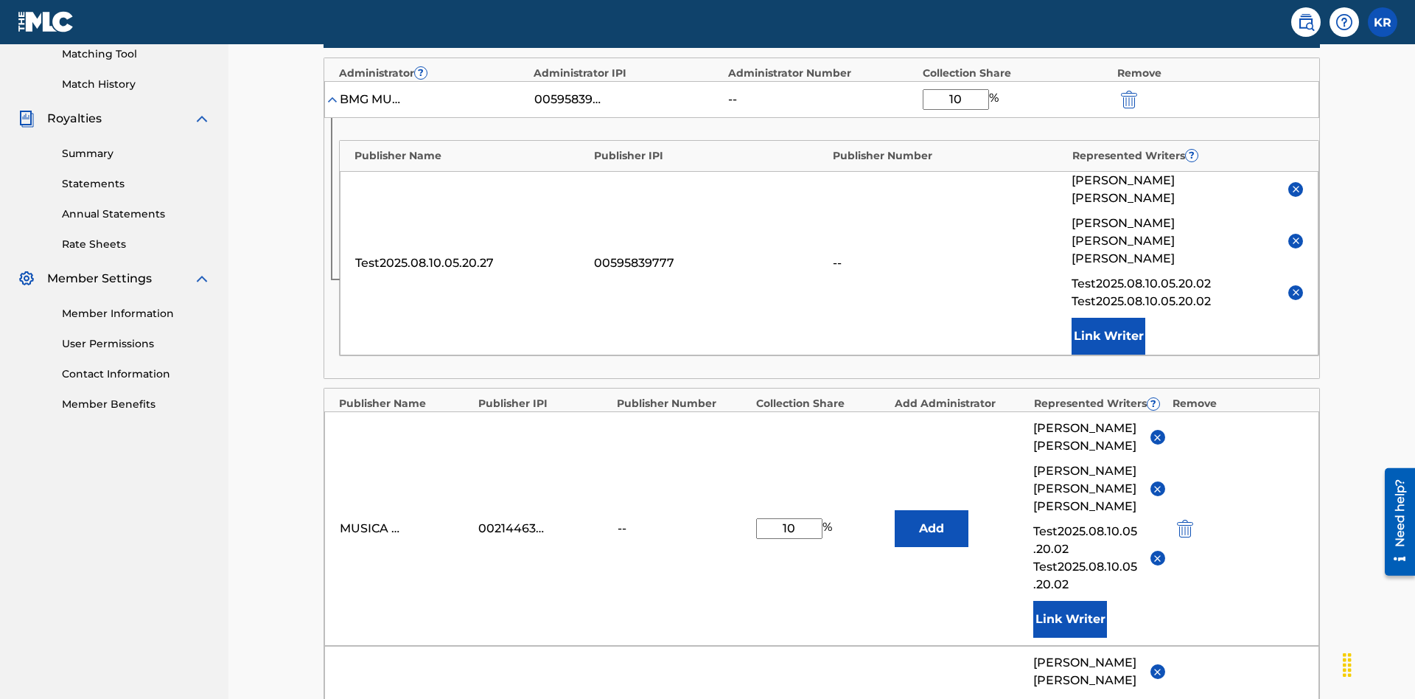
click at [1128, 97] on img "submit" at bounding box center [1129, 100] width 16 height 18
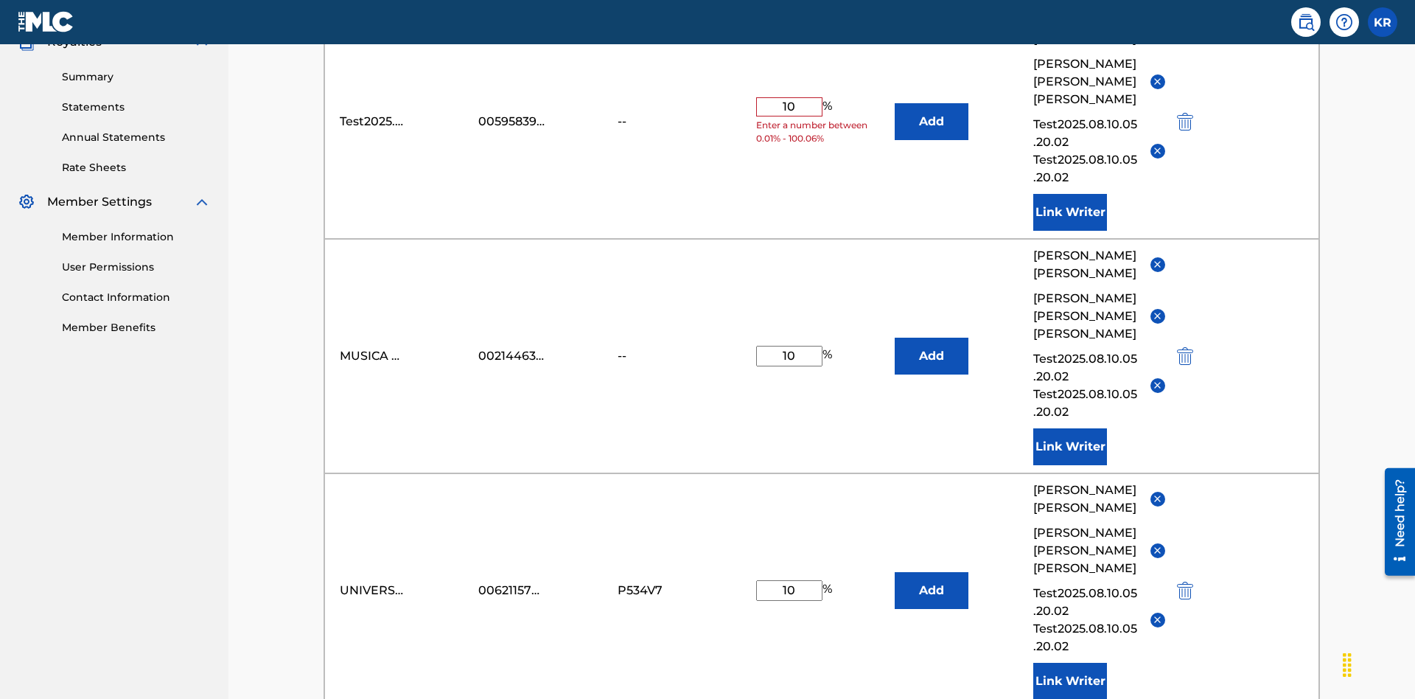
type input "10"
click at [932, 107] on button "Add" at bounding box center [932, 121] width 74 height 37
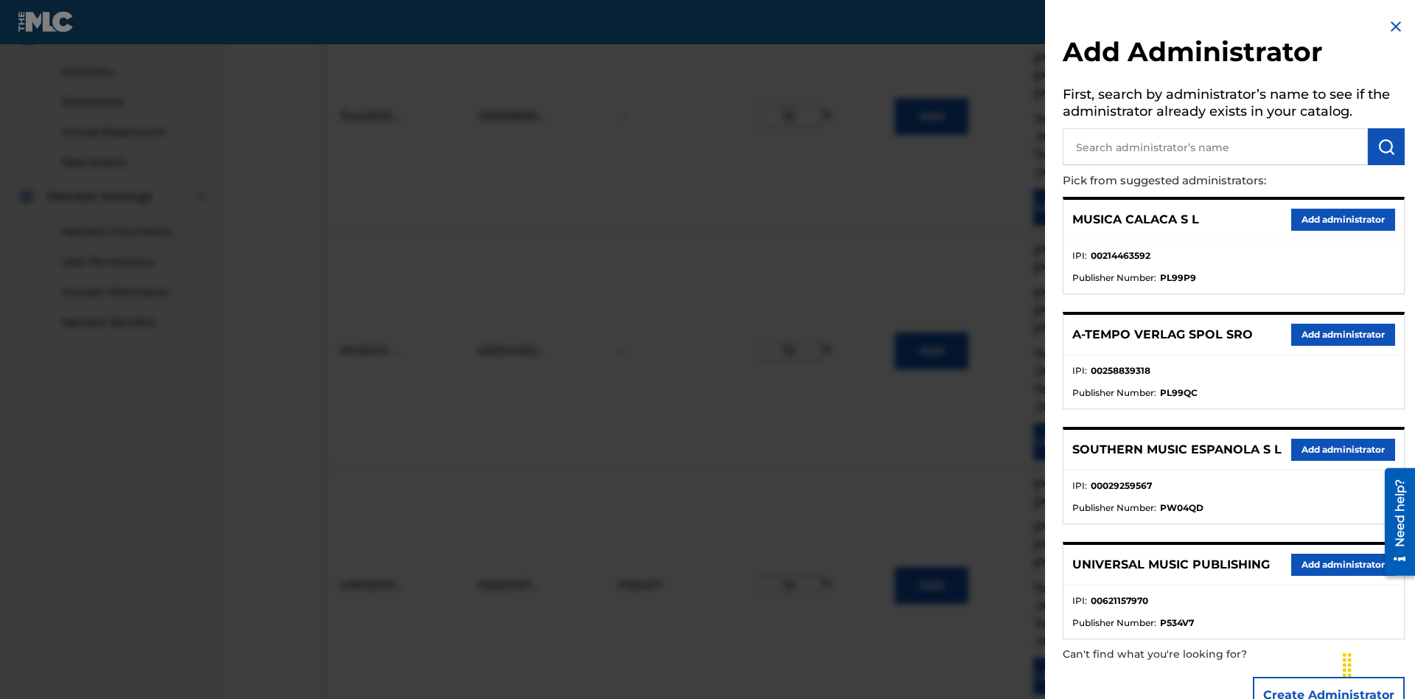
click at [1216, 147] on input "text" at bounding box center [1215, 146] width 305 height 37
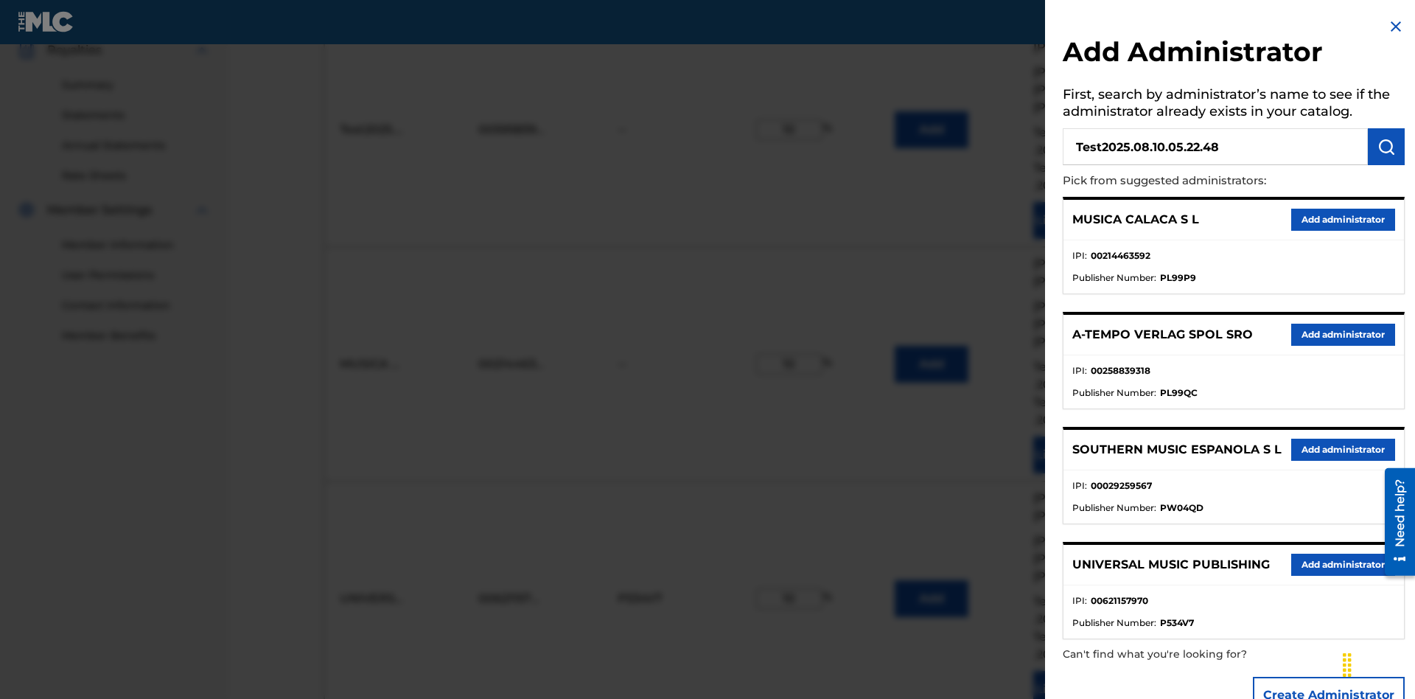
type input "Test2025.08.10.05.22.48"
click at [1387, 147] on img "submit" at bounding box center [1387, 147] width 18 height 18
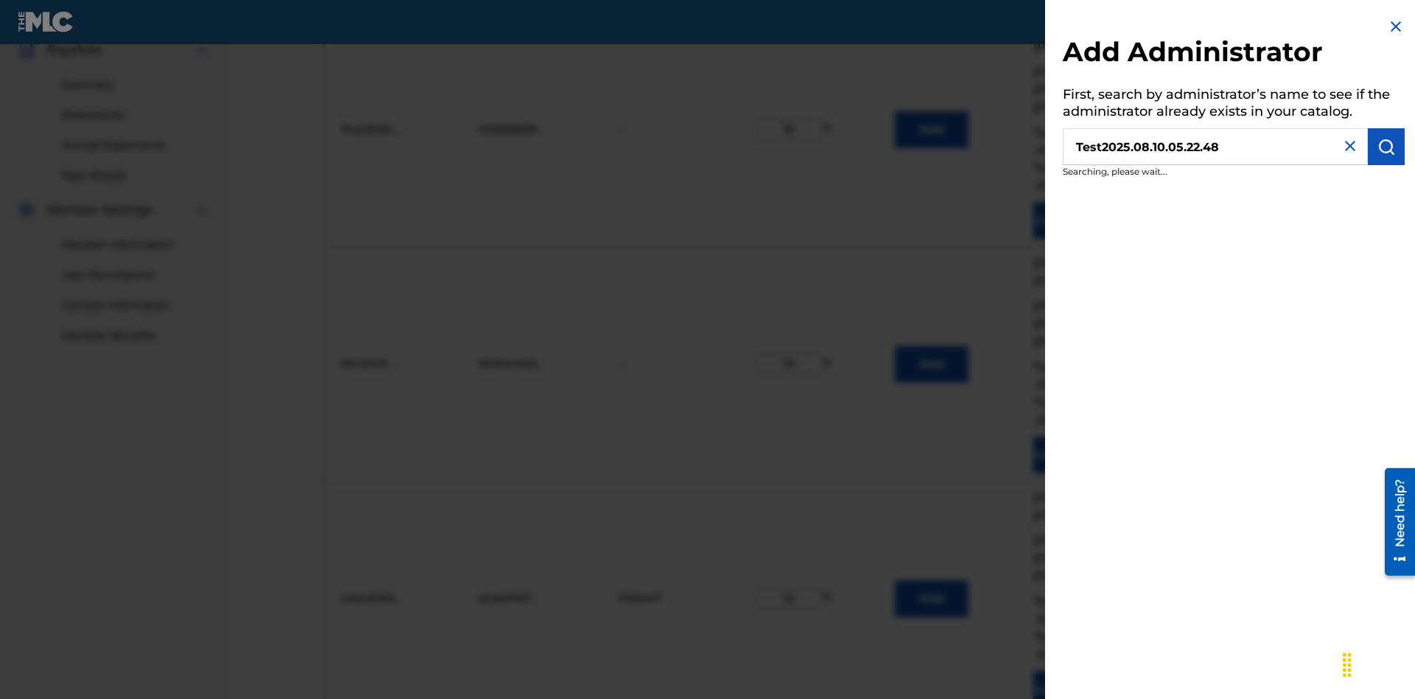
scroll to position [501, 0]
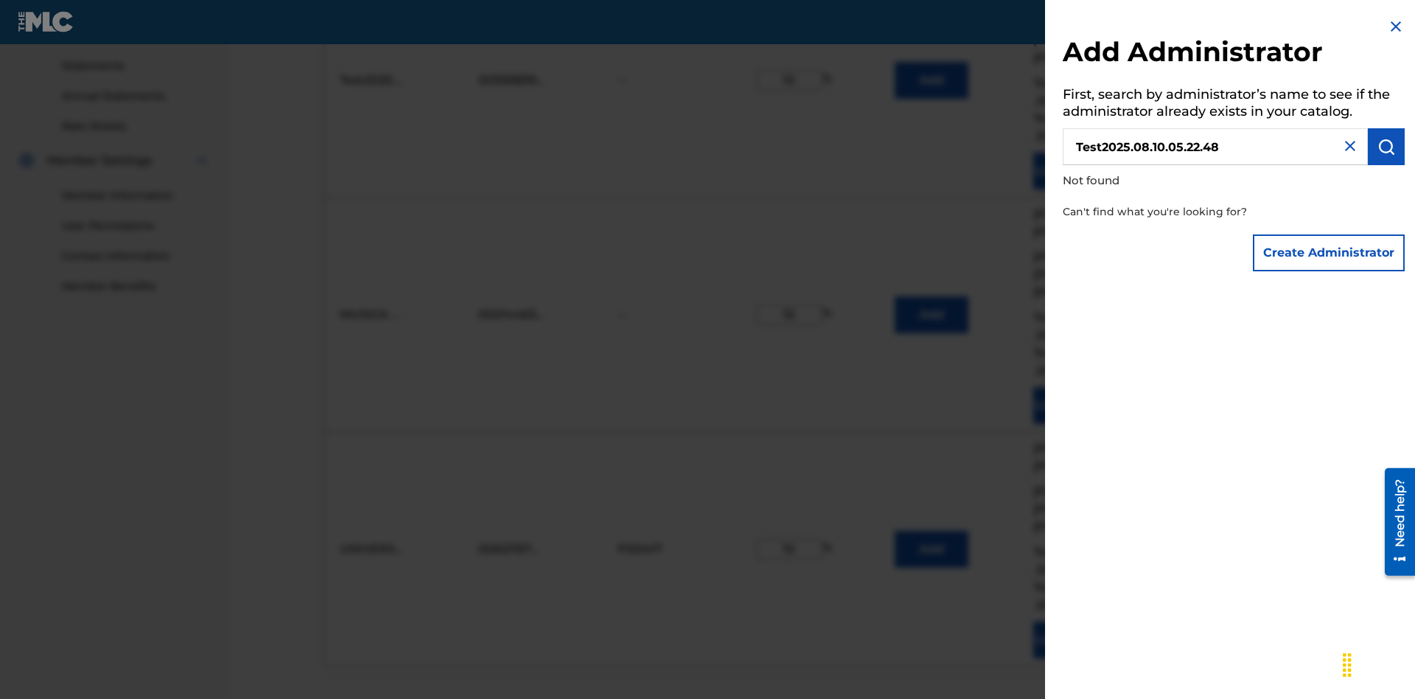
click at [1330, 252] on button "Create Administrator" at bounding box center [1329, 252] width 152 height 37
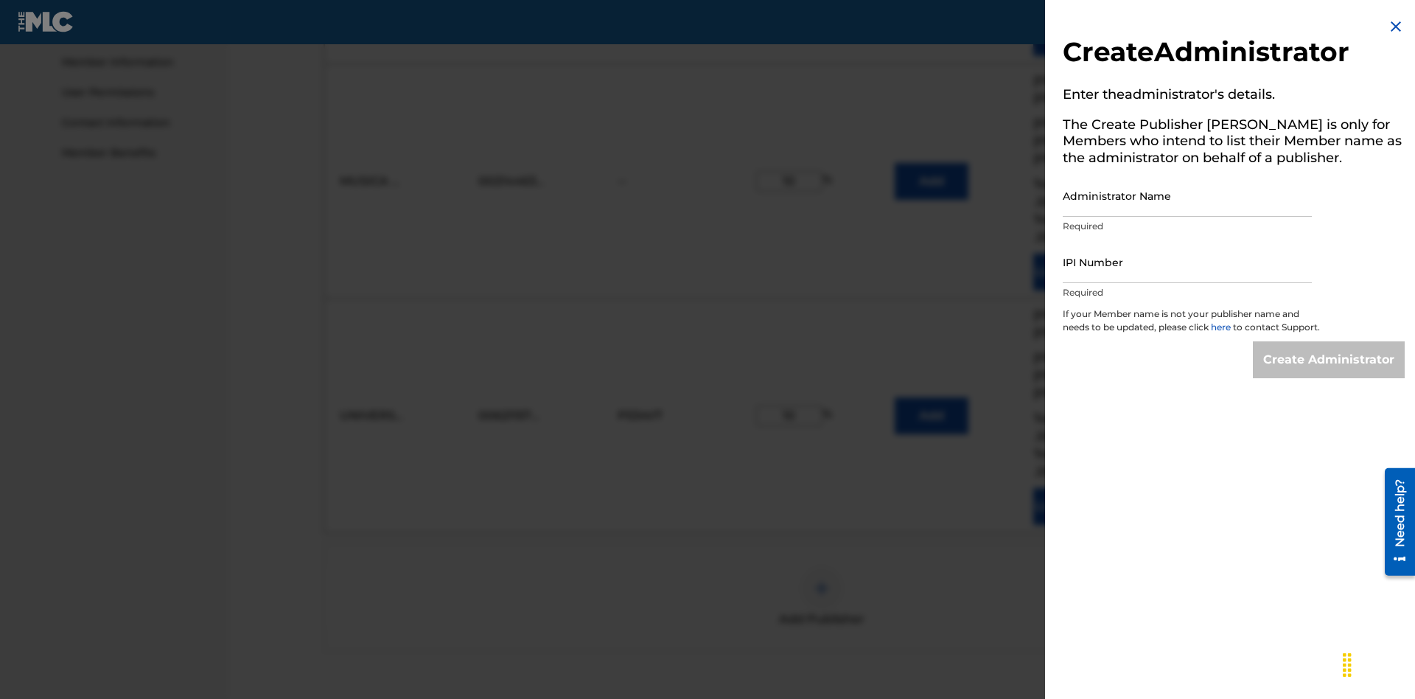
click at [1188, 195] on input "Administrator Name" at bounding box center [1187, 196] width 249 height 42
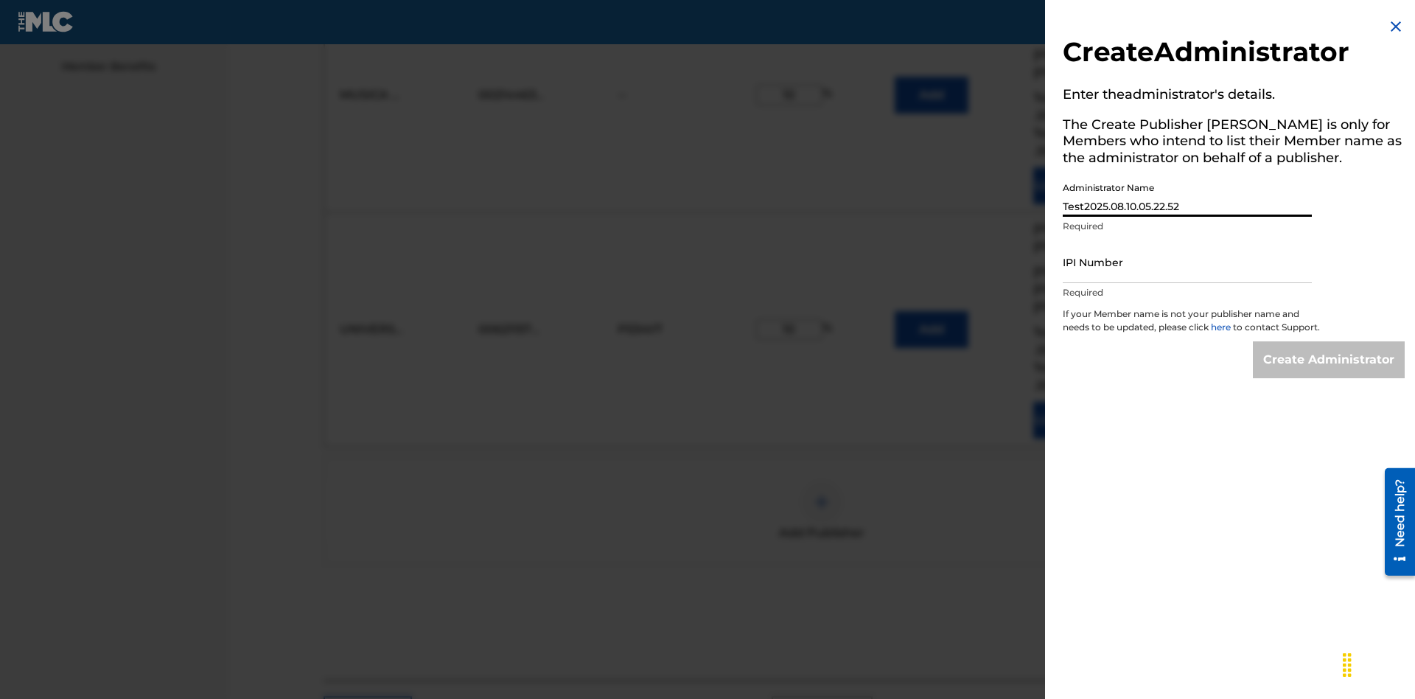
type input "Test2025.08.10.05.22.52"
click at [1188, 262] on input "IPI Number" at bounding box center [1187, 262] width 249 height 42
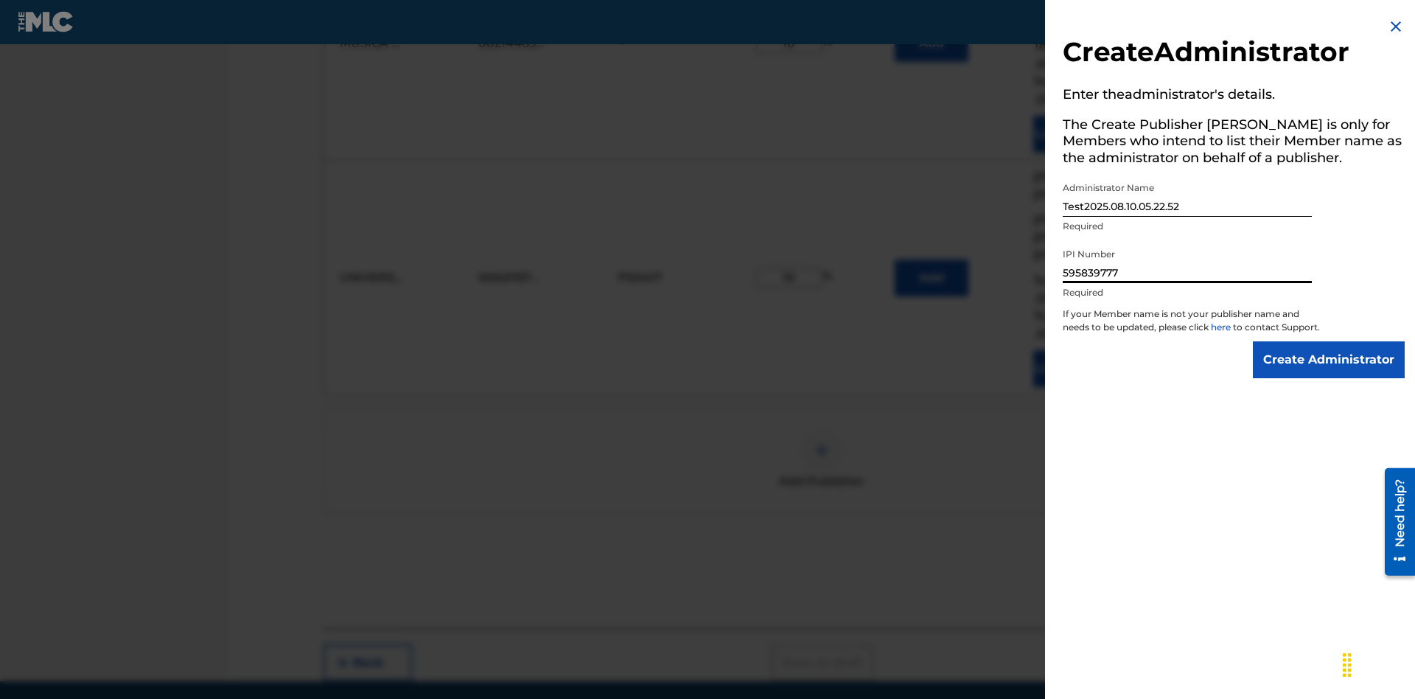
type input "595839777"
click at [1330, 373] on input "Create Administrator" at bounding box center [1329, 359] width 152 height 37
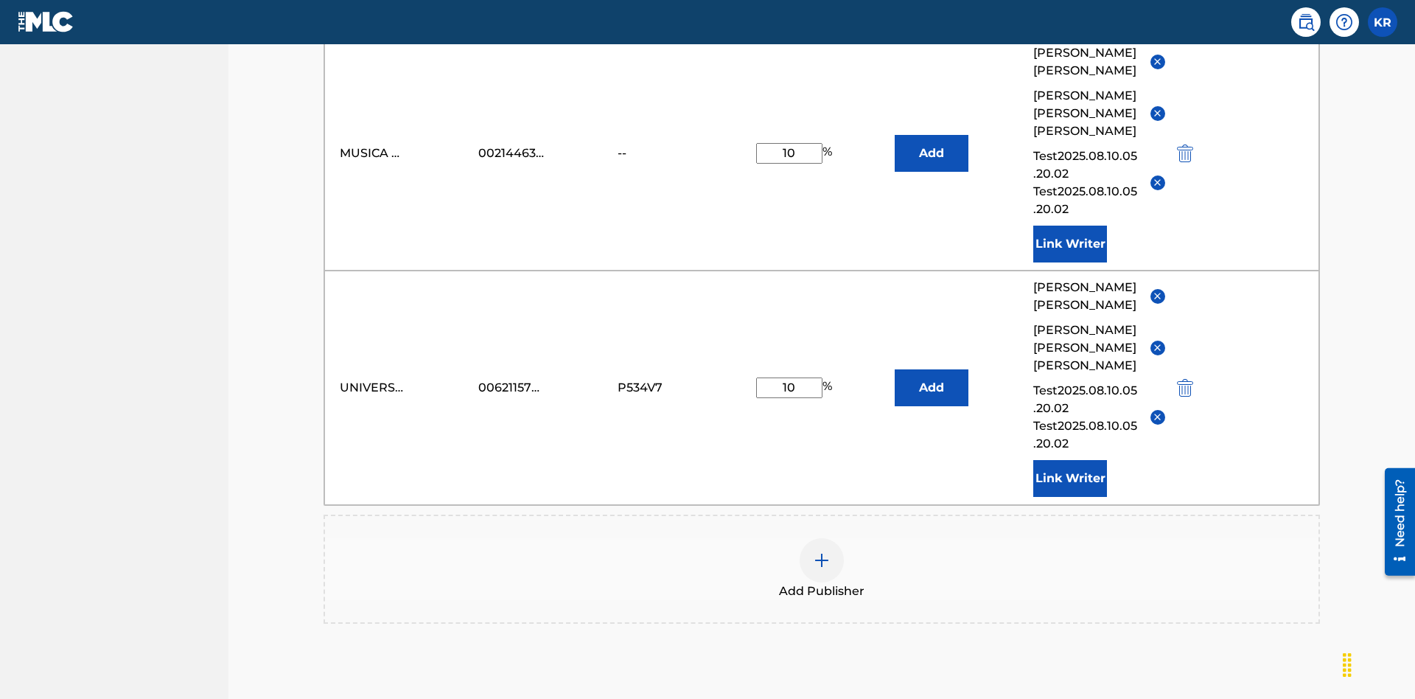
type input "10"
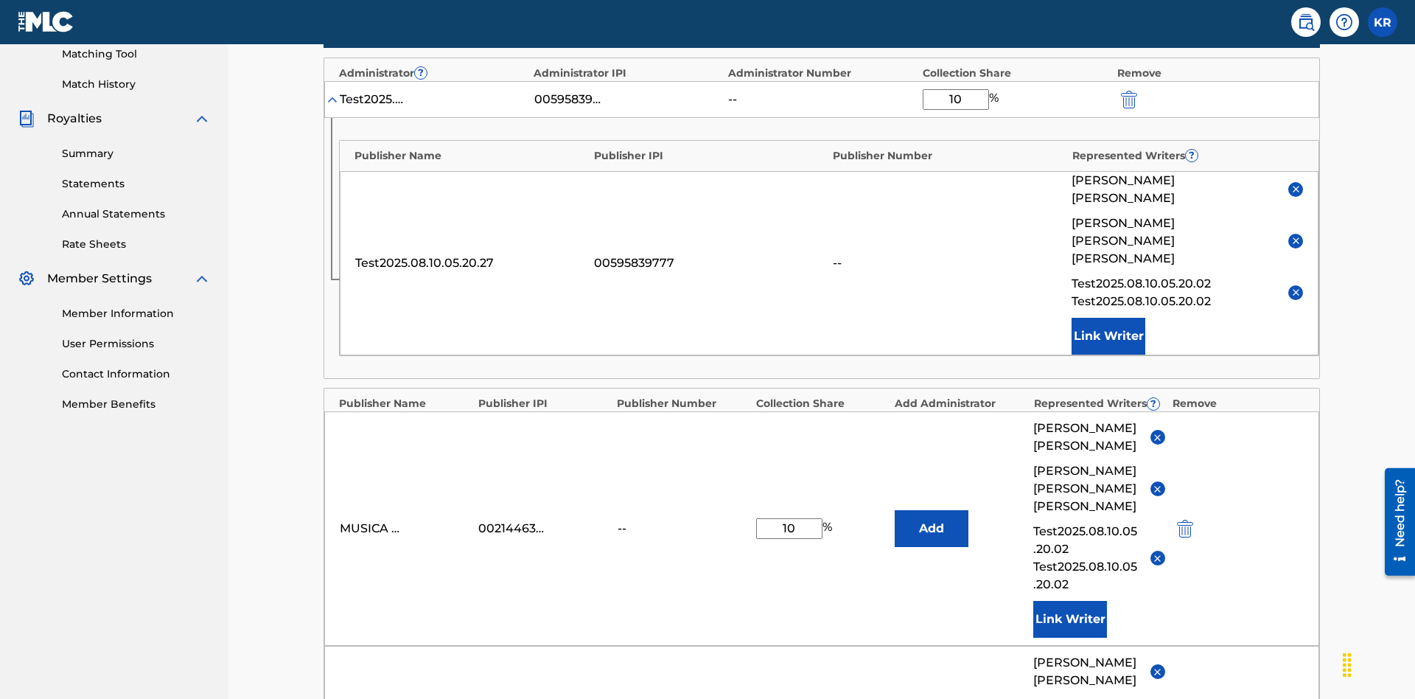
click at [1128, 97] on img "submit" at bounding box center [1129, 100] width 16 height 18
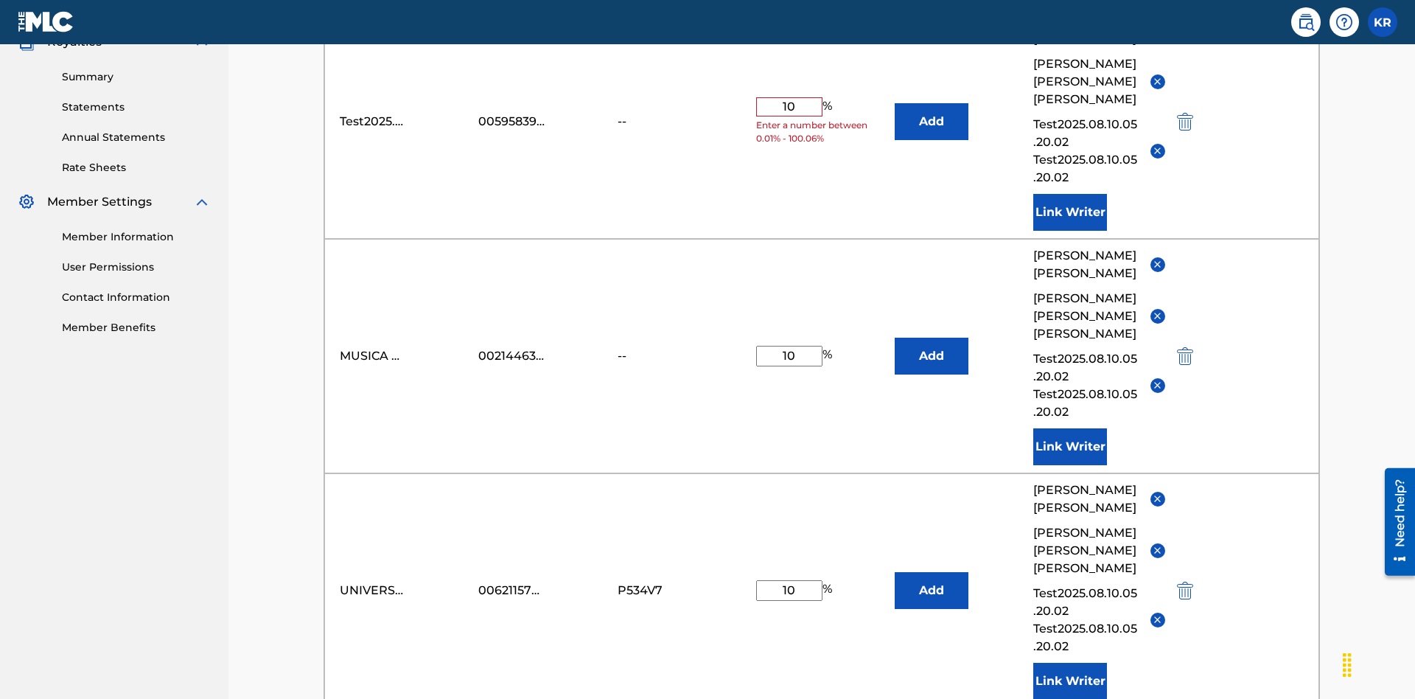
type input "10"
click at [932, 107] on button "Add" at bounding box center [932, 121] width 74 height 37
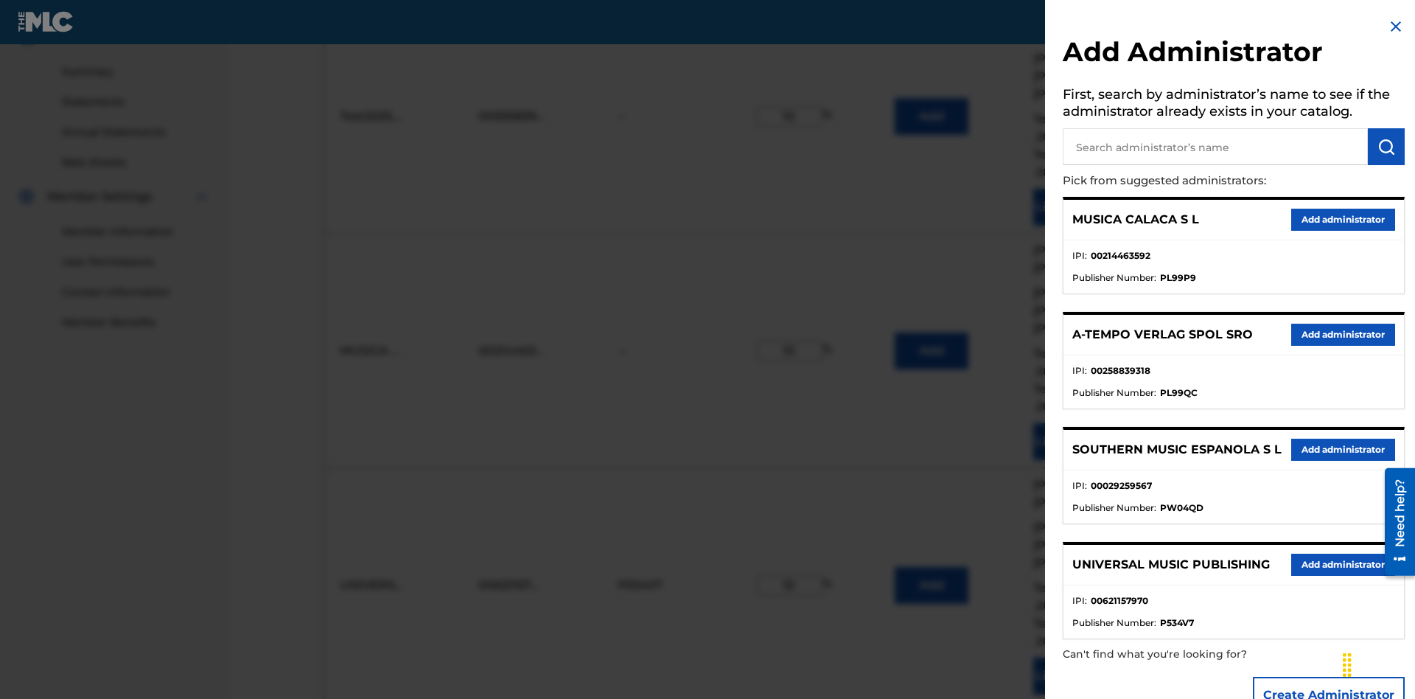
click at [1216, 147] on input "text" at bounding box center [1215, 146] width 305 height 37
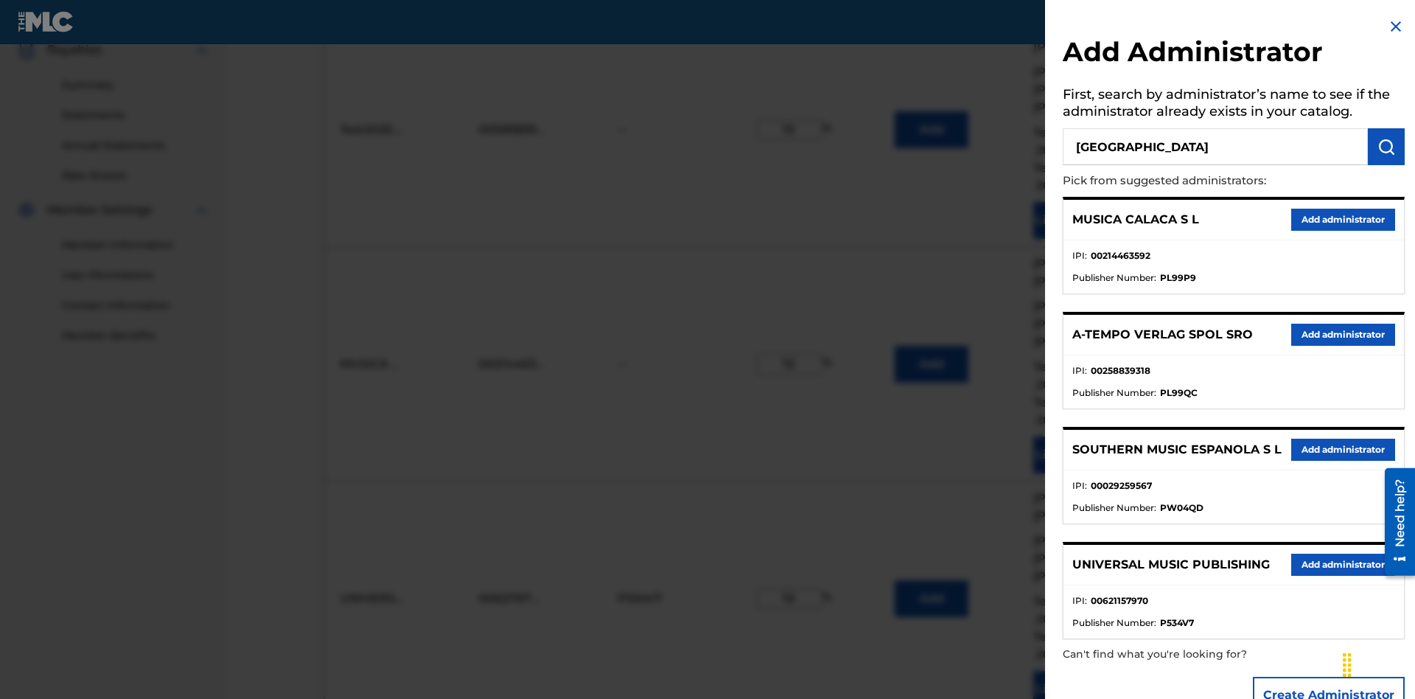
type input "[GEOGRAPHIC_DATA]"
click at [1387, 147] on img "submit" at bounding box center [1387, 147] width 18 height 18
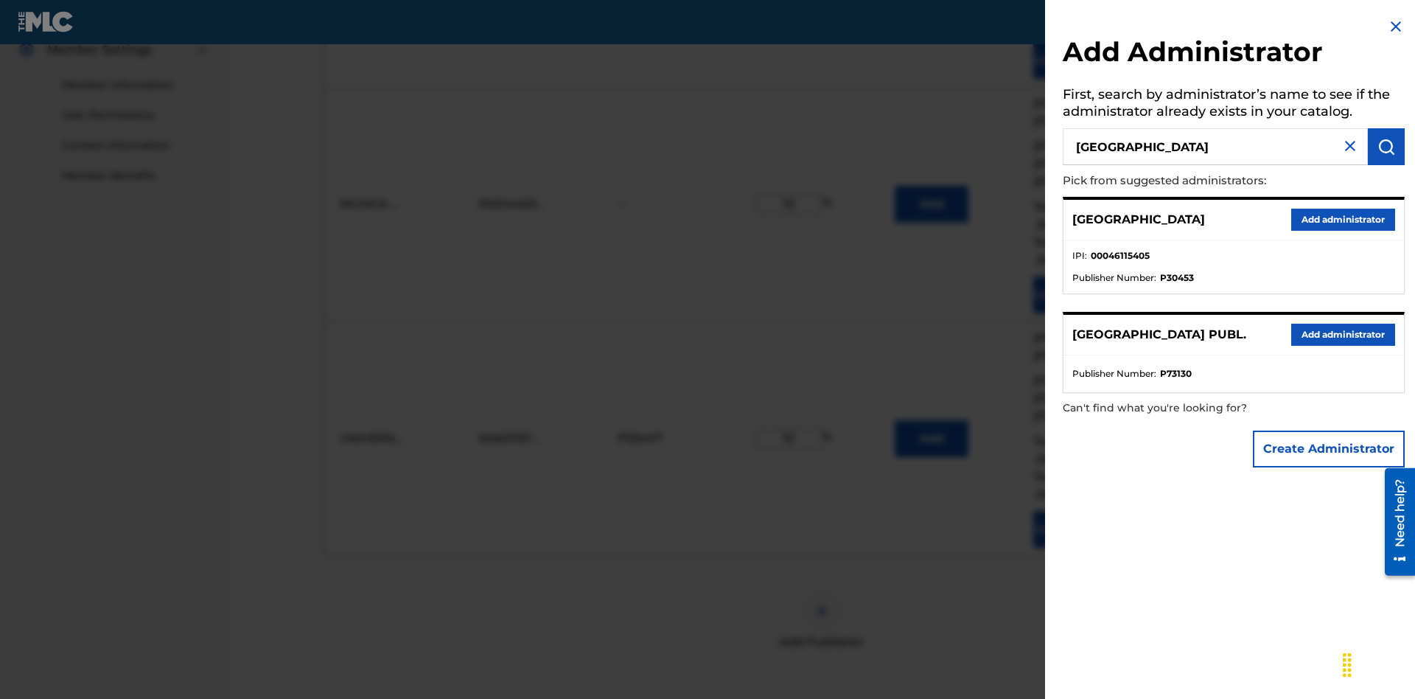
scroll to position [773, 0]
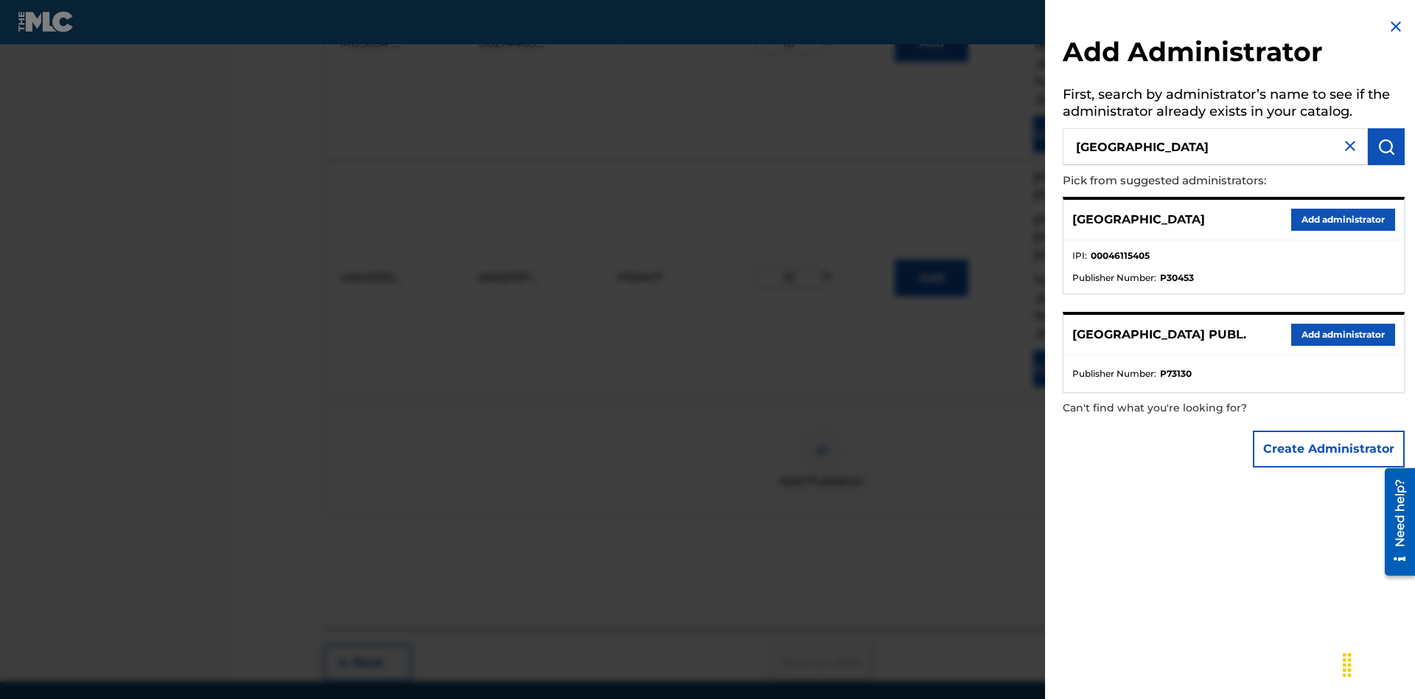
click at [1342, 219] on button "Add administrator" at bounding box center [1343, 220] width 104 height 22
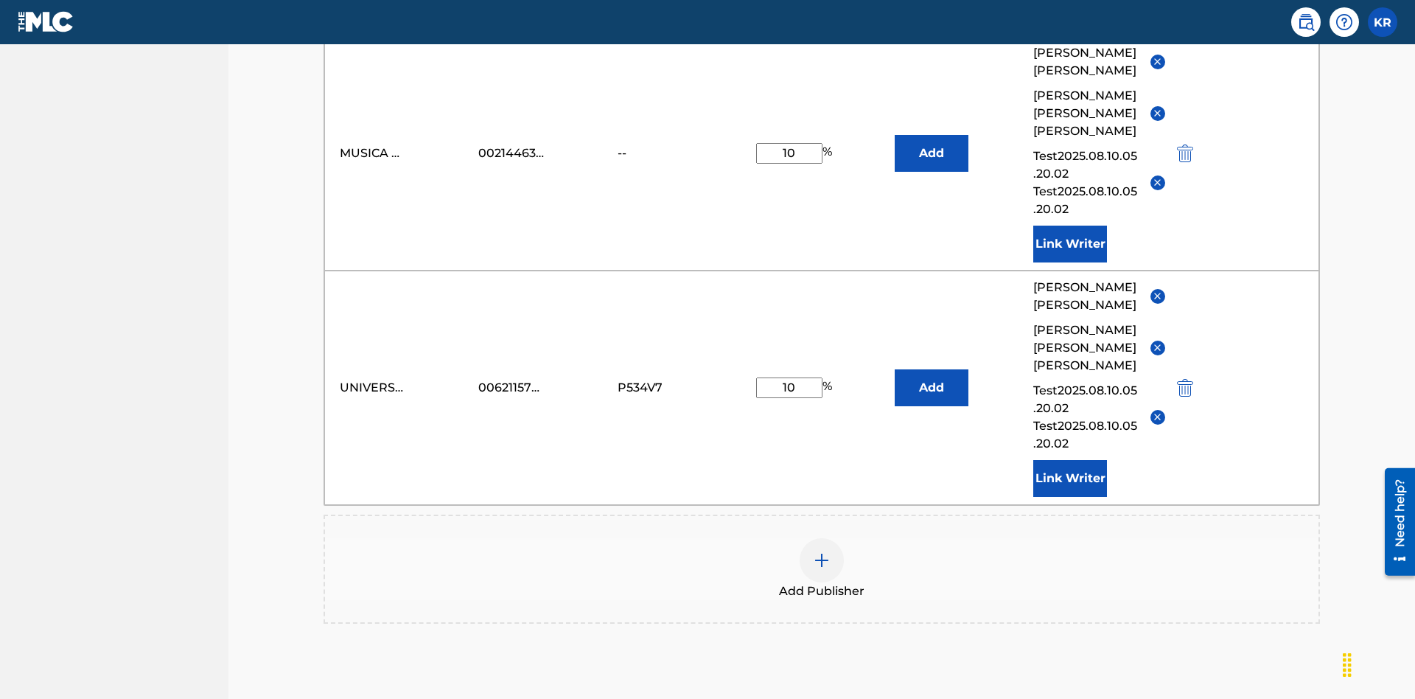
type input "10"
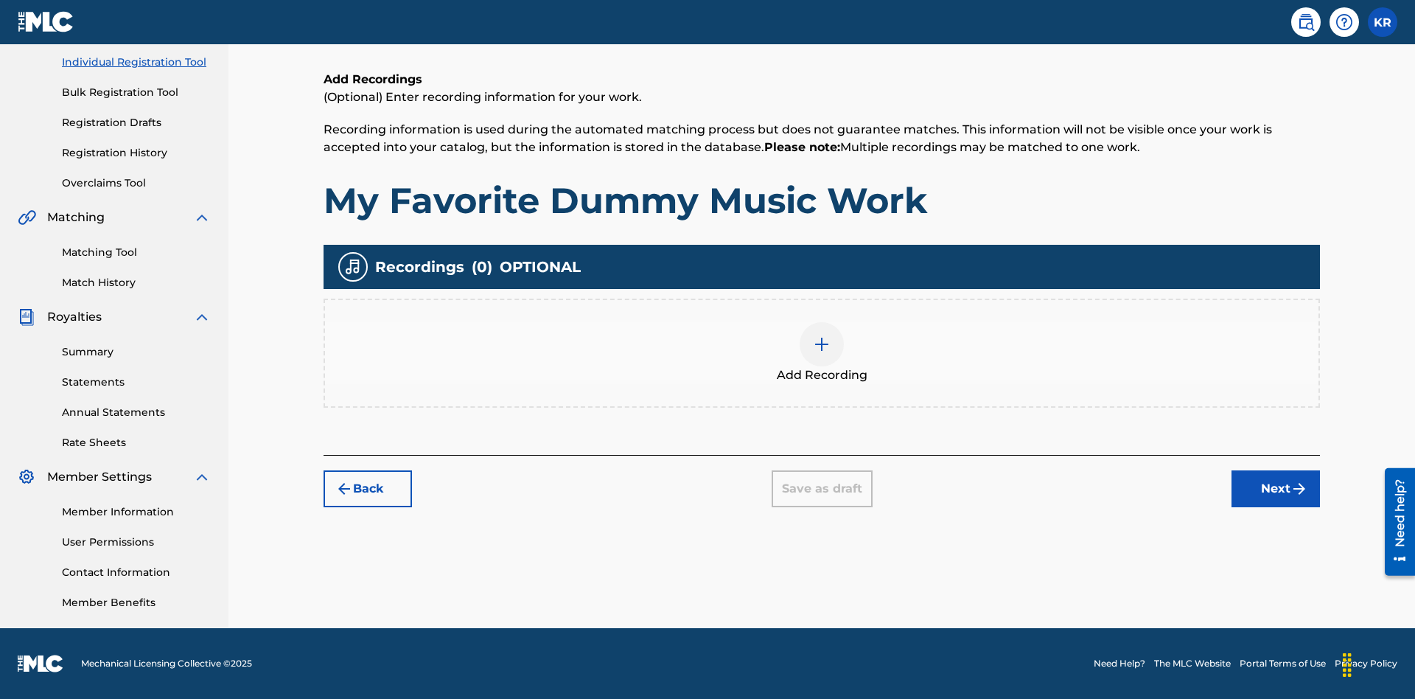
click at [822, 352] on img at bounding box center [822, 344] width 18 height 18
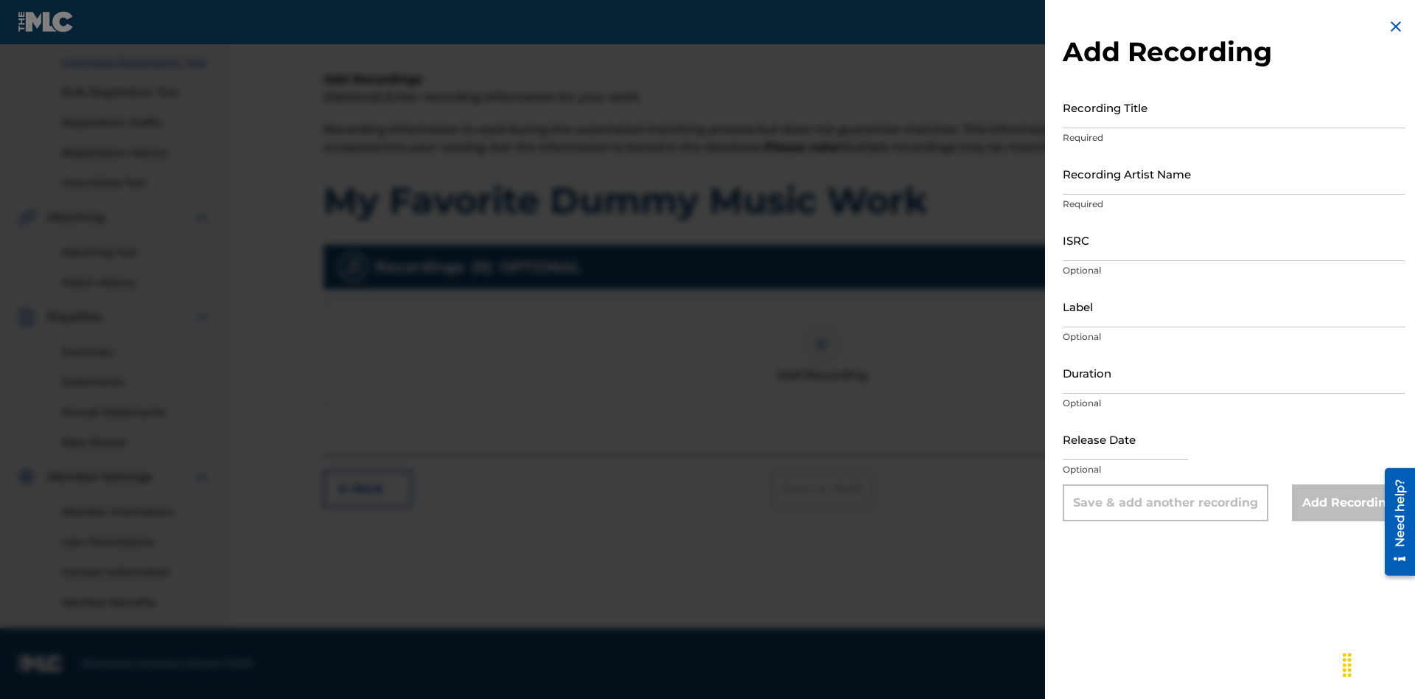
click at [1234, 107] on input "Recording Title" at bounding box center [1234, 107] width 342 height 42
type input "Best Song Ever"
click at [1234, 173] on input "Recording Artist Name" at bounding box center [1234, 174] width 342 height 42
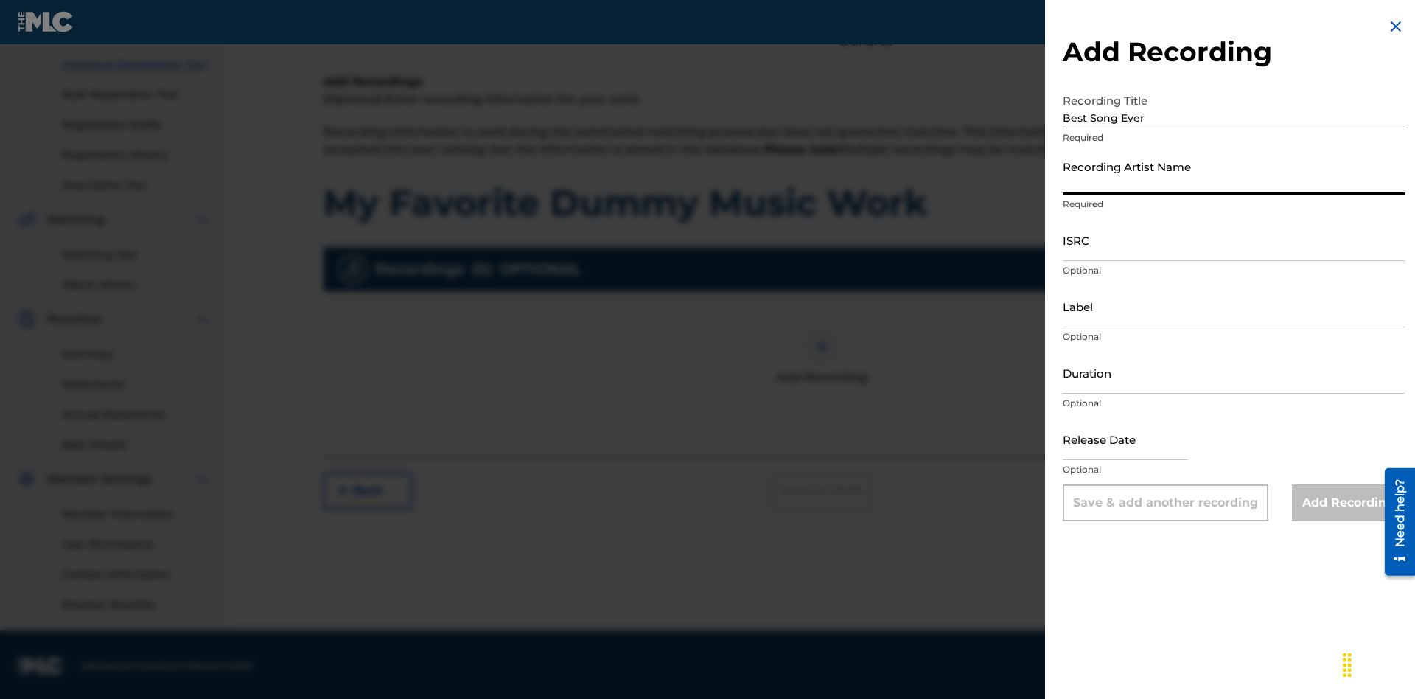
scroll to position [185, 0]
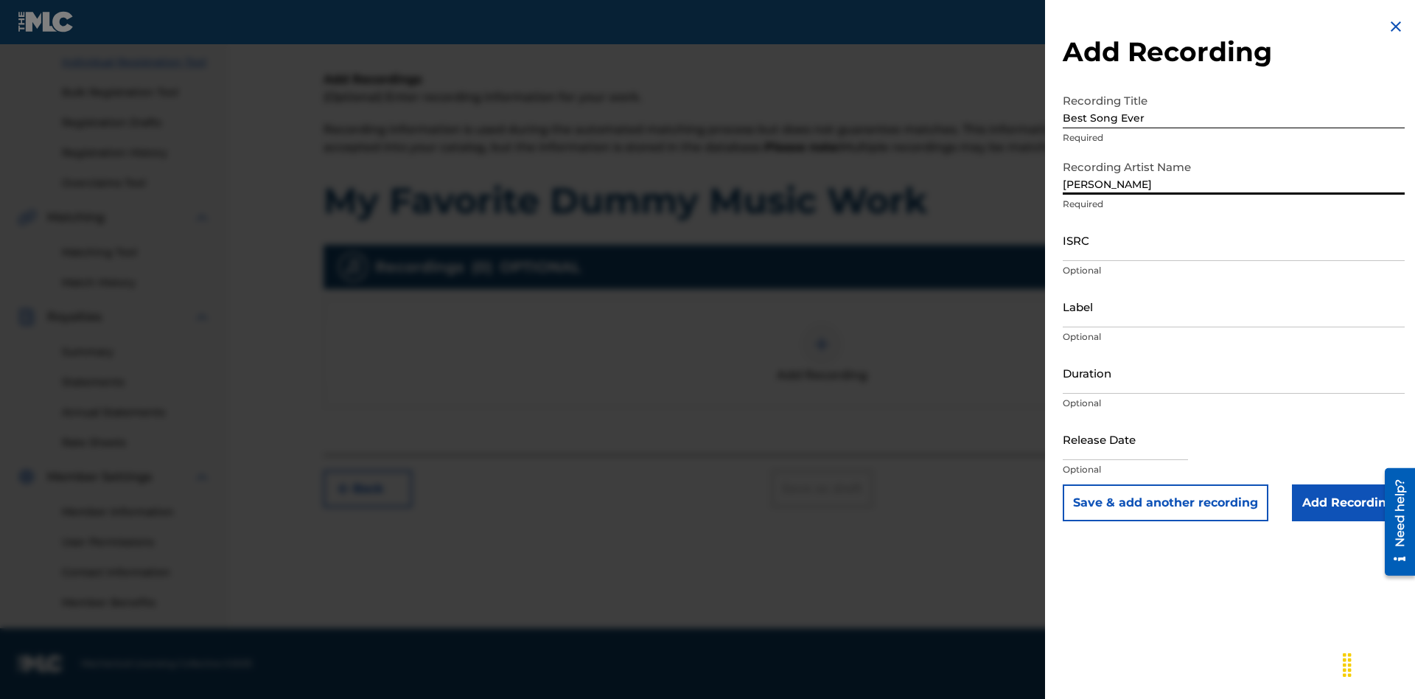
type input "[PERSON_NAME]"
click at [1234, 240] on input "ISRC" at bounding box center [1234, 240] width 342 height 42
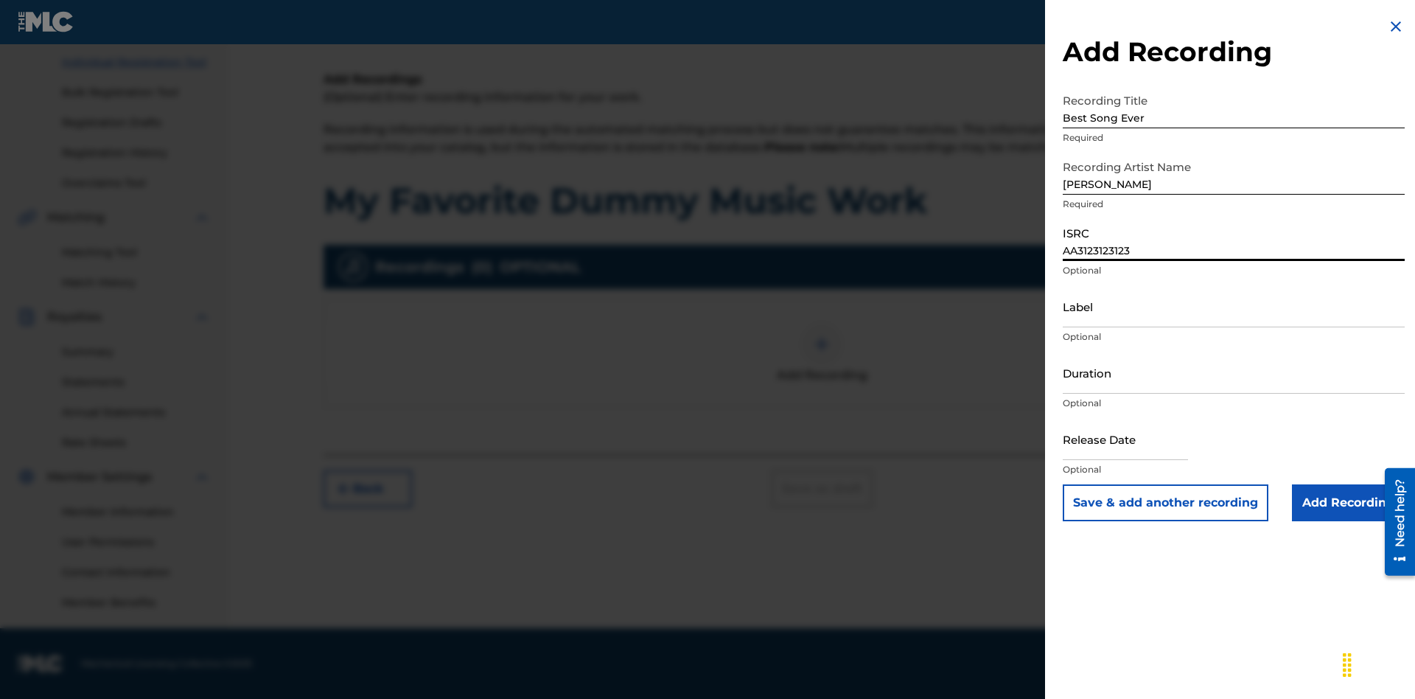
type input "AA3123123123"
click at [1234, 306] on input "Label" at bounding box center [1234, 306] width 342 height 42
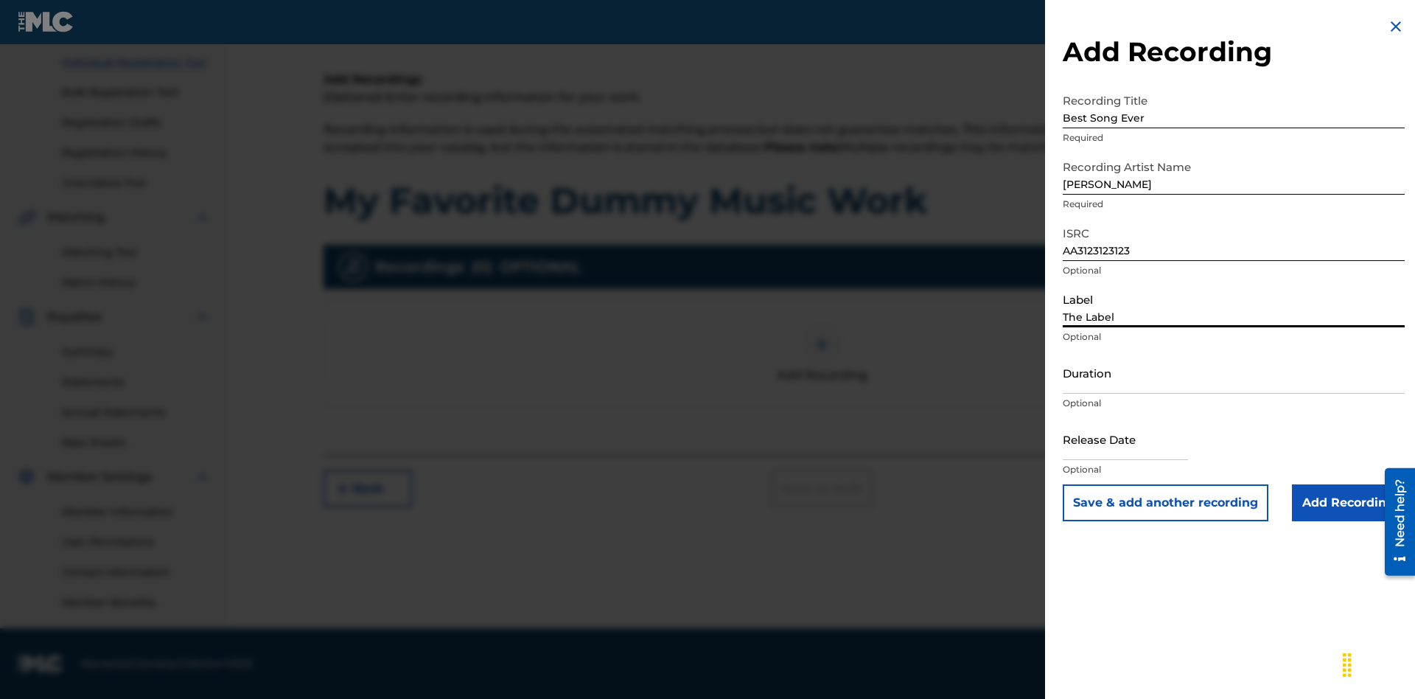
type input "The Label"
click at [1234, 372] on input "Duration" at bounding box center [1234, 373] width 342 height 42
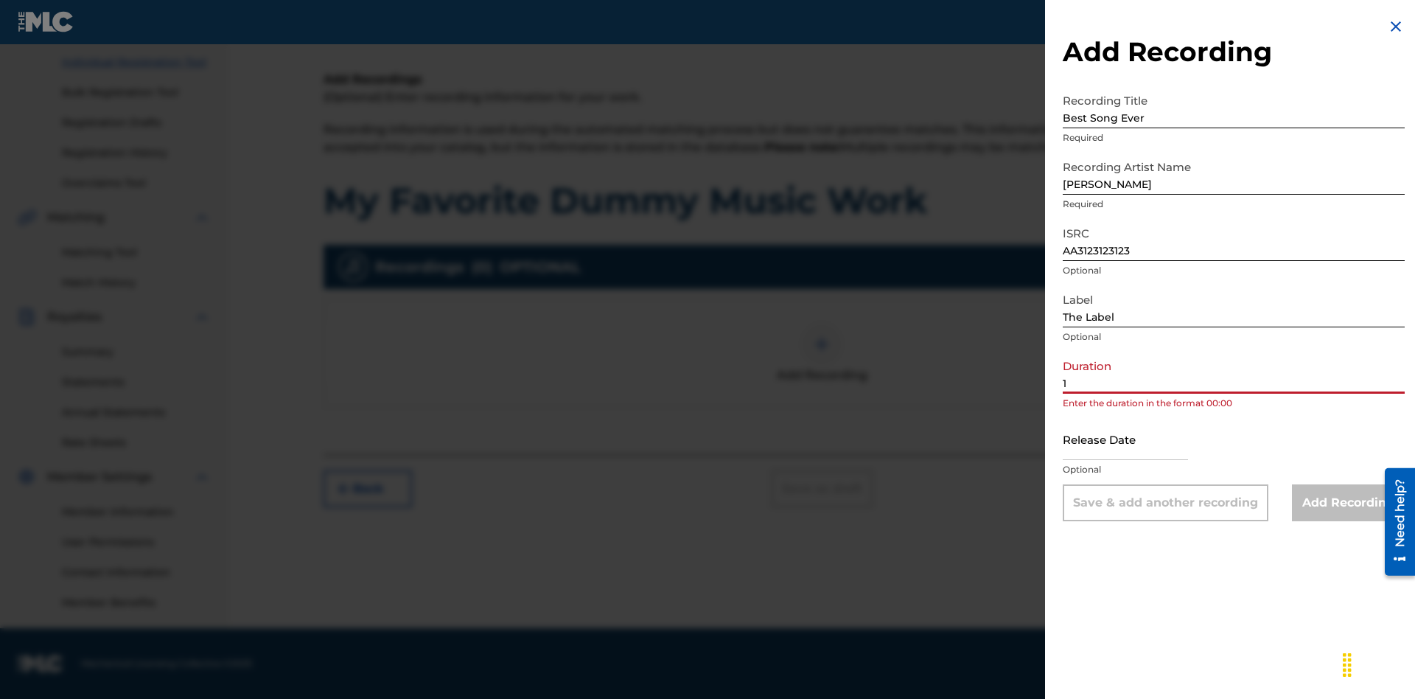
click at [1234, 372] on input "1" at bounding box center [1234, 373] width 342 height 42
type input "12:25"
click at [1137, 440] on input "text" at bounding box center [1125, 439] width 125 height 42
select select "7"
select select "2025"
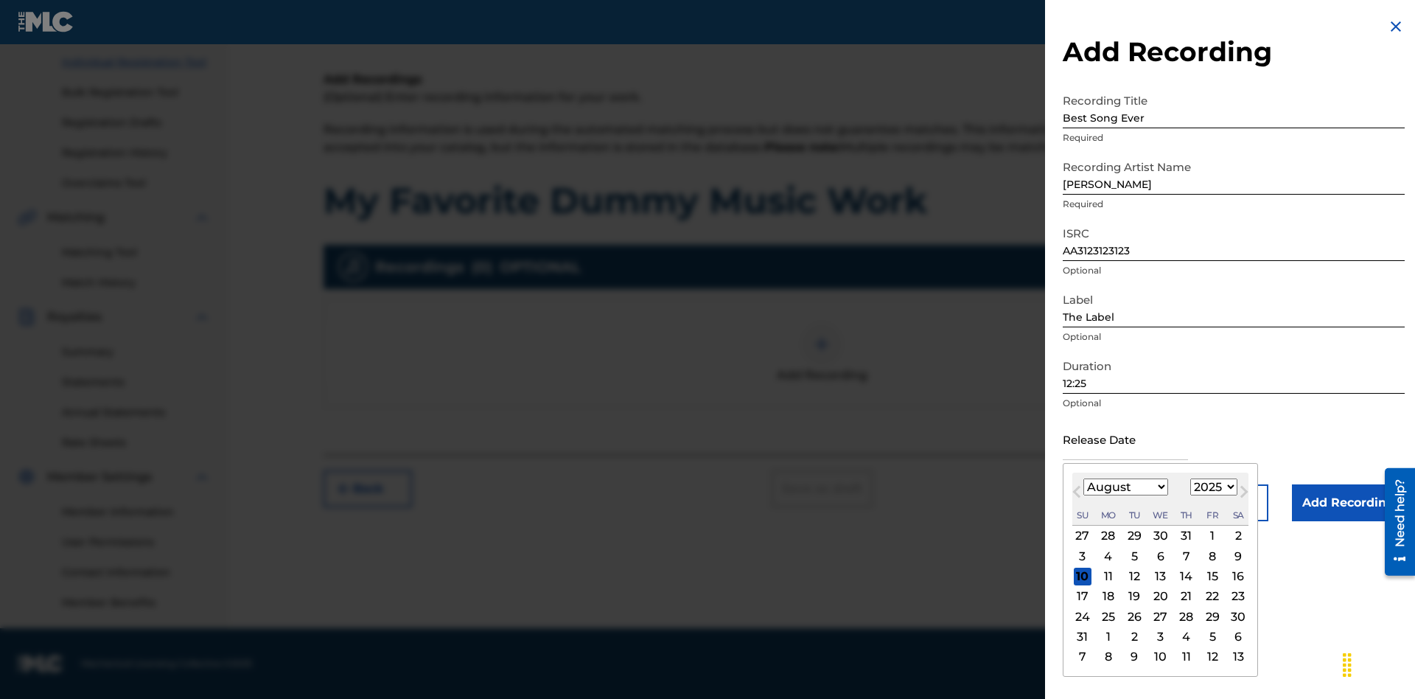
click at [1125, 487] on select "January February March April May June July August September October November De…" at bounding box center [1126, 486] width 85 height 17
select select "3"
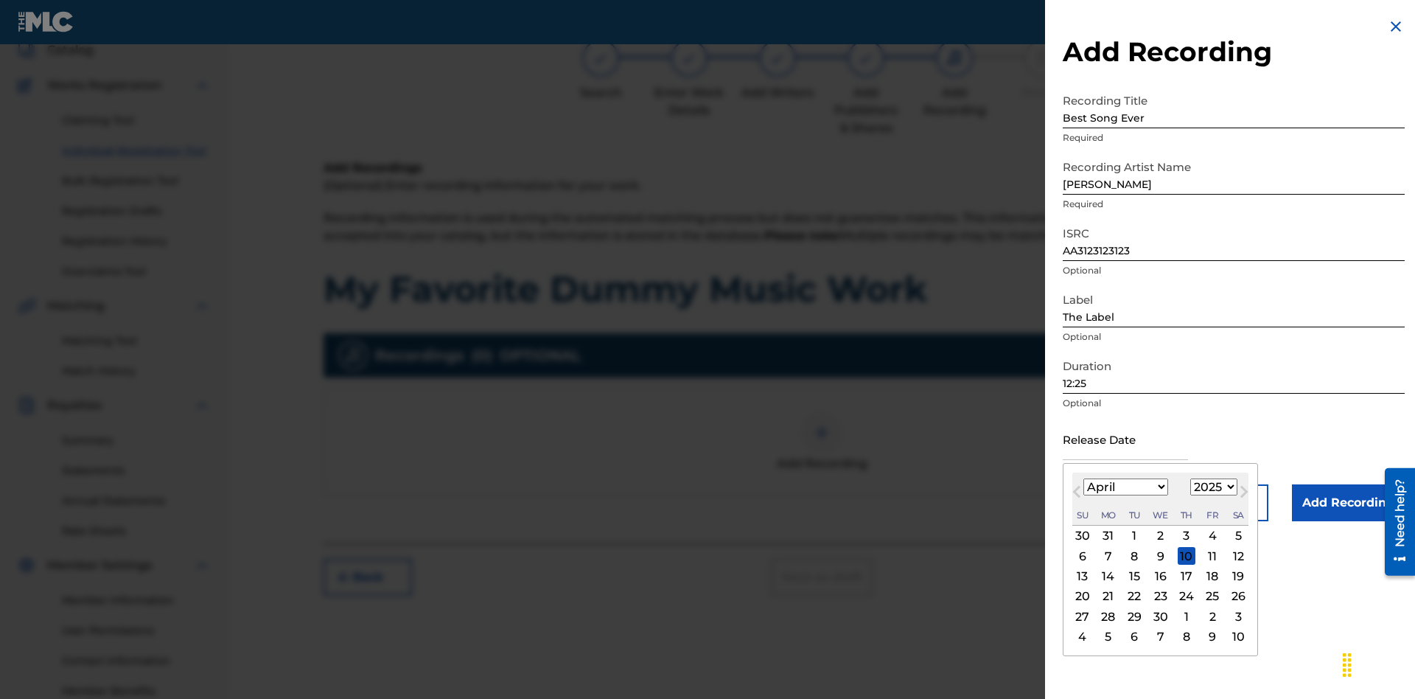
click at [1212, 487] on select "1900 1901 1902 1903 1904 1905 1906 1907 1908 1909 1910 1911 1912 1913 1914 1915…" at bounding box center [1213, 486] width 47 height 17
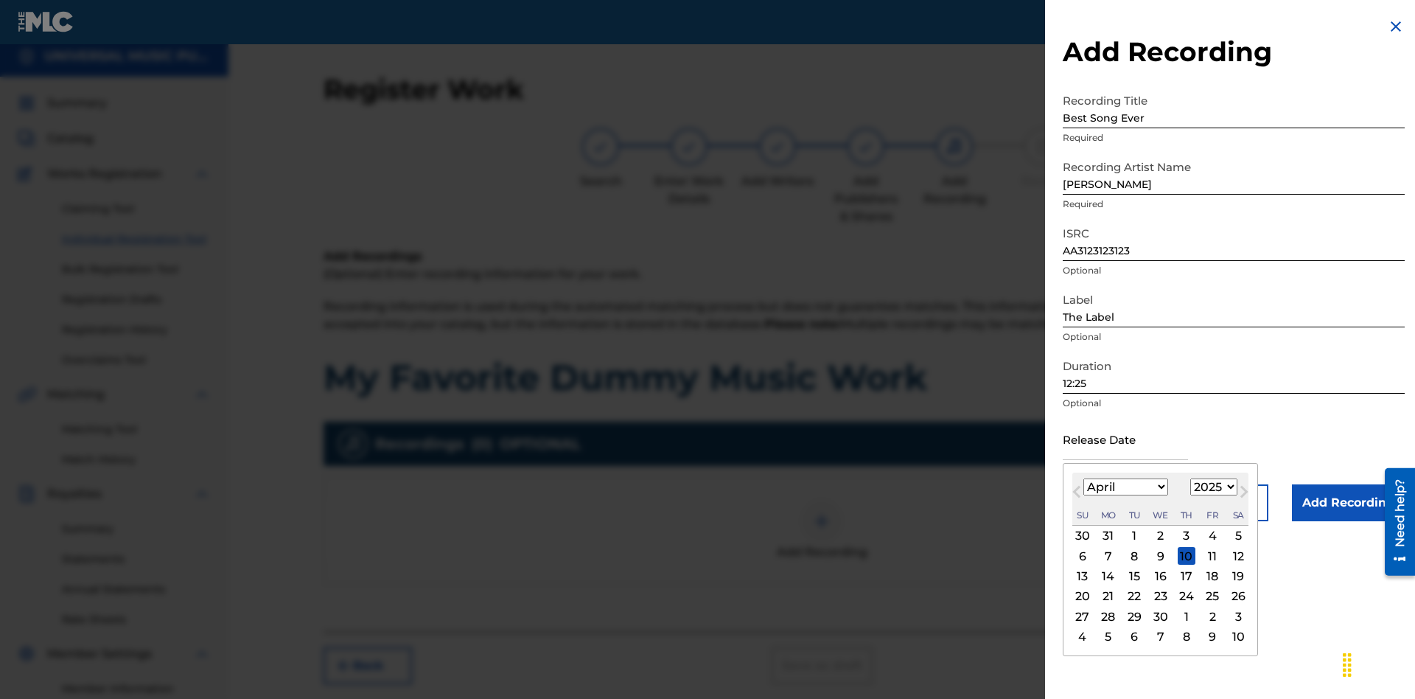
select select "2021"
click at [1212, 487] on select "1900 1901 1902 1903 1904 1905 1906 1907 1908 1909 1910 1911 1912 1913 1914 1915…" at bounding box center [1213, 486] width 47 height 17
click at [1185, 536] on div "1" at bounding box center [1187, 536] width 18 height 18
type input "[DATE]"
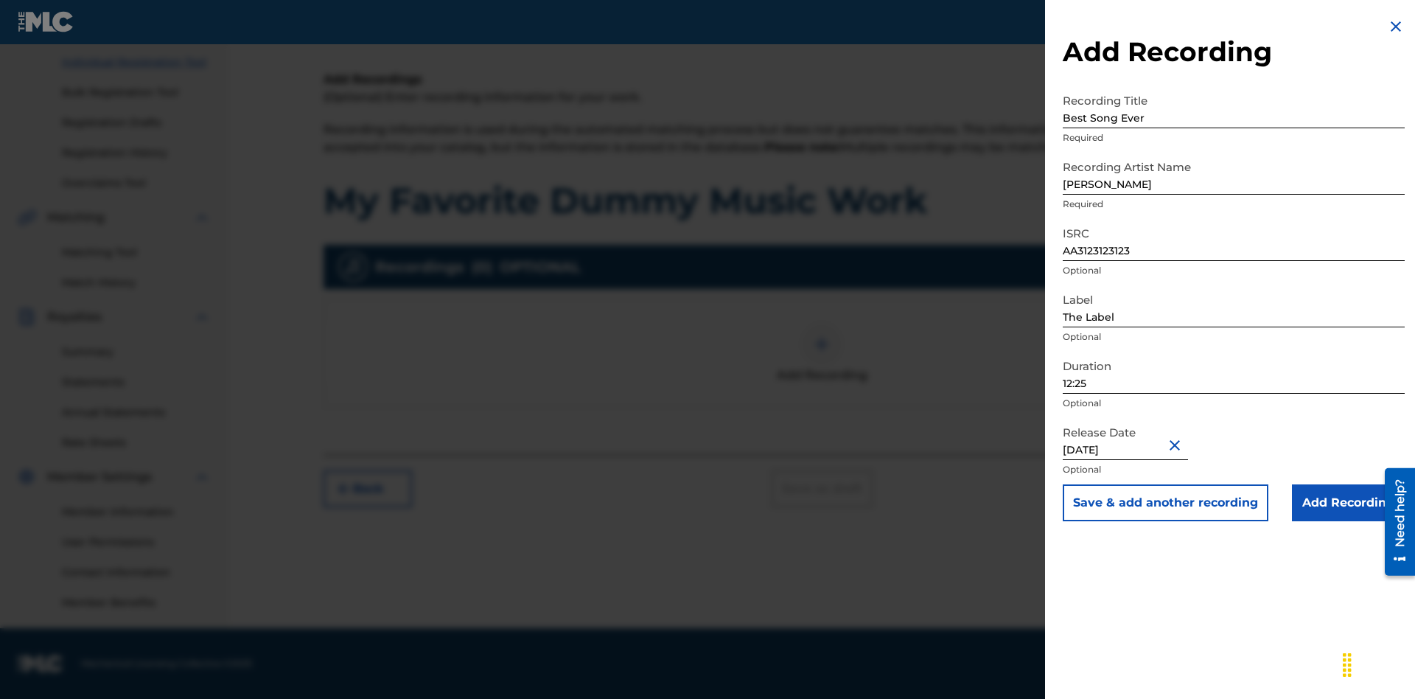
click at [1348, 503] on input "Add Recording" at bounding box center [1348, 502] width 113 height 37
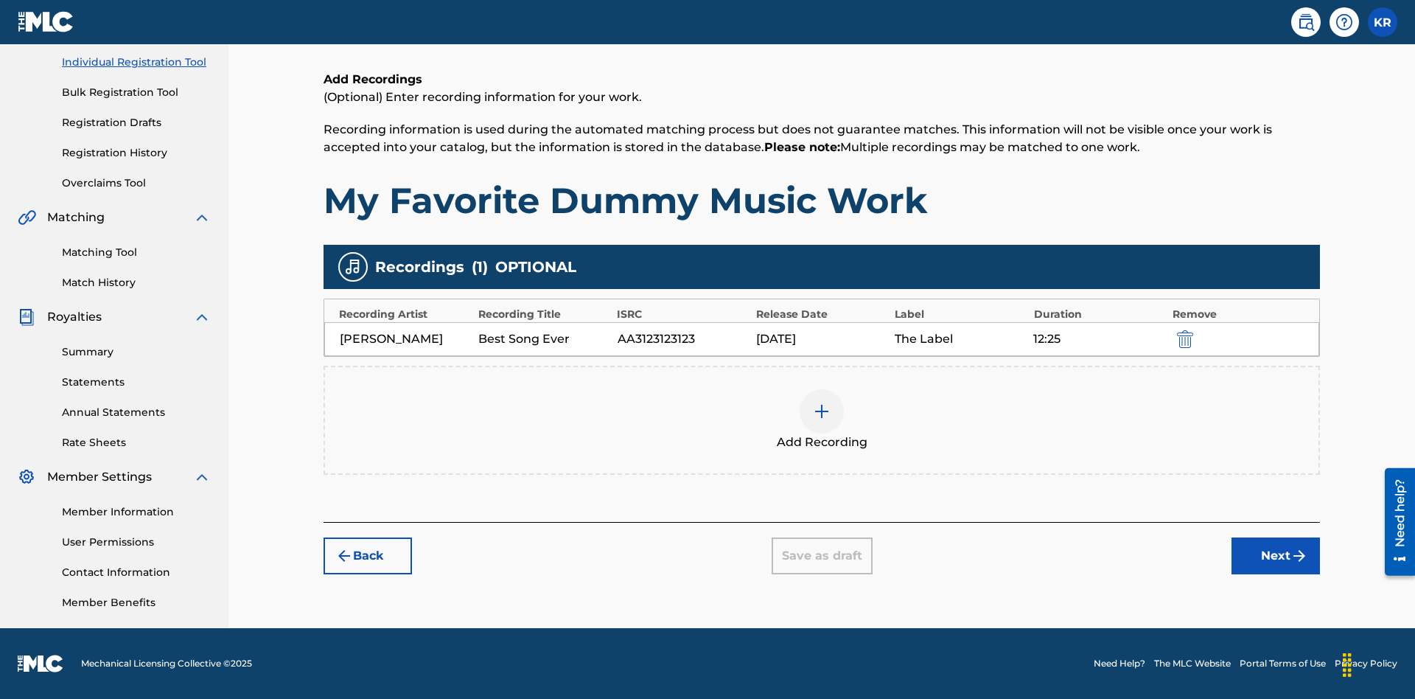
click at [822, 420] on div at bounding box center [822, 411] width 44 height 44
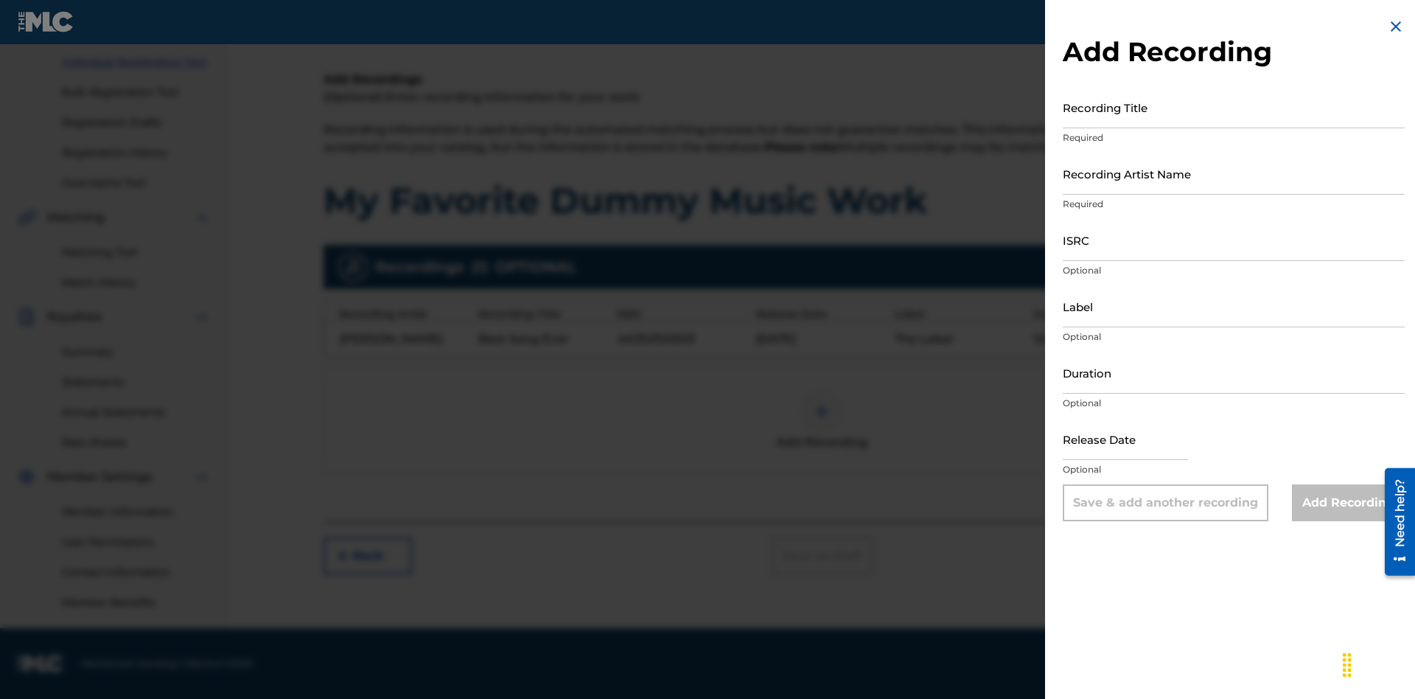
click at [1234, 107] on input "Recording Title" at bounding box center [1234, 107] width 342 height 42
type input "Even Better song"
click at [1234, 173] on input "Recording Artist Name" at bounding box center [1234, 174] width 342 height 42
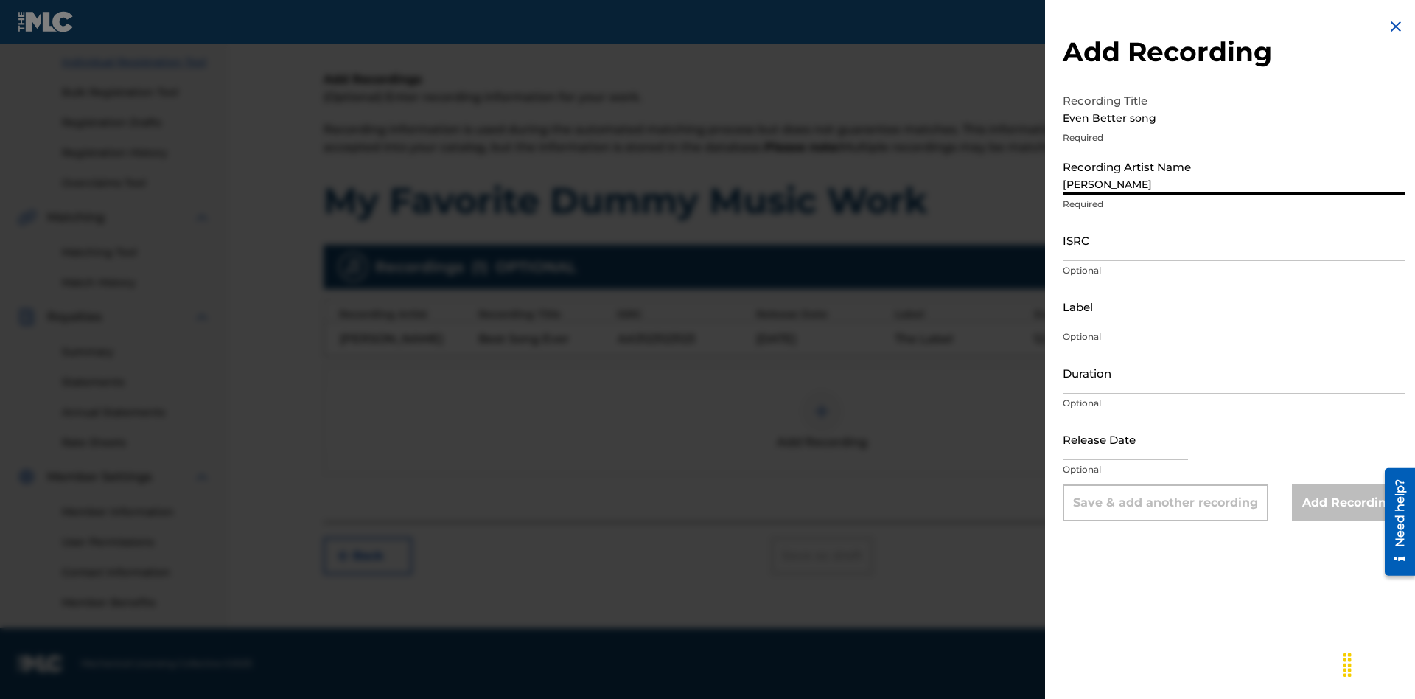
type input "[PERSON_NAME]"
click at [1234, 240] on input "ISRC" at bounding box center [1234, 240] width 342 height 42
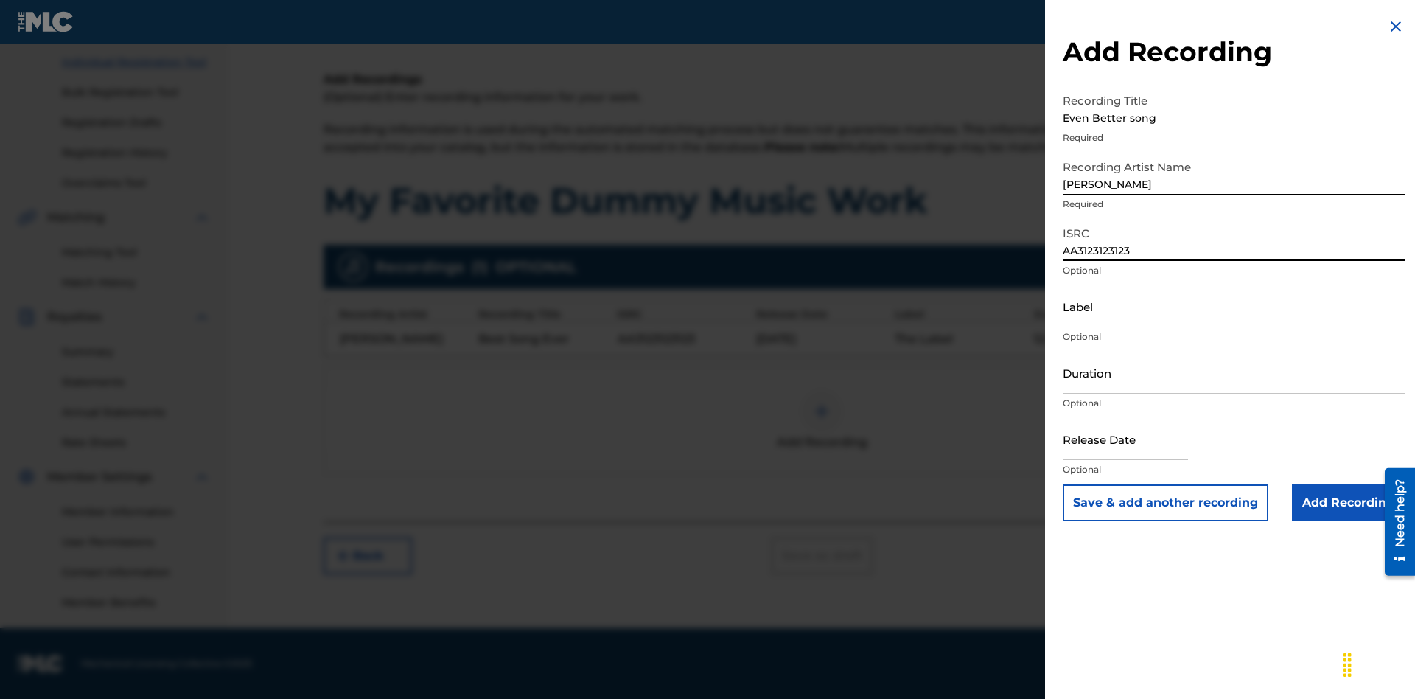
type input "AA3123123123"
click at [1234, 306] on input "Label" at bounding box center [1234, 306] width 342 height 42
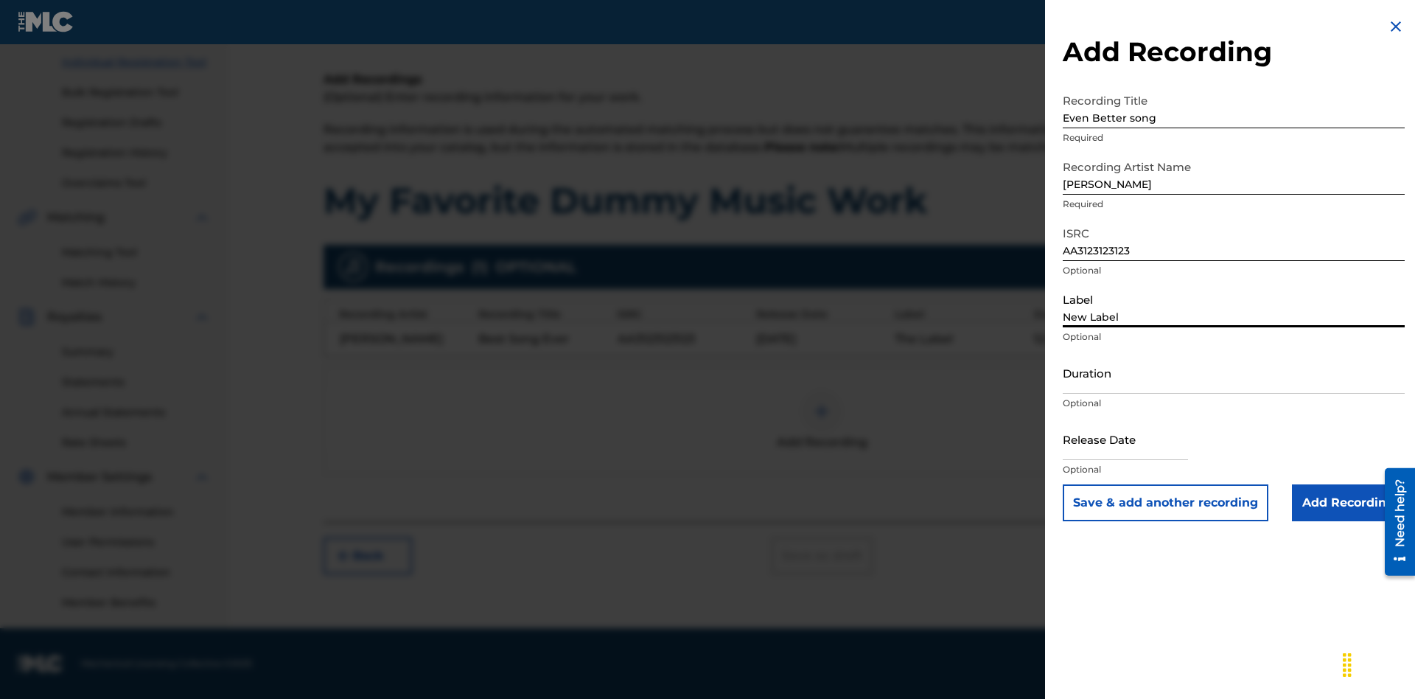
type input "New Label"
click at [1234, 372] on input "Duration" at bounding box center [1234, 373] width 342 height 42
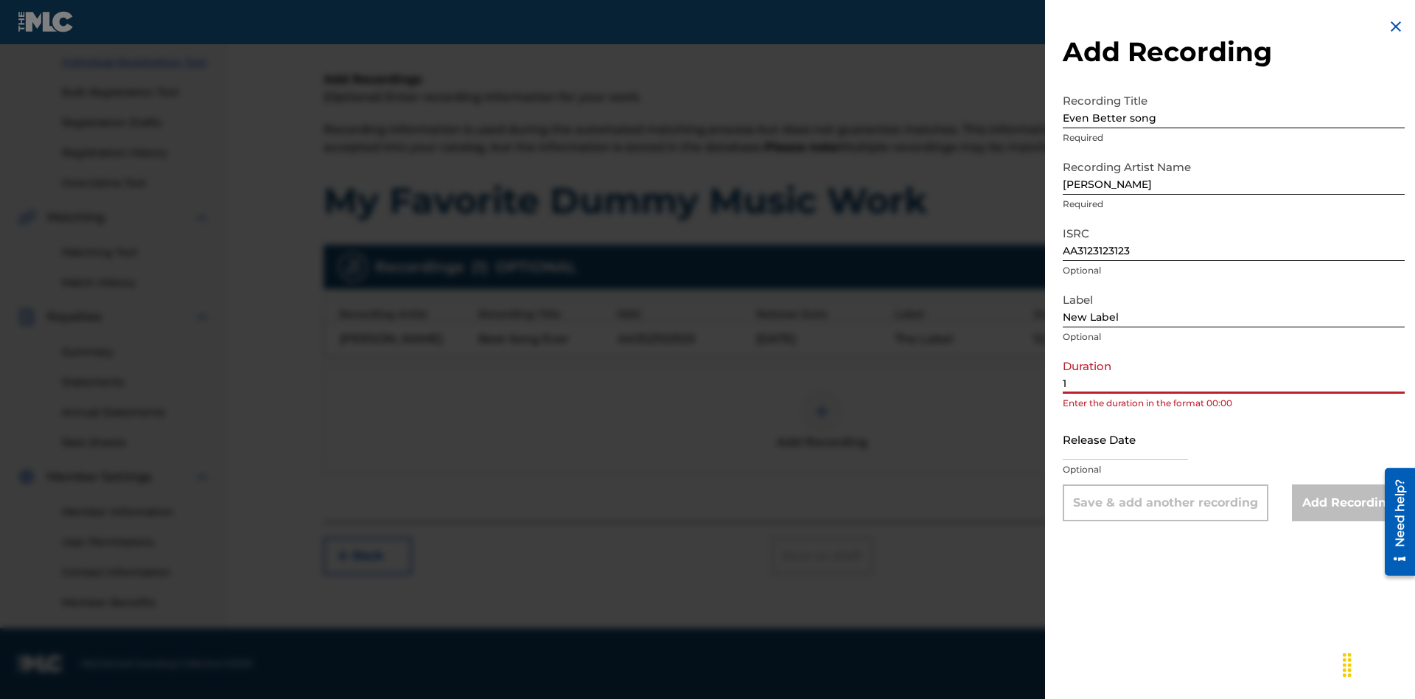
click at [1234, 372] on input "1" at bounding box center [1234, 373] width 342 height 42
type input "11:75"
click at [1137, 440] on input "text" at bounding box center [1125, 439] width 125 height 42
select select "7"
select select "2025"
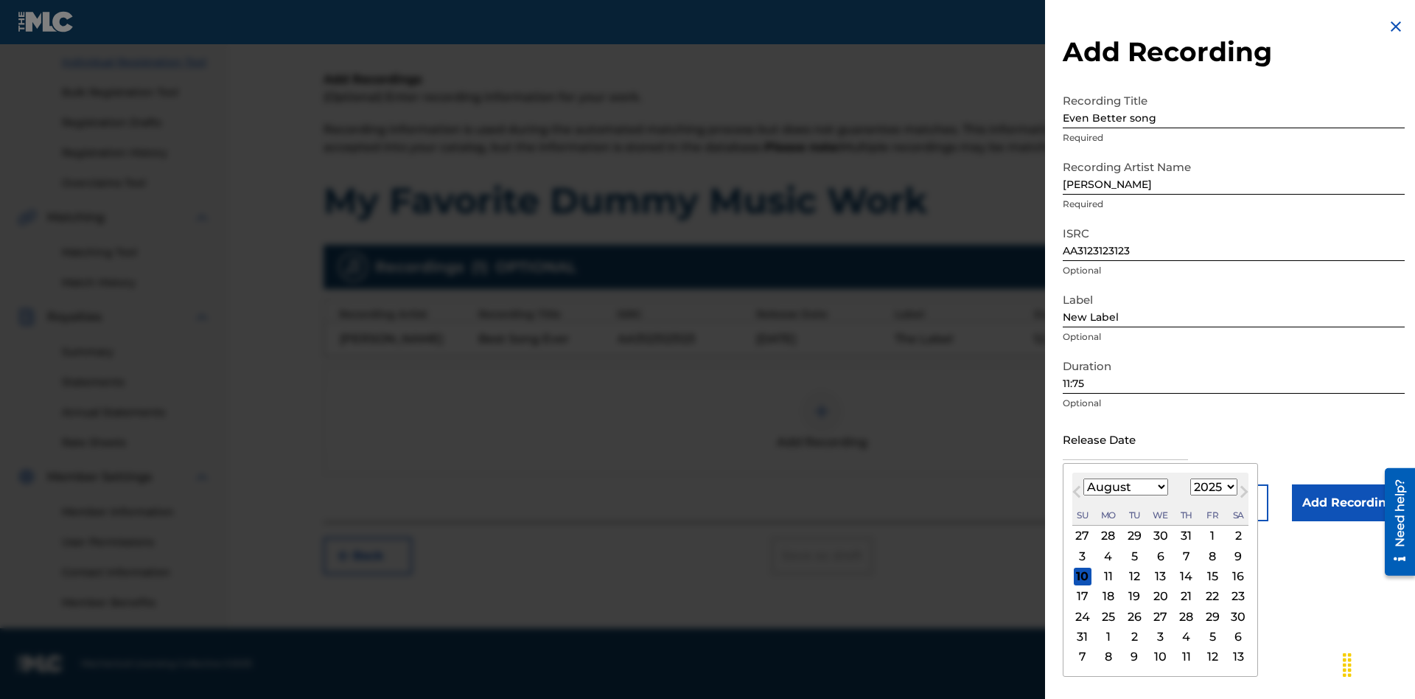
click at [1125, 487] on select "January February March April May June July August September October November De…" at bounding box center [1126, 486] width 85 height 17
select select "3"
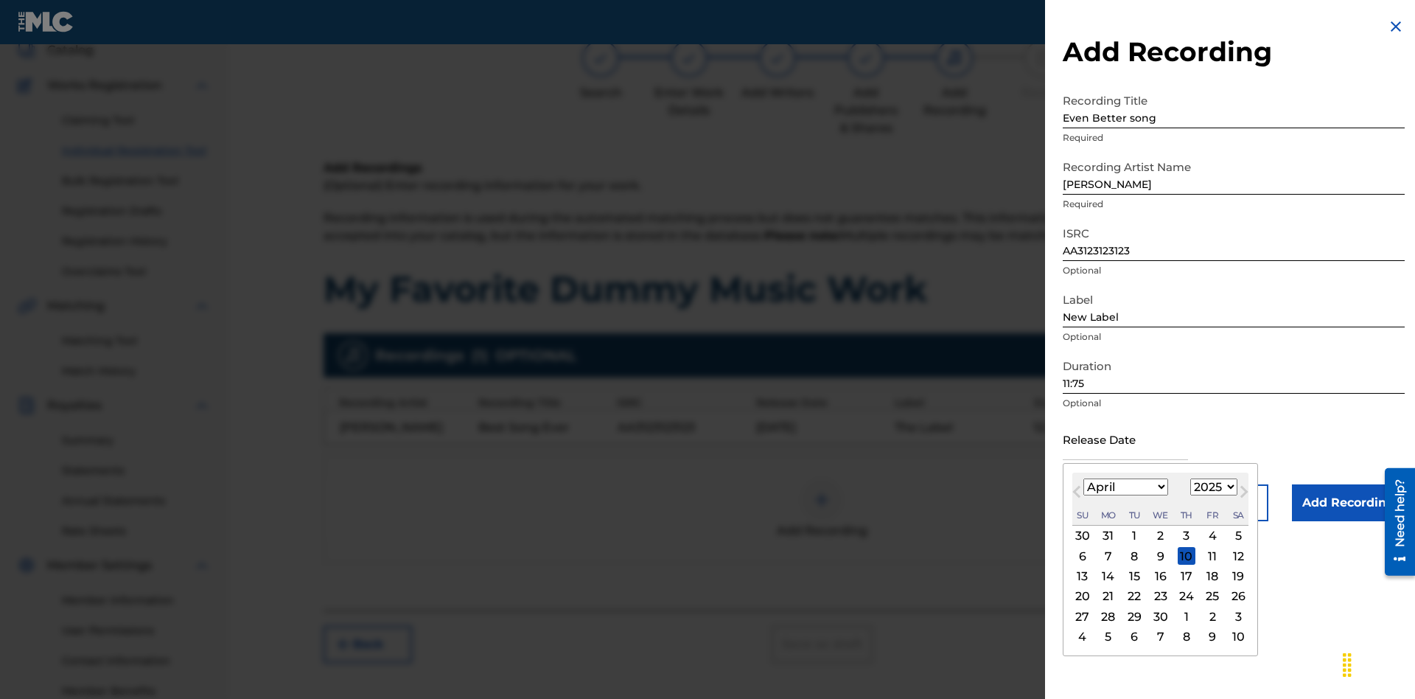
click at [1212, 487] on select "1900 1901 1902 1903 1904 1905 1906 1907 1908 1909 1910 1911 1912 1913 1914 1915…" at bounding box center [1213, 486] width 47 height 17
select select "2021"
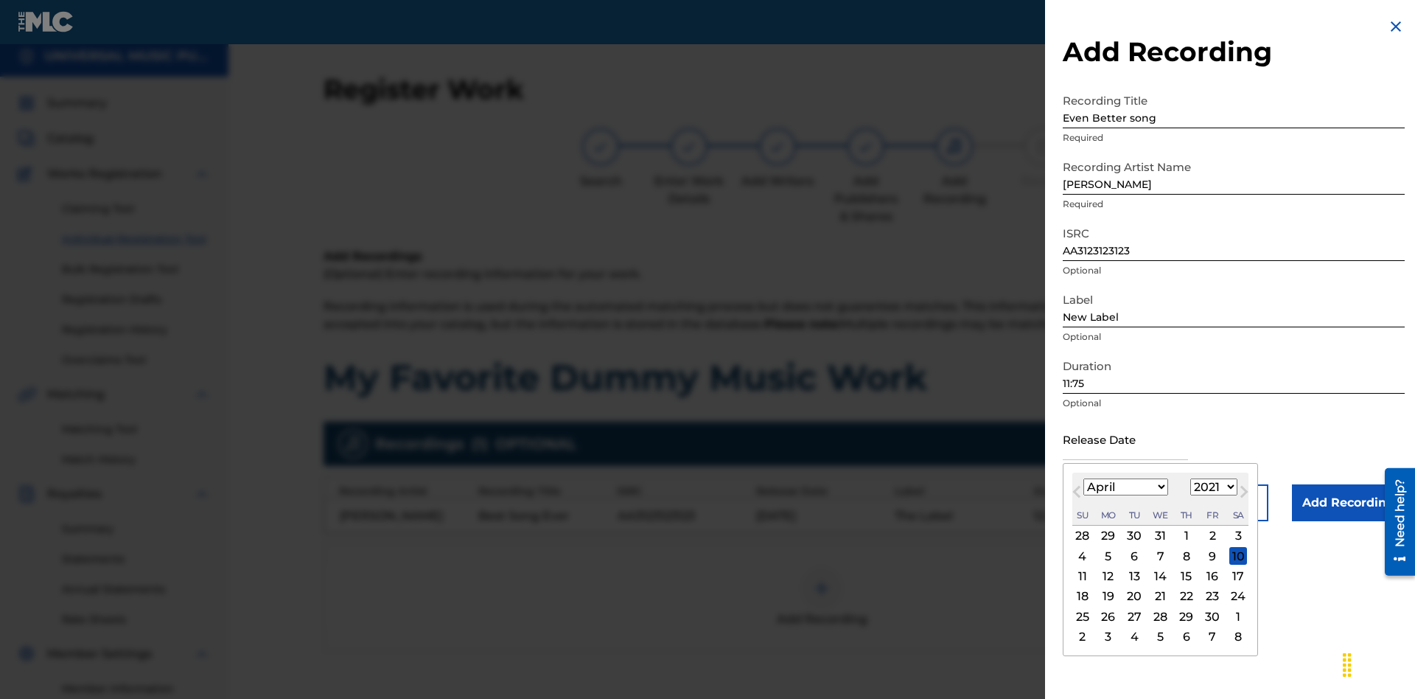
click at [1212, 487] on select "1900 1901 1902 1903 1904 1905 1906 1907 1908 1909 1910 1911 1912 1913 1914 1915…" at bounding box center [1213, 486] width 47 height 17
click at [1185, 536] on div "1" at bounding box center [1187, 536] width 18 height 18
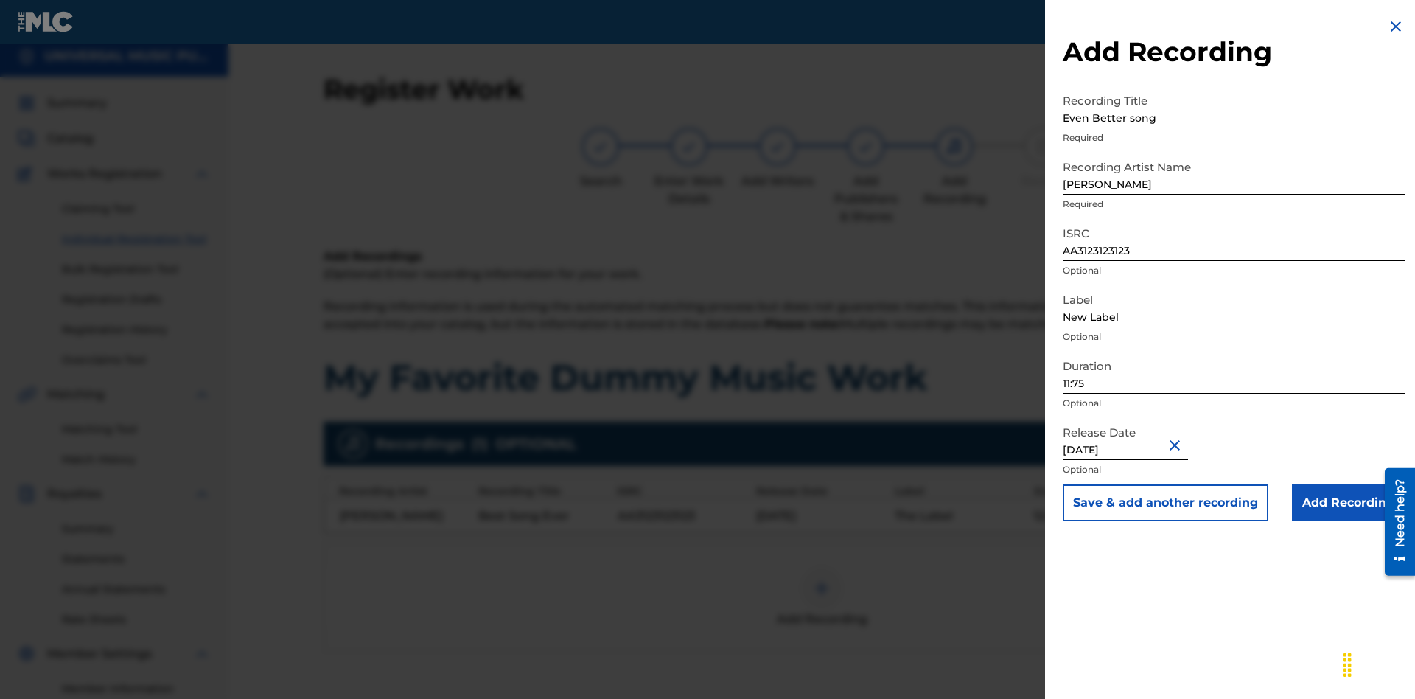
type input "[DATE]"
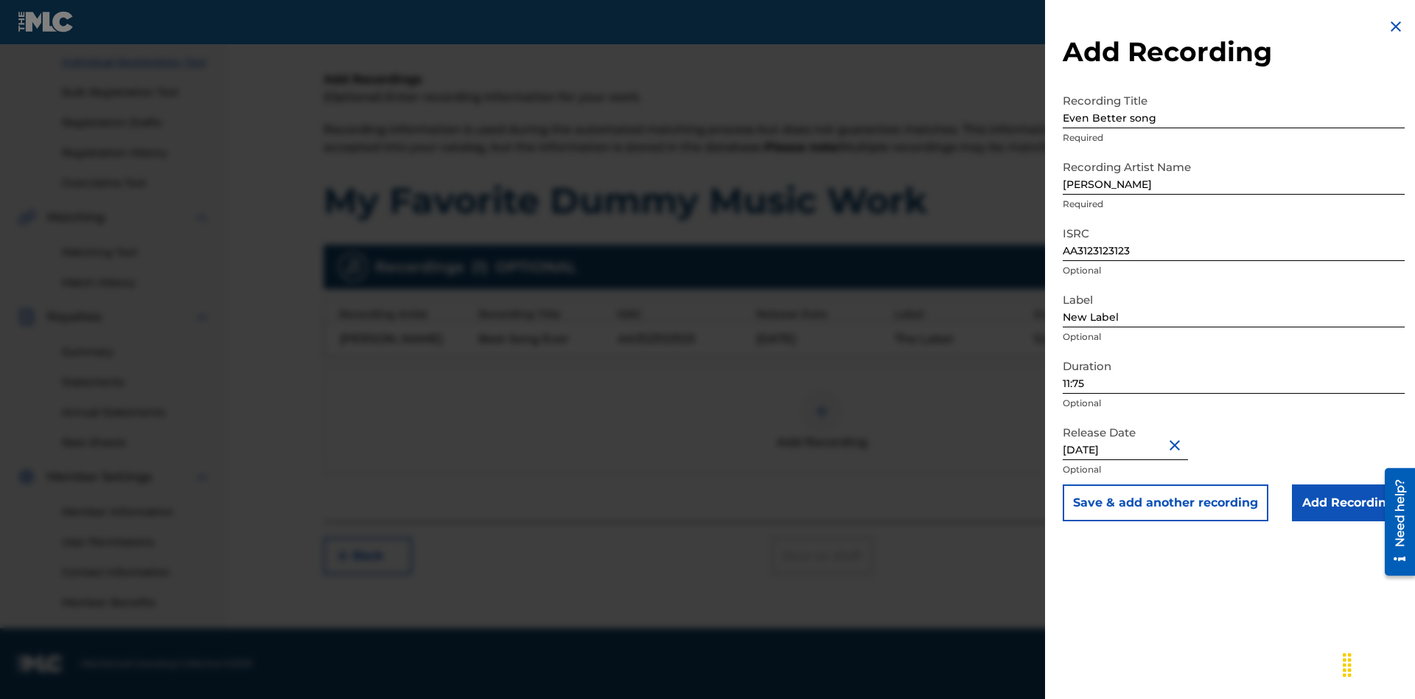
click at [1348, 503] on input "Add Recording" at bounding box center [1348, 502] width 113 height 37
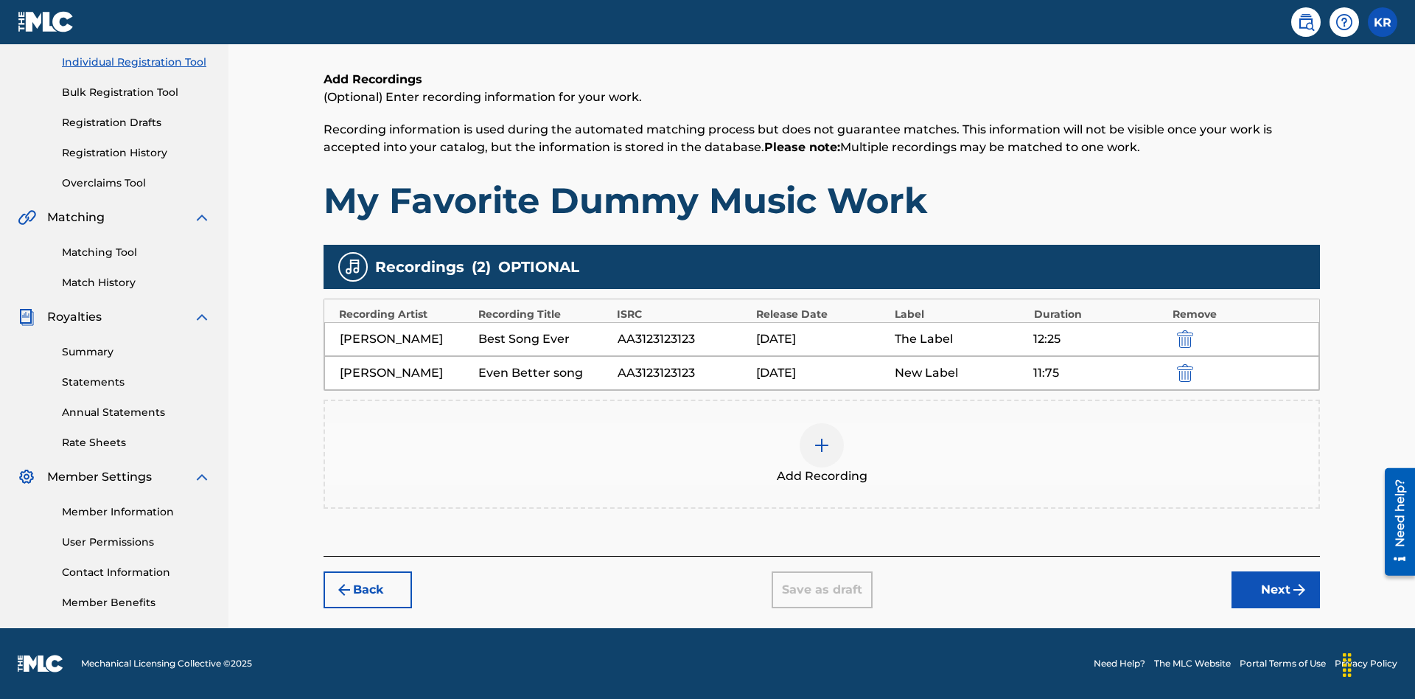
click at [1183, 372] on img "submit" at bounding box center [1185, 373] width 16 height 18
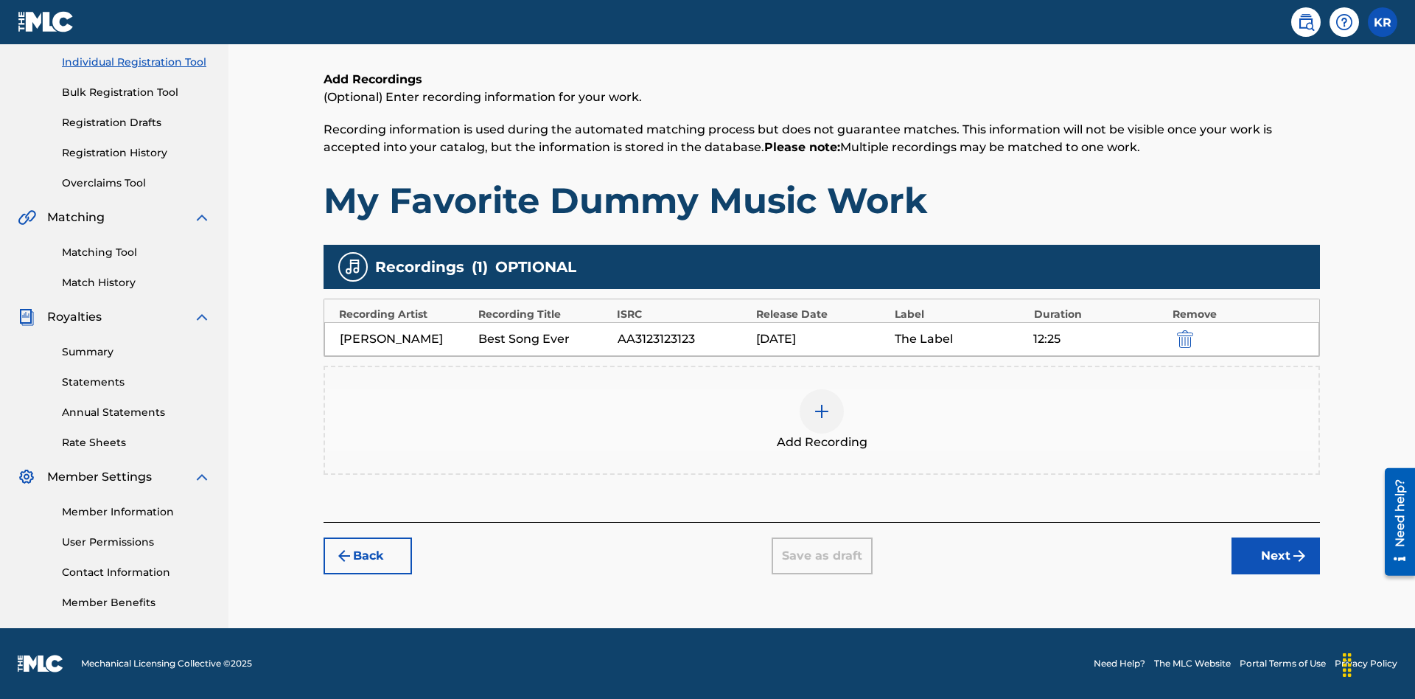
click at [822, 420] on div at bounding box center [822, 411] width 44 height 44
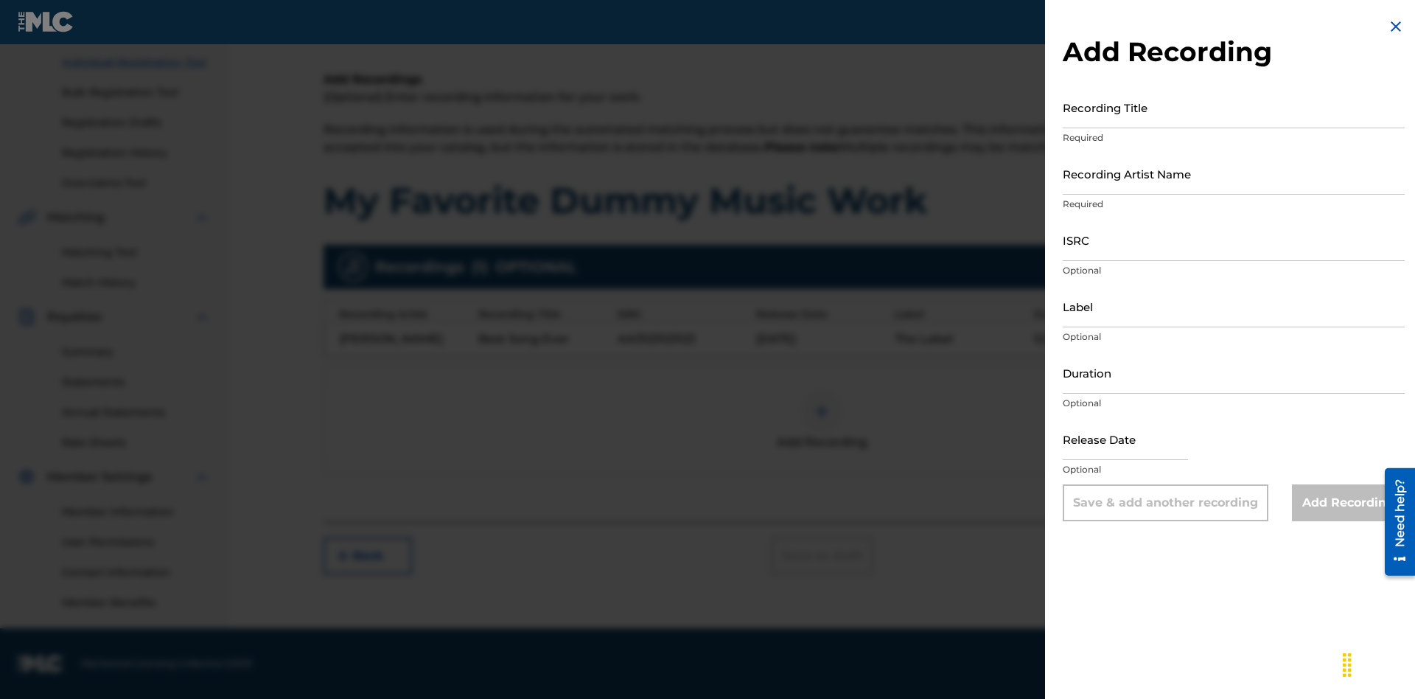
click at [1234, 107] on input "Recording Title" at bounding box center [1234, 107] width 342 height 42
type input "Smells Like Teen Spirit"
click at [1234, 173] on input "Recording Artist Name" at bounding box center [1234, 174] width 342 height 42
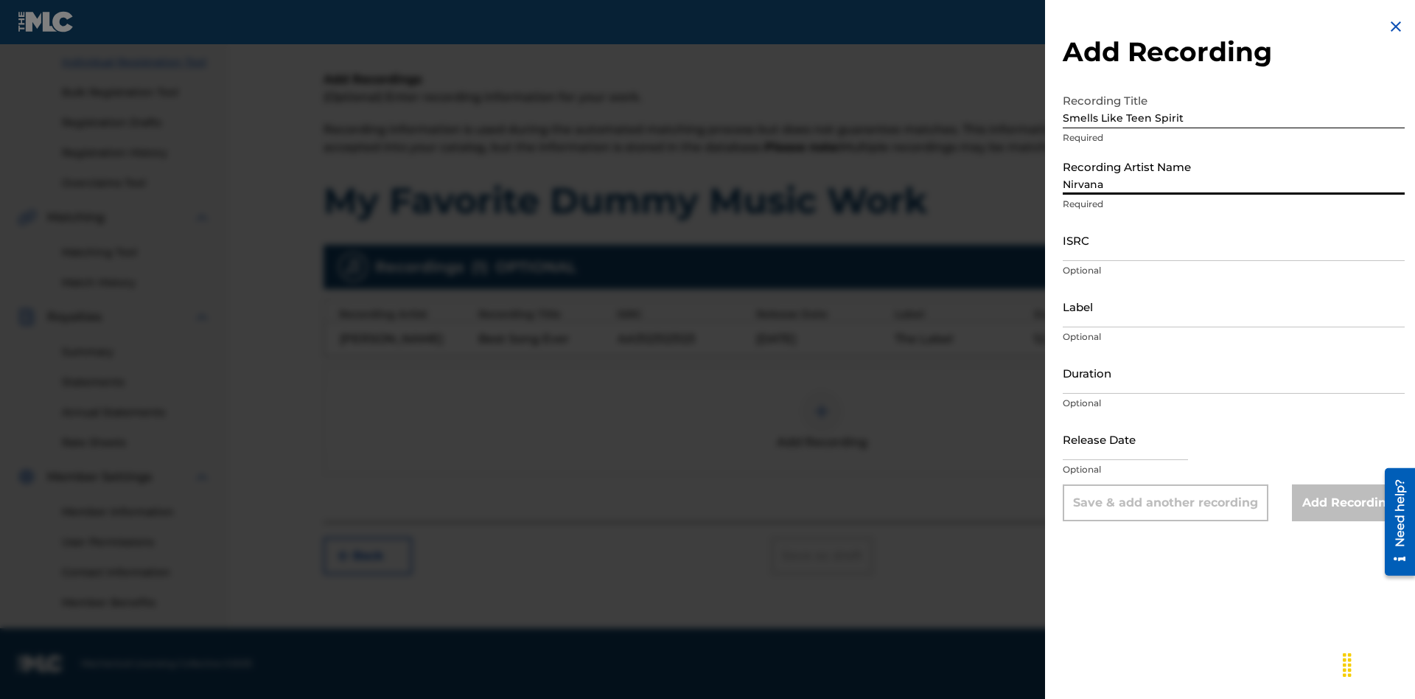
type input "Nirvana"
click at [1234, 240] on input "ISRC" at bounding box center [1234, 240] width 342 height 42
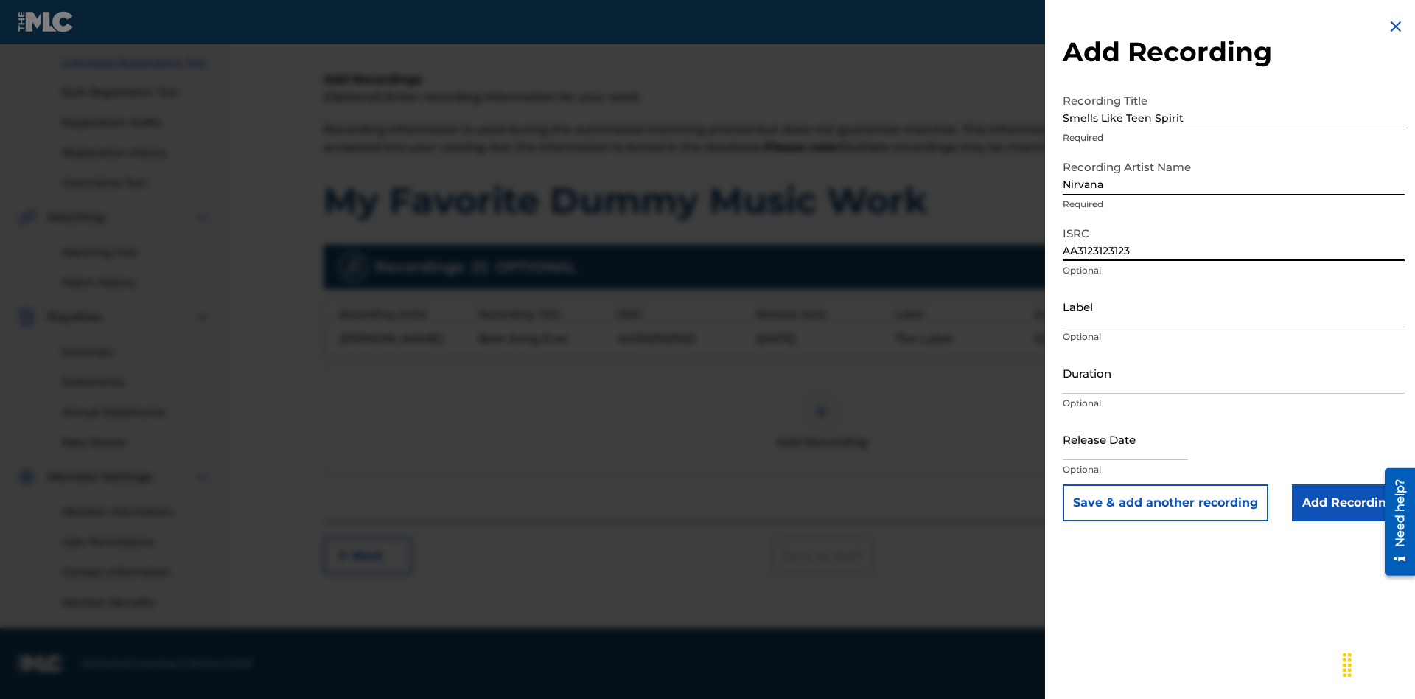
type input "AA3123123123"
click at [1234, 306] on input "Label" at bounding box center [1234, 306] width 342 height 42
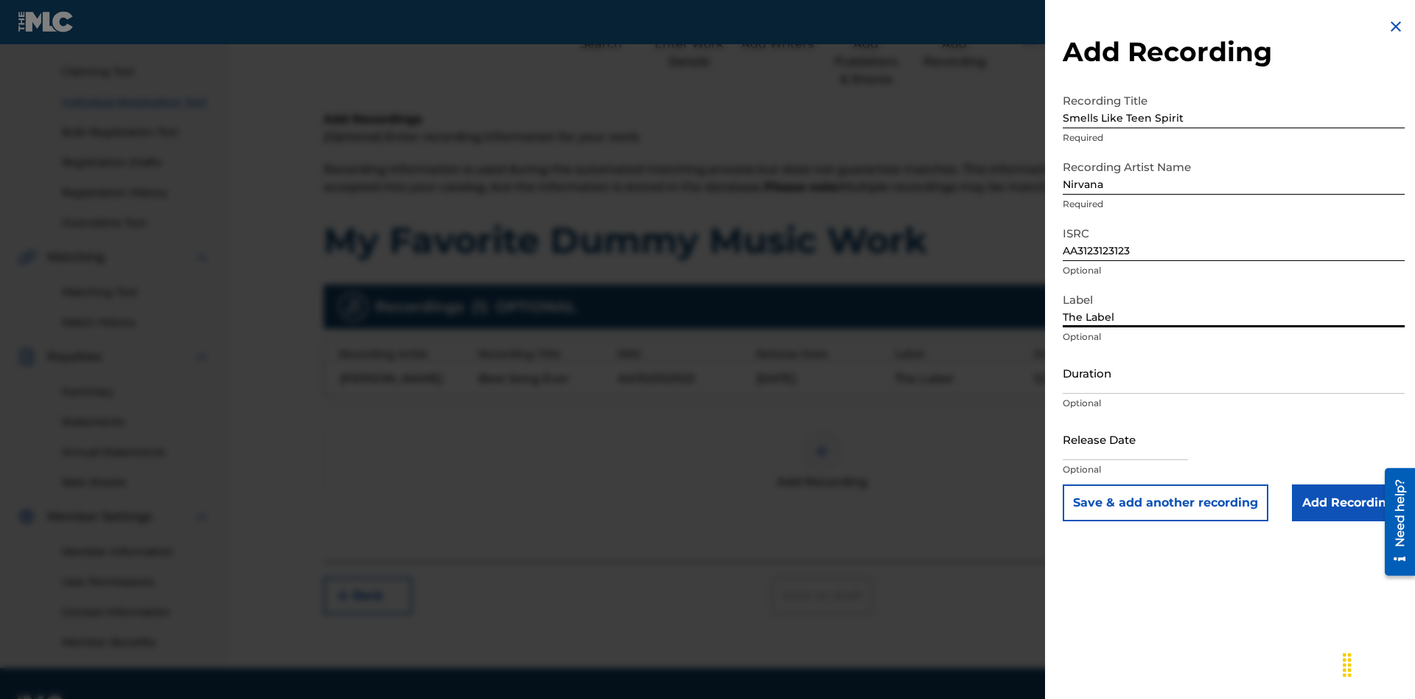
type input "The Label"
click at [1234, 372] on input "Duration" at bounding box center [1234, 373] width 342 height 42
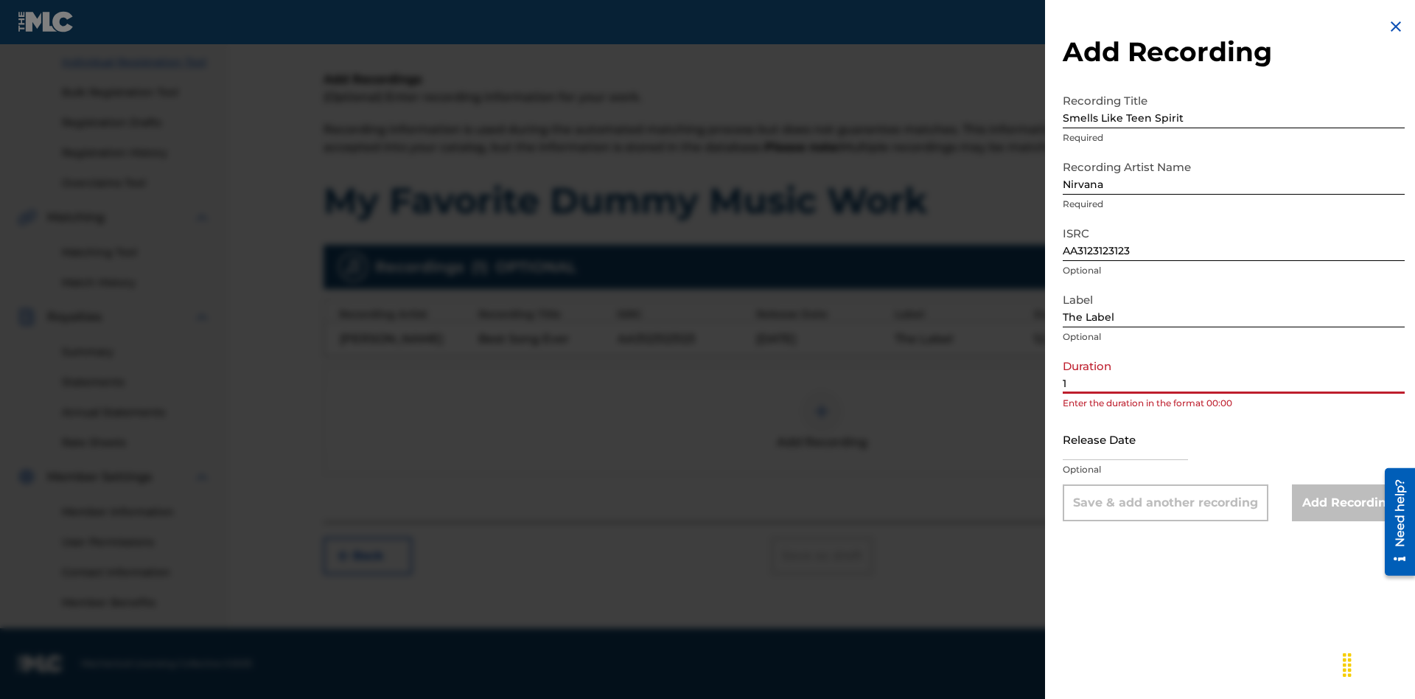
click at [1234, 372] on input "1" at bounding box center [1234, 373] width 342 height 42
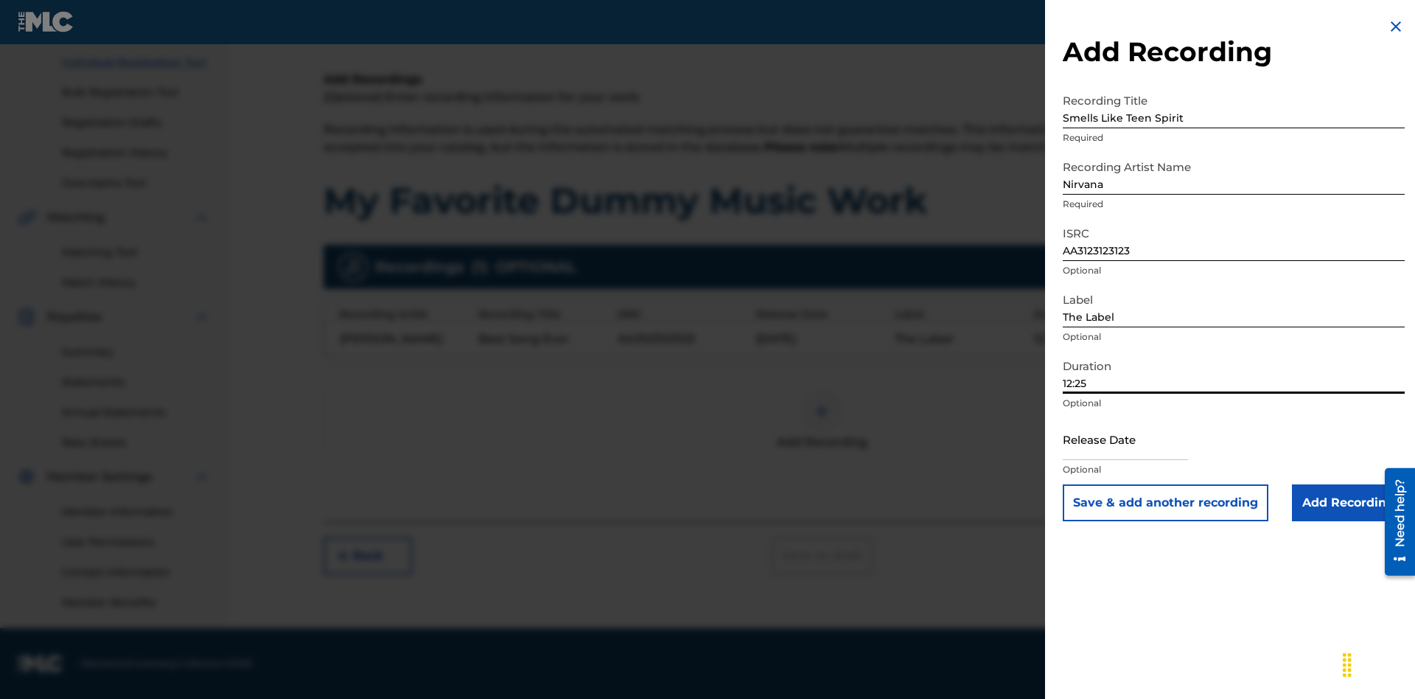
type input "12:25"
click at [1137, 440] on input "text" at bounding box center [1125, 439] width 125 height 42
select select "7"
select select "2025"
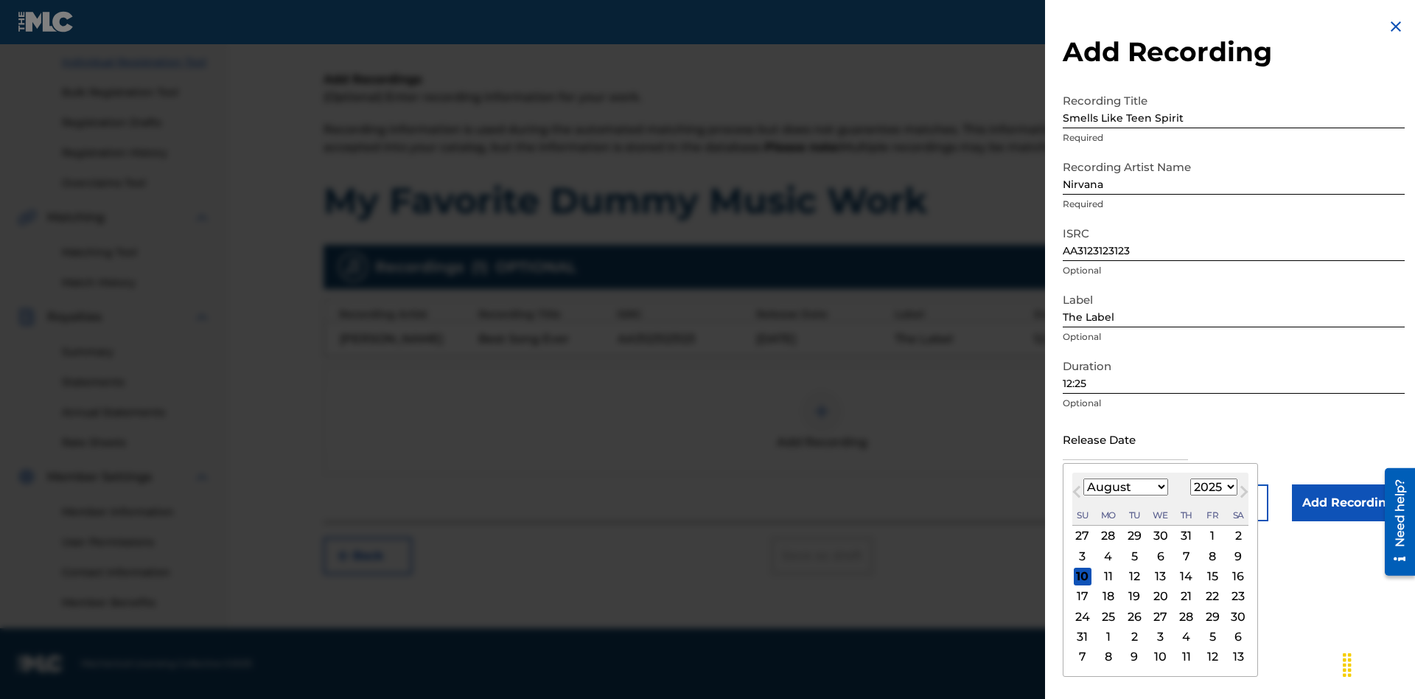
click at [1125, 487] on select "January February March April May June July August September October November De…" at bounding box center [1126, 486] width 85 height 17
select select "3"
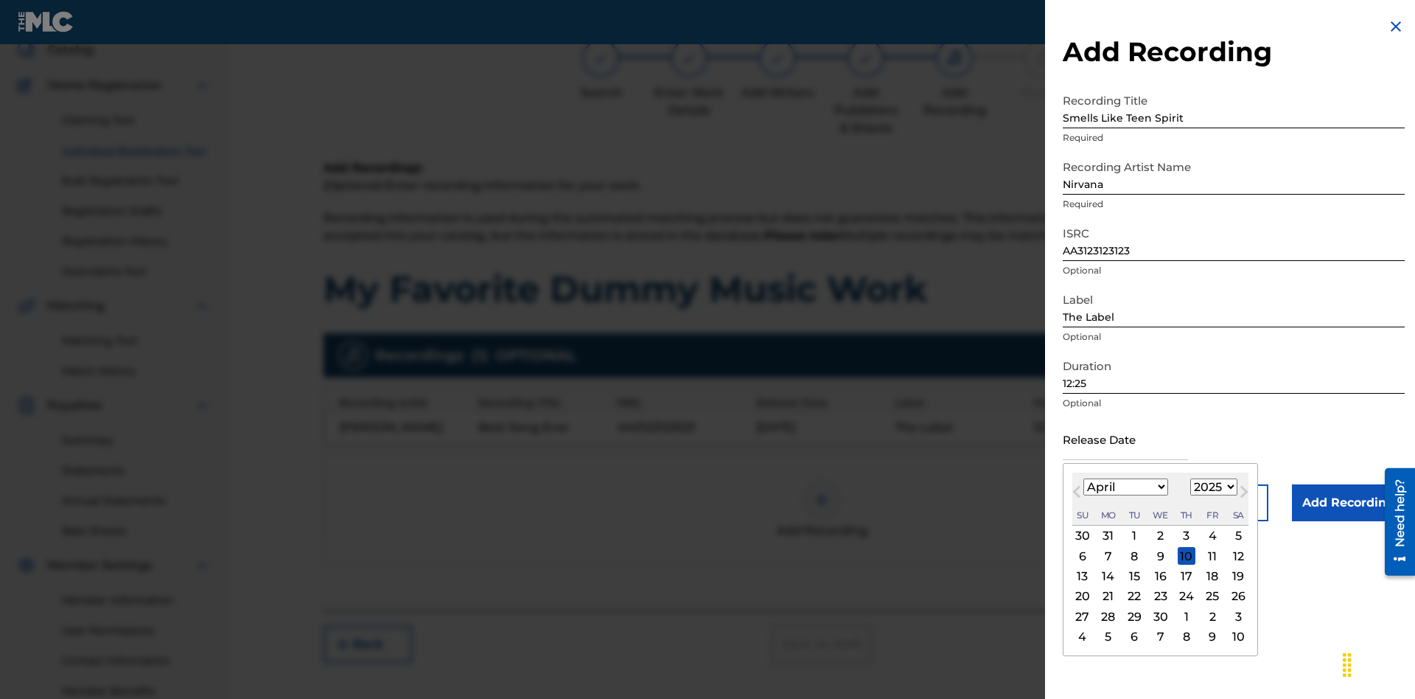
click at [1212, 487] on select "1900 1901 1902 1903 1904 1905 1906 1907 1908 1909 1910 1911 1912 1913 1914 1915…" at bounding box center [1213, 486] width 47 height 17
select select "2021"
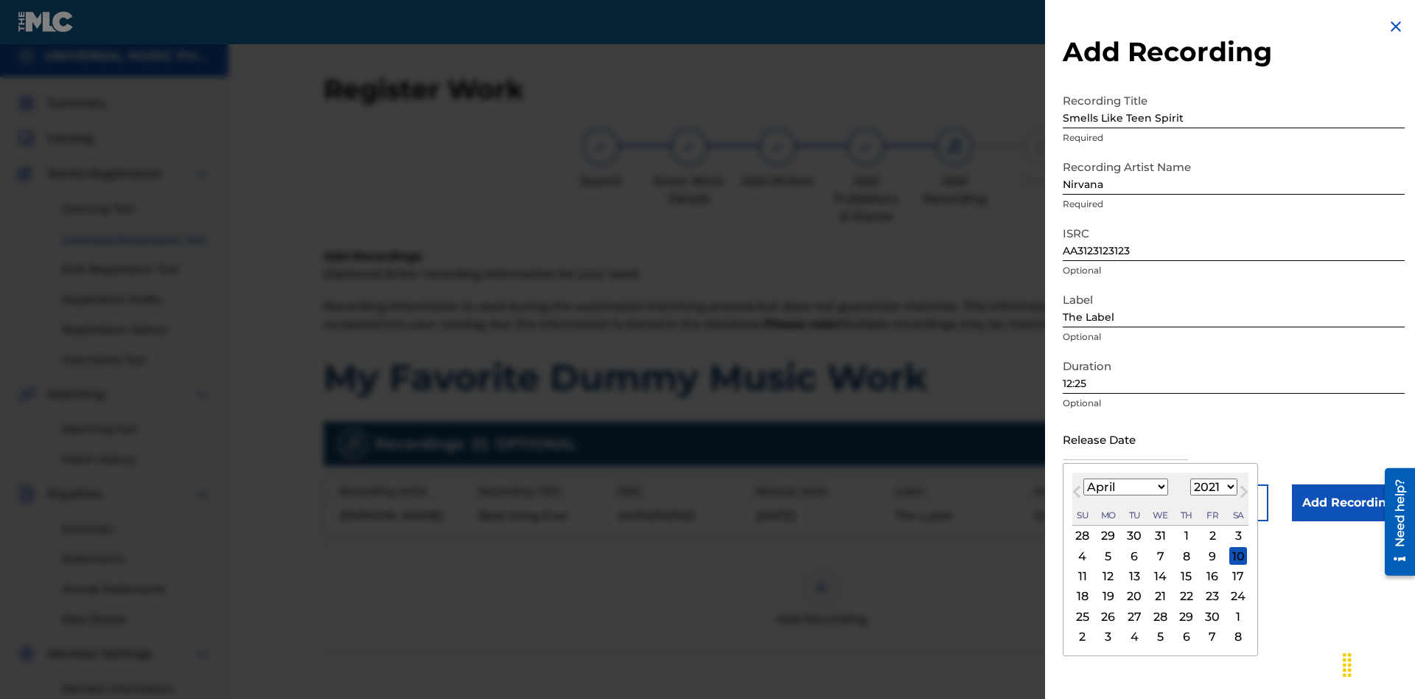
click at [1212, 487] on select "1900 1901 1902 1903 1904 1905 1906 1907 1908 1909 1910 1911 1912 1913 1914 1915…" at bounding box center [1213, 486] width 47 height 17
click at [1185, 536] on div "1" at bounding box center [1187, 536] width 18 height 18
type input "[DATE]"
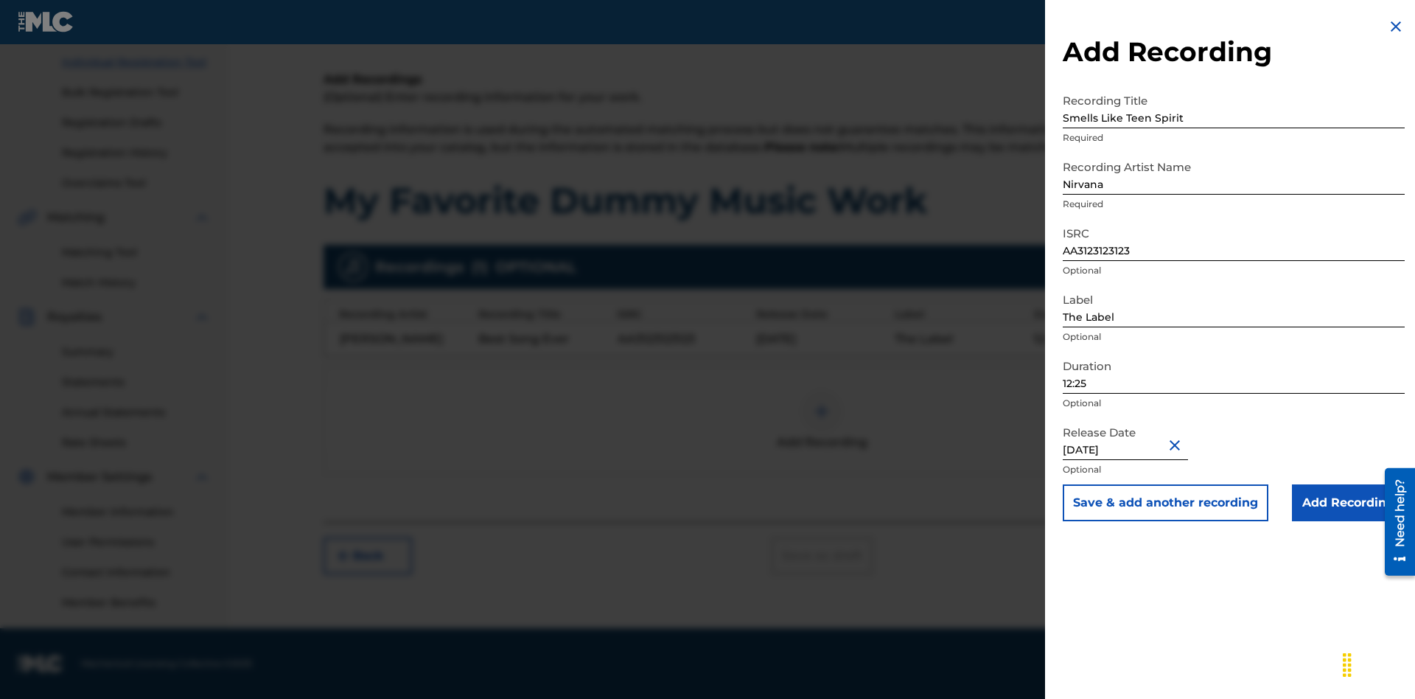
click at [1348, 503] on input "Add Recording" at bounding box center [1348, 502] width 113 height 37
